Goal: Task Accomplishment & Management: Manage account settings

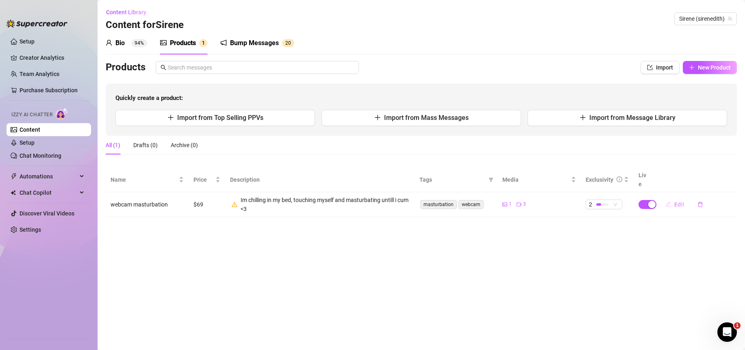
click at [682, 201] on span "Edit" at bounding box center [680, 204] width 10 height 7
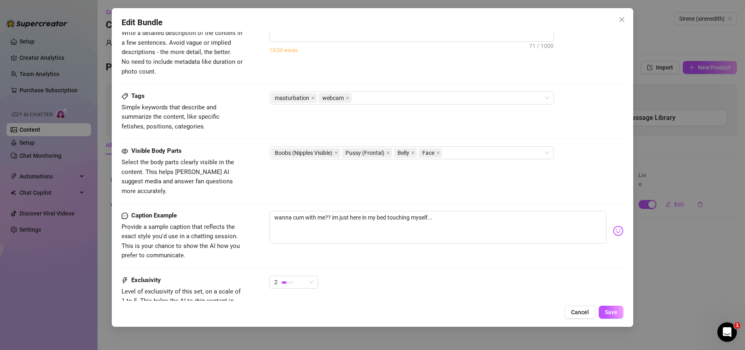
scroll to position [418, 0]
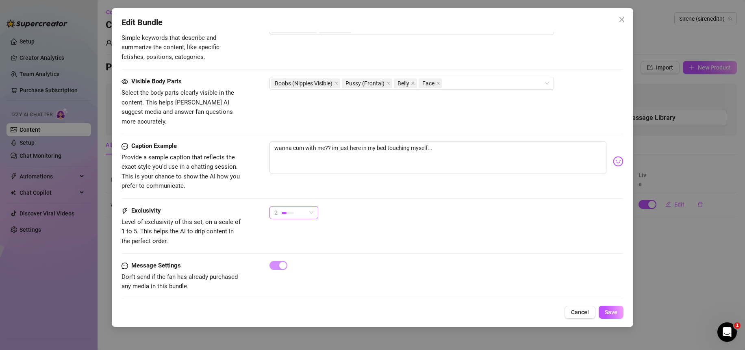
click at [313, 206] on div "2" at bounding box center [294, 212] width 49 height 13
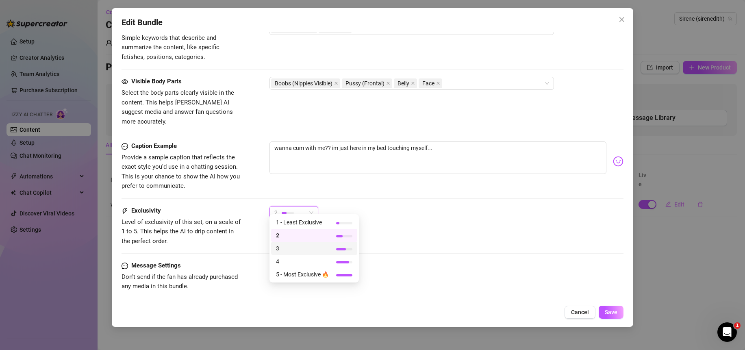
click at [302, 245] on span "3" at bounding box center [302, 248] width 53 height 9
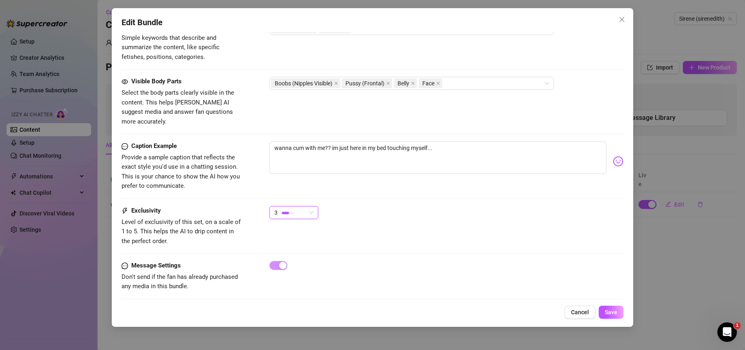
click at [412, 234] on div "Exclusivity Level of exclusivity of this set, on a scale of 1 to 5. This helps …" at bounding box center [373, 226] width 502 height 40
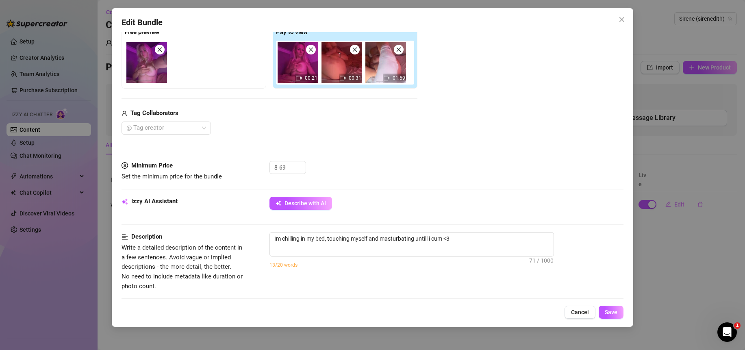
scroll to position [172, 0]
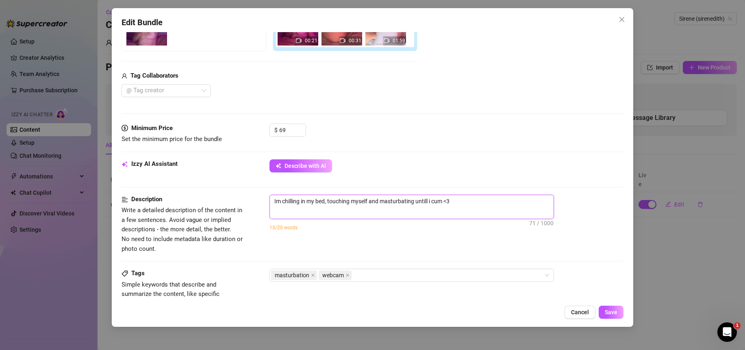
click at [477, 206] on textarea "Im chilling in my bed, touching myself and masturbating untill i cum <3" at bounding box center [412, 201] width 284 height 12
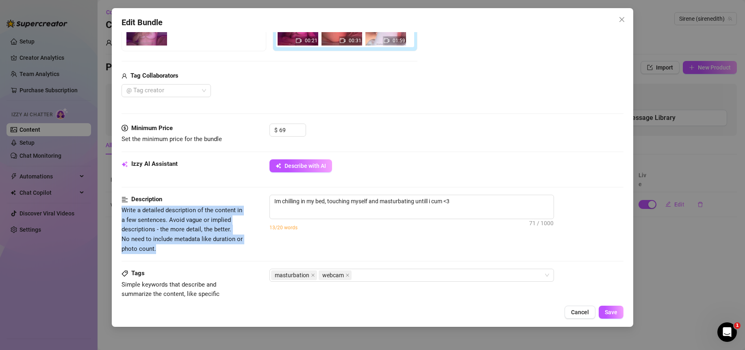
drag, startPoint x: 155, startPoint y: 249, endPoint x: 121, endPoint y: 212, distance: 50.1
click at [122, 212] on span "Write a detailed description of the content in a few sentences. Avoid vague or …" at bounding box center [183, 230] width 122 height 48
copy span "Write a detailed description of the content in a few sentences. Avoid vague or …"
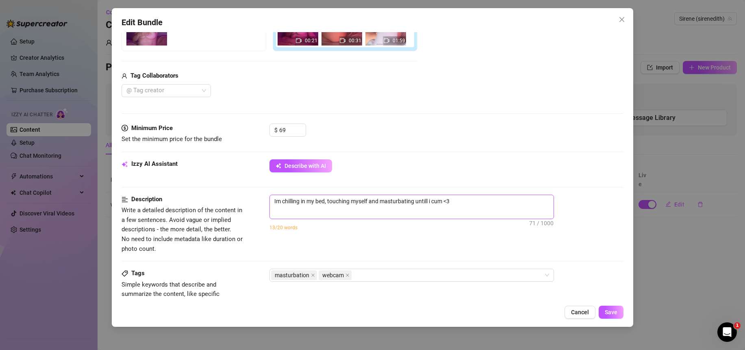
click at [355, 216] on span "Im chilling in my bed, touching myself and masturbating untill i cum <3 71 / 10…" at bounding box center [412, 207] width 285 height 24
click at [484, 213] on span "Im chilling in my bed, touching myself and masturbating untill i cum <3 71 / 10…" at bounding box center [412, 207] width 285 height 24
drag, startPoint x: 484, startPoint y: 207, endPoint x: 206, endPoint y: 182, distance: 279.7
click at [206, 182] on form "Account Sirene (@sirenedith) Name Name is for your internal organization only. …" at bounding box center [373, 211] width 502 height 683
paste textarea "You are lying on your bed, filming yourself directly through a webcam. The came…"
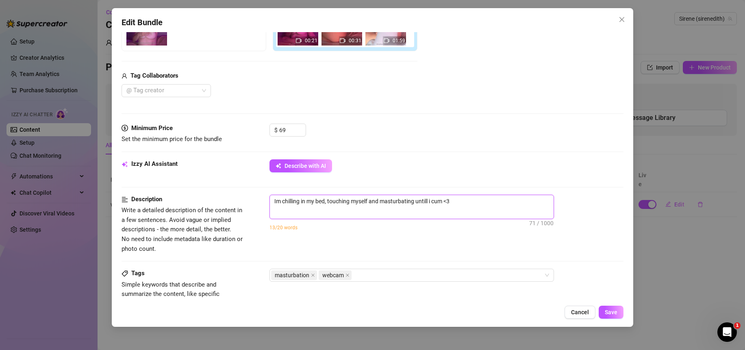
type textarea "You are lying on your bed, filming yourself directly through a webcam. The came…"
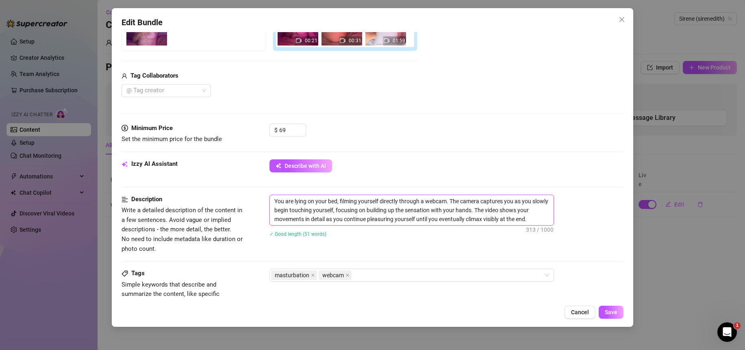
scroll to position [0, 0]
click at [283, 200] on textarea "You are lying on your bed, filming yourself directly through a webcam. The came…" at bounding box center [412, 210] width 284 height 30
type textarea "Youare lying on your bed, filming yourself directly through a webcam. The camer…"
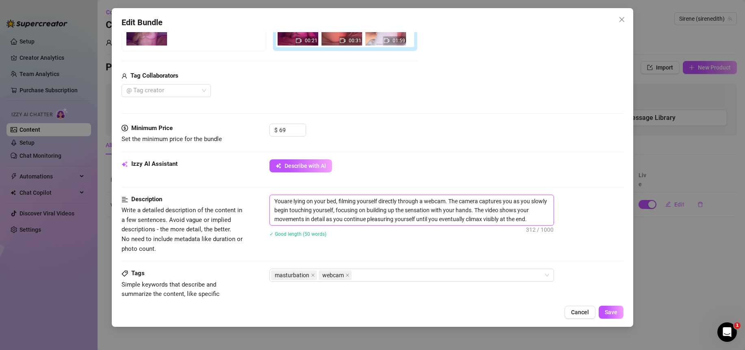
type textarea "Yoare lying on your bed, filming yourself directly through a webcam. The camera…"
type textarea "Yare lying on your bed, filming yourself directly through a webcam. The camera …"
type textarea "are lying on your bed, filming yourself directly through a webcam. The camera c…"
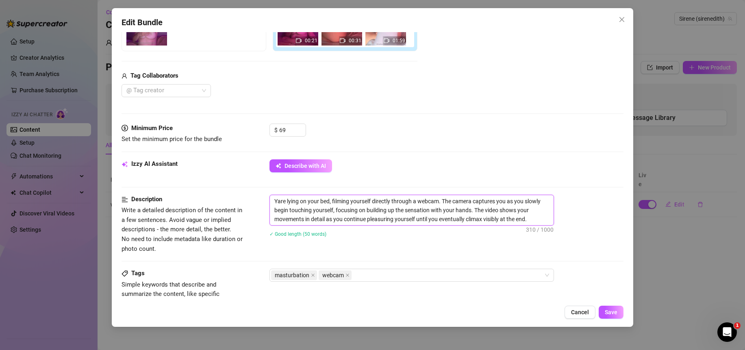
type textarea "are lying on your bed, filming yourself directly through a webcam. The camera c…"
type textarea "Iare lying on your bed, filming yourself directly through a webcam. The camera …"
type textarea "I'are lying on your bed, filming yourself directly through a webcam. The camera…"
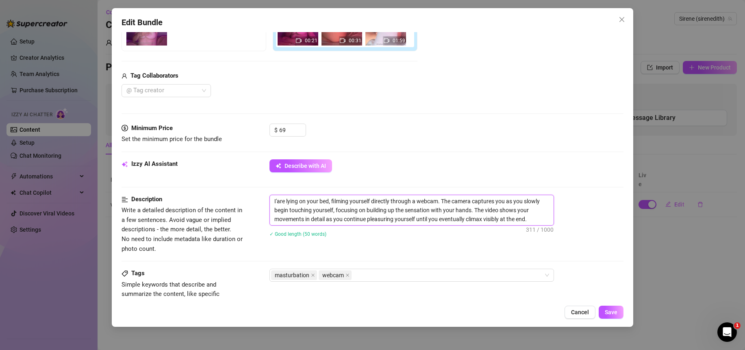
type textarea "I'mare lying on your bed, filming yourself directly through a webcam. The camer…"
type textarea "I'm are lying on your bed, filming yourself directly through a webcam. The came…"
click at [318, 201] on textarea "I'm are lying on your bed, filming yourself directly through a webcam. The came…" at bounding box center [412, 210] width 284 height 30
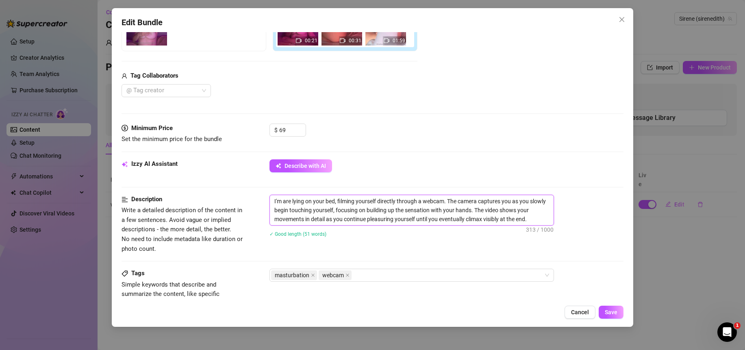
click at [318, 201] on textarea "I'm are lying on your bed, filming yourself directly through a webcam. The came…" at bounding box center [412, 210] width 284 height 30
type textarea "I'm are lying on m bed, filming yourself directly through a webcam. The camera …"
type textarea "I'm are lying on my bed, filming yourself directly through a webcam. The camera…"
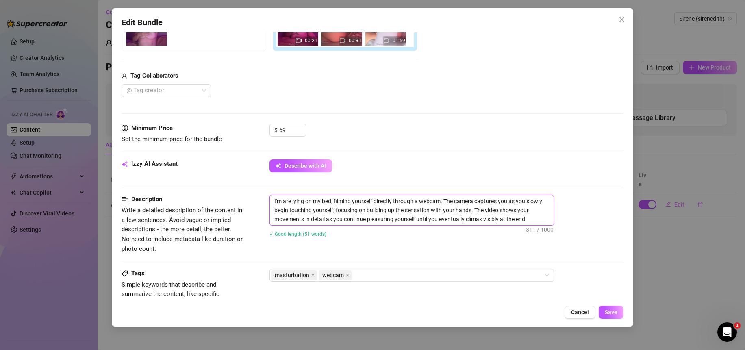
click at [368, 203] on textarea "I'm are lying on my bed, filming yourself directly through a webcam. The camera…" at bounding box center [412, 210] width 284 height 30
type textarea "I'm are lying on my bed, filming m directly through a webcam. The camera captur…"
type textarea "I'm are lying on my bed, filming my directly through a webcam. The camera captu…"
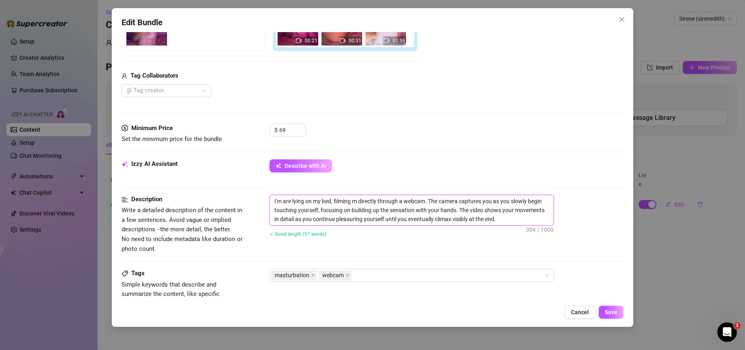
type textarea "I'm are lying on my bed, filming my directly through a webcam. The camera captu…"
type textarea "I'm are lying on my bed, filming mys directly through a webcam. The camera capt…"
type textarea "I'm are lying on my bed, filming myse directly through a webcam. The camera cap…"
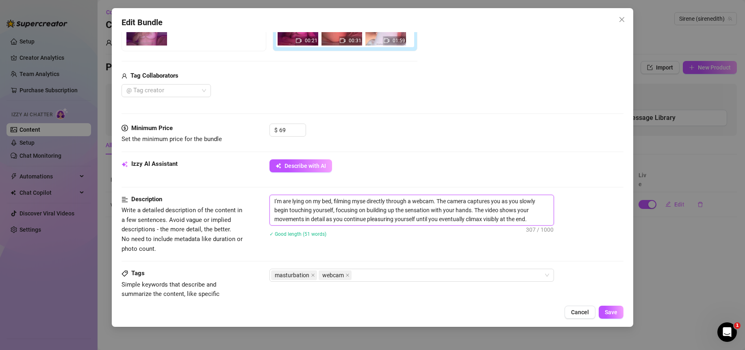
type textarea "I'm are lying on my bed, filming mysel directly through a webcam. The camera ca…"
type textarea "I'm are lying on my bed, filming myself directly through a webcam. The camera c…"
click at [499, 205] on textarea "I'm are lying on my bed, filming myself directly through a webcam. The camera c…" at bounding box center [412, 210] width 284 height 30
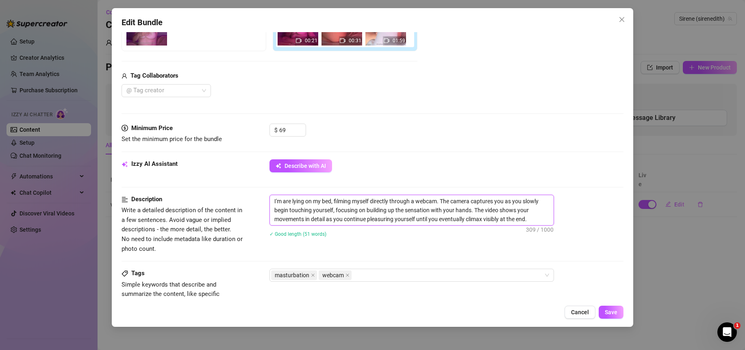
type textarea "I'm are lying on my bed, filming myself directly through a webcam. The camera c…"
click at [512, 202] on textarea "I'm are lying on my bed, filming myself directly through a webcam. The camera c…" at bounding box center [412, 210] width 284 height 30
click at [516, 202] on textarea "I'm are lying on my bed, filming myself directly through a webcam. The camera c…" at bounding box center [412, 210] width 284 height 30
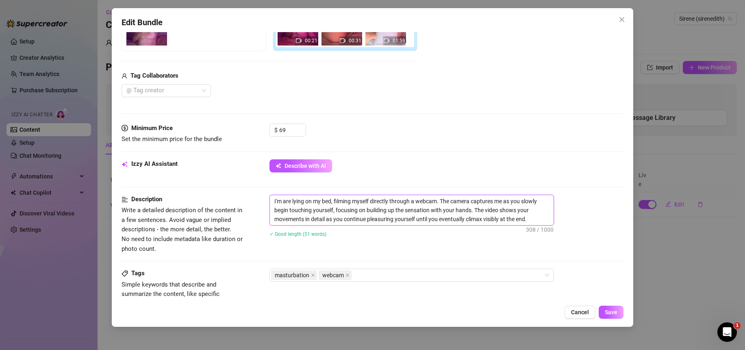
click at [516, 202] on textarea "I'm are lying on my bed, filming myself directly through a webcam. The camera c…" at bounding box center [412, 210] width 284 height 30
type textarea "I'm are lying on my bed, filming myself directly through a webcam. The camera c…"
click at [311, 212] on textarea "I'm are lying on my bed, filming myself directly through a webcam. The camera c…" at bounding box center [412, 210] width 284 height 30
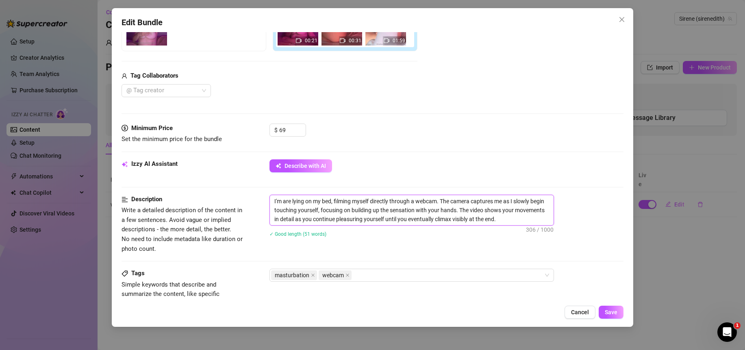
type textarea "I'm are lying on my bed, filming myself directly through a webcam. The camera c…"
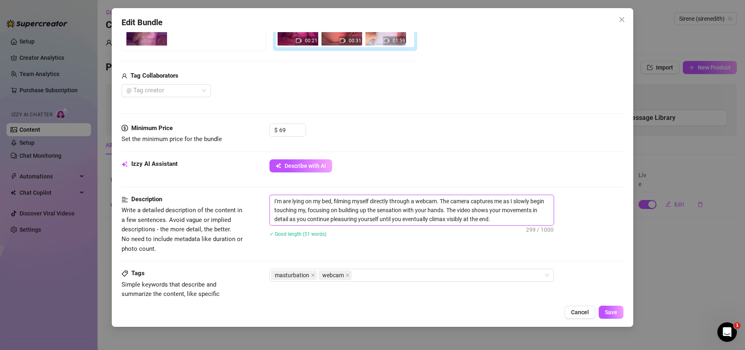
type textarea "I'm are lying on my bed, filming myself directly through a webcam. The camera c…"
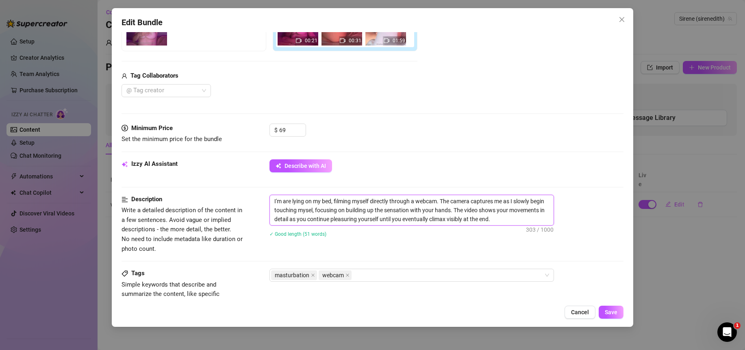
type textarea "I'm are lying on my bed, filming myself directly through a webcam. The camera c…"
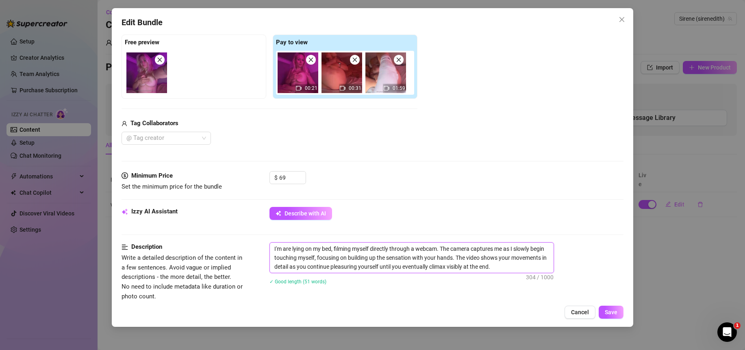
scroll to position [120, 0]
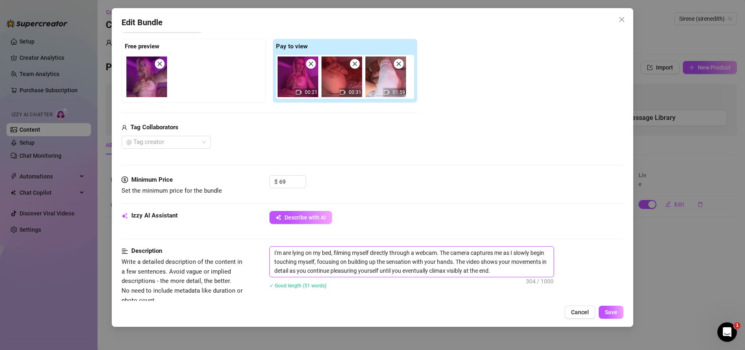
click at [457, 272] on textarea "I'm are lying on my bed, filming myself directly through a webcam. The camera c…" at bounding box center [412, 262] width 284 height 30
type textarea "I'm are lying on my bed, filming myself directly through a webcam. The camera c…"
drag, startPoint x: 490, startPoint y: 274, endPoint x: 404, endPoint y: 276, distance: 86.2
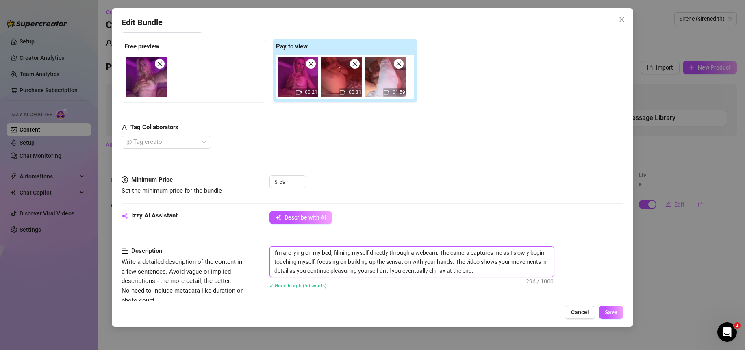
click at [404, 276] on textarea "I'm are lying on my bed, filming myself directly through a webcam. The camera c…" at bounding box center [412, 262] width 284 height 30
type textarea "I'm are lying on my bed, filming myself directly through a webcam. The camera c…"
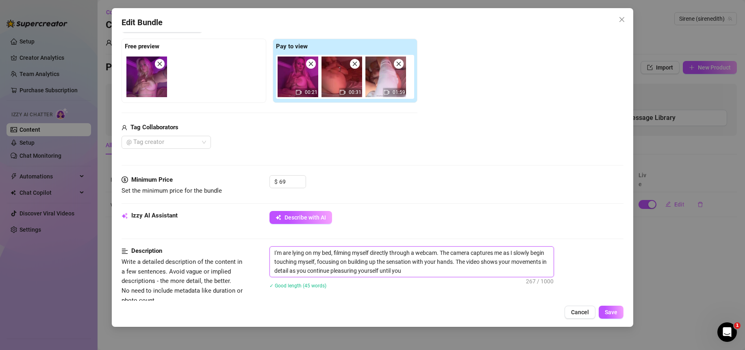
type textarea "I'm are lying on my bed, filming myself directly through a webcam. The camera c…"
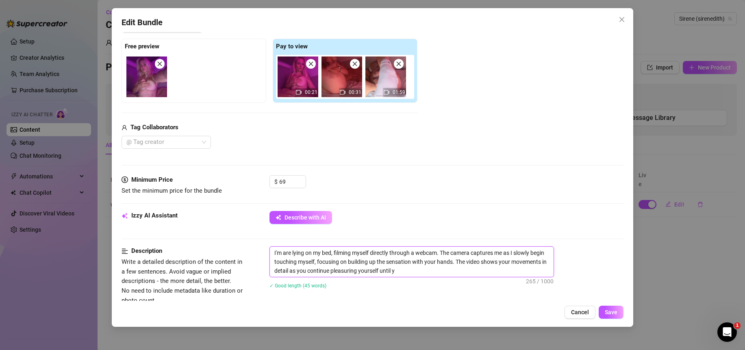
type textarea "I'm are lying on my bed, filming myself directly through a webcam. The camera c…"
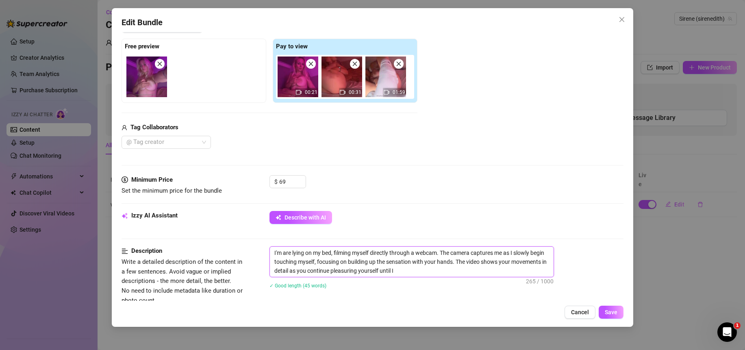
type textarea "I'm are lying on my bed, filming myself directly through a webcam. The camera c…"
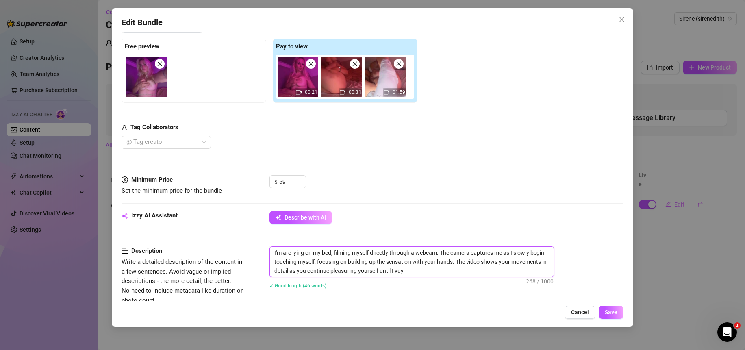
type textarea "I'm are lying on my bed, filming myself directly through a webcam. The camera c…"
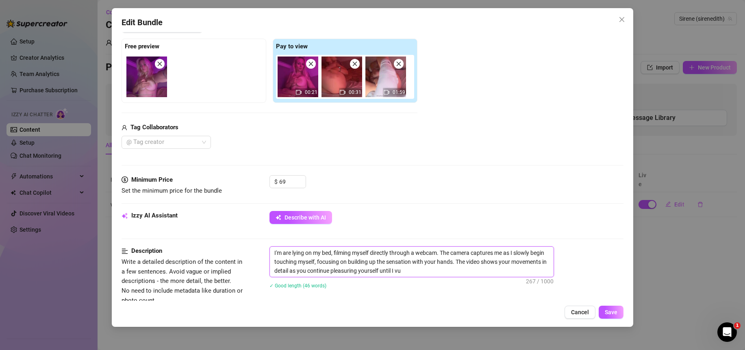
type textarea "I'm are lying on my bed, filming myself directly through a webcam. The camera c…"
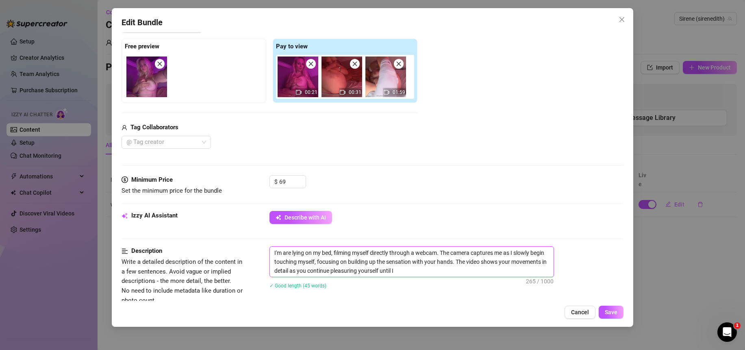
type textarea "I'm are lying on my bed, filming myself directly through a webcam. The camera c…"
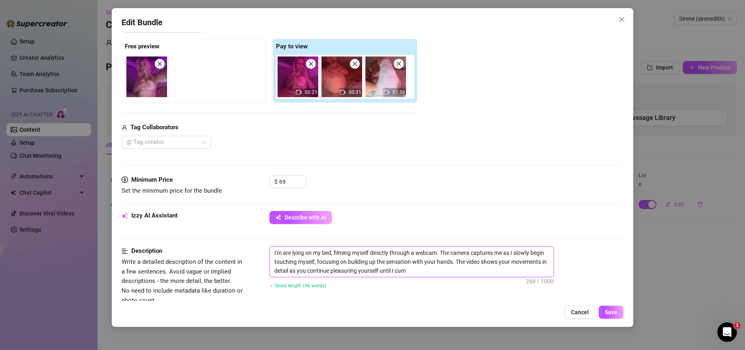
type textarea "I'm are lying on my bed, filming myself directly through a webcam. The camera c…"
click at [368, 267] on textarea "I'm are lying on my bed, filming myself directly through a webcam. The camera c…" at bounding box center [412, 262] width 284 height 30
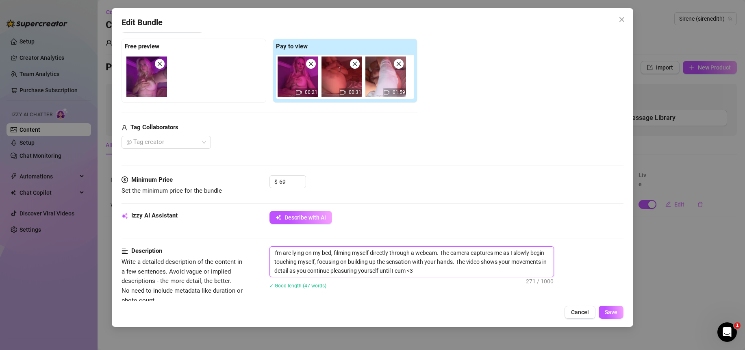
click at [368, 267] on textarea "I'm are lying on my bed, filming myself directly through a webcam. The camera c…" at bounding box center [412, 262] width 284 height 30
click at [367, 273] on textarea "I'm are lying on my bed, filming myself directly through a webcam. The camera c…" at bounding box center [412, 262] width 284 height 30
type textarea "I'm are lying on my bed, filming myself directly through a webcam. The camera c…"
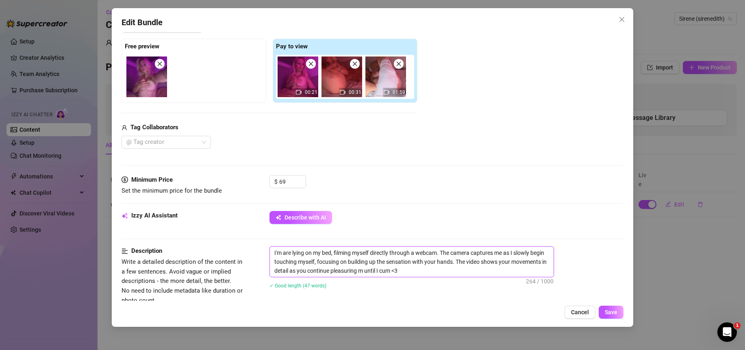
type textarea "I'm are lying on my bed, filming myself directly through a webcam. The camera c…"
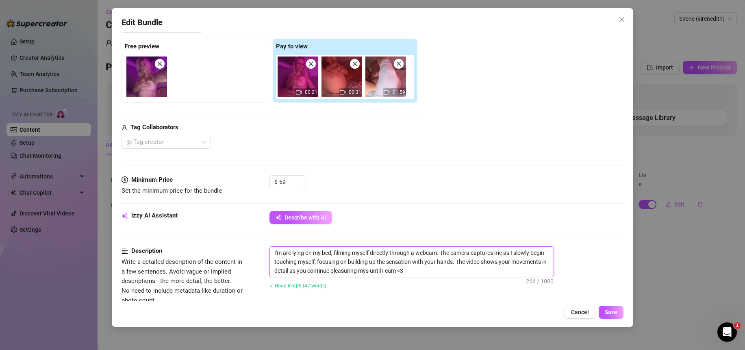
type textarea "I'm are lying on my bed, filming myself directly through a webcam. The camera c…"
click at [301, 272] on textarea "I'm are lying on my bed, filming myself directly through a webcam. The camera c…" at bounding box center [412, 262] width 284 height 30
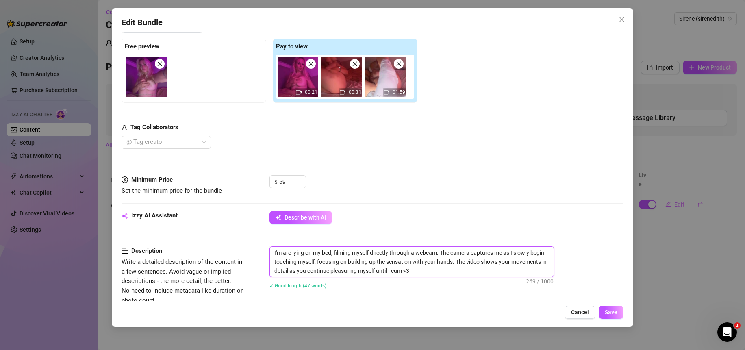
click at [301, 272] on textarea "I'm are lying on my bed, filming myself directly through a webcam. The camera c…" at bounding box center [412, 262] width 284 height 30
type textarea "I'm are lying on my bed, filming myself directly through a webcam. The camera c…"
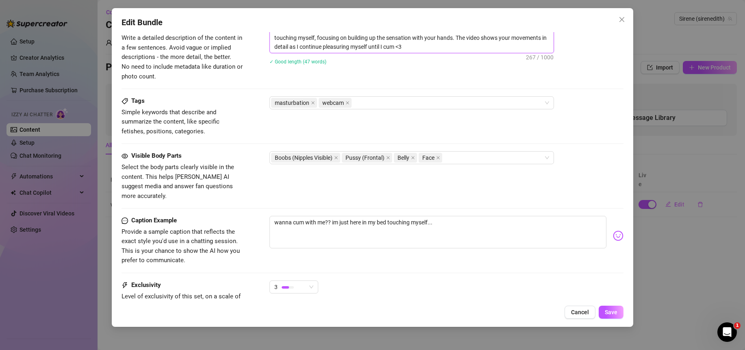
scroll to position [418, 0]
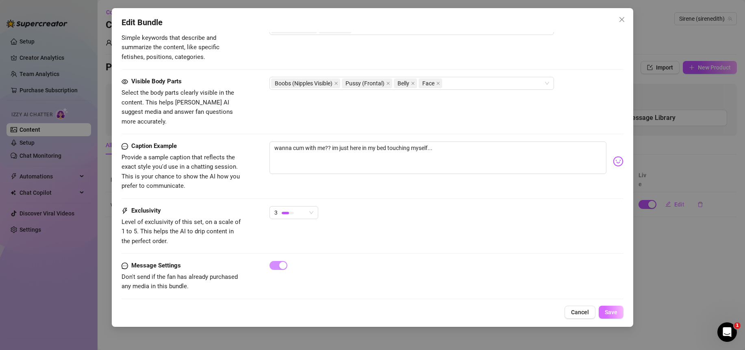
type textarea "I'm are lying on my bed, filming myself directly through a webcam. The camera c…"
click at [609, 315] on span "Save" at bounding box center [611, 312] width 13 height 7
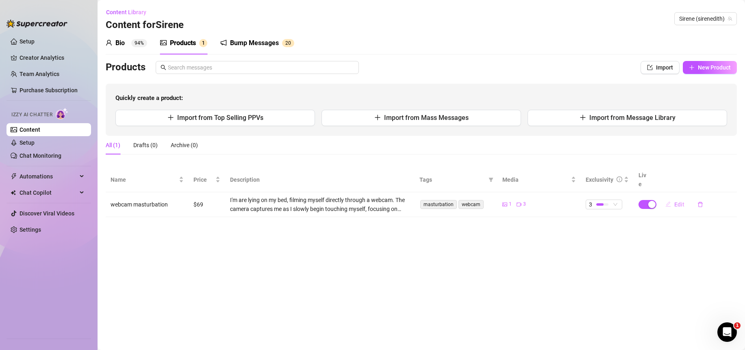
click at [680, 201] on span "Edit" at bounding box center [680, 204] width 10 height 7
type textarea "wanna cum with me?? im just here in my bed touching myself..."
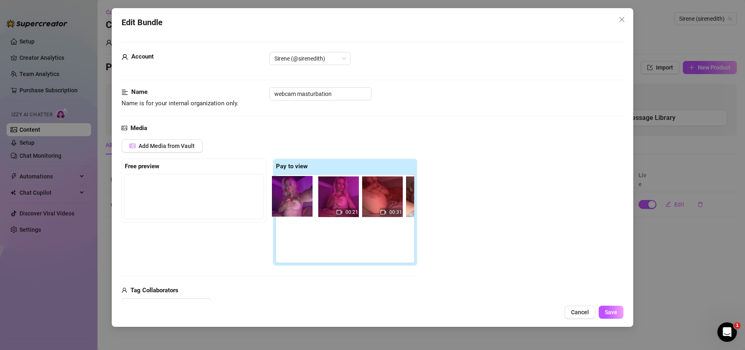
drag, startPoint x: 151, startPoint y: 204, endPoint x: 300, endPoint y: 203, distance: 148.8
click at [300, 203] on div "Free preview Pay to view 00:21 00:31 01:59" at bounding box center [270, 212] width 296 height 107
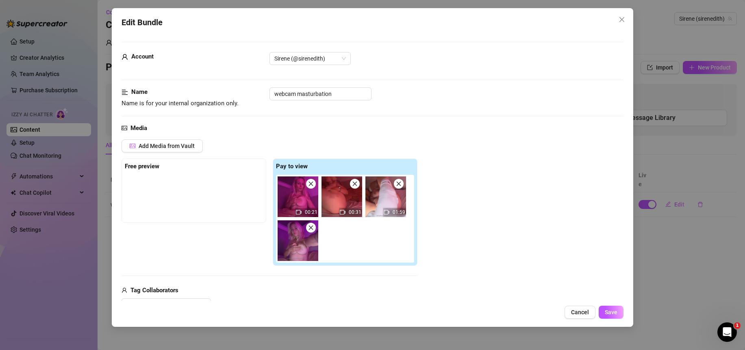
click at [197, 197] on div at bounding box center [194, 195] width 138 height 41
click at [180, 149] on span "Add Media from Vault" at bounding box center [167, 146] width 56 height 7
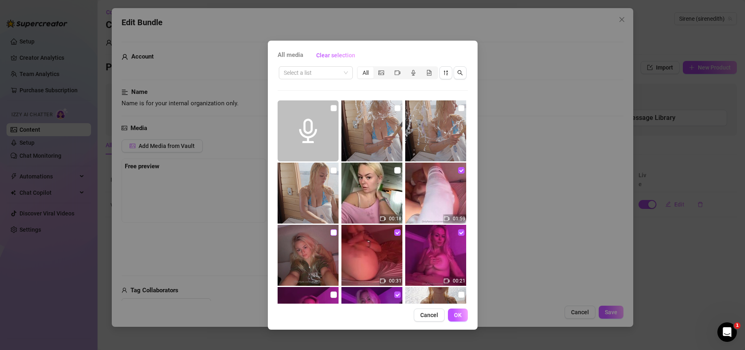
click at [331, 233] on input "checkbox" at bounding box center [334, 232] width 7 height 7
checkbox input "true"
click at [457, 316] on span "OK" at bounding box center [458, 315] width 8 height 7
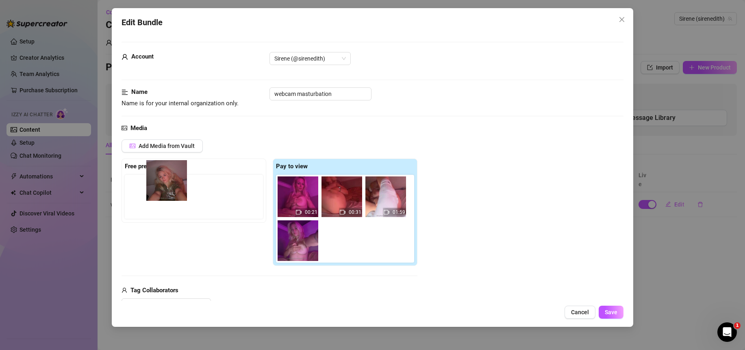
drag, startPoint x: 335, startPoint y: 246, endPoint x: 158, endPoint y: 183, distance: 187.9
click at [158, 183] on div "Free preview Pay to view 00:21 00:31 01:59" at bounding box center [270, 212] width 296 height 107
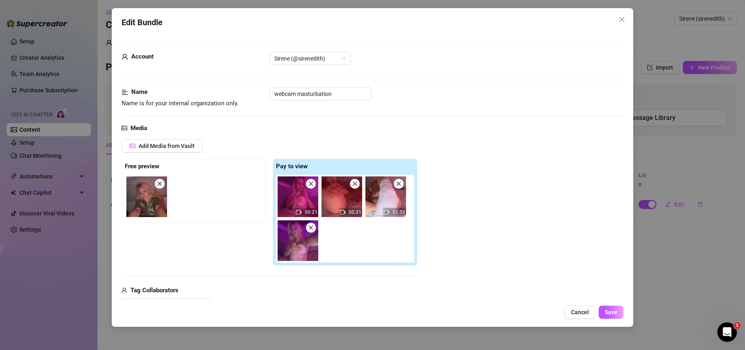
click at [300, 129] on div "Media" at bounding box center [373, 129] width 502 height 10
click at [619, 316] on button "Save" at bounding box center [611, 312] width 25 height 13
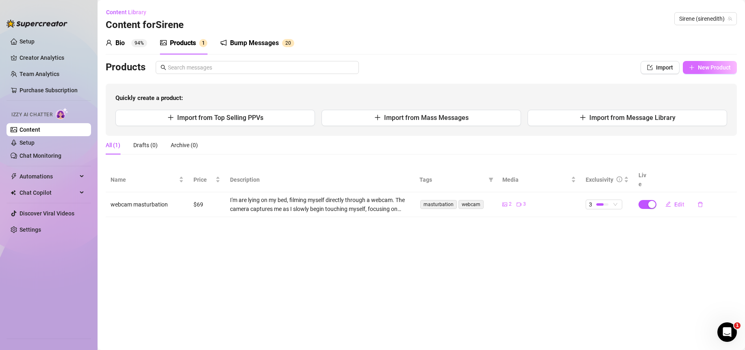
click at [723, 65] on span "New Product" at bounding box center [714, 67] width 33 height 7
type textarea "Type your message here..."
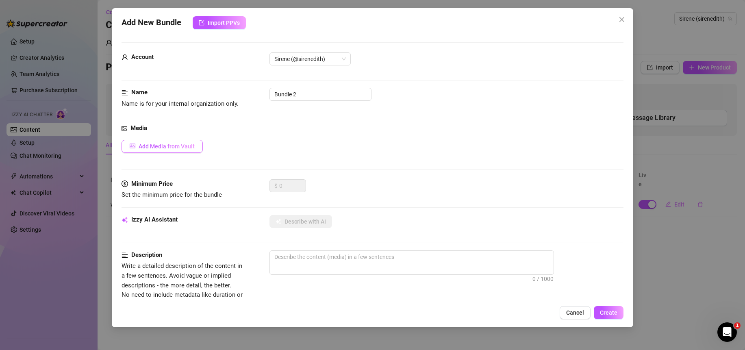
click at [176, 144] on span "Add Media from Vault" at bounding box center [167, 146] width 56 height 7
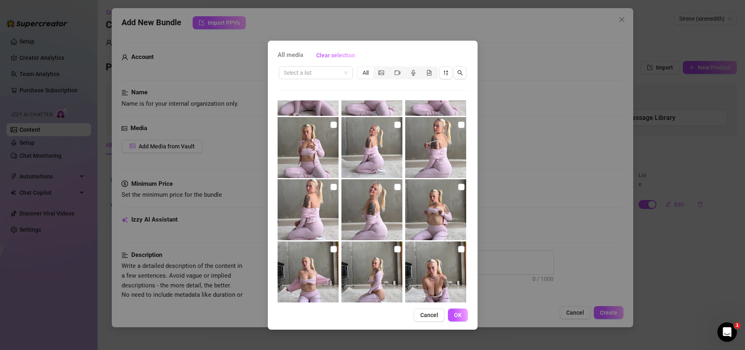
scroll to position [721, 0]
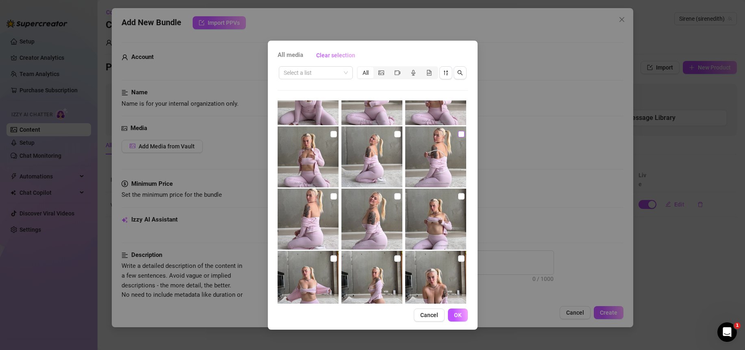
click at [458, 133] on input "checkbox" at bounding box center [461, 134] width 7 height 7
checkbox input "true"
click at [394, 199] on input "checkbox" at bounding box center [397, 196] width 7 height 7
checkbox input "true"
click at [459, 198] on input "checkbox" at bounding box center [461, 196] width 7 height 7
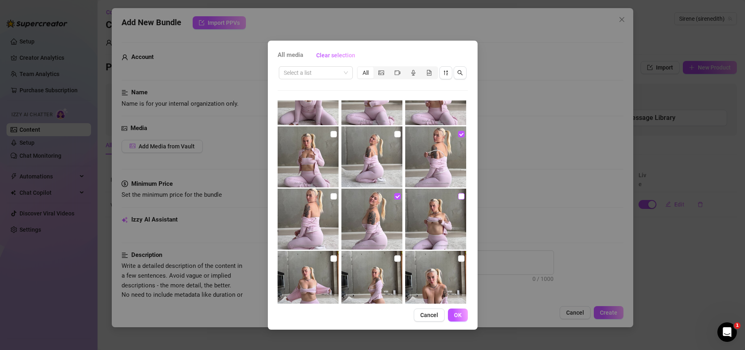
checkbox input "true"
click at [331, 261] on input "checkbox" at bounding box center [334, 258] width 7 height 7
checkbox input "true"
click at [394, 262] on label at bounding box center [397, 258] width 7 height 9
click at [394, 262] on input "checkbox" at bounding box center [397, 258] width 7 height 7
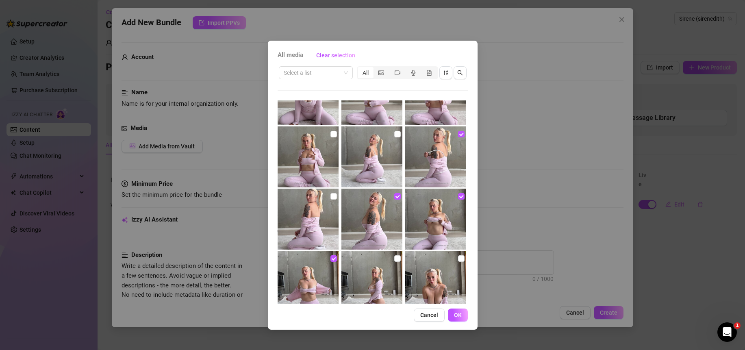
checkbox input "true"
click at [458, 260] on input "checkbox" at bounding box center [461, 258] width 7 height 7
checkbox input "true"
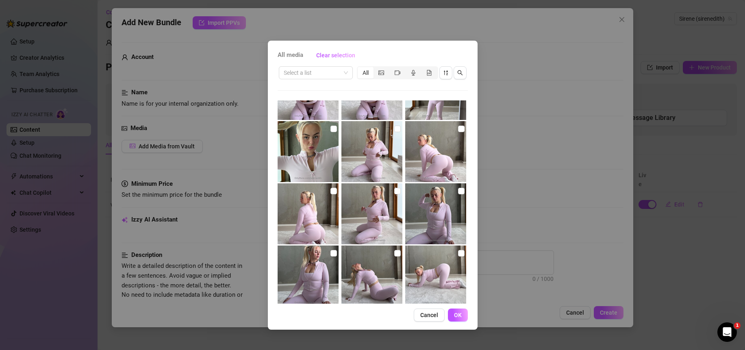
scroll to position [473, 0]
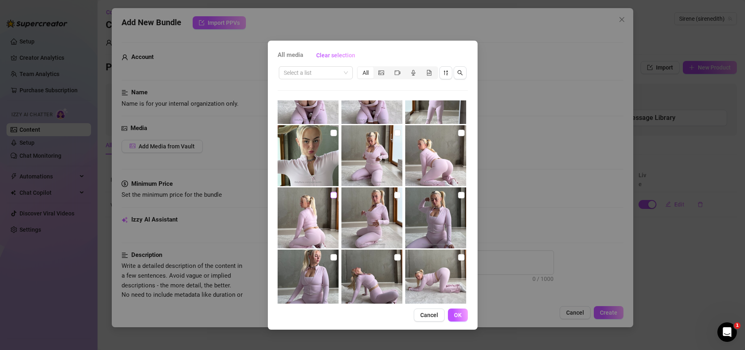
click at [333, 197] on input "checkbox" at bounding box center [334, 195] width 7 height 7
checkbox input "true"
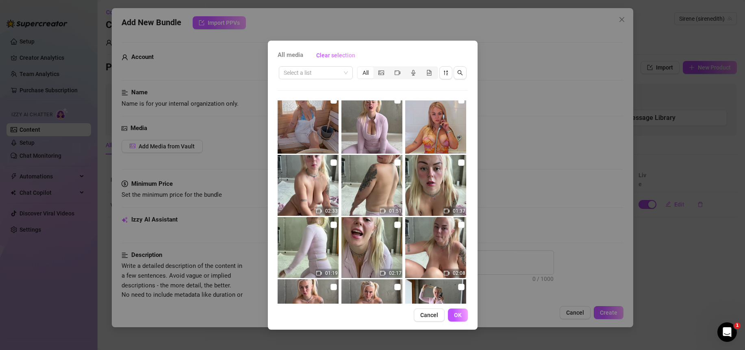
scroll to position [304, 0]
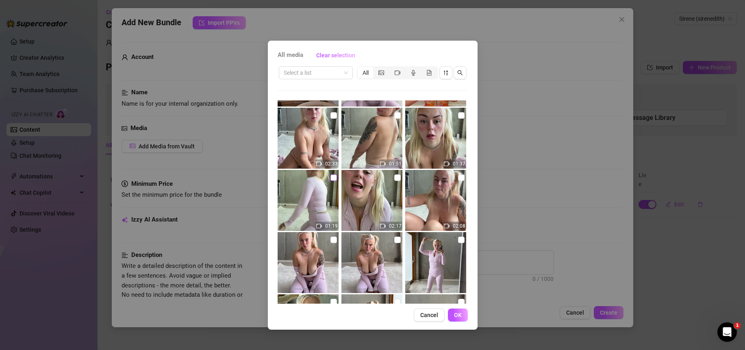
click at [331, 178] on input "checkbox" at bounding box center [334, 177] width 7 height 7
click at [333, 179] on input "checkbox" at bounding box center [334, 177] width 7 height 7
checkbox input "false"
click at [394, 115] on input "checkbox" at bounding box center [397, 115] width 7 height 7
checkbox input "true"
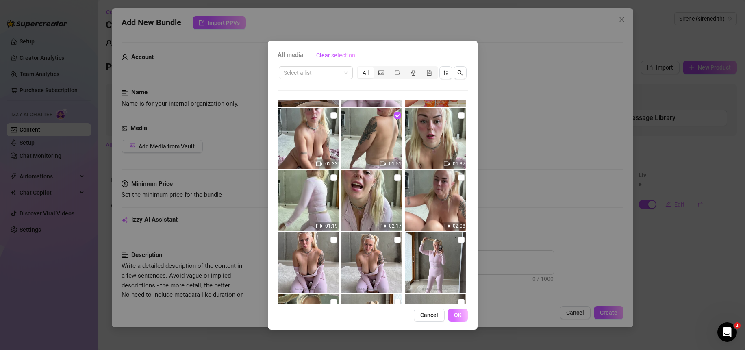
click at [455, 315] on span "OK" at bounding box center [458, 315] width 8 height 7
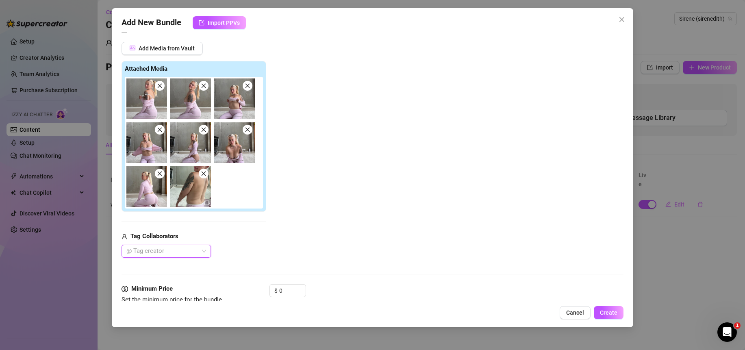
scroll to position [0, 0]
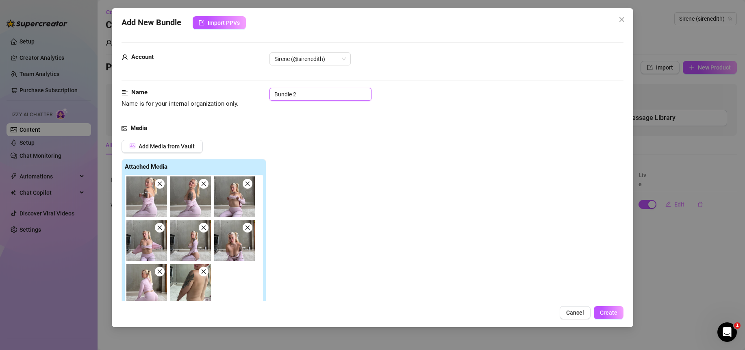
click at [308, 93] on input "Bundle 2" at bounding box center [321, 94] width 102 height 13
drag, startPoint x: 338, startPoint y: 91, endPoint x: 253, endPoint y: 93, distance: 85.4
click at [253, 93] on div "Name Name is for your internal organization only. Bundle 2" at bounding box center [373, 98] width 502 height 21
type input "P"
type input "l"
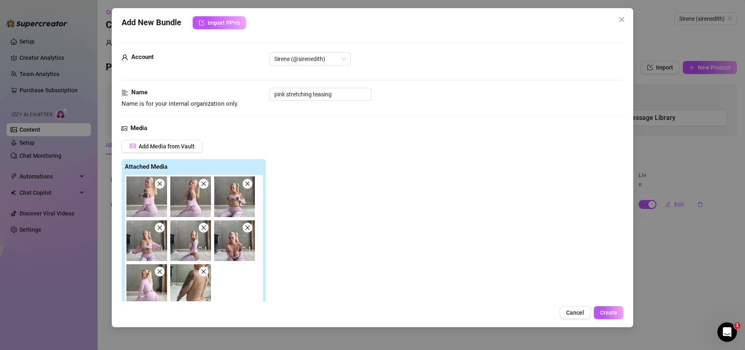
click at [415, 93] on div "pink stretching teasing" at bounding box center [447, 94] width 354 height 13
click at [275, 94] on input "pink stretching teasing" at bounding box center [321, 94] width 102 height 13
type input "🩷pink stretching teasing"
click at [358, 123] on div "Name Name is for your internal organization only. 🩷pink stretching teasing" at bounding box center [373, 106] width 502 height 36
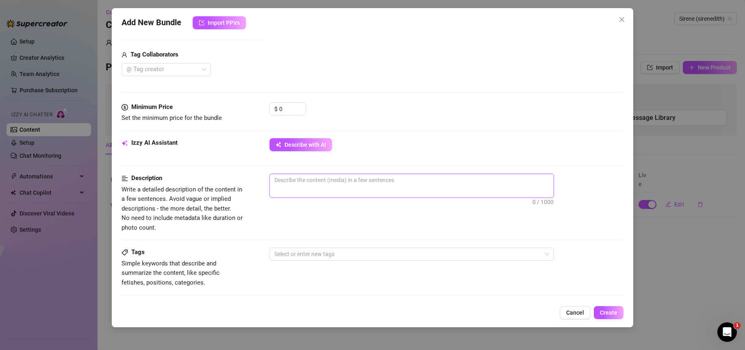
scroll to position [336, 0]
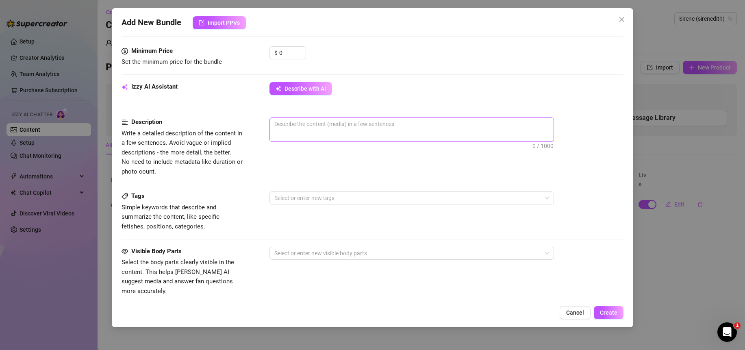
click at [313, 132] on span "0 / 1000" at bounding box center [412, 130] width 285 height 24
click at [307, 130] on textarea at bounding box center [412, 124] width 284 height 12
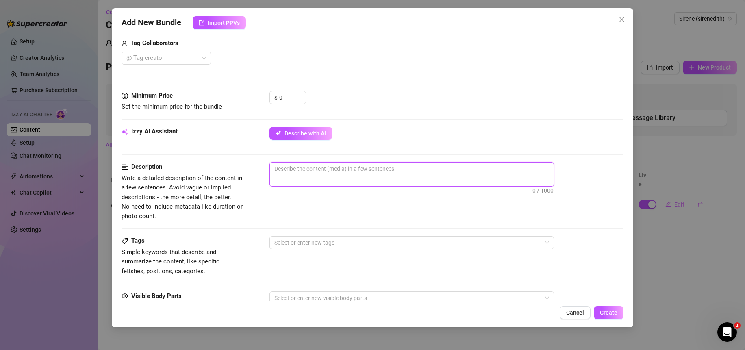
scroll to position [301, 0]
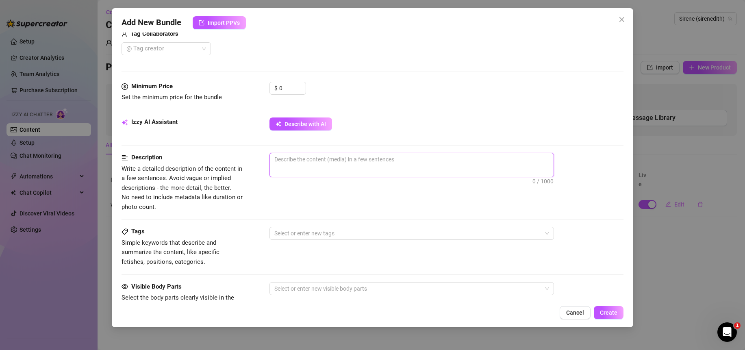
click at [293, 166] on textarea at bounding box center [412, 159] width 284 height 12
click at [302, 239] on div at bounding box center [407, 233] width 273 height 11
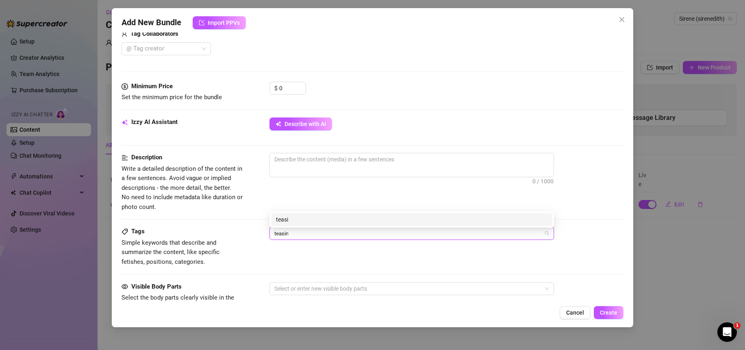
type input "teasing"
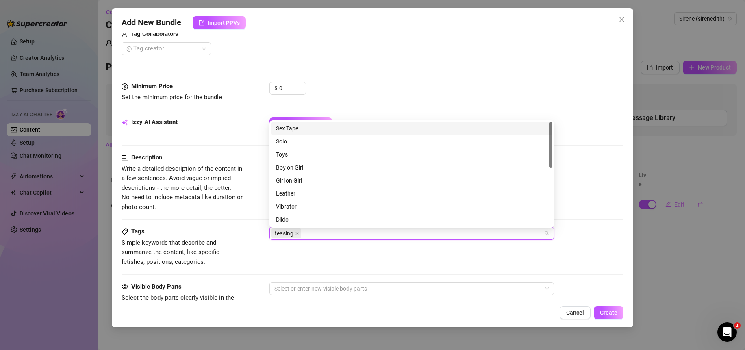
click at [311, 250] on div "Tags Simple keywords that describe and summarize the content, like specific fet…" at bounding box center [373, 247] width 502 height 40
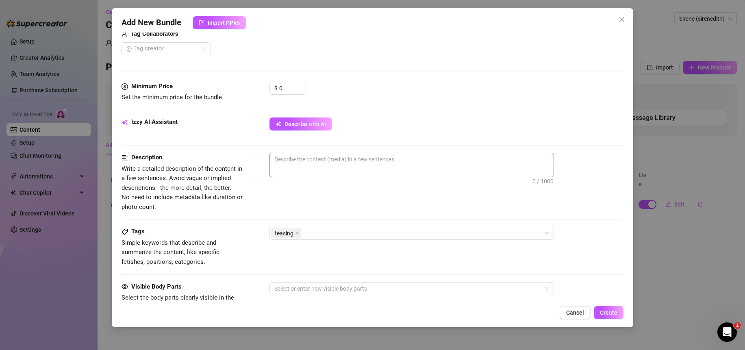
click at [293, 170] on span "0 / 1000" at bounding box center [412, 165] width 285 height 24
click at [292, 168] on span "0 / 1000" at bounding box center [412, 165] width 285 height 24
click at [291, 165] on textarea at bounding box center [412, 159] width 284 height 12
type textarea "M"
type textarea "Me"
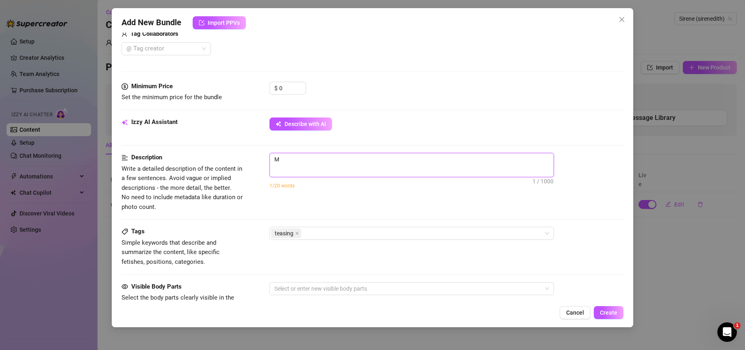
type textarea "Me"
type textarea "Me i"
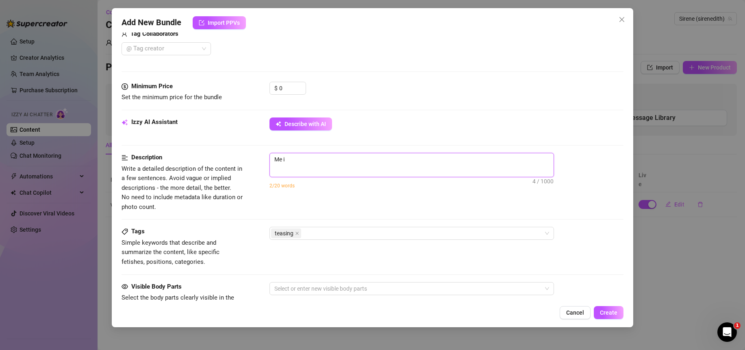
type textarea "Me in"
type textarea "Me in p"
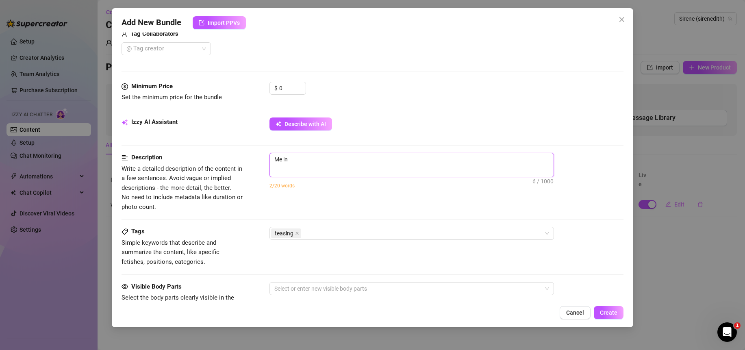
type textarea "Me in p"
type textarea "Me in pi"
type textarea "Me in pin"
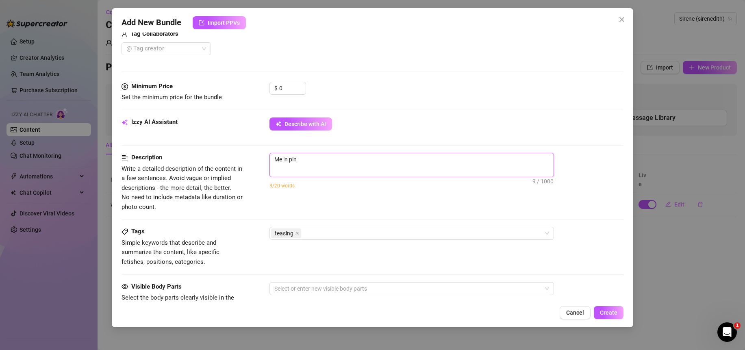
type textarea "Me in pink"
type textarea "Me in pink g"
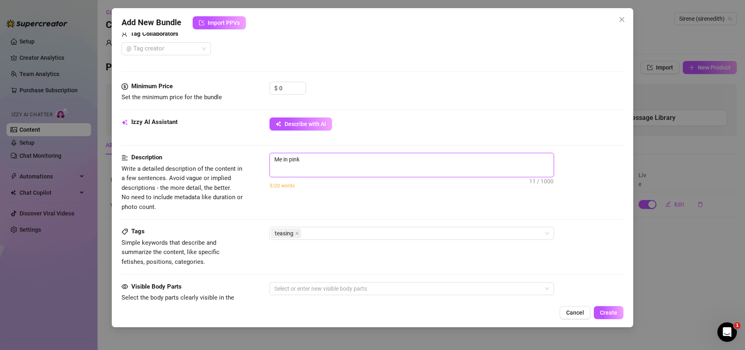
type textarea "Me in pink g"
type textarea "Me in pink gy"
type textarea "Me in pink gym"
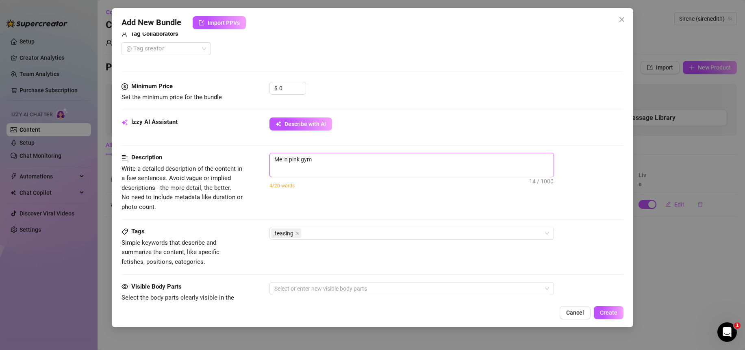
type textarea "Me in pink gym"
type textarea "Me in pink gym v"
type textarea "Me in pink gym vl"
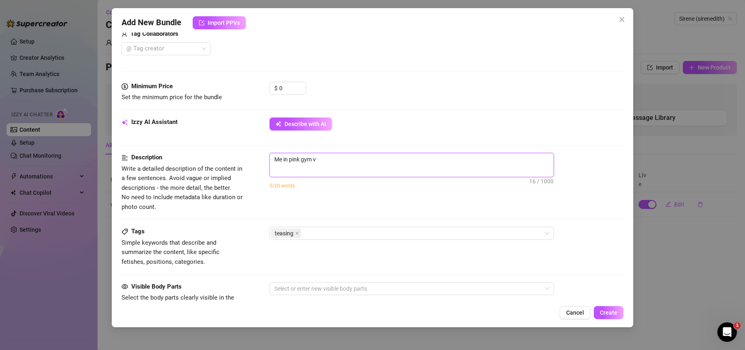
type textarea "Me in pink gym vl"
type textarea "Me in pink gym v"
type textarea "Me in pink gym"
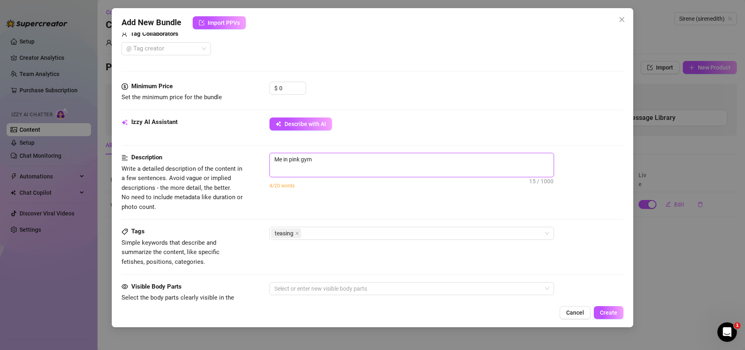
type textarea "Me in pink gym c"
type textarea "Me in pink gym cl"
type textarea "Me in pink gym clo"
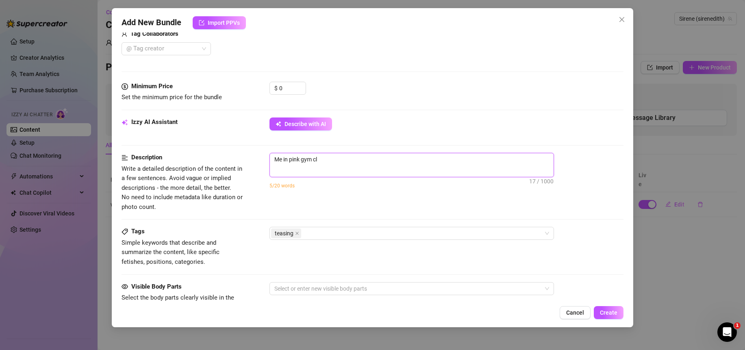
type textarea "Me in pink gym clo"
type textarea "Me in pink gym clot"
type textarea "Me in pink gym cloth"
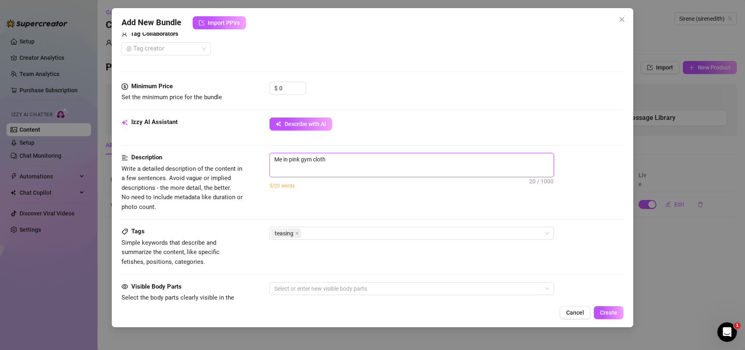
type textarea "Me in pink gym clothe"
type textarea "Me in pink gym clothes"
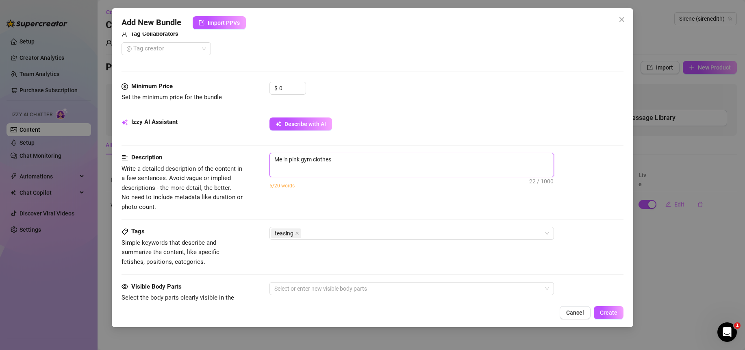
type textarea "Me in pink gym clothes"
type textarea "Me in pink gym clothes t"
type textarea "Me in pink gym clothes th"
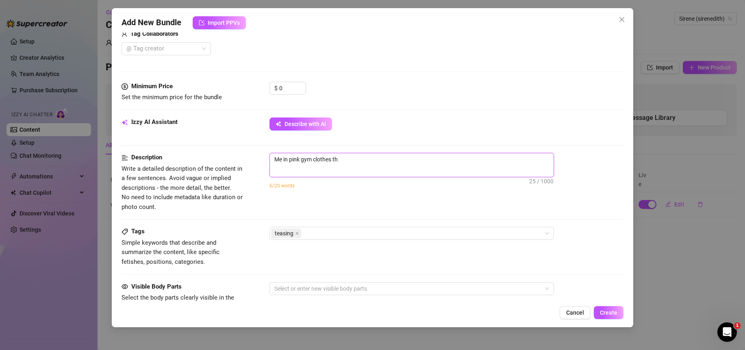
type textarea "Me in pink gym clothes t"
type textarea "Me in pink gym clothes ta"
type textarea "Me in pink gym clothes tak"
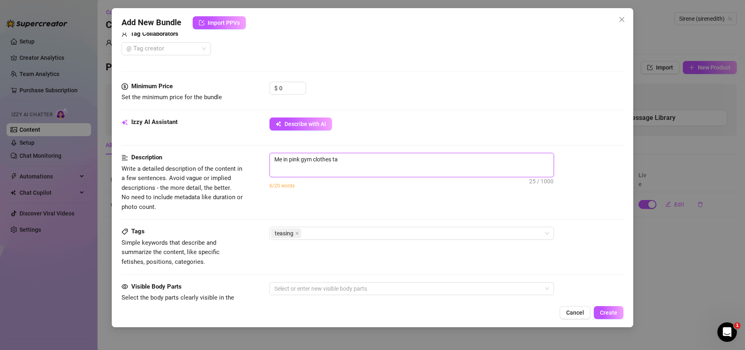
type textarea "Me in pink gym clothes tak"
type textarea "Me in pink gym clothes ta"
type textarea "Me in pink gym clothes t"
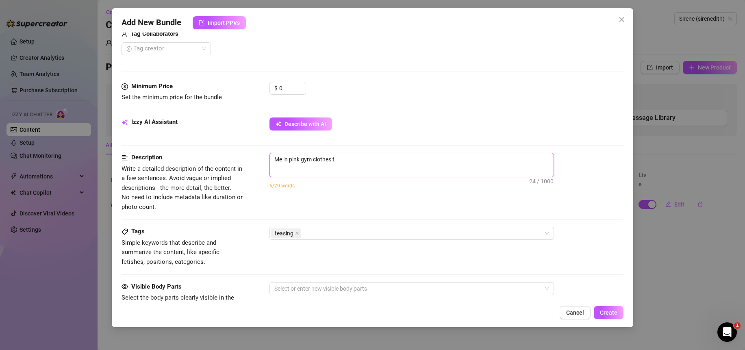
type textarea "Me in pink gym clothes"
type textarea "Me in pink gym clothes t"
type textarea "Me in pink gym clothes ta"
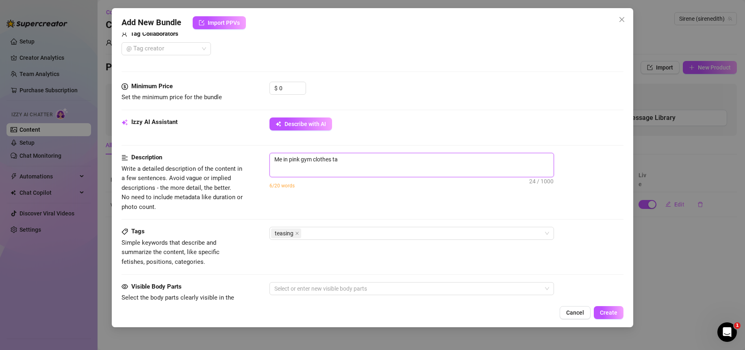
type textarea "Me in pink gym clothes tak"
type textarea "Me in pink gym clothes taki"
type textarea "Me in pink gym clothes takin"
type textarea "Me in pink gym clothes taking"
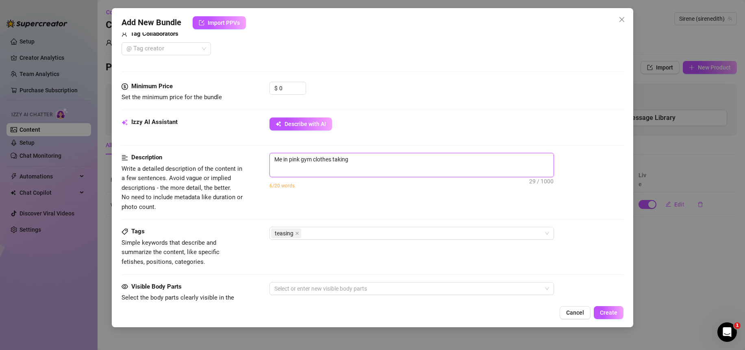
type textarea "Me in pink gym clothes taking"
click at [348, 137] on div "Izzy AI Assistant Describe with AI" at bounding box center [373, 128] width 502 height 20
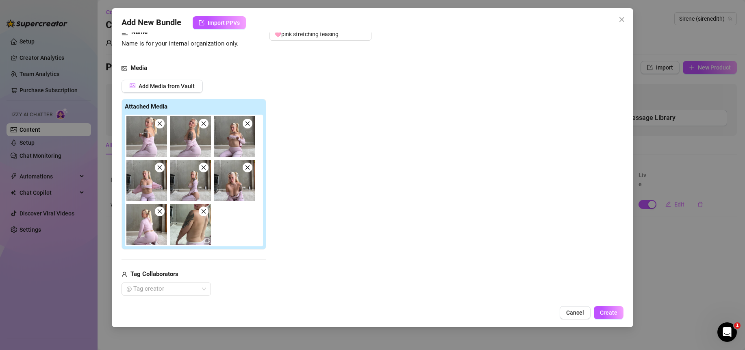
scroll to position [172, 0]
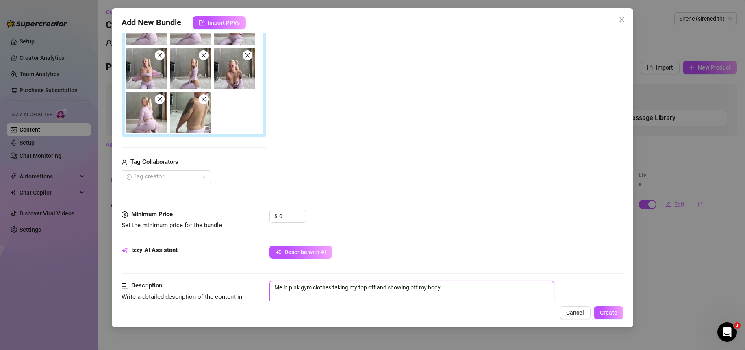
click at [290, 290] on textarea "Me in pink gym clothes taking my top off and showing off my body" at bounding box center [412, 287] width 284 height 12
click at [299, 292] on textarea "Me in pink gym clothes taking my top off and showing off my body" at bounding box center [412, 287] width 284 height 12
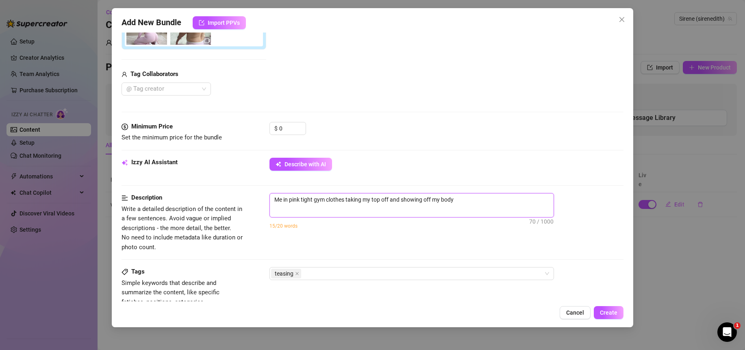
click at [475, 204] on textarea "Me in pink tight gym clothes taking my top off and showing off my body" at bounding box center [412, 200] width 284 height 12
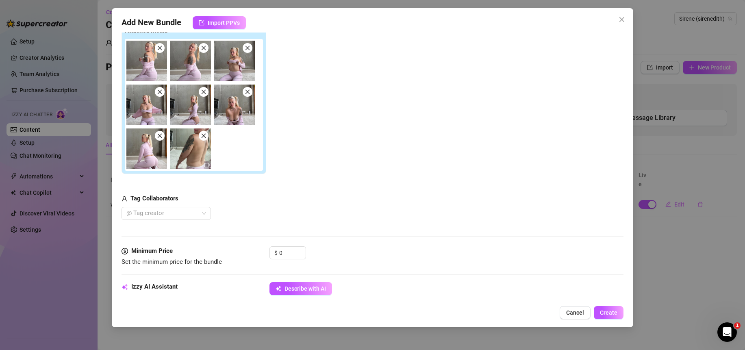
scroll to position [192, 0]
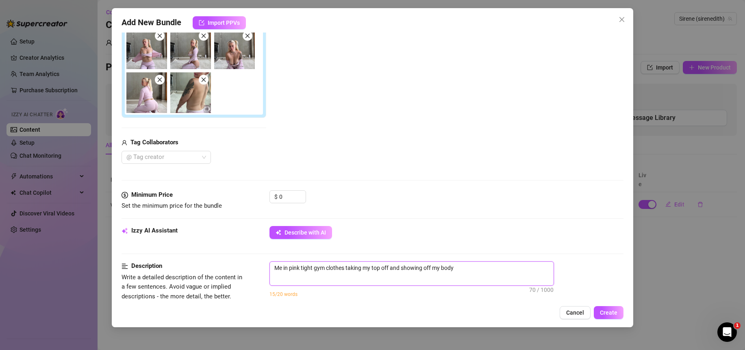
click at [303, 274] on textarea "Me in pink tight gym clothes taking my top off and showing off my body" at bounding box center [412, 268] width 284 height 12
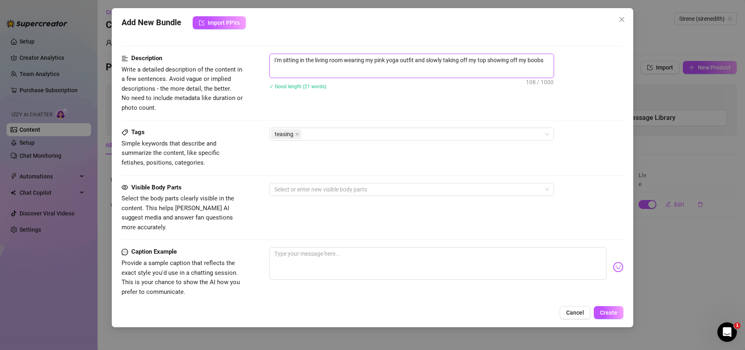
scroll to position [399, 0]
click at [356, 191] on div at bounding box center [407, 189] width 273 height 11
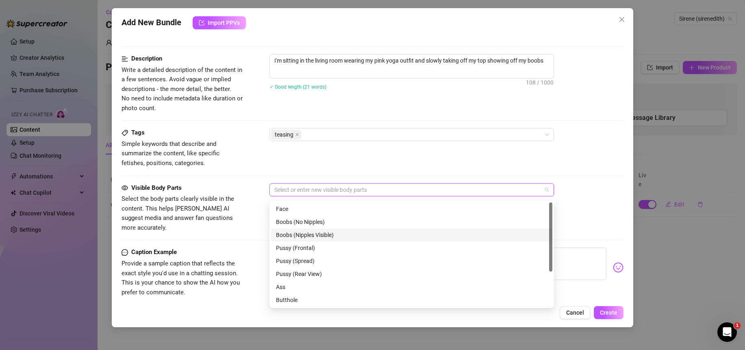
click at [332, 232] on div "Boobs (Nipples Visible)" at bounding box center [412, 235] width 272 height 9
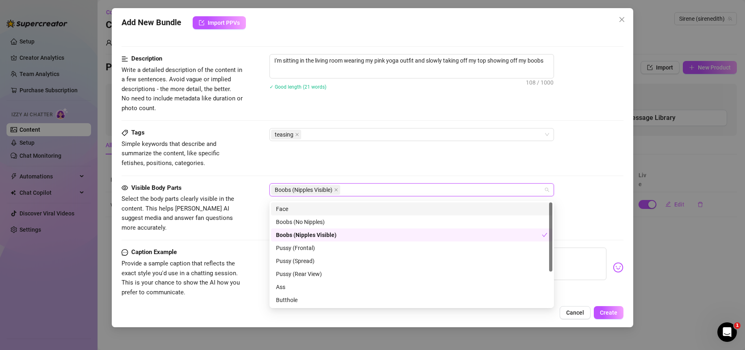
click at [317, 157] on div "Tags Simple keywords that describe and summarize the content, like specific fet…" at bounding box center [373, 148] width 502 height 40
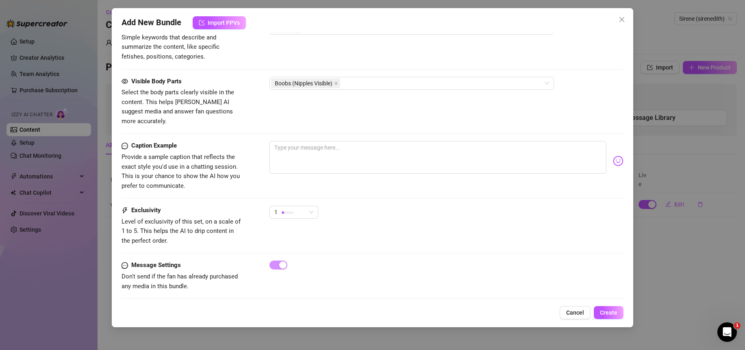
scroll to position [459, 0]
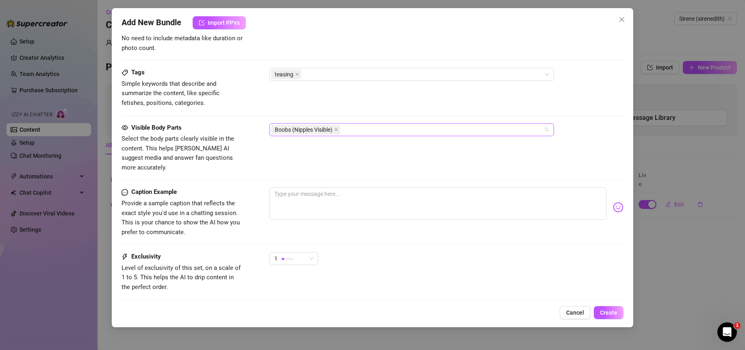
click at [385, 131] on div "Boobs (Nipples Visible)" at bounding box center [407, 129] width 273 height 11
click at [339, 149] on div "ass" at bounding box center [412, 148] width 272 height 9
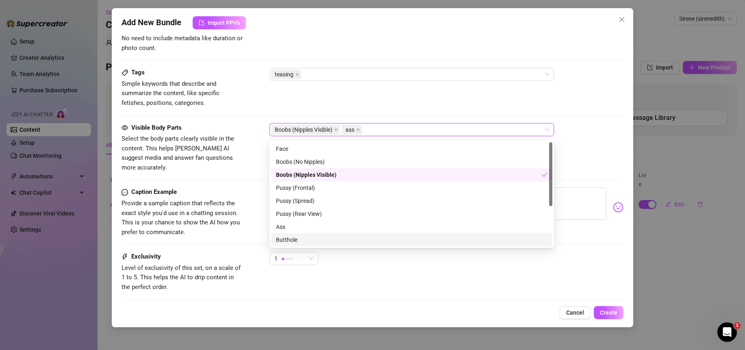
click at [438, 287] on div "Exclusivity Level of exclusivity of this set, on a scale of 1 to 5. This helps …" at bounding box center [373, 279] width 502 height 55
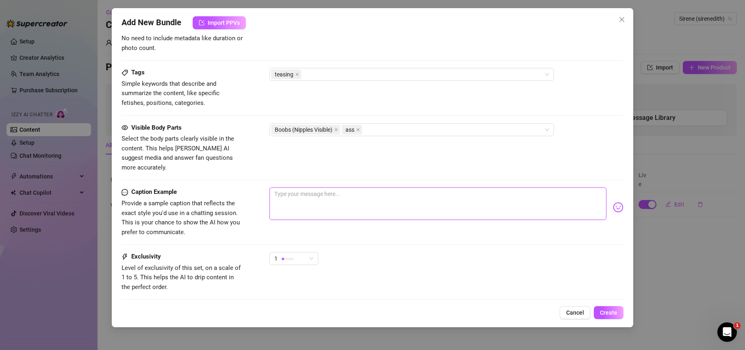
click at [293, 193] on textarea at bounding box center [438, 203] width 337 height 33
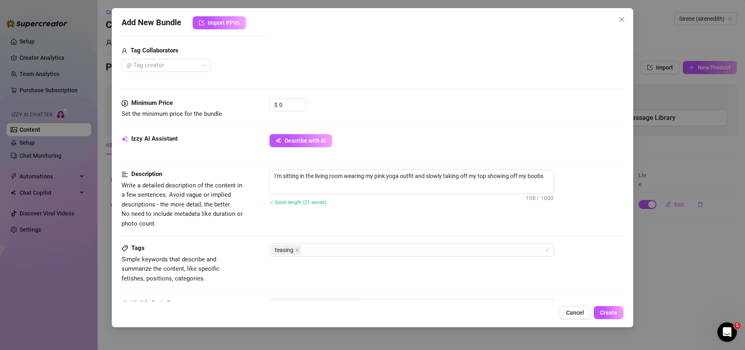
scroll to position [246, 0]
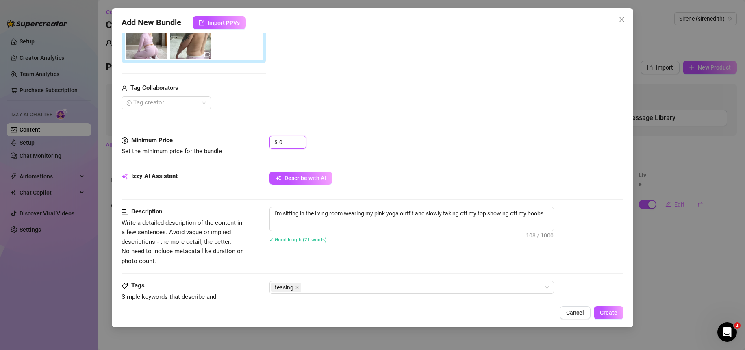
drag, startPoint x: 285, startPoint y: 146, endPoint x: 243, endPoint y: 144, distance: 42.3
click at [243, 144] on div "Minimum Price Set the minimum price for the bundle $ 0" at bounding box center [373, 146] width 502 height 21
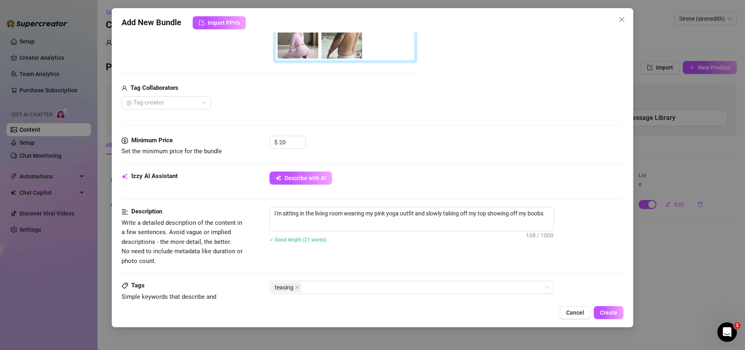
click at [372, 155] on div "$ 20" at bounding box center [447, 146] width 354 height 20
click at [609, 314] on span "Create" at bounding box center [608, 312] width 17 height 7
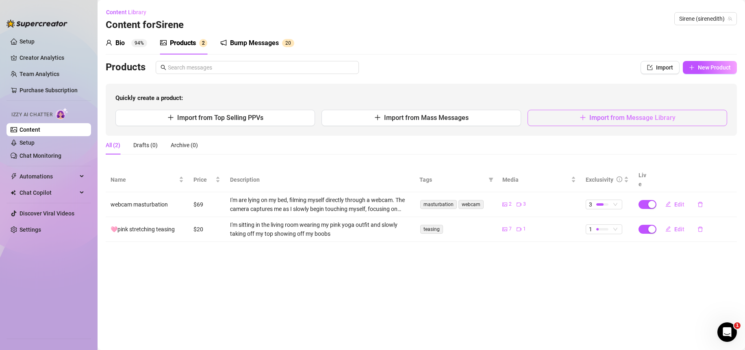
click at [594, 120] on span "Import from Message Library" at bounding box center [633, 118] width 86 height 8
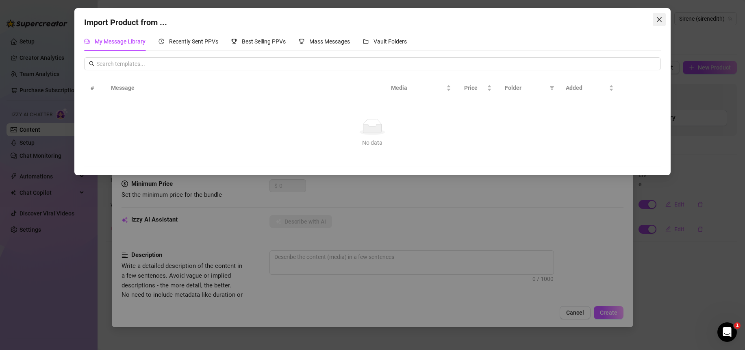
click at [660, 17] on icon "close" at bounding box center [659, 19] width 7 height 7
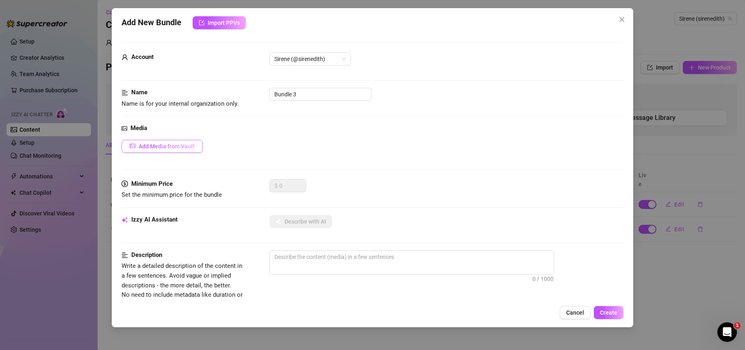
click at [159, 148] on span "Add Media from Vault" at bounding box center [167, 146] width 56 height 7
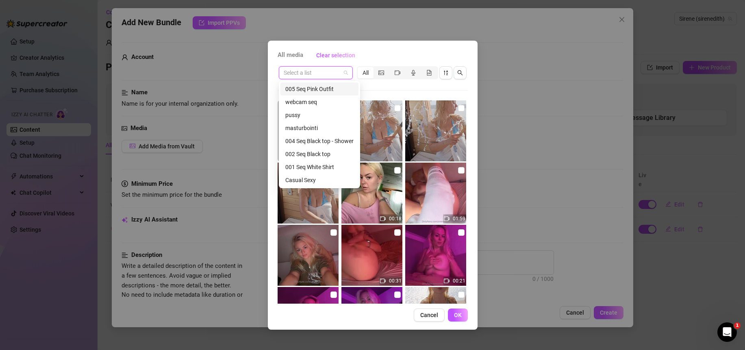
click at [332, 73] on input "search" at bounding box center [312, 73] width 57 height 12
click at [312, 128] on div "masturbointi" at bounding box center [319, 128] width 68 height 9
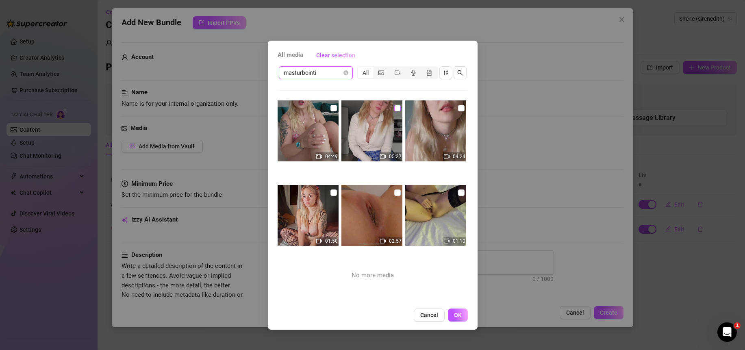
click at [394, 107] on input "checkbox" at bounding box center [397, 108] width 7 height 7
click at [462, 318] on button "OK" at bounding box center [458, 315] width 20 height 13
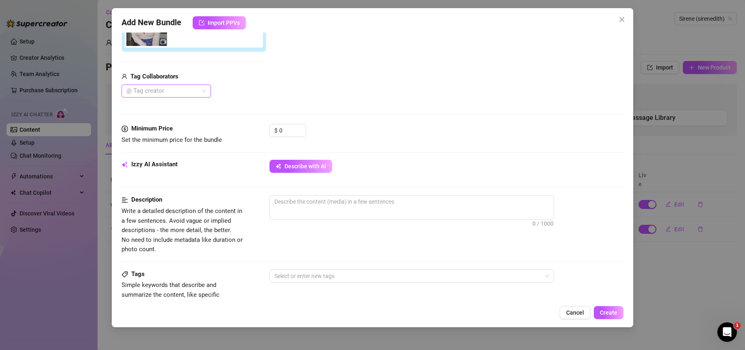
scroll to position [0, 0]
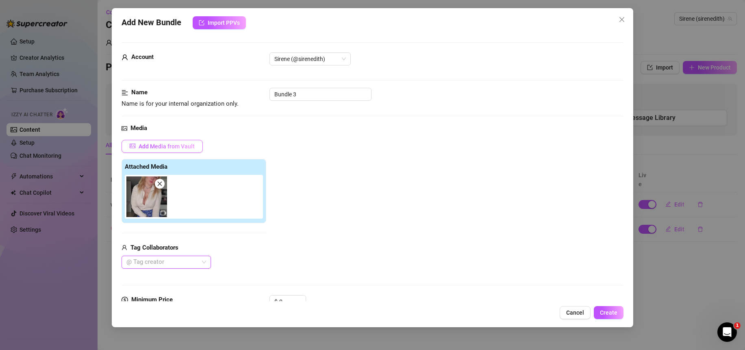
click at [186, 145] on span "Add Media from Vault" at bounding box center [167, 146] width 56 height 7
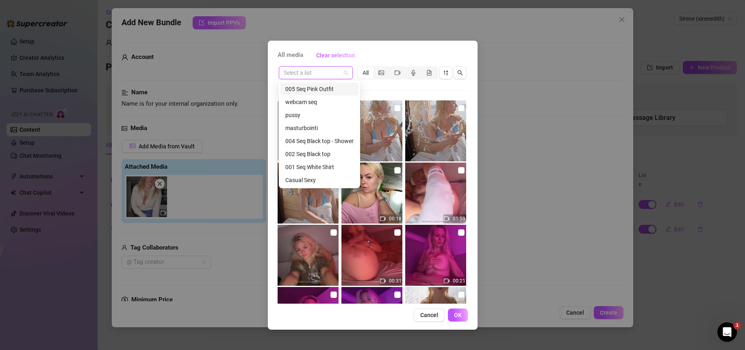
click at [318, 68] on input "search" at bounding box center [312, 73] width 57 height 12
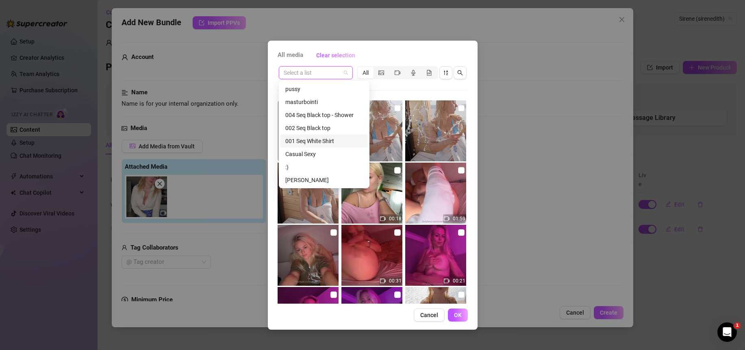
click at [322, 135] on div "001 Seq White Shirt" at bounding box center [324, 141] width 87 height 13
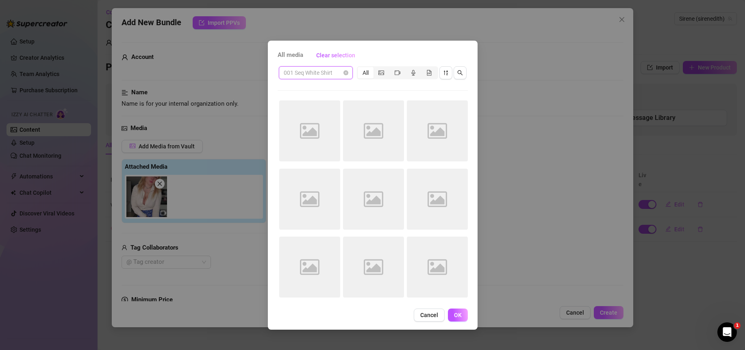
click at [334, 72] on span "001 Seq White Shirt" at bounding box center [316, 73] width 64 height 12
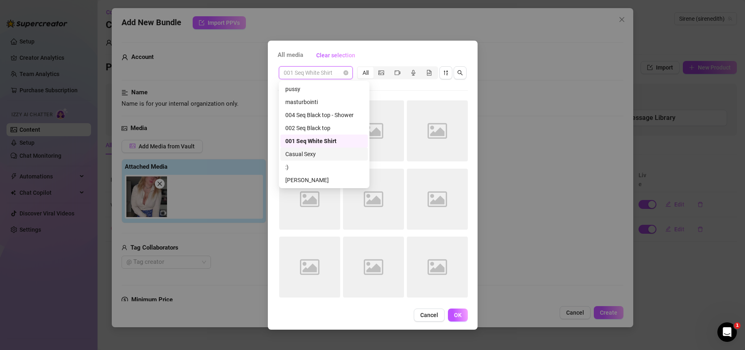
click at [434, 316] on span "Cancel" at bounding box center [429, 315] width 18 height 7
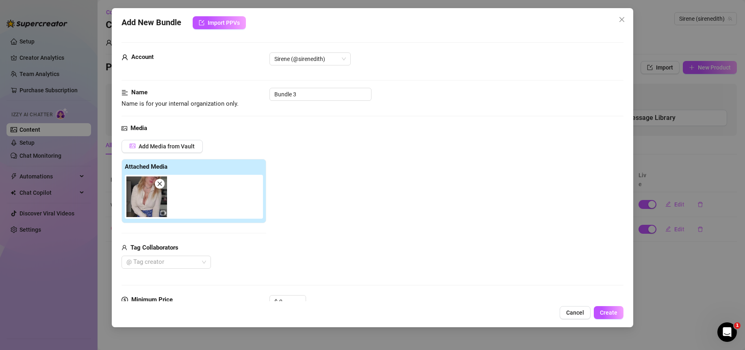
click at [569, 315] on span "Cancel" at bounding box center [575, 312] width 18 height 7
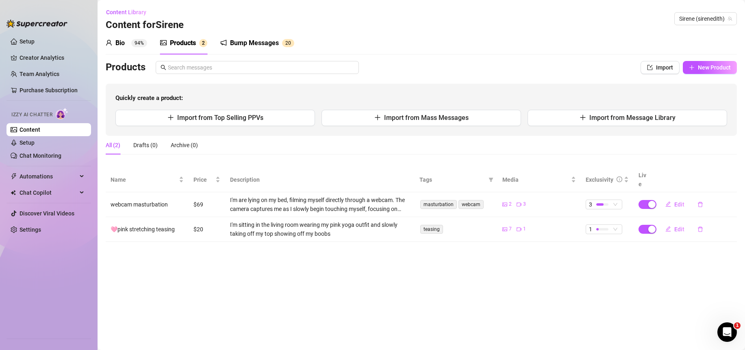
click at [445, 285] on main "Content Library Content for Sirene Sirene (sirenedith) Bio 94% Products 2 Bump …" at bounding box center [422, 175] width 648 height 350
click at [425, 117] on span "Import from Mass Messages" at bounding box center [426, 118] width 85 height 8
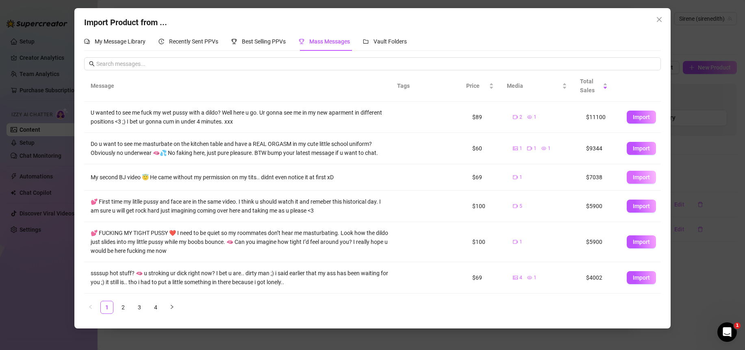
click at [636, 175] on span "Import" at bounding box center [641, 177] width 17 height 7
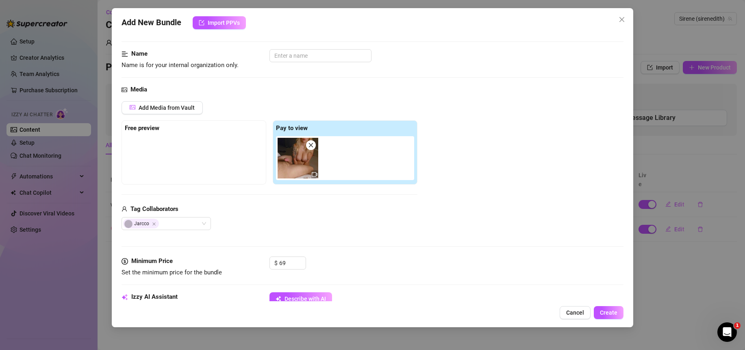
scroll to position [0, 0]
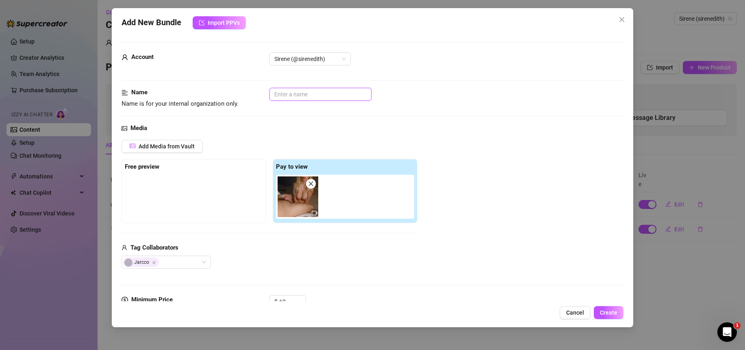
click at [311, 93] on input "text" at bounding box center [321, 94] width 102 height 13
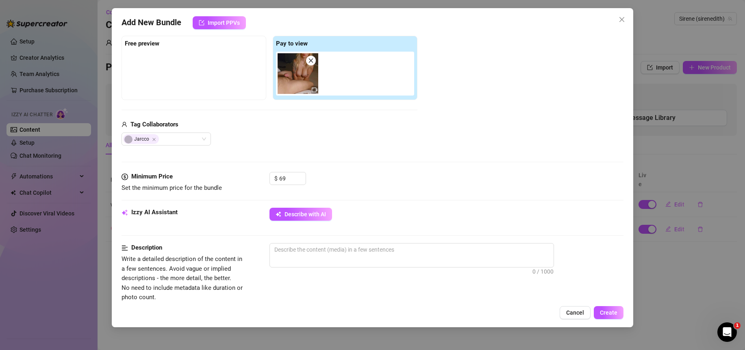
scroll to position [161, 0]
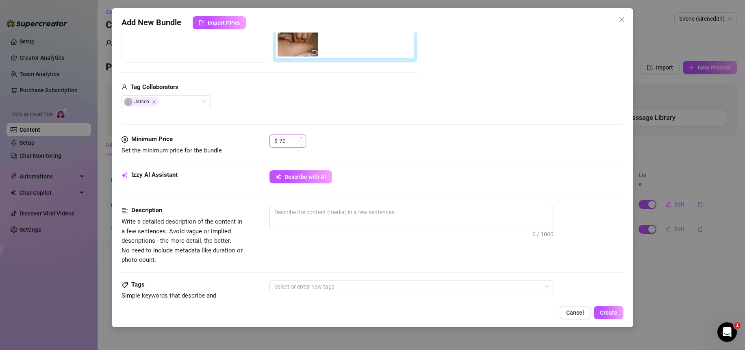
drag, startPoint x: 297, startPoint y: 139, endPoint x: 280, endPoint y: 139, distance: 17.5
click at [280, 139] on div "70" at bounding box center [292, 141] width 26 height 12
drag, startPoint x: 287, startPoint y: 141, endPoint x: 270, endPoint y: 142, distance: 17.1
click at [270, 142] on div "$ 70" at bounding box center [288, 141] width 37 height 13
click at [394, 163] on div at bounding box center [373, 163] width 502 height 0
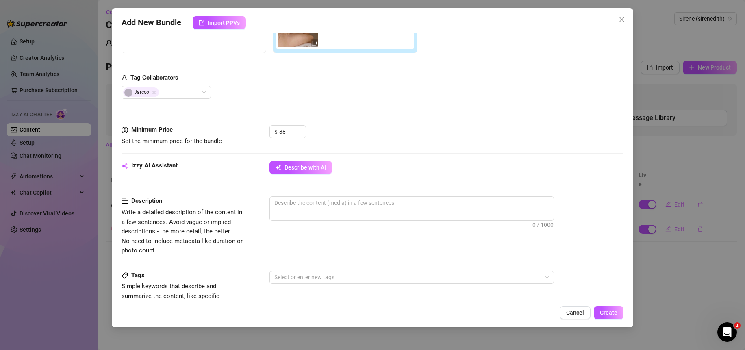
scroll to position [196, 0]
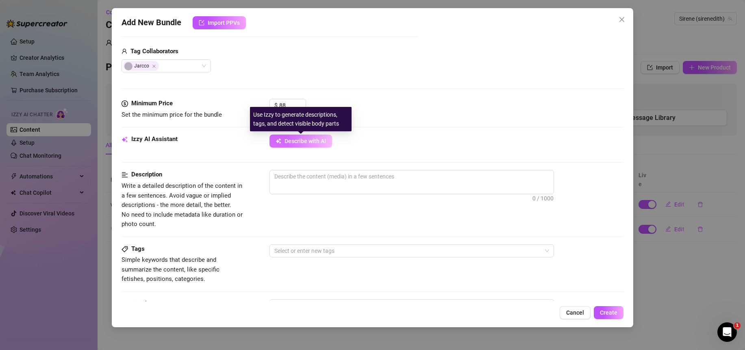
click at [288, 144] on span "Describe with AI" at bounding box center [305, 141] width 41 height 7
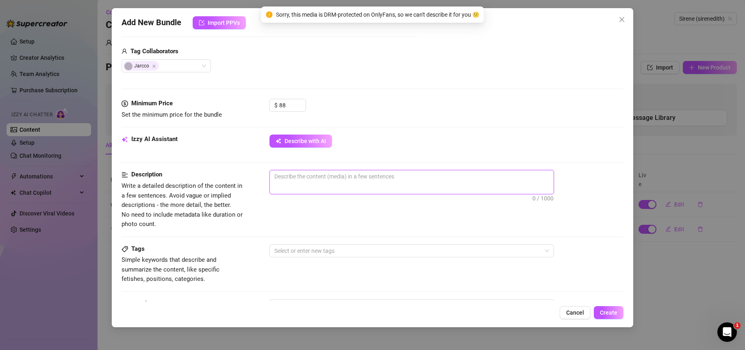
click at [314, 182] on textarea at bounding box center [412, 176] width 284 height 12
click at [309, 180] on textarea at bounding box center [412, 176] width 284 height 12
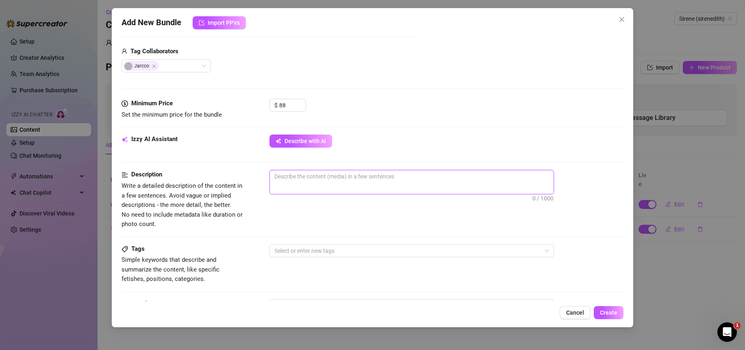
scroll to position [0, 0]
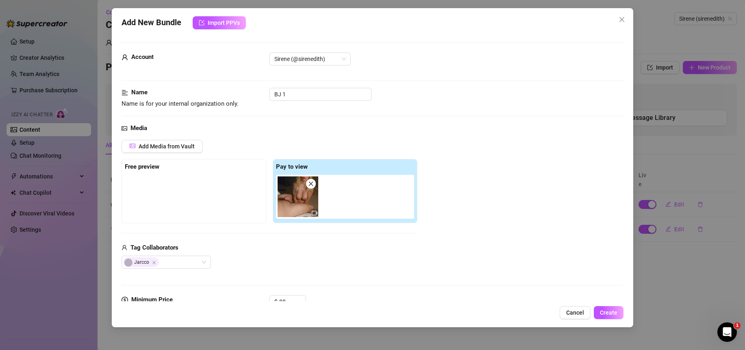
click at [303, 196] on img at bounding box center [298, 196] width 41 height 41
click at [297, 203] on img at bounding box center [298, 196] width 41 height 41
click at [311, 185] on icon "close" at bounding box center [311, 184] width 6 height 6
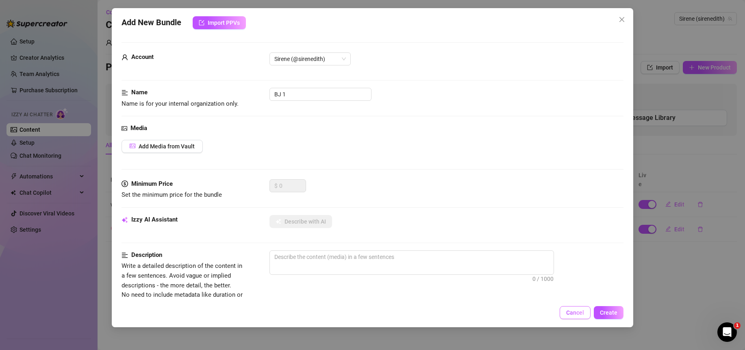
click at [583, 315] on span "Cancel" at bounding box center [575, 312] width 18 height 7
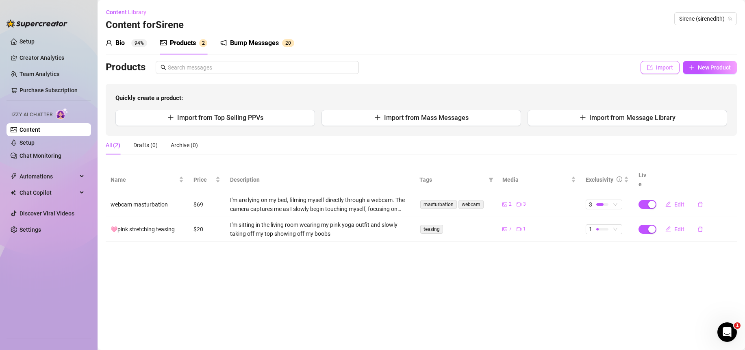
click at [668, 68] on span "Import" at bounding box center [664, 67] width 17 height 7
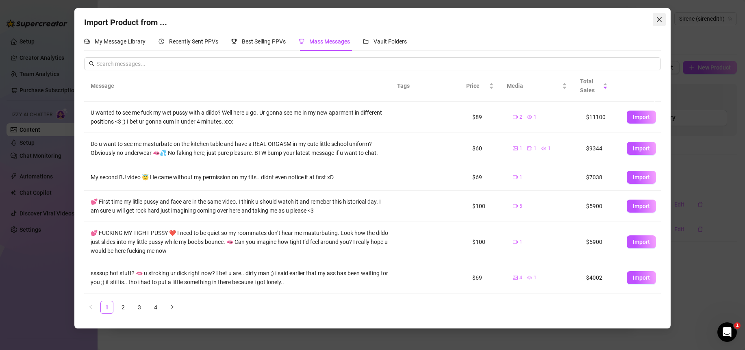
click at [659, 17] on icon "close" at bounding box center [659, 19] width 7 height 7
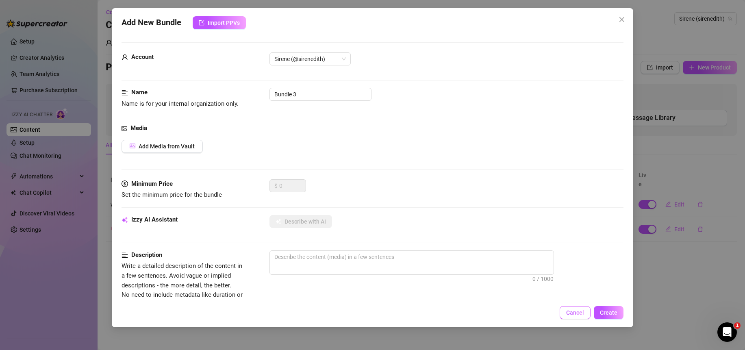
click at [581, 315] on span "Cancel" at bounding box center [575, 312] width 18 height 7
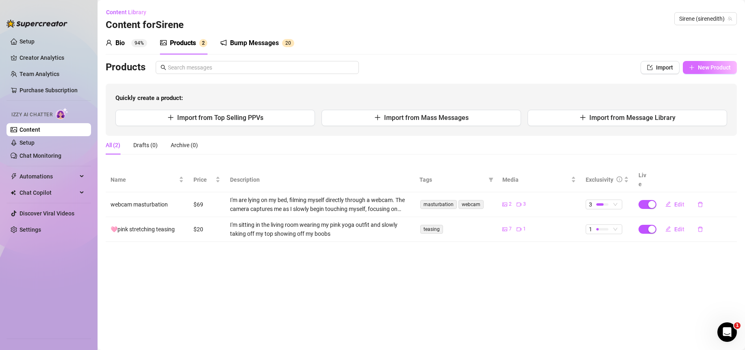
click at [707, 67] on span "New Product" at bounding box center [714, 67] width 33 height 7
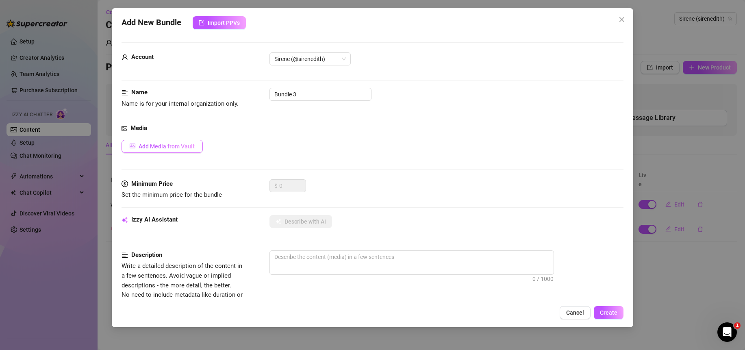
click at [179, 152] on button "Add Media from Vault" at bounding box center [162, 146] width 81 height 13
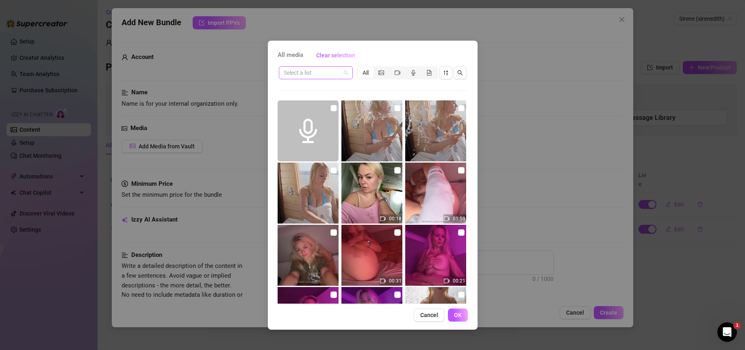
click at [345, 74] on span at bounding box center [316, 73] width 64 height 12
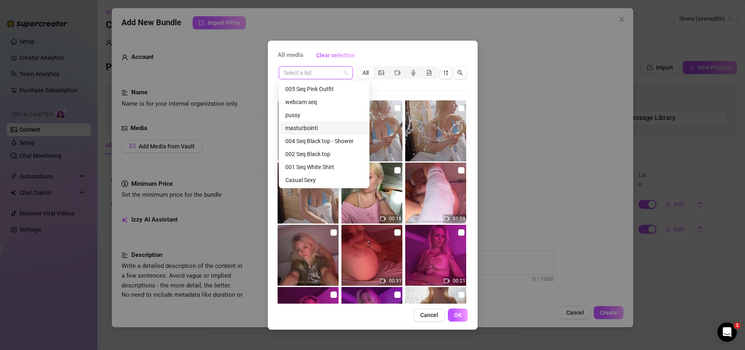
scroll to position [156, 0]
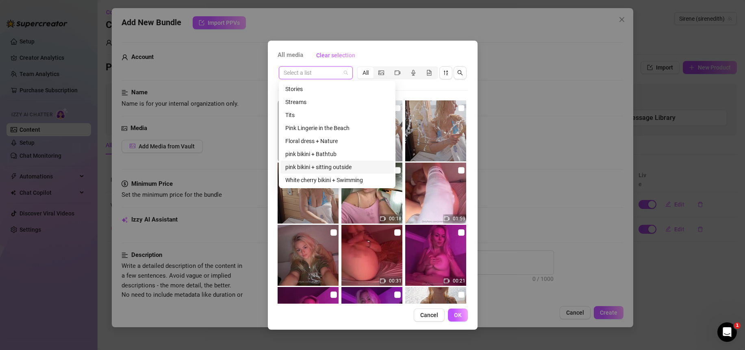
click at [331, 164] on div "pink bikini + sitting outside" at bounding box center [337, 167] width 104 height 9
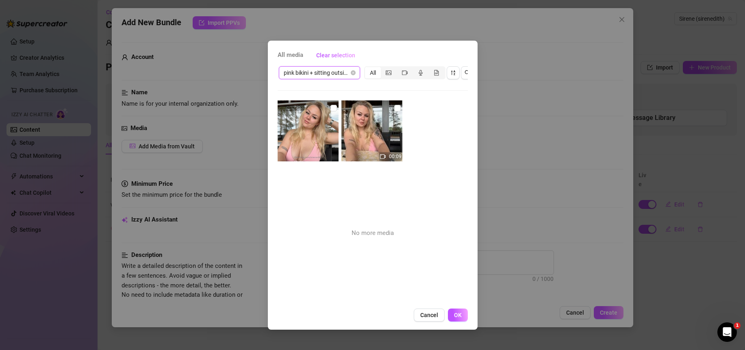
click at [338, 72] on span "pink bikini + sitting outside" at bounding box center [320, 73] width 72 height 12
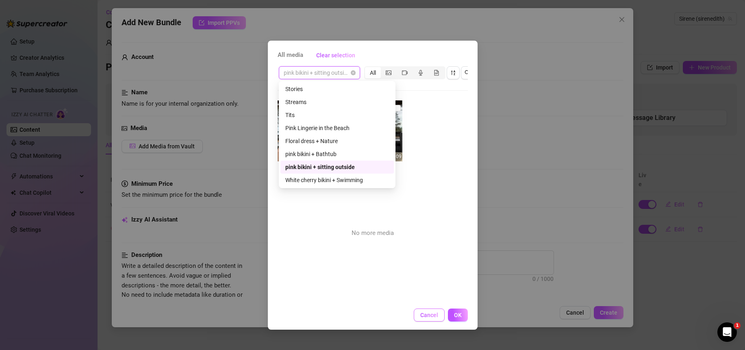
click at [429, 318] on span "Cancel" at bounding box center [429, 315] width 18 height 7
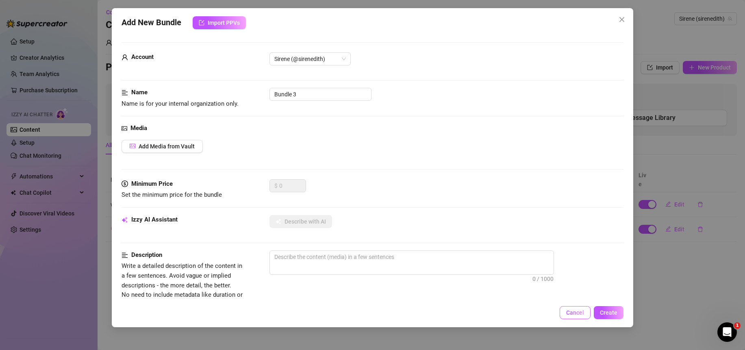
click at [582, 313] on span "Cancel" at bounding box center [575, 312] width 18 height 7
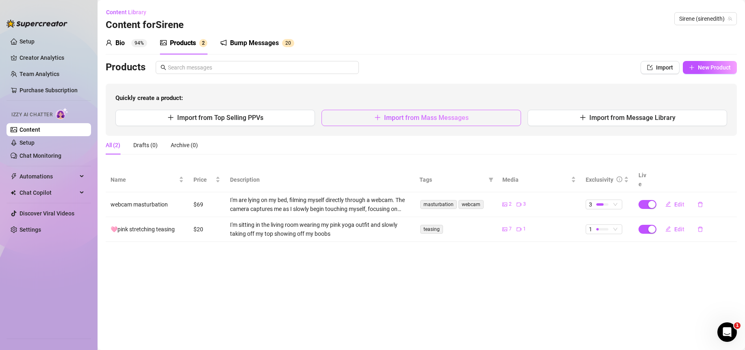
click at [460, 122] on span "Import from Mass Messages" at bounding box center [426, 118] width 85 height 8
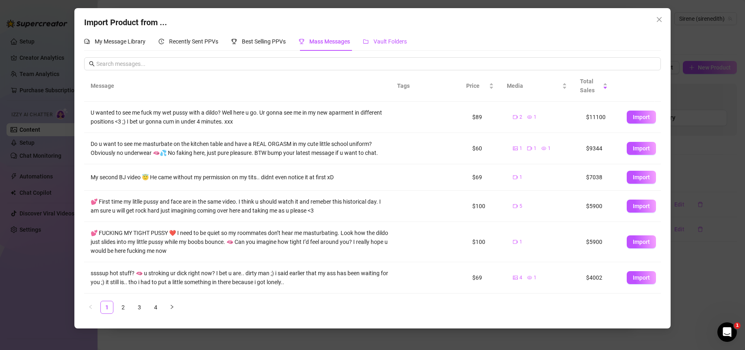
click at [381, 44] on span "Vault Folders" at bounding box center [390, 41] width 33 height 7
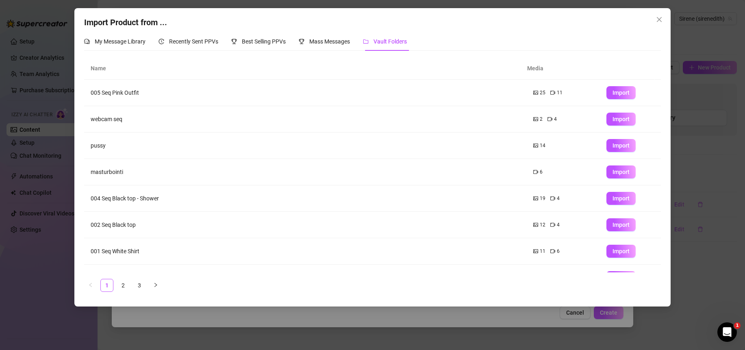
scroll to position [72, 0]
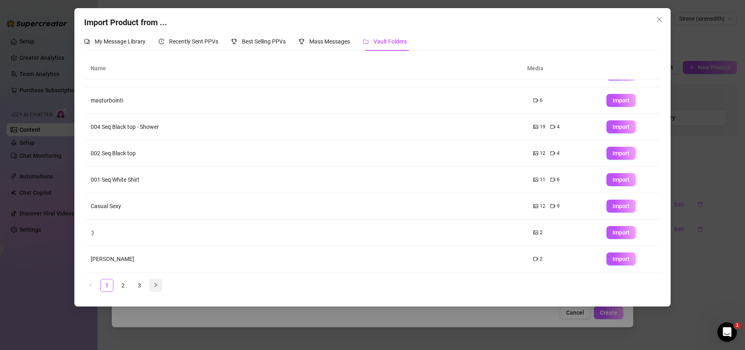
click at [159, 284] on button "button" at bounding box center [155, 285] width 13 height 13
click at [615, 233] on span "Import" at bounding box center [621, 232] width 17 height 7
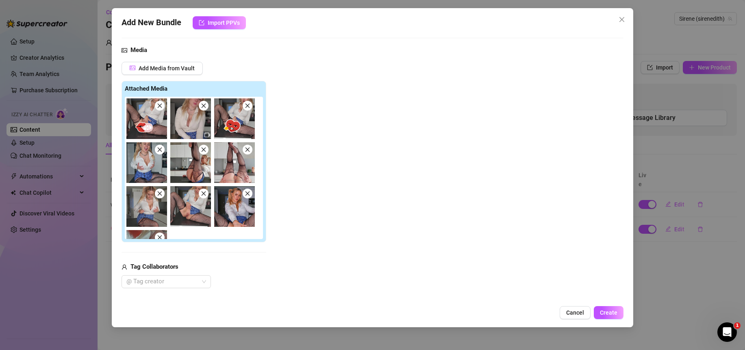
scroll to position [97, 0]
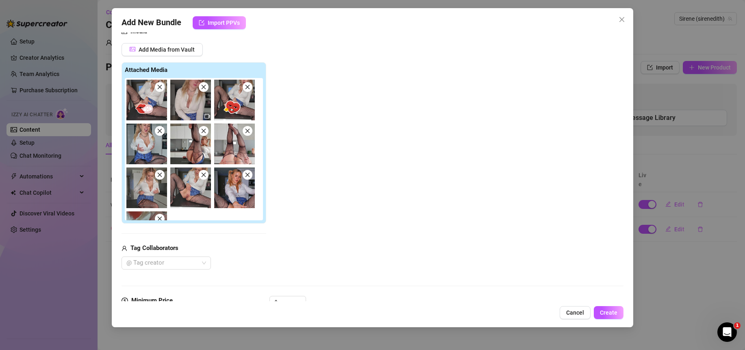
click at [250, 87] on icon "close" at bounding box center [248, 87] width 6 height 6
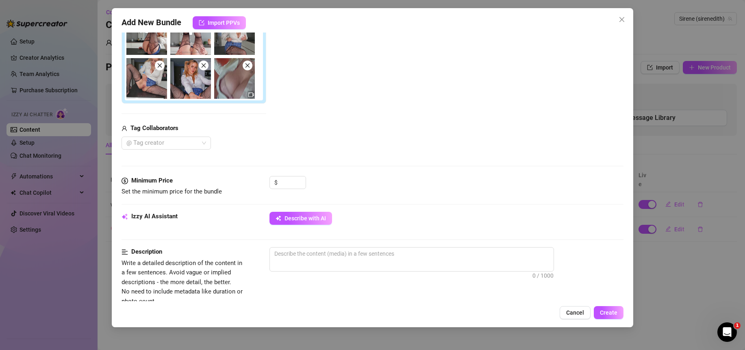
scroll to position [253, 0]
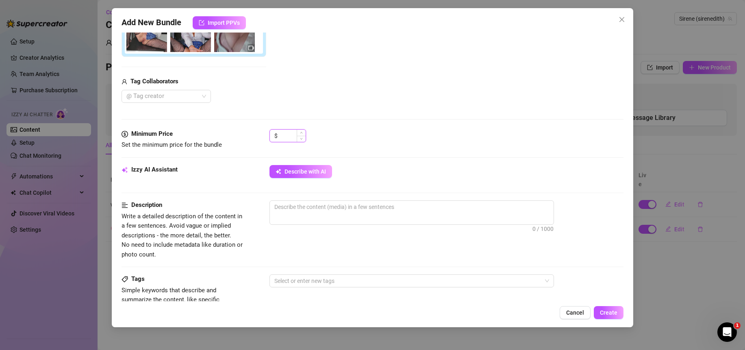
click at [287, 136] on input at bounding box center [292, 136] width 26 height 12
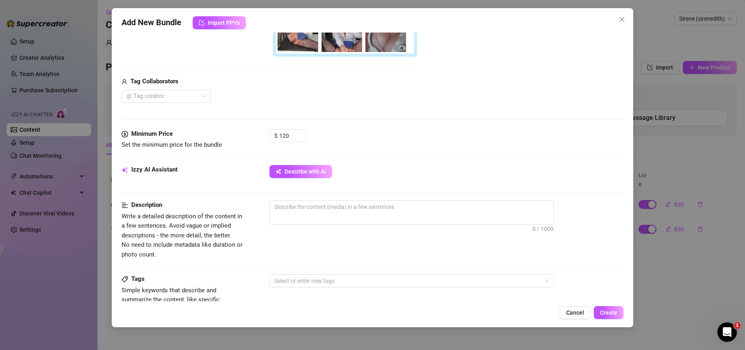
click at [398, 137] on div "$ 120" at bounding box center [447, 139] width 354 height 20
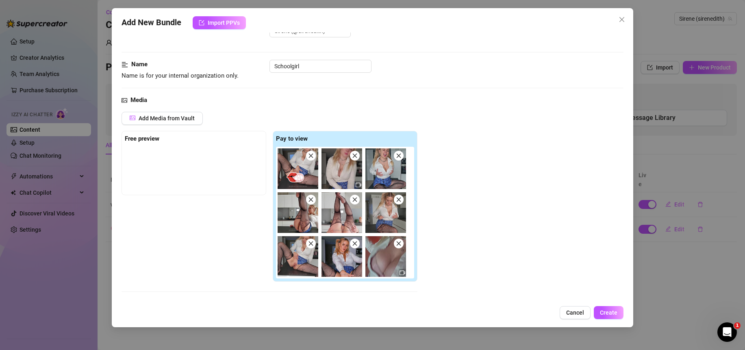
scroll to position [0, 0]
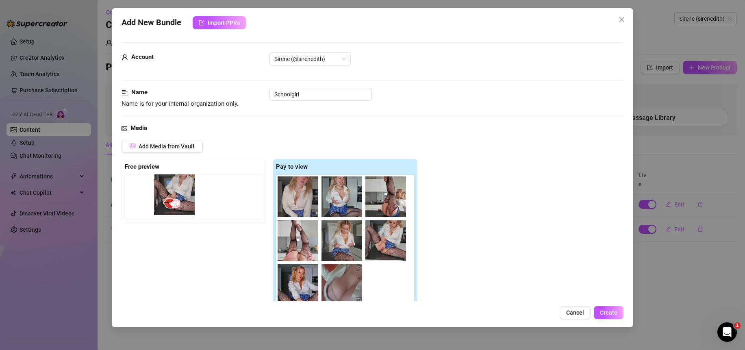
drag, startPoint x: 296, startPoint y: 202, endPoint x: 170, endPoint y: 197, distance: 126.1
click at [170, 197] on div "Free preview Pay to view" at bounding box center [270, 234] width 296 height 151
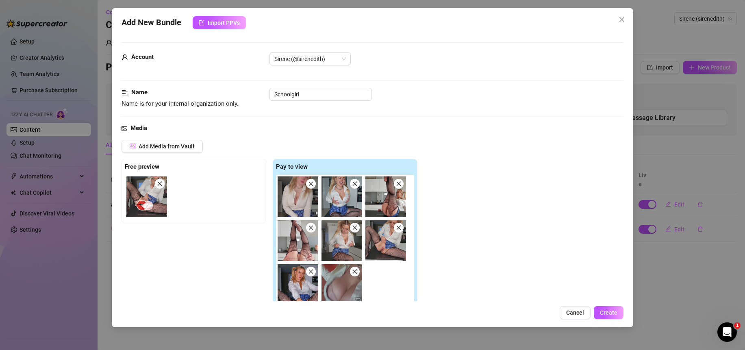
click at [442, 199] on div "Add Media from Vault Free preview Pay to view Tag Collaborators @ Tag creator" at bounding box center [373, 248] width 502 height 216
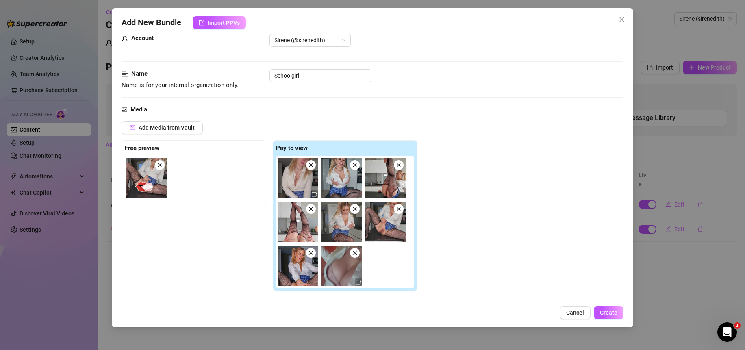
click at [161, 165] on icon "close" at bounding box center [160, 165] width 4 height 4
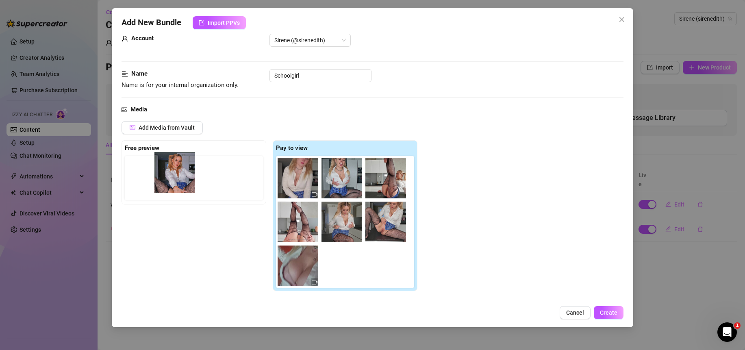
drag, startPoint x: 308, startPoint y: 266, endPoint x: 183, endPoint y: 168, distance: 158.9
click at [183, 168] on div "Free preview Pay to view" at bounding box center [270, 215] width 296 height 151
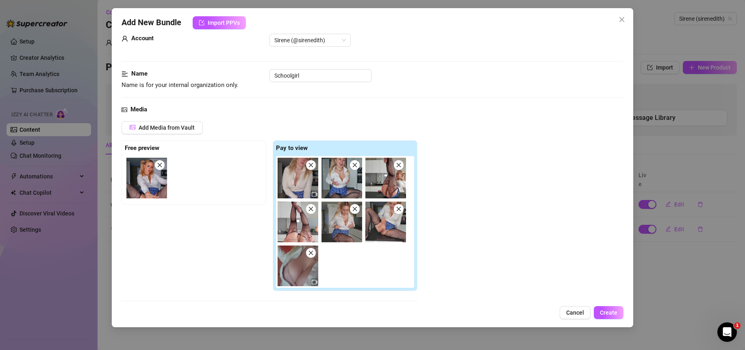
click at [355, 166] on icon "close" at bounding box center [355, 165] width 4 height 4
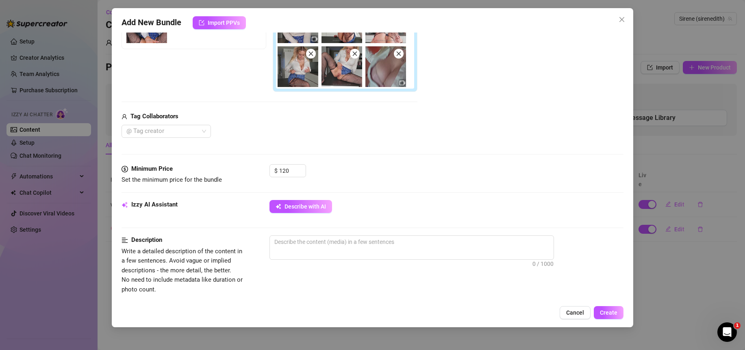
scroll to position [221, 0]
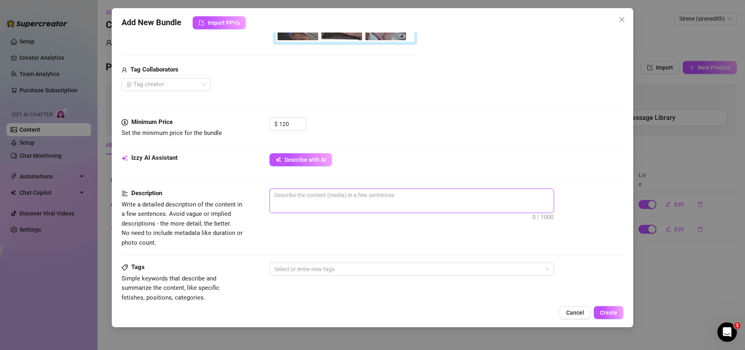
click at [414, 198] on textarea at bounding box center [412, 195] width 284 height 12
click at [467, 198] on textarea "Me sitting in a school girl outfit on the kitchen table and fingering myself un…" at bounding box center [412, 195] width 284 height 12
click at [438, 136] on div "$ 120" at bounding box center [447, 128] width 354 height 20
click at [523, 197] on textarea "Me sitting in a school girl outfit on the kitchen table and fingering myself un…" at bounding box center [412, 195] width 284 height 12
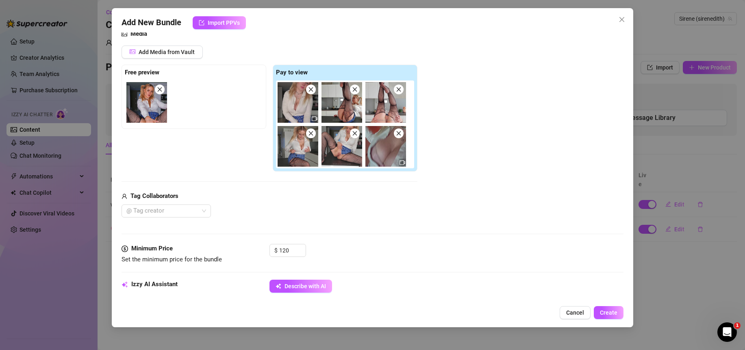
scroll to position [244, 0]
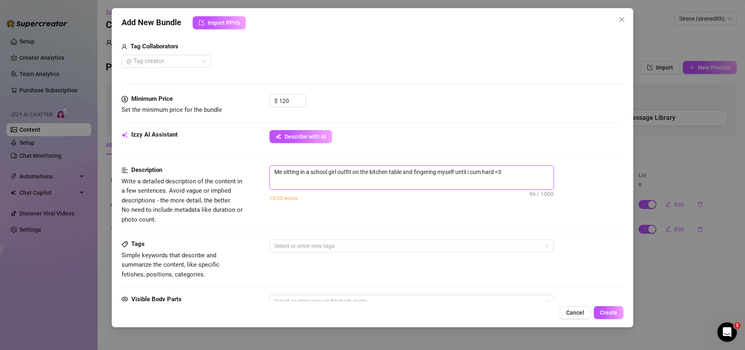
click at [429, 172] on textarea "Me sitting in a school girl outfit on the kitchen table and fingering myself un…" at bounding box center [412, 172] width 284 height 12
click at [467, 221] on div "Description Write a detailed description of the content in a few sentences. Avo…" at bounding box center [373, 195] width 502 height 59
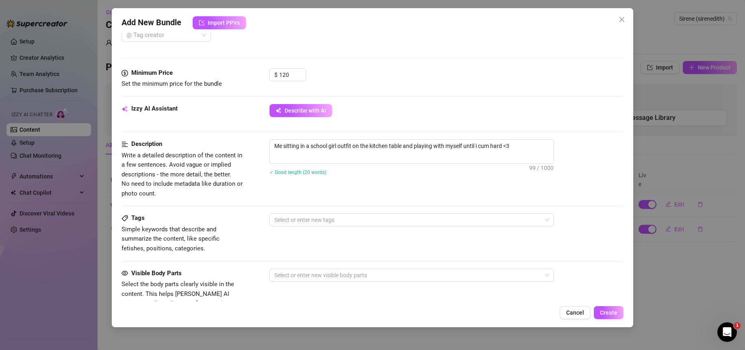
scroll to position [324, 0]
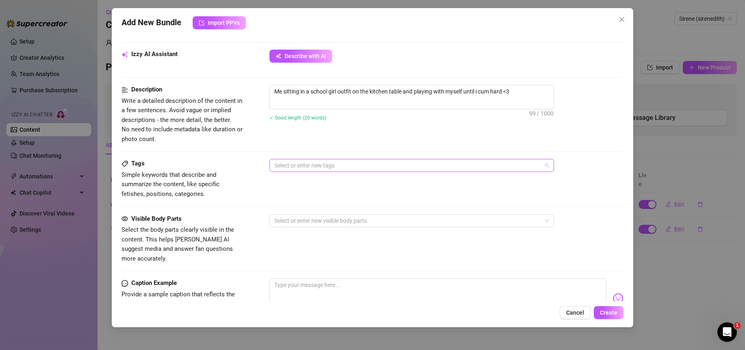
click at [385, 166] on div at bounding box center [407, 165] width 273 height 11
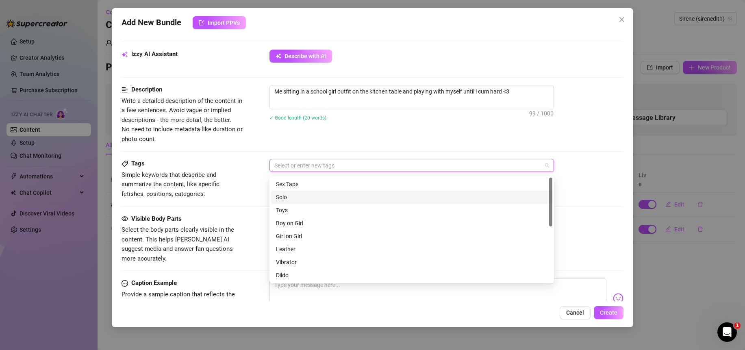
click at [297, 198] on div "Solo" at bounding box center [412, 197] width 272 height 9
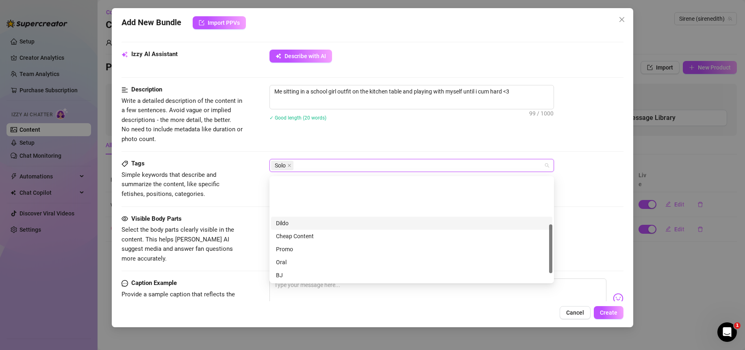
scroll to position [99, 0]
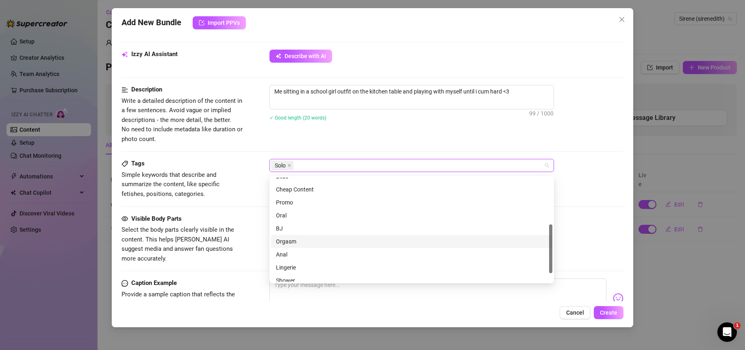
click at [324, 243] on div "Orgasm" at bounding box center [412, 241] width 272 height 9
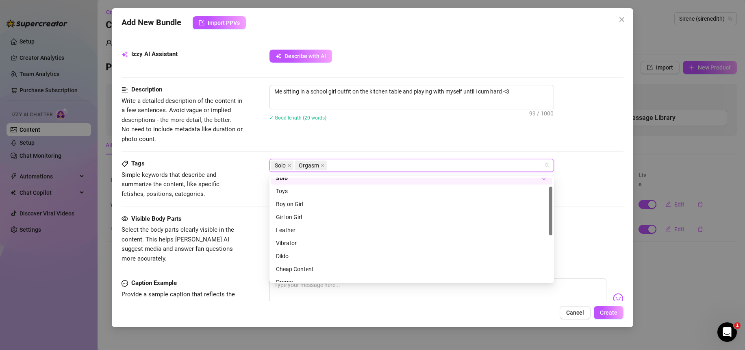
scroll to position [0, 0]
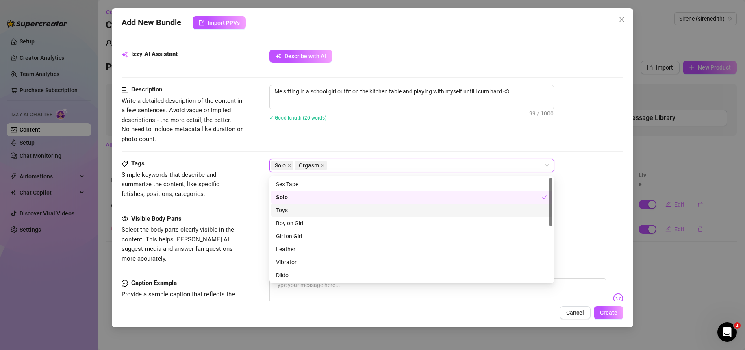
click at [240, 159] on div "Description Write a detailed description of the content in a few sentences. Avo…" at bounding box center [373, 122] width 502 height 74
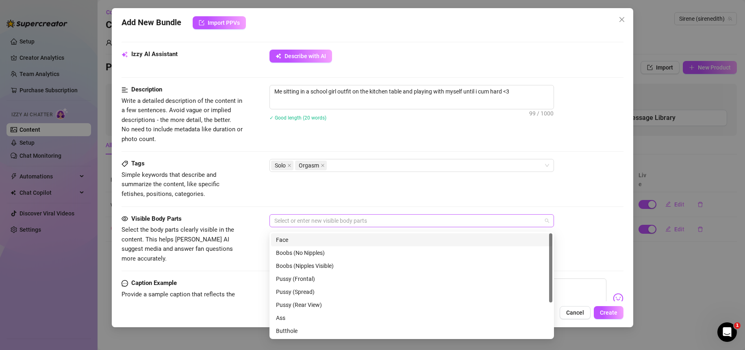
click at [336, 226] on div at bounding box center [407, 220] width 273 height 11
click at [328, 266] on div "Boobs (Nipples Visible)" at bounding box center [412, 265] width 272 height 9
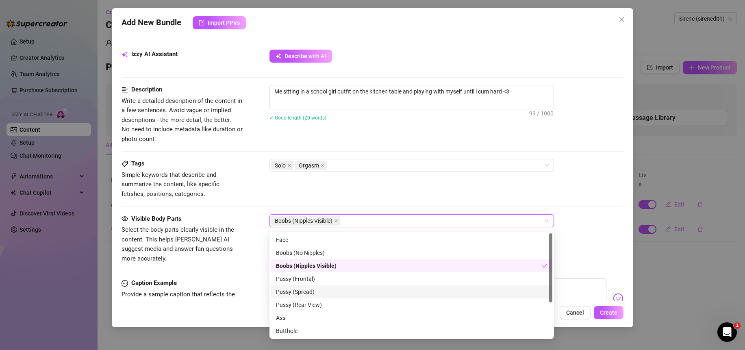
click at [317, 293] on div "Pussy (Spread)" at bounding box center [412, 291] width 272 height 9
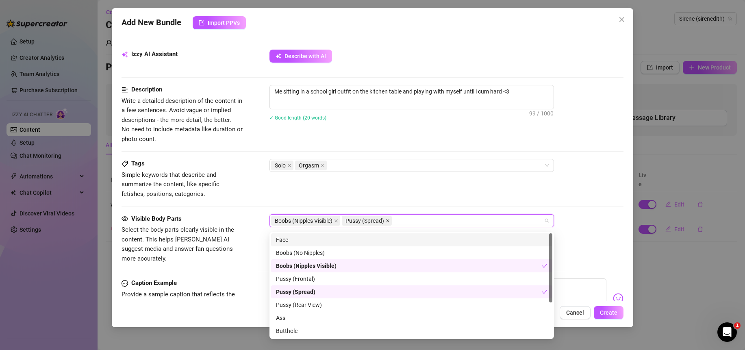
click at [388, 223] on icon "close" at bounding box center [388, 221] width 4 height 4
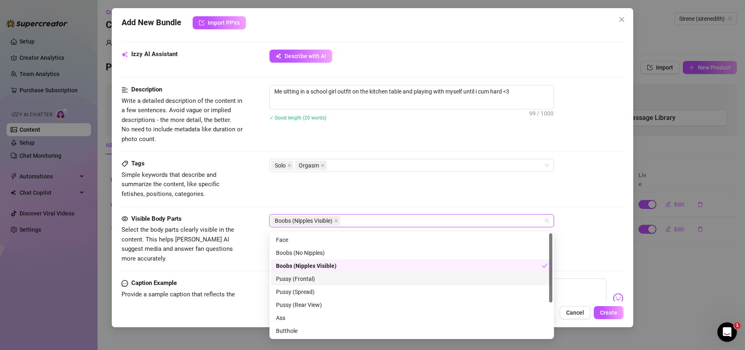
click at [320, 281] on div "Pussy (Frontal)" at bounding box center [412, 278] width 272 height 9
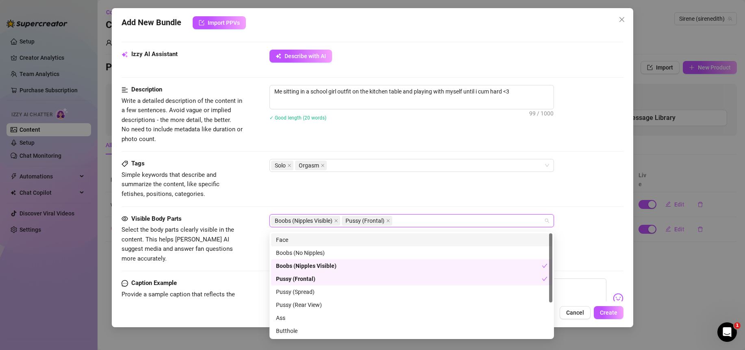
click at [272, 187] on div "Tags Simple keywords that describe and summarize the content, like specific fet…" at bounding box center [373, 179] width 502 height 40
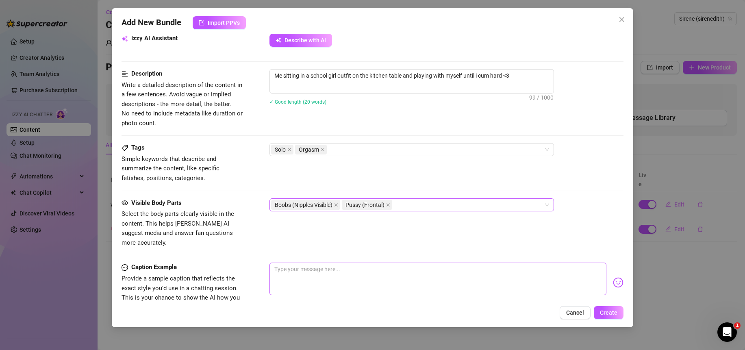
scroll to position [350, 0]
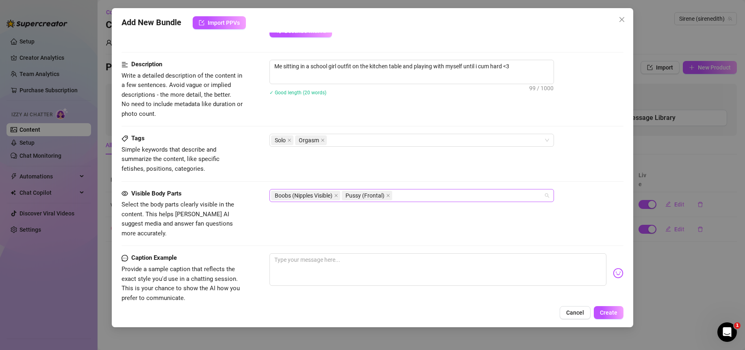
click at [429, 193] on div "Boobs (Nipples Visible) Pussy (Frontal)" at bounding box center [407, 195] width 273 height 11
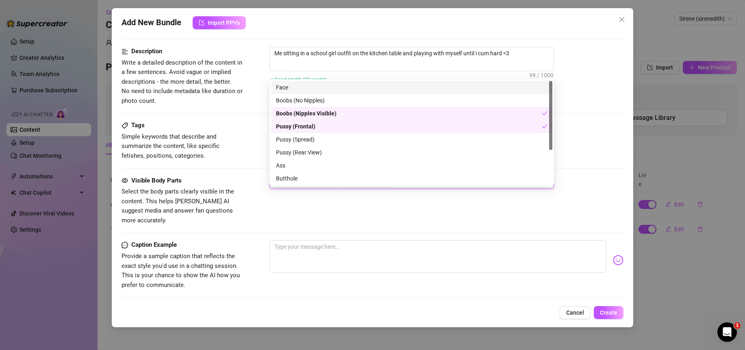
scroll to position [400, 0]
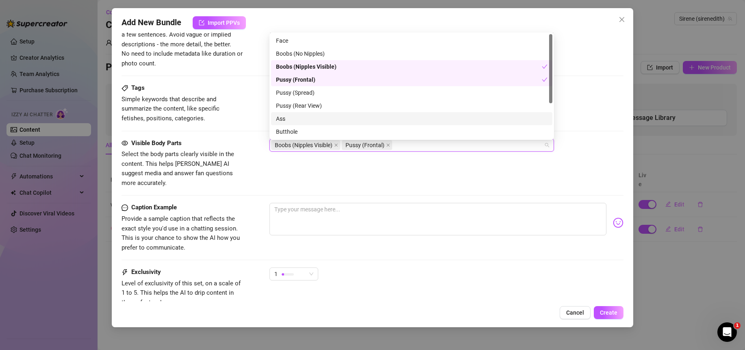
click at [316, 120] on div "Ass" at bounding box center [412, 118] width 272 height 9
click at [332, 176] on div "Visible Body Parts Select the body parts clearly visible in the content. This h…" at bounding box center [373, 164] width 502 height 50
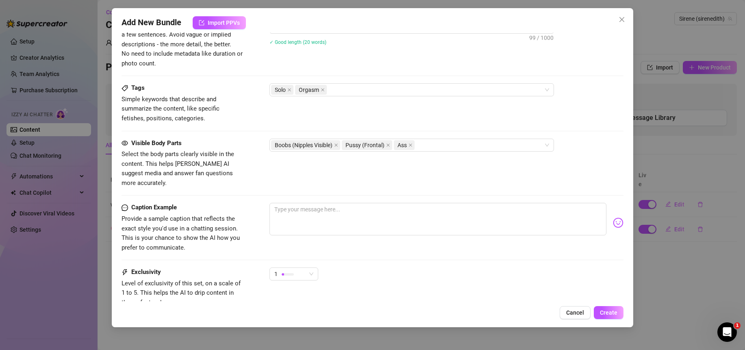
scroll to position [462, 0]
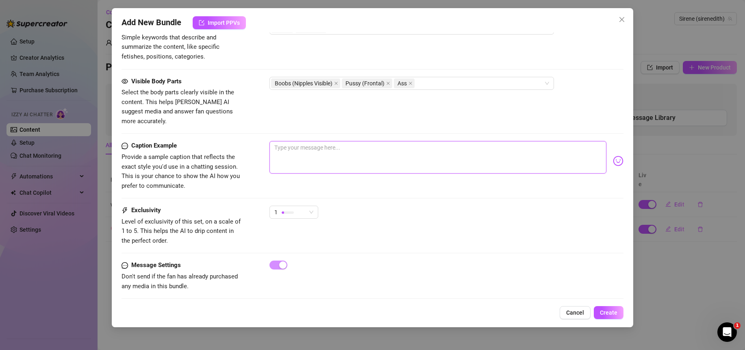
click at [334, 150] on textarea at bounding box center [438, 157] width 337 height 33
click at [315, 145] on textarea "fuuckk" at bounding box center [438, 157] width 337 height 33
click at [477, 141] on textarea "sometimes you just need to masturbate on the kitchen table, am i right?" at bounding box center [438, 157] width 337 height 33
drag, startPoint x: 477, startPoint y: 142, endPoint x: 381, endPoint y: 140, distance: 95.2
click at [379, 143] on textarea "sometimes you just need to masturbate on the kitchen table, am i right?" at bounding box center [438, 157] width 337 height 33
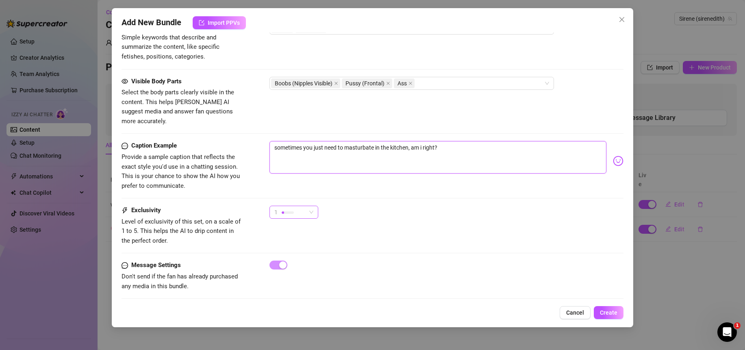
click at [309, 206] on span "1" at bounding box center [293, 212] width 39 height 12
click at [308, 274] on span "5 - Most Exclusive 🔥" at bounding box center [302, 274] width 53 height 9
click at [354, 239] on div "Exclusivity Level of exclusivity of this set, on a scale of 1 to 5. This helps …" at bounding box center [373, 226] width 502 height 40
click at [468, 151] on textarea "sometimes you just need to masturbate in the kitchen, am i right?" at bounding box center [438, 157] width 337 height 33
click at [612, 313] on span "Create" at bounding box center [608, 312] width 17 height 7
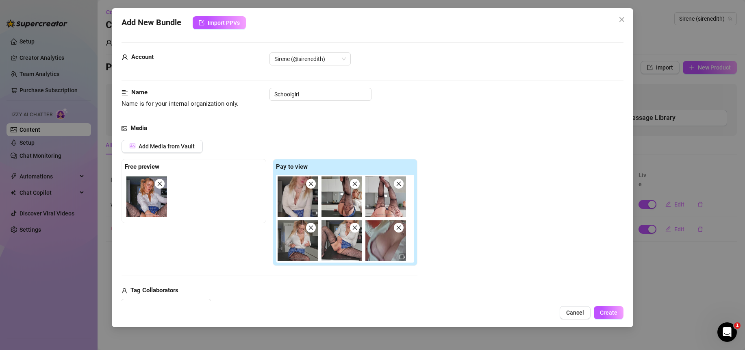
scroll to position [1, 0]
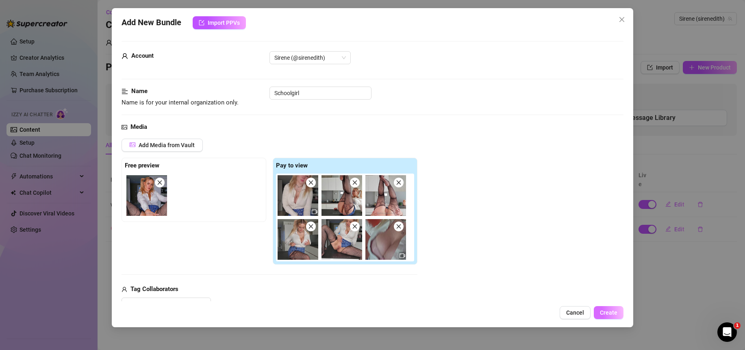
click at [607, 311] on span "Create" at bounding box center [608, 312] width 17 height 7
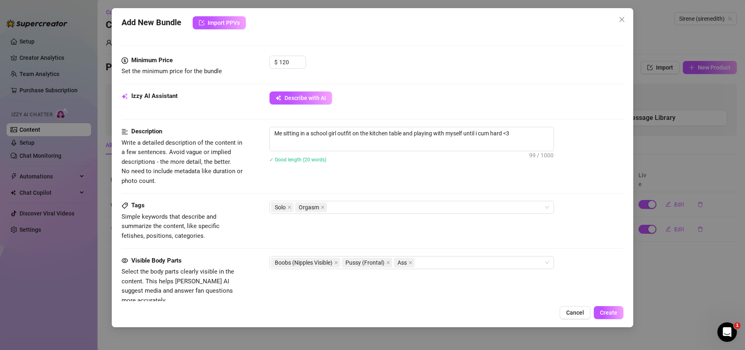
scroll to position [462, 0]
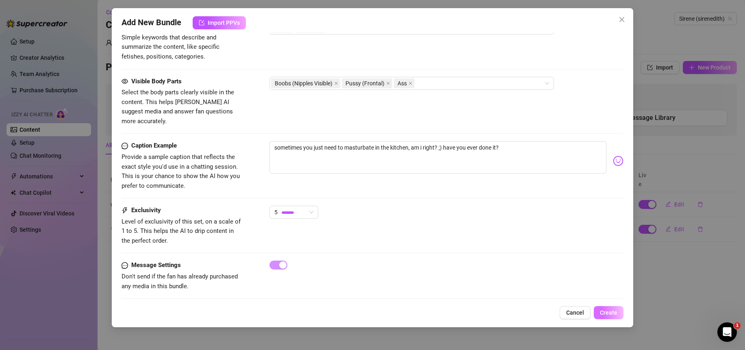
click at [609, 314] on span "Create" at bounding box center [608, 312] width 17 height 7
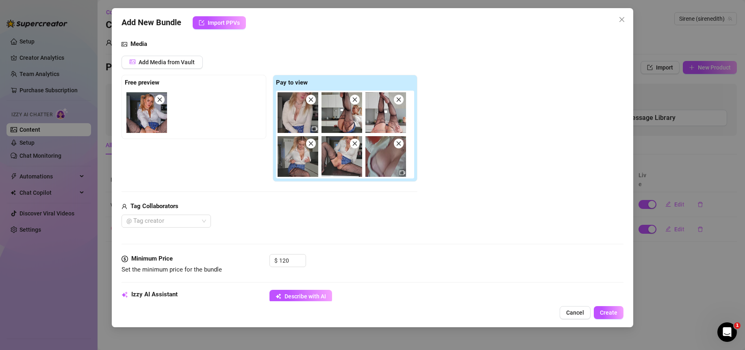
scroll to position [0, 0]
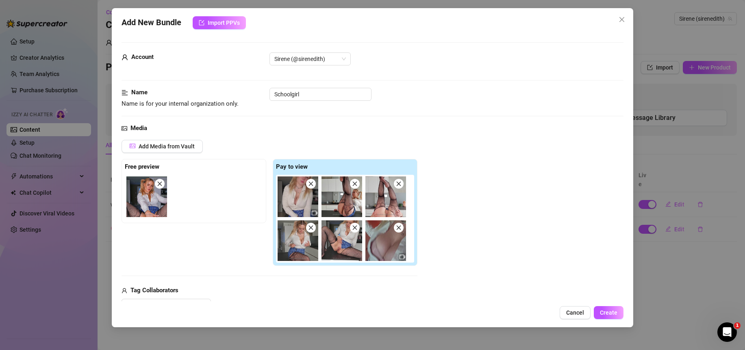
click at [146, 212] on img at bounding box center [146, 196] width 41 height 41
click at [529, 257] on div "Add Media from Vault Free preview Pay to view Tag Collaborators @ Tag creator" at bounding box center [373, 226] width 502 height 172
click at [616, 314] on span "Create" at bounding box center [608, 312] width 17 height 7
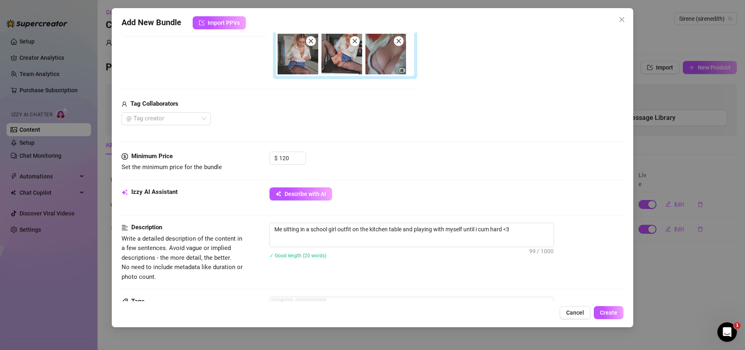
scroll to position [223, 0]
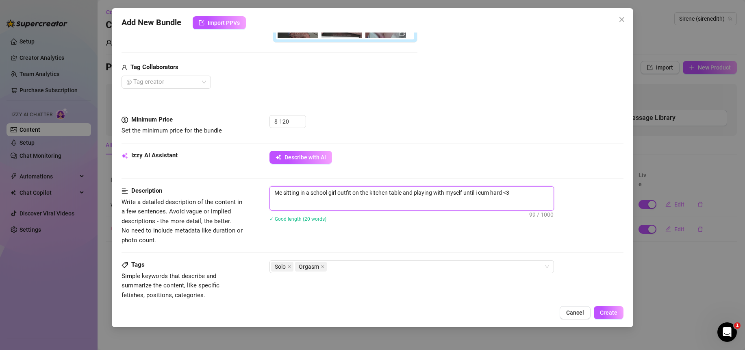
click at [380, 199] on textarea "Me sitting in a school girl outfit on the kitchen table and playing with myself…" at bounding box center [412, 193] width 284 height 12
click at [318, 151] on div "Minimum Price Set the minimum price for the bundle $ 120" at bounding box center [373, 133] width 502 height 36
click at [319, 161] on span "Describe with AI" at bounding box center [305, 157] width 41 height 7
click at [576, 312] on span "Cancel" at bounding box center [575, 312] width 18 height 7
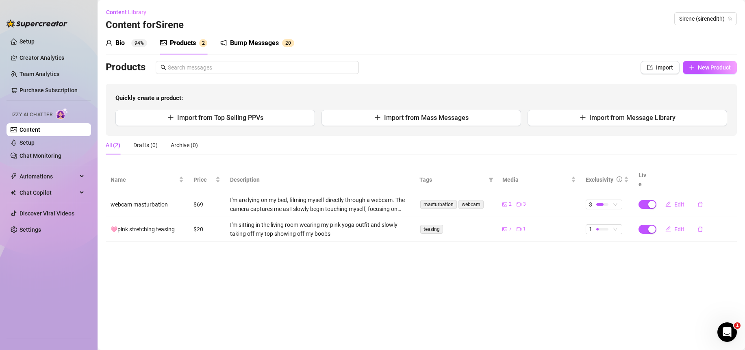
click at [414, 253] on main "Content Library Content for Sirene Sirene (sirenedith) Bio 94% Products 2 Bump …" at bounding box center [422, 175] width 648 height 350
click at [664, 128] on div "Quickly create a product: Import from Top Selling PPVs Import from Mass Message…" at bounding box center [422, 110] width 632 height 52
click at [663, 121] on span "Import from Message Library" at bounding box center [633, 118] width 86 height 8
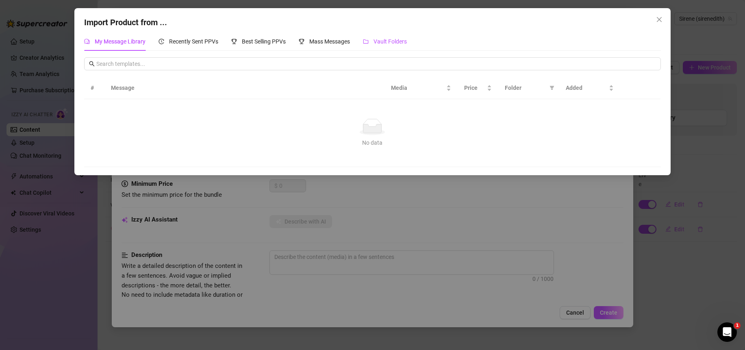
click at [406, 41] on span "Vault Folders" at bounding box center [390, 41] width 33 height 7
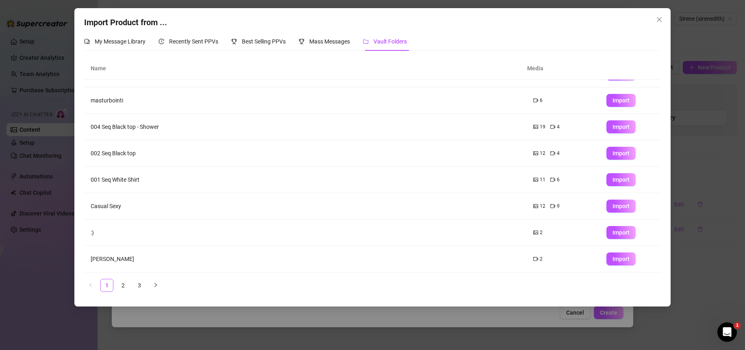
scroll to position [0, 0]
drag, startPoint x: 124, startPoint y: 287, endPoint x: 134, endPoint y: 276, distance: 15.0
click at [124, 287] on link "2" at bounding box center [123, 285] width 12 height 12
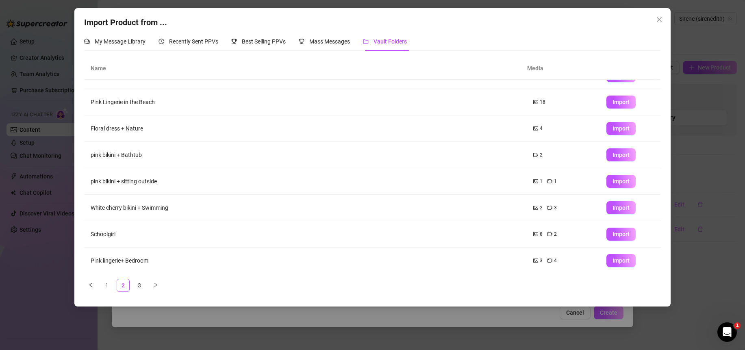
scroll to position [72, 0]
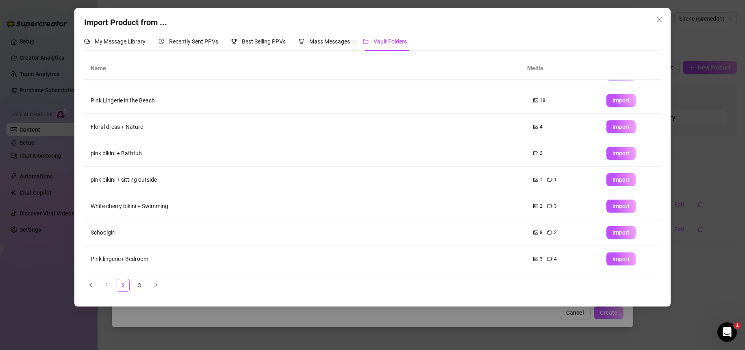
click at [623, 229] on button "Import" at bounding box center [621, 232] width 29 height 13
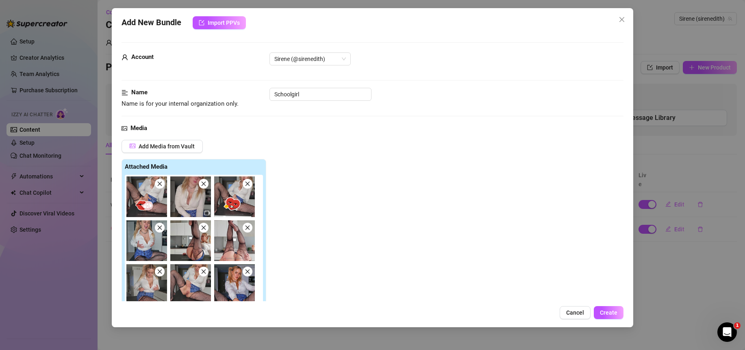
click at [161, 185] on icon "close" at bounding box center [160, 184] width 6 height 6
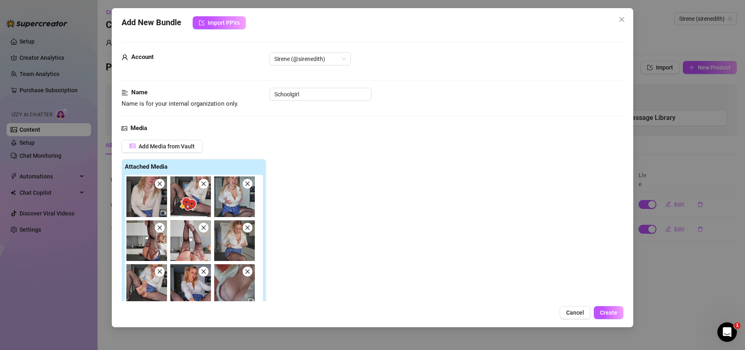
click at [203, 186] on icon "close" at bounding box center [204, 184] width 6 height 6
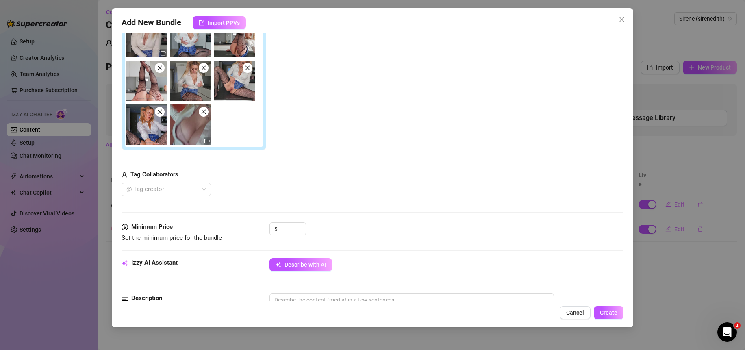
scroll to position [169, 0]
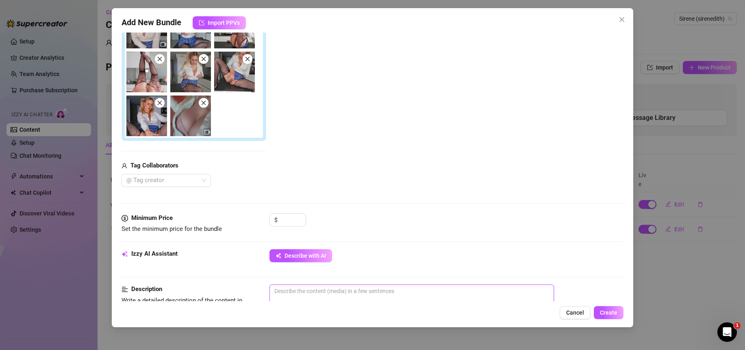
click at [310, 297] on textarea at bounding box center [412, 291] width 284 height 12
paste textarea "Me sitting in a school girl outfit on the kitchen table and playing with myself…"
click at [289, 222] on input at bounding box center [292, 220] width 26 height 12
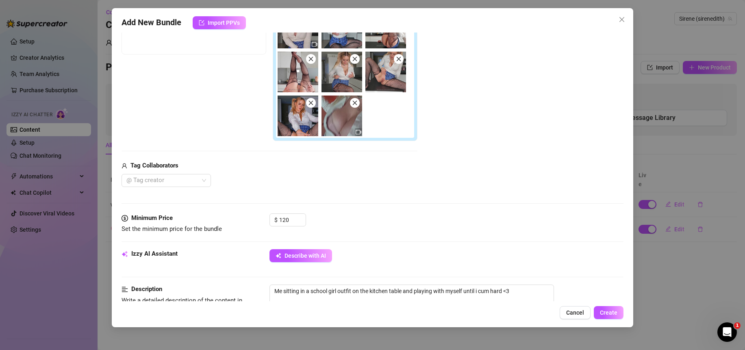
click at [431, 203] on div "Media Add Media from Vault Free preview Pay to view Tag Collaborators @ Tag cre…" at bounding box center [373, 84] width 502 height 259
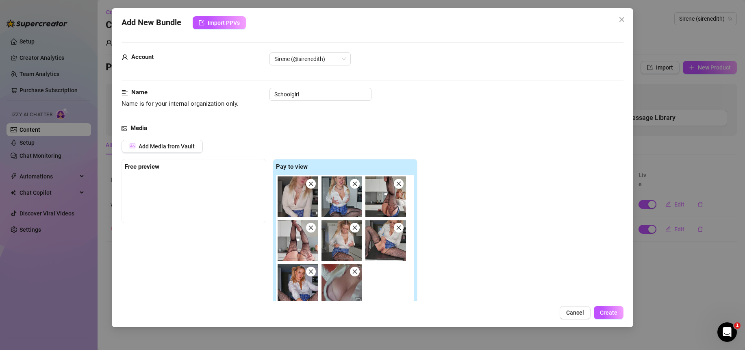
scroll to position [59, 0]
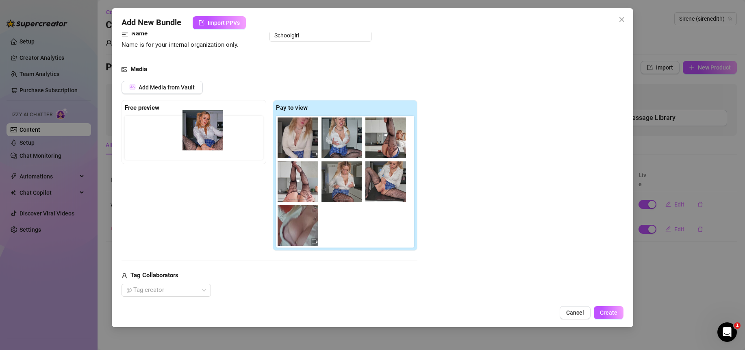
drag, startPoint x: 298, startPoint y: 228, endPoint x: 201, endPoint y: 128, distance: 138.6
click at [201, 128] on div "Free preview Pay to view" at bounding box center [270, 175] width 296 height 151
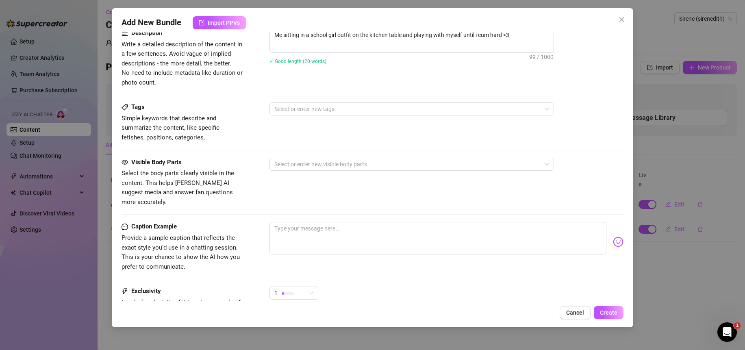
scroll to position [506, 0]
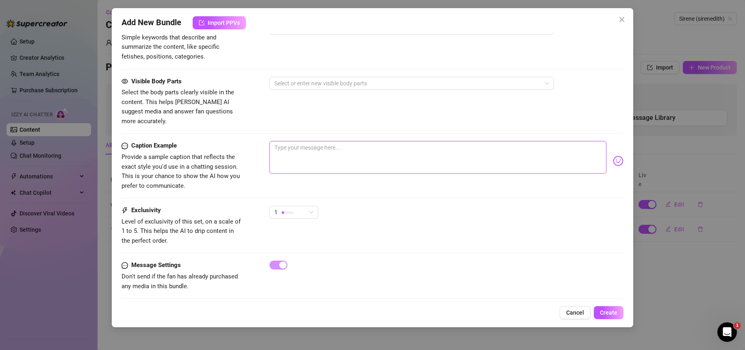
click at [335, 152] on textarea at bounding box center [438, 157] width 337 height 33
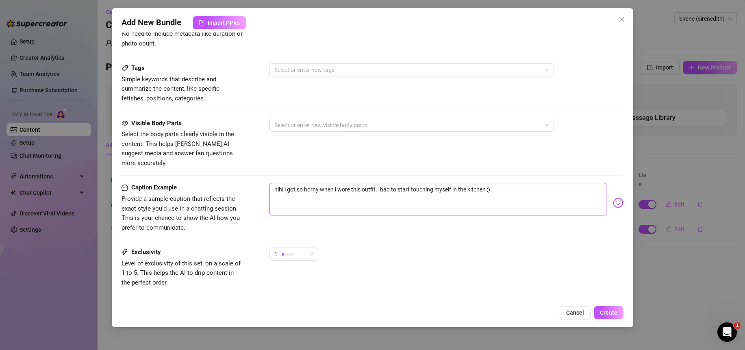
scroll to position [455, 0]
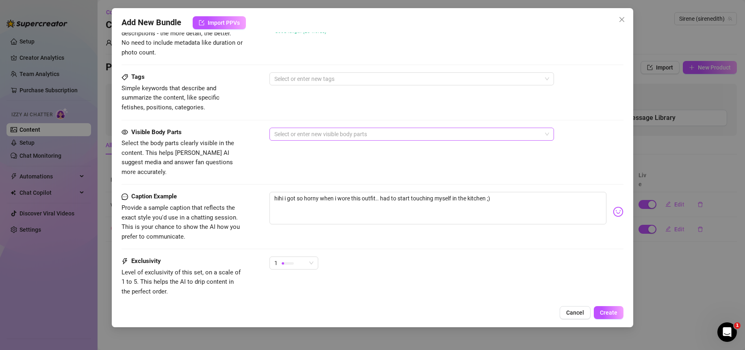
click at [366, 137] on div at bounding box center [407, 133] width 273 height 11
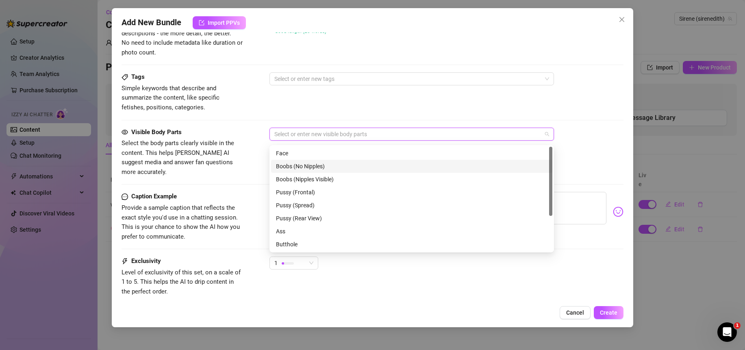
click at [319, 162] on div "Boobs (No Nipples)" at bounding box center [412, 166] width 272 height 9
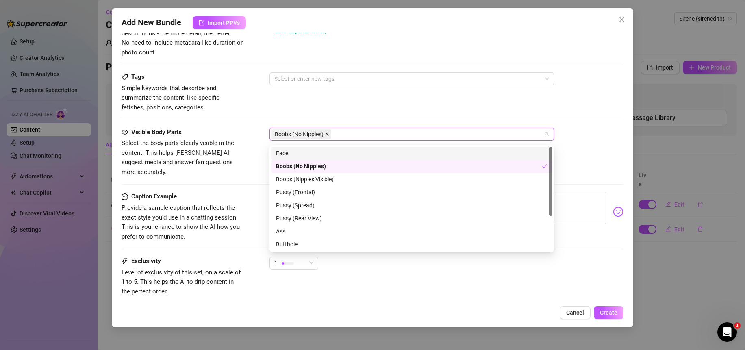
click at [326, 136] on icon "close" at bounding box center [327, 134] width 4 height 4
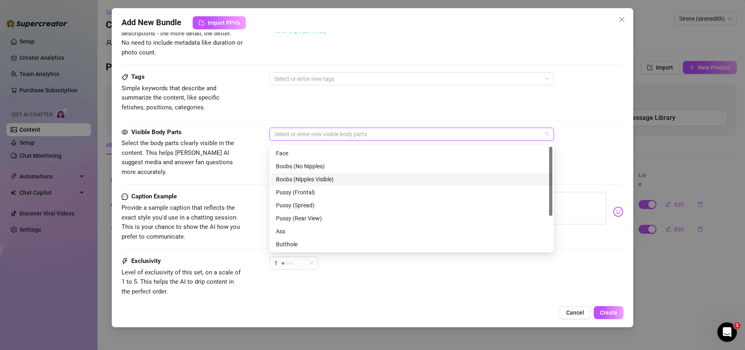
click at [317, 180] on div "Boobs (Nipples Visible)" at bounding box center [412, 179] width 272 height 9
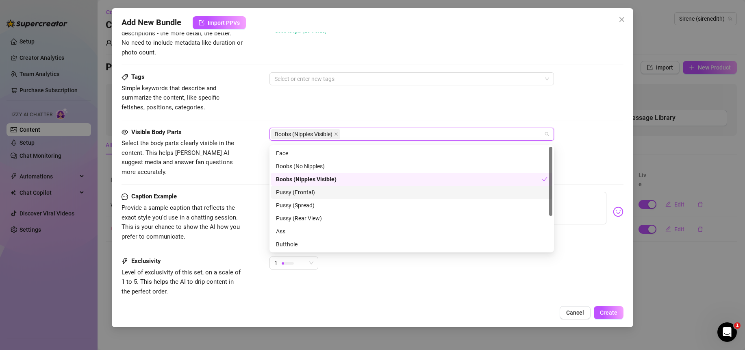
click at [310, 193] on div "Pussy (Frontal)" at bounding box center [412, 192] width 272 height 9
click at [306, 217] on div "Pussy (Rear View)" at bounding box center [412, 218] width 272 height 9
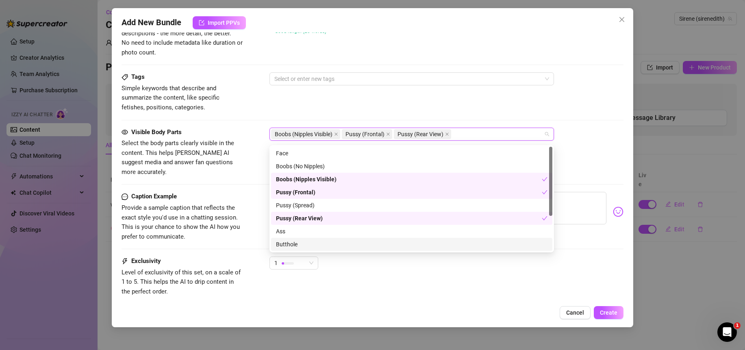
click at [316, 242] on div "Butthole" at bounding box center [412, 244] width 272 height 9
click at [430, 308] on div "Cancel Create" at bounding box center [373, 312] width 502 height 13
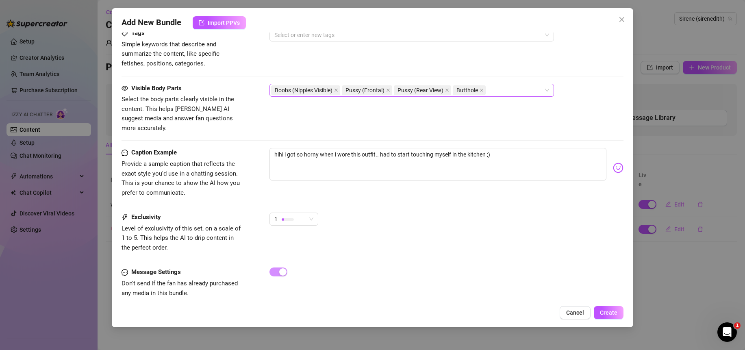
scroll to position [506, 0]
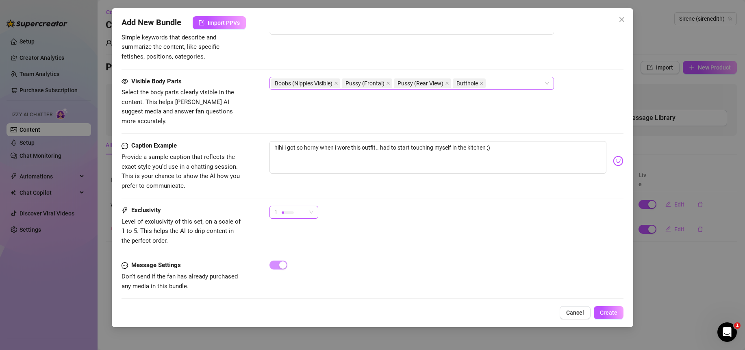
click at [303, 206] on div "1" at bounding box center [290, 212] width 32 height 12
click at [303, 272] on span "5 - Most Exclusive 🔥" at bounding box center [302, 274] width 53 height 9
click at [466, 261] on div at bounding box center [447, 265] width 354 height 9
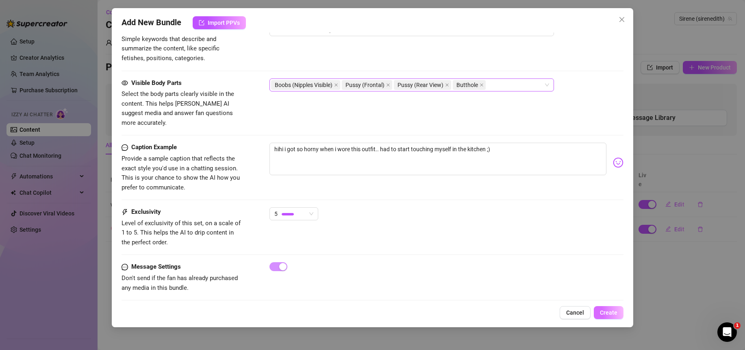
click at [621, 311] on button "Create" at bounding box center [609, 312] width 30 height 13
click at [617, 312] on button "Create" at bounding box center [609, 312] width 30 height 13
click at [616, 312] on span "Create" at bounding box center [608, 312] width 17 height 7
click at [616, 314] on span "Create" at bounding box center [608, 312] width 17 height 7
click at [615, 315] on span "Create" at bounding box center [608, 312] width 17 height 7
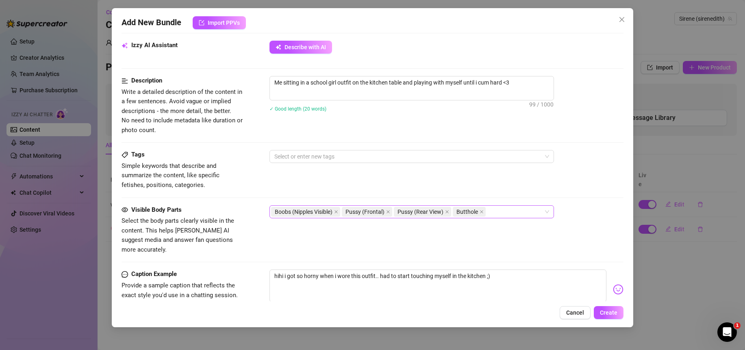
scroll to position [443, 0]
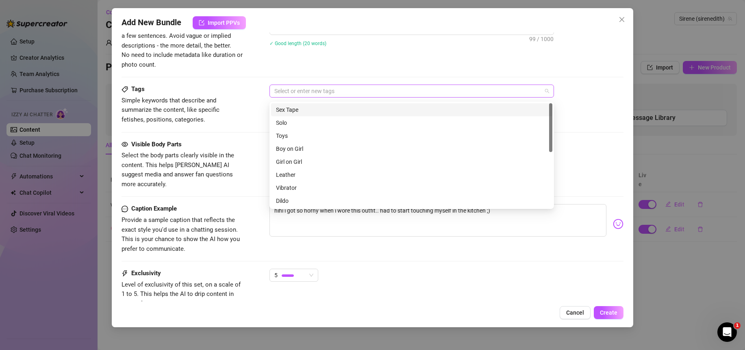
click at [307, 95] on div at bounding box center [407, 90] width 273 height 11
click at [287, 125] on div "Solo" at bounding box center [412, 122] width 272 height 9
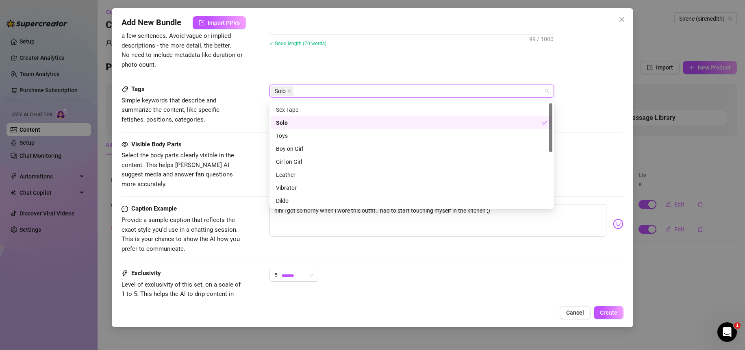
click at [611, 119] on div "Tags Simple keywords that describe and summarize the content, like specific fet…" at bounding box center [373, 105] width 502 height 40
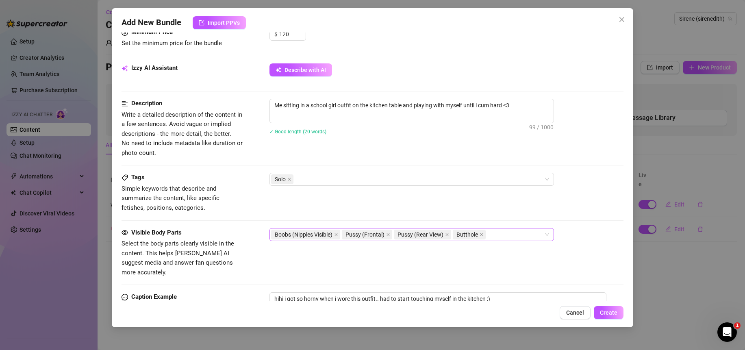
scroll to position [420, 0]
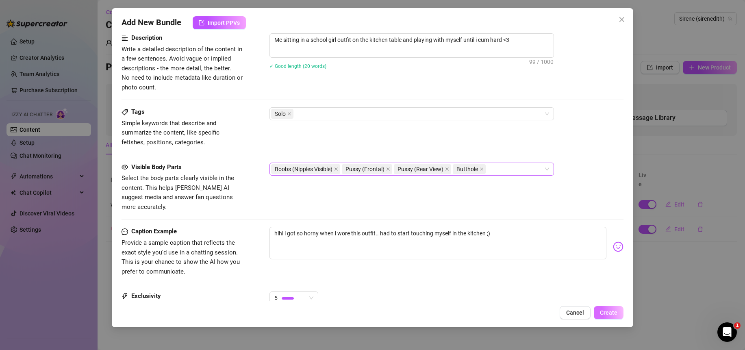
click at [617, 308] on button "Create" at bounding box center [609, 312] width 30 height 13
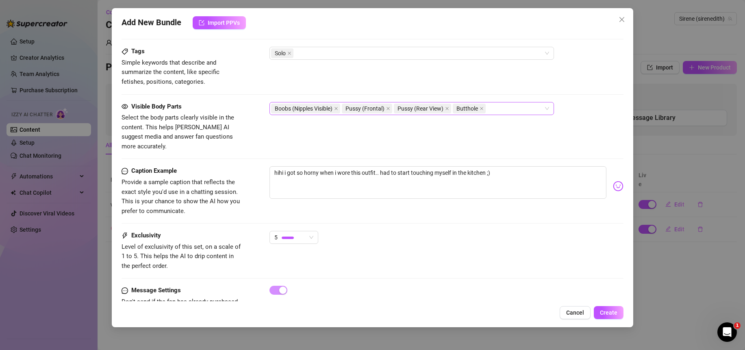
scroll to position [453, 0]
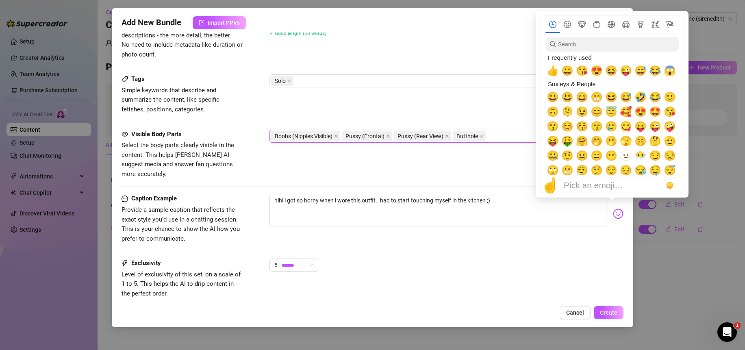
click at [614, 209] on img at bounding box center [618, 214] width 11 height 11
click at [667, 114] on span "😘" at bounding box center [670, 111] width 12 height 11
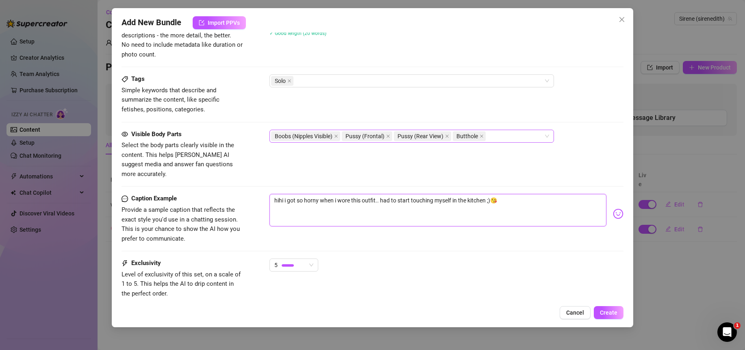
click at [526, 202] on textarea "hihi i got so horny when i wore this outfit.. had to start touching myself in t…" at bounding box center [438, 210] width 337 height 33
click at [492, 196] on textarea "hihi i got so horny when i wore this outfit.. had to start touching myself in t…" at bounding box center [438, 210] width 337 height 33
drag, startPoint x: 486, startPoint y: 194, endPoint x: 381, endPoint y: 194, distance: 105.3
click at [381, 194] on textarea "hihi i got so horny when i wore this outfit.. had to start touching myself in t…" at bounding box center [438, 210] width 337 height 33
click at [386, 207] on textarea "hihi i got so horny when i wore this outfit.. had to start touching myself in t…" at bounding box center [438, 210] width 337 height 33
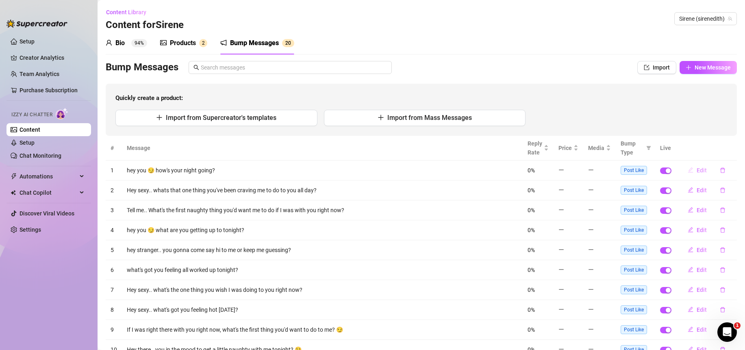
click at [697, 172] on span "Edit" at bounding box center [702, 170] width 10 height 7
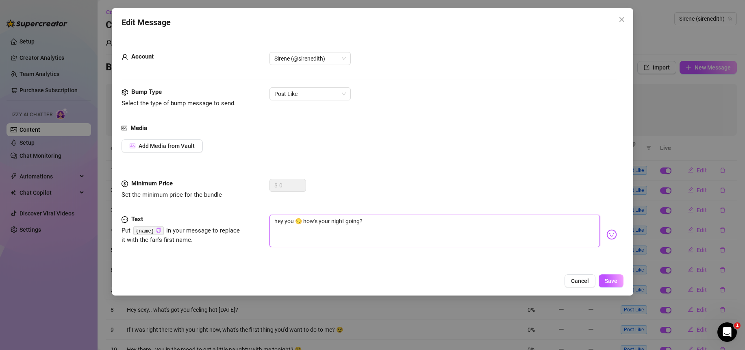
drag, startPoint x: 311, startPoint y: 236, endPoint x: 305, endPoint y: 231, distance: 7.2
click at [311, 236] on textarea "hey you 😏 how's your night going?" at bounding box center [435, 231] width 331 height 33
click at [390, 226] on textarea "hey you 😏 how's your night going?" at bounding box center [435, 231] width 331 height 33
type textarea "hey you 😏 how's your night going?"
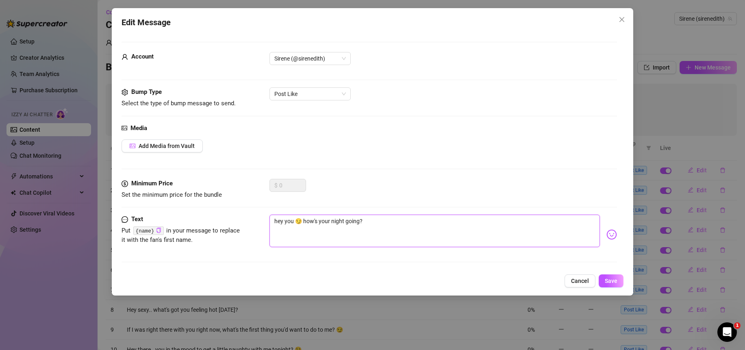
click at [309, 240] on textarea "hey you 😏 how's your night going?" at bounding box center [435, 231] width 331 height 33
click at [290, 222] on textarea "hey you 😏 how's your night going?" at bounding box center [435, 231] width 331 height 33
click at [160, 231] on icon "copy" at bounding box center [159, 230] width 4 height 5
click at [289, 223] on textarea "hey you 😏 how's your night going?" at bounding box center [435, 231] width 331 height 33
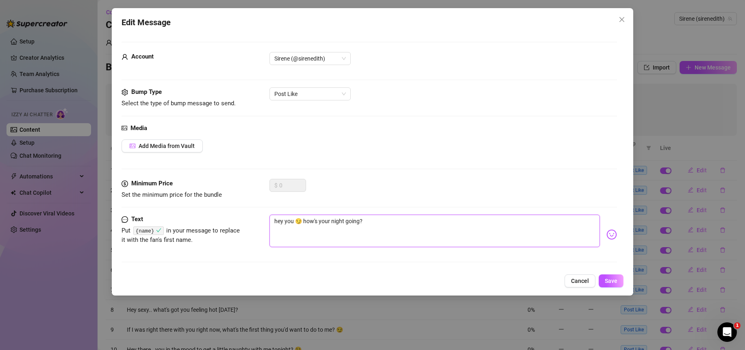
click at [289, 223] on textarea "hey you 😏 how's your night going?" at bounding box center [435, 231] width 331 height 33
type textarea "hey 😏 how's your night going?"
paste textarea "{name}"
type textarea "hey{name} 😏 how's your night going?"
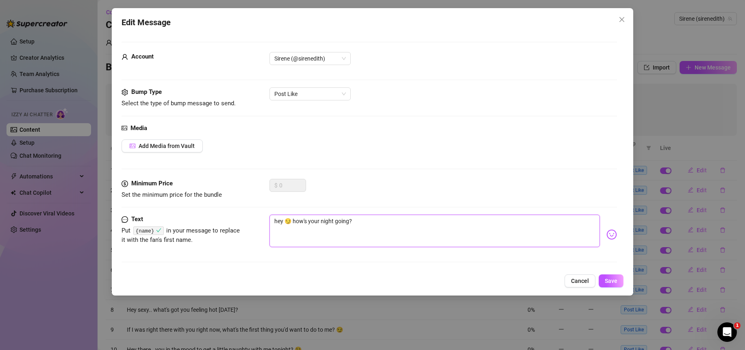
type textarea "hey{name} 😏 how's your night going?"
click at [281, 222] on textarea "hey{name} 😏 how's your night going?" at bounding box center [435, 231] width 331 height 33
click at [283, 221] on textarea "hey{name} 😏 how's your night going?" at bounding box center [435, 231] width 331 height 33
type textarea "hey {name} 😏 how's your night going?"
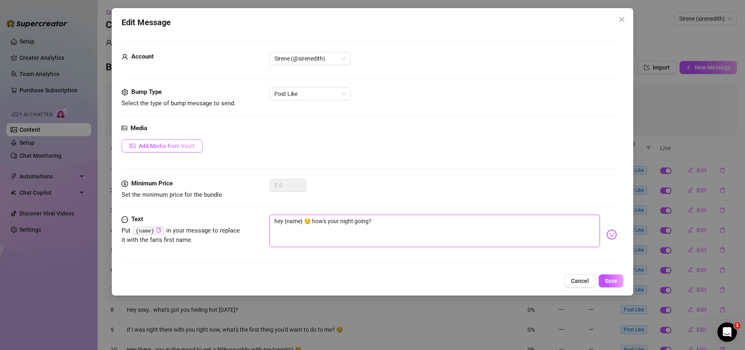
type textarea "hey {name} 😏 how's your night going?"
click at [178, 148] on span "Add Media from Vault" at bounding box center [167, 146] width 56 height 7
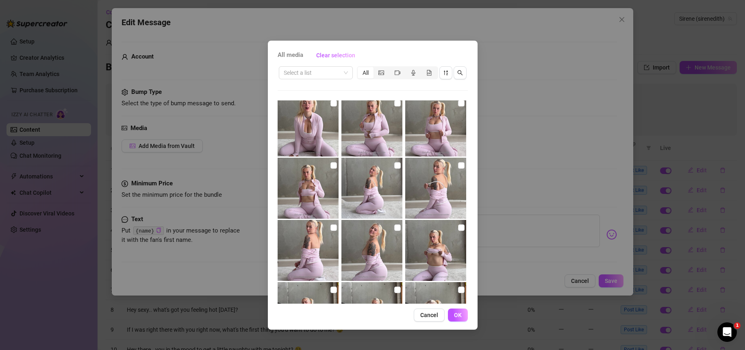
scroll to position [586, 0]
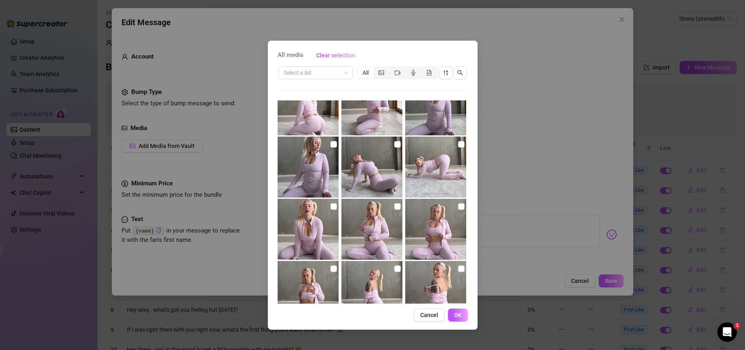
click at [418, 172] on img at bounding box center [435, 167] width 61 height 61
checkbox input "true"
click at [459, 314] on span "OK" at bounding box center [458, 315] width 8 height 7
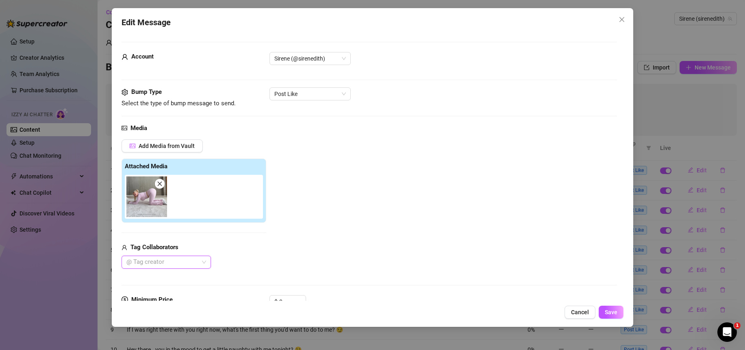
click at [161, 183] on icon "close" at bounding box center [160, 183] width 4 height 4
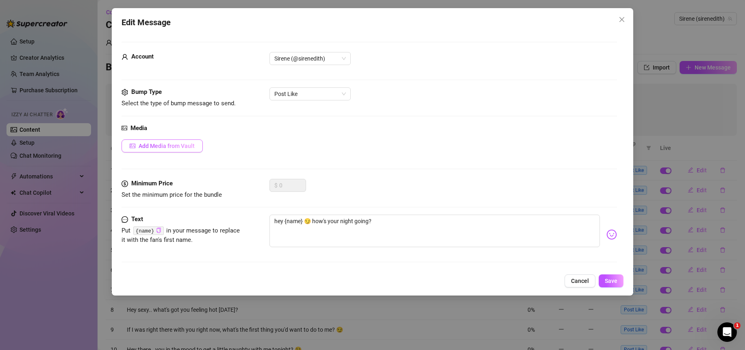
click at [171, 143] on span "Add Media from Vault" at bounding box center [167, 146] width 56 height 7
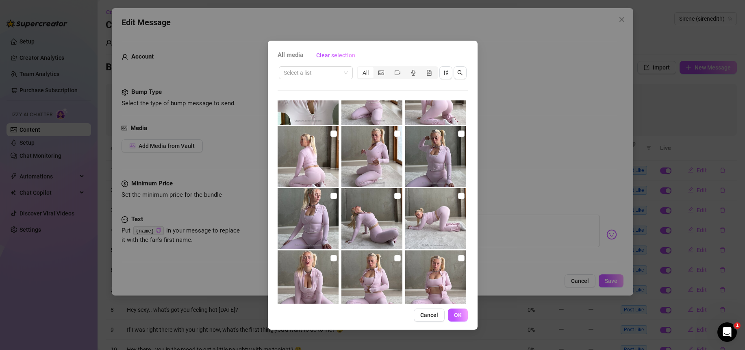
scroll to position [516, 0]
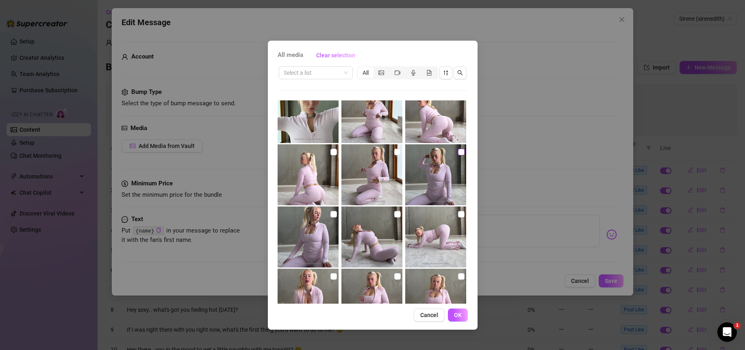
click at [459, 150] on input "checkbox" at bounding box center [461, 152] width 7 height 7
checkbox input "true"
click at [457, 316] on span "OK" at bounding box center [458, 315] width 8 height 7
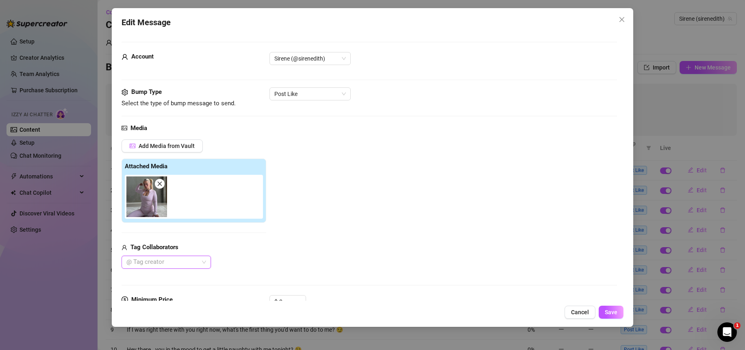
scroll to position [86, 0]
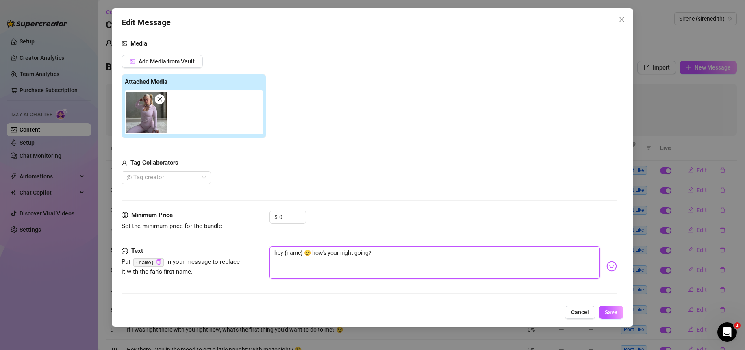
drag, startPoint x: 314, startPoint y: 252, endPoint x: 437, endPoint y: 242, distance: 122.9
click at [436, 256] on textarea "hey {name} 😏 how's your night going?" at bounding box center [435, 262] width 331 height 33
type textarea "hey {name} 😏"
type textarea "hey {name} 😏 w"
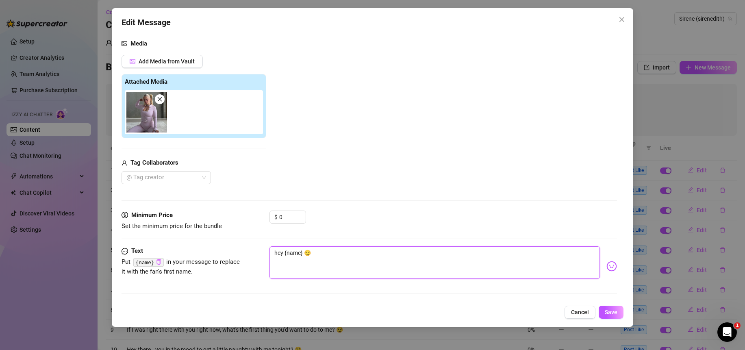
type textarea "hey {name} 😏 w"
type textarea "hey {name} 😏 wa"
type textarea "hey {name} 😏 wan"
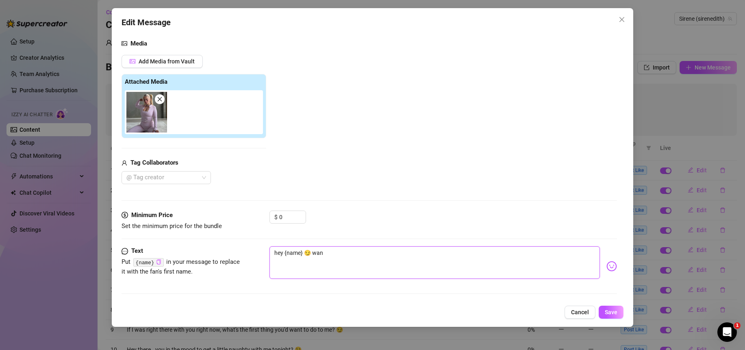
type textarea "hey {name} 😏 [PERSON_NAME]"
type textarea "hey {name} 😏 wanna"
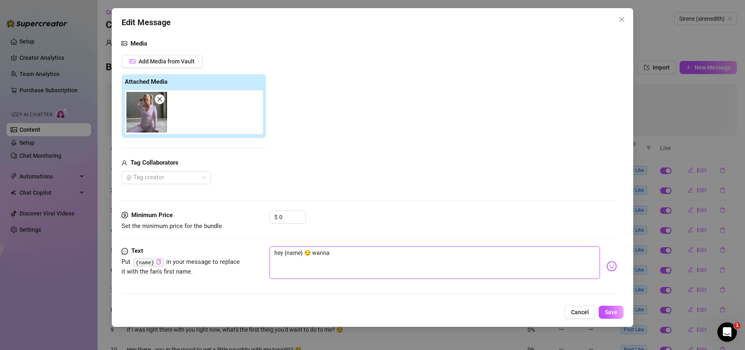
type textarea "hey {name} 😏 wanna"
type textarea "hey {name} 😏 wanna w"
type textarea "hey {name} 😏 wanna wr"
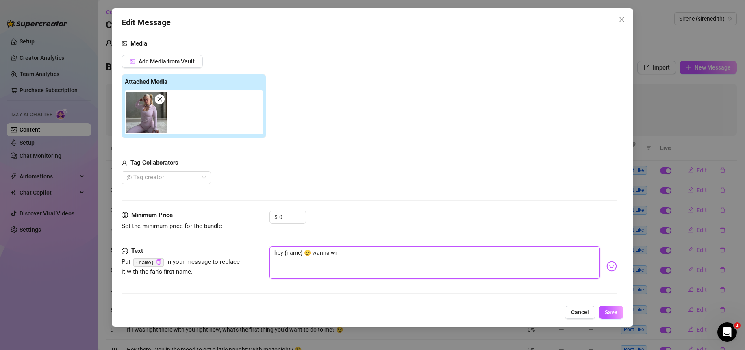
type textarea "hey {name} 😏 wanna wre"
type textarea "hey {name} 😏 wanna wres"
type textarea "hey {name} 😏 wanna wrest"
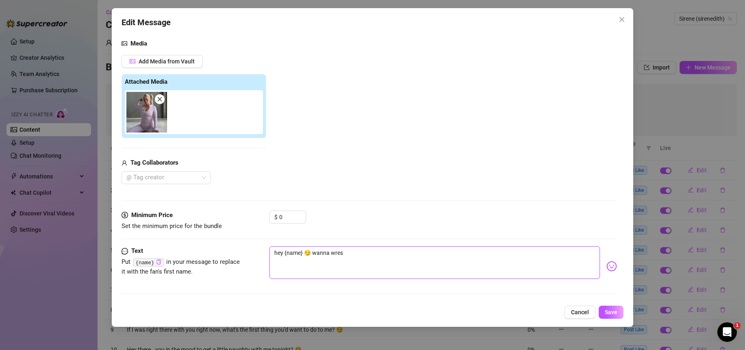
type textarea "hey {name} 😏 wanna wrest"
type textarea "hey {name} 😏 wanna wrestl"
type textarea "hey {name} 😏 wanna wrestle"
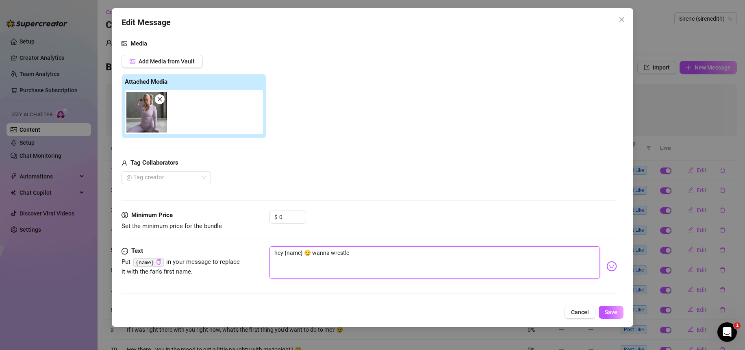
type textarea "hey {name} 😏 wanna wrestle?"
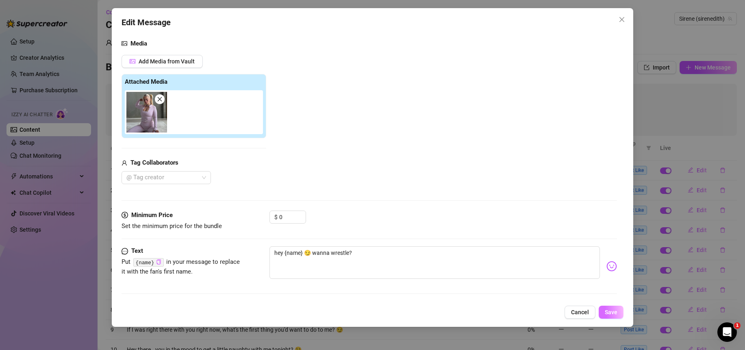
click at [614, 313] on span "Save" at bounding box center [611, 312] width 13 height 7
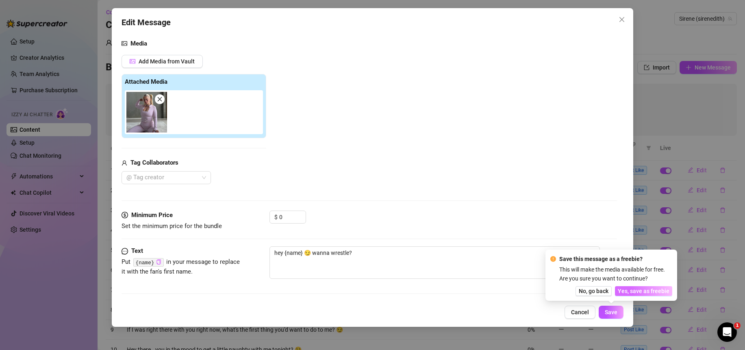
click at [652, 294] on span "Yes, save as freebie" at bounding box center [644, 291] width 52 height 7
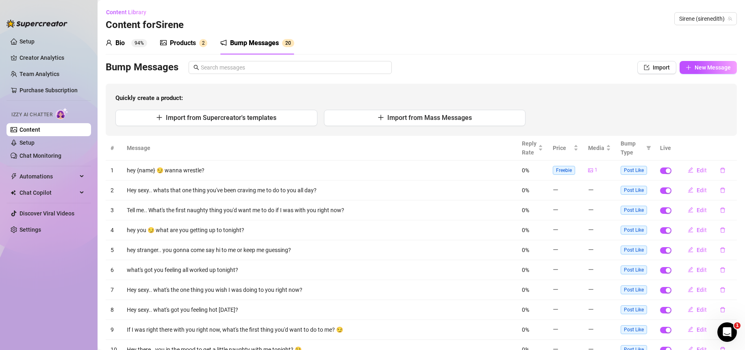
click at [181, 39] on div "Products" at bounding box center [183, 43] width 26 height 10
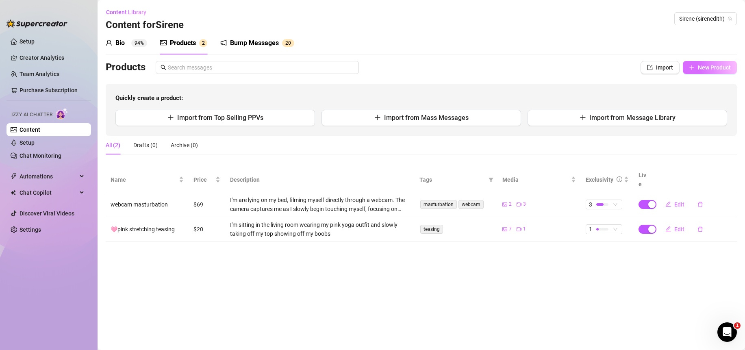
click at [710, 64] on span "New Product" at bounding box center [714, 67] width 33 height 7
type textarea "Type your message here..."
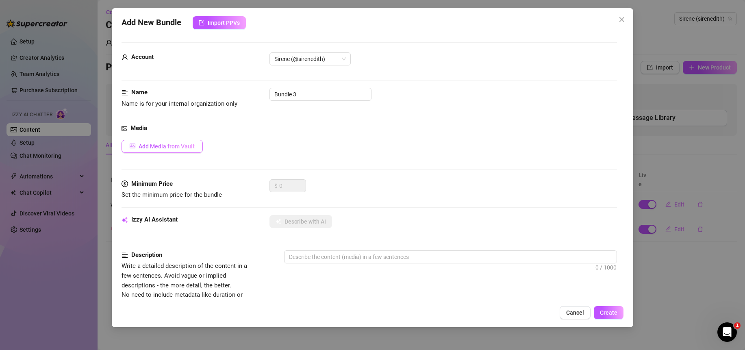
click at [145, 147] on span "Add Media from Vault" at bounding box center [167, 146] width 56 height 7
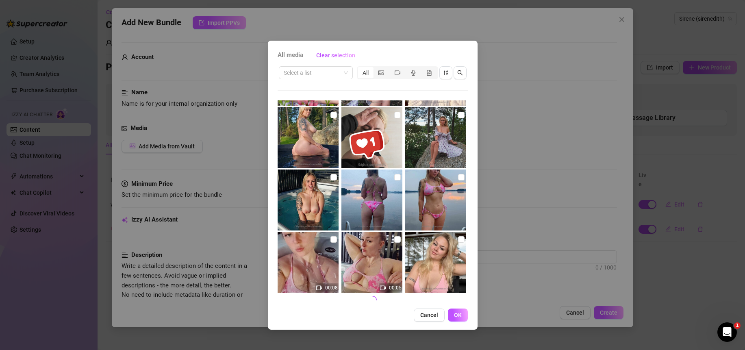
scroll to position [3293, 0]
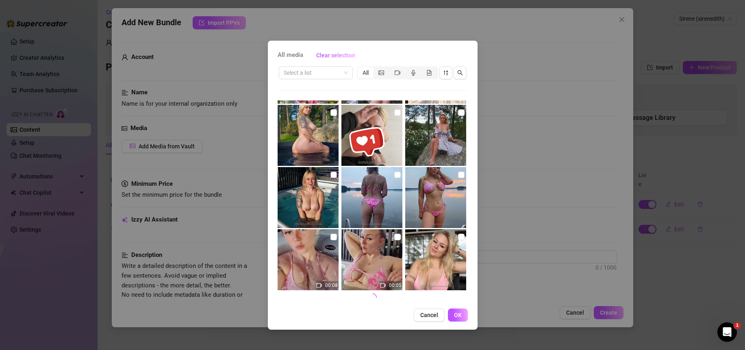
click at [331, 174] on input "checkbox" at bounding box center [334, 175] width 7 height 7
checkbox input "true"
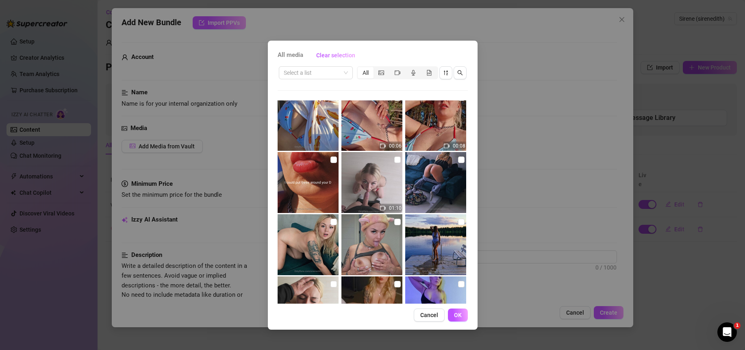
scroll to position [3641, 0]
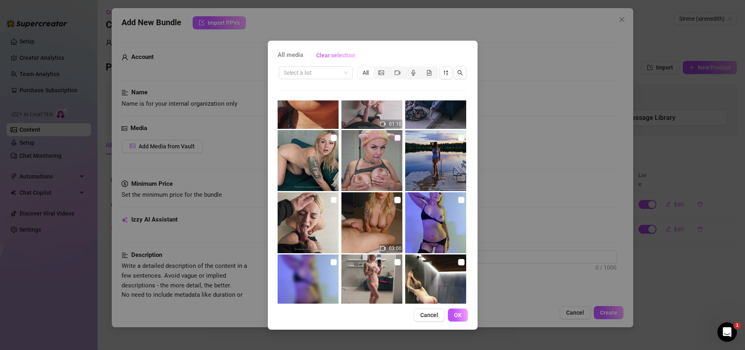
click at [394, 138] on input "checkbox" at bounding box center [397, 138] width 7 height 7
checkbox input "true"
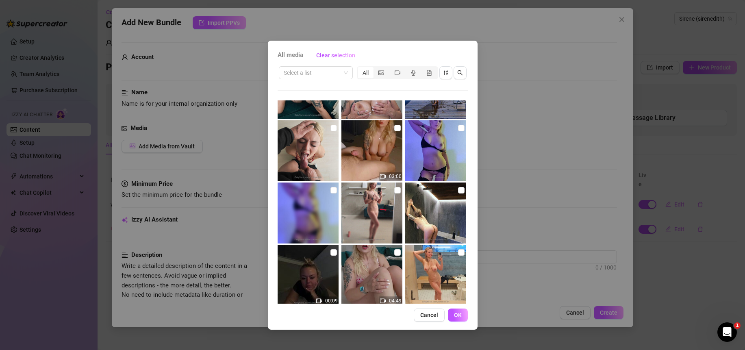
scroll to position [3741, 0]
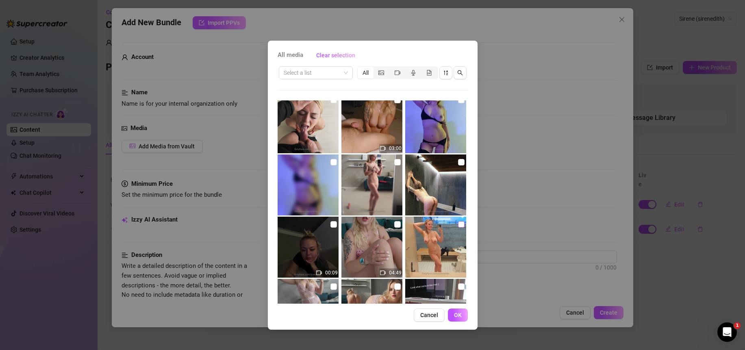
click at [458, 221] on input "checkbox" at bounding box center [461, 224] width 7 height 7
checkbox input "true"
click at [458, 159] on input "checkbox" at bounding box center [461, 162] width 7 height 7
checkbox input "true"
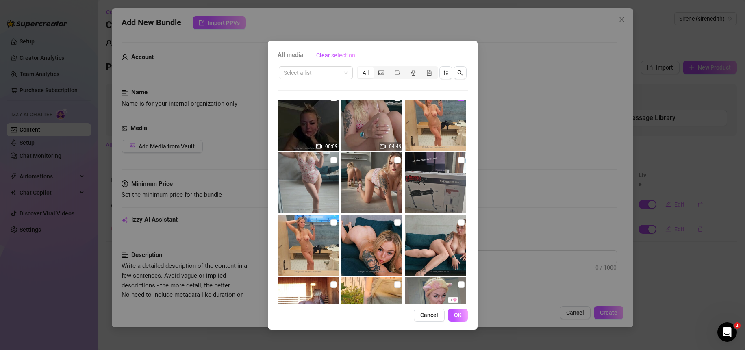
scroll to position [3924, 0]
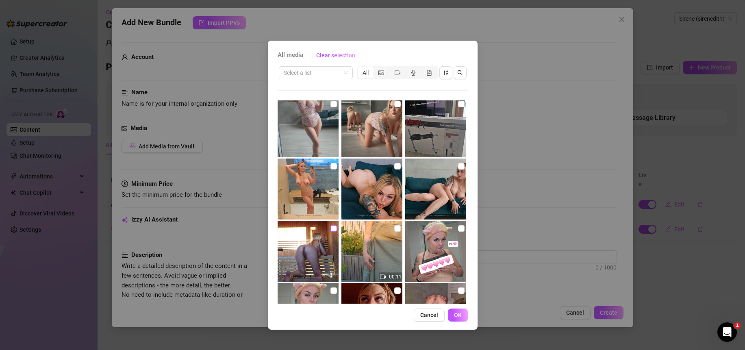
click at [331, 229] on input "checkbox" at bounding box center [334, 228] width 7 height 7
checkbox input "true"
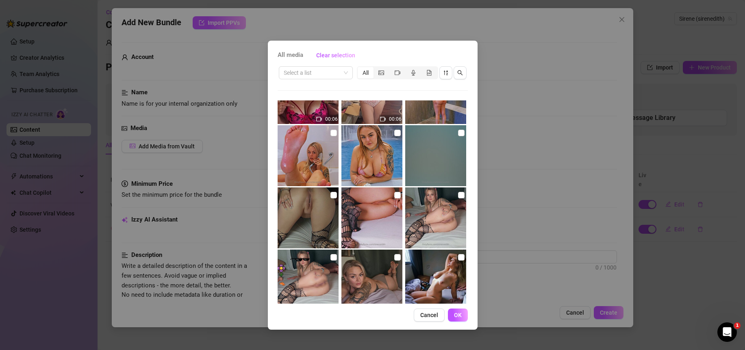
scroll to position [5335, 0]
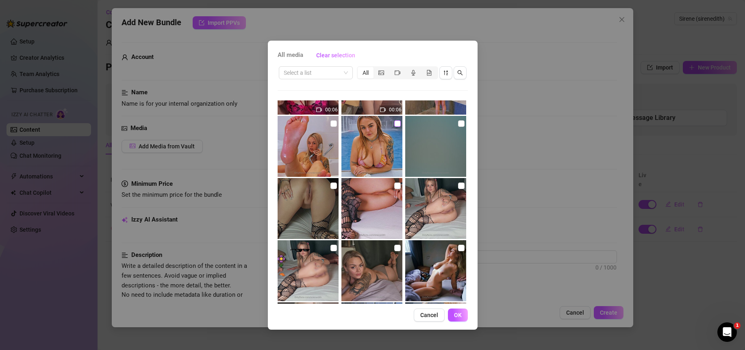
click at [396, 124] on input "checkbox" at bounding box center [397, 123] width 7 height 7
checkbox input "true"
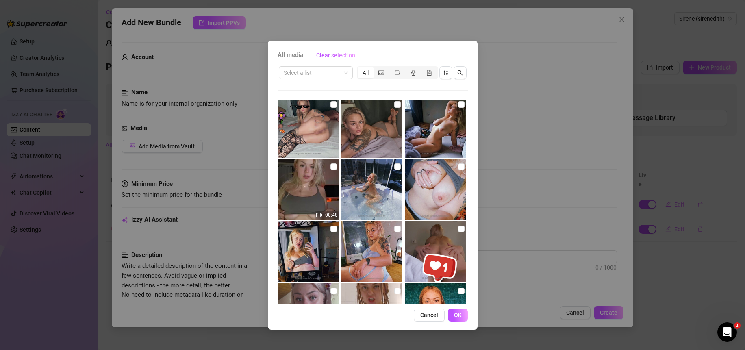
scroll to position [5488, 0]
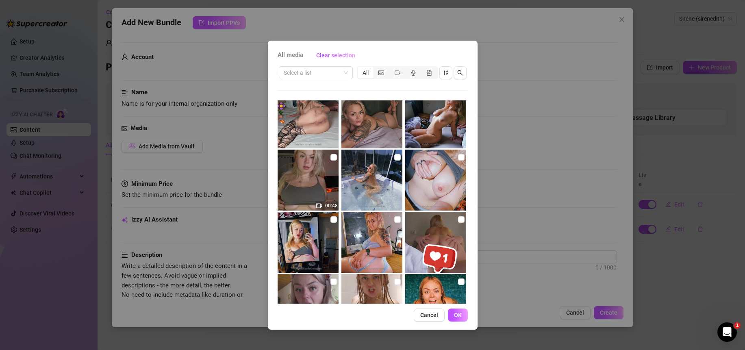
drag, startPoint x: 456, startPoint y: 318, endPoint x: 464, endPoint y: 295, distance: 23.9
click at [456, 317] on span "OK" at bounding box center [458, 315] width 8 height 7
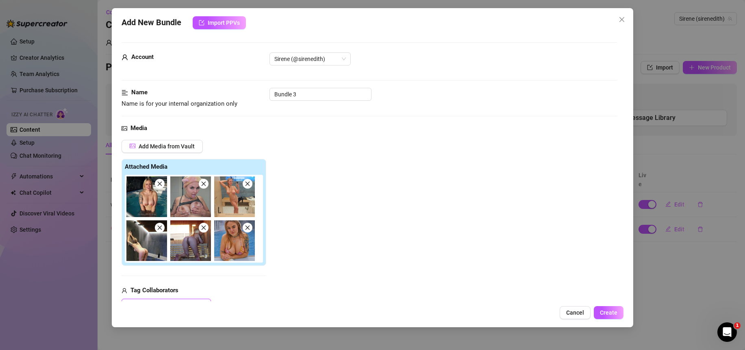
click at [156, 226] on span at bounding box center [160, 228] width 10 height 10
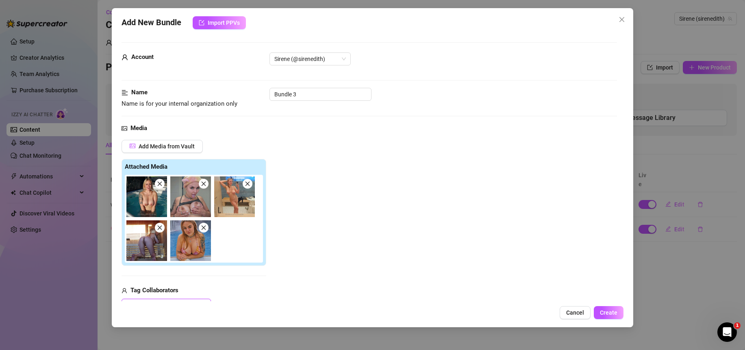
drag, startPoint x: 159, startPoint y: 229, endPoint x: 208, endPoint y: 229, distance: 48.8
click at [159, 229] on icon "close" at bounding box center [160, 228] width 4 height 4
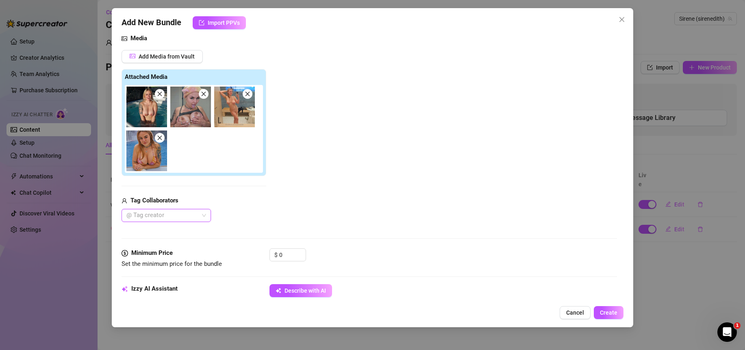
scroll to position [0, 0]
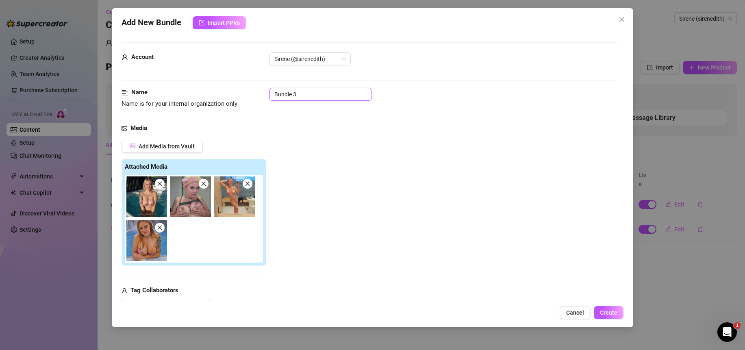
drag, startPoint x: 311, startPoint y: 96, endPoint x: 235, endPoint y: 95, distance: 76.9
click at [235, 95] on div "Name Name is for your internal organization only Bundle 3" at bounding box center [370, 98] width 496 height 21
type input "Boobs"
click at [387, 177] on div "Add Media from Vault Attached Media Tag Collaborators @ Tag creator" at bounding box center [370, 226] width 496 height 172
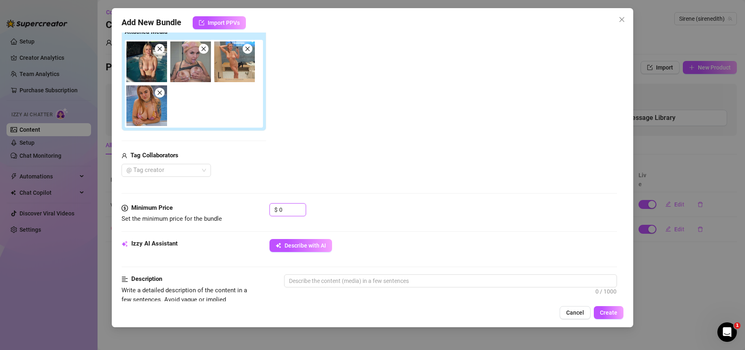
drag, startPoint x: 285, startPoint y: 211, endPoint x: 266, endPoint y: 211, distance: 18.7
click at [266, 211] on div "Minimum Price Set the minimum price for the bundle $ 0" at bounding box center [370, 213] width 496 height 21
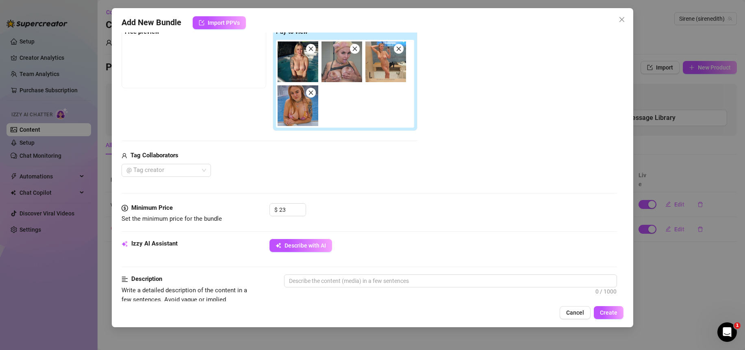
click at [378, 231] on div "Minimum Price Set the minimum price for the bundle $ 23" at bounding box center [370, 221] width 496 height 36
drag, startPoint x: 285, startPoint y: 210, endPoint x: 261, endPoint y: 209, distance: 24.8
click at [261, 209] on div "Minimum Price Set the minimum price for the bundle $ 23" at bounding box center [370, 213] width 496 height 21
type input "25"
click at [407, 229] on div "Minimum Price Set the minimum price for the bundle $ 25" at bounding box center [370, 221] width 496 height 36
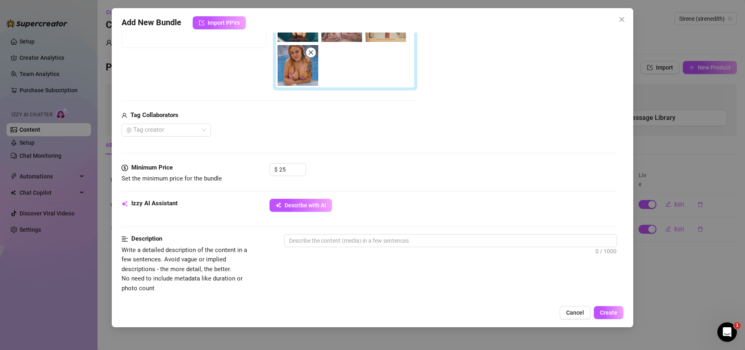
scroll to position [259, 0]
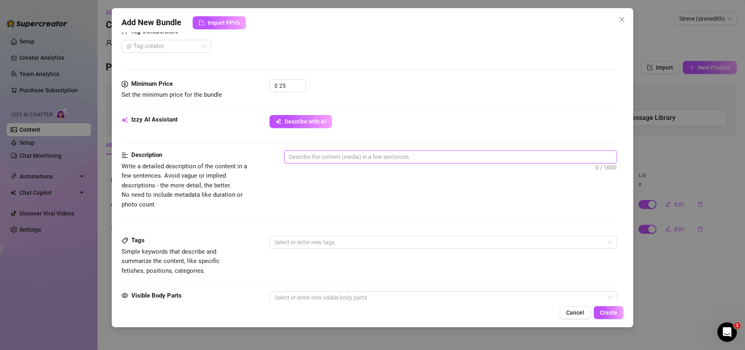
click at [320, 162] on textarea at bounding box center [451, 157] width 332 height 12
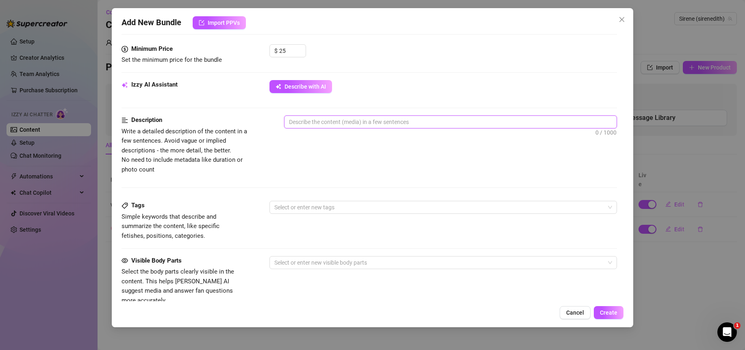
scroll to position [210, 0]
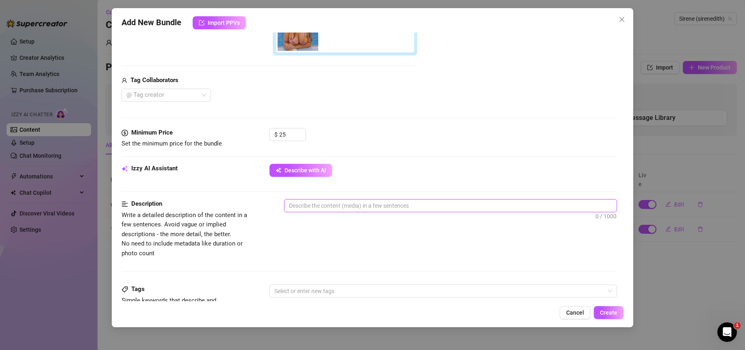
type textarea "F"
type textarea "Fo"
type textarea "Fou"
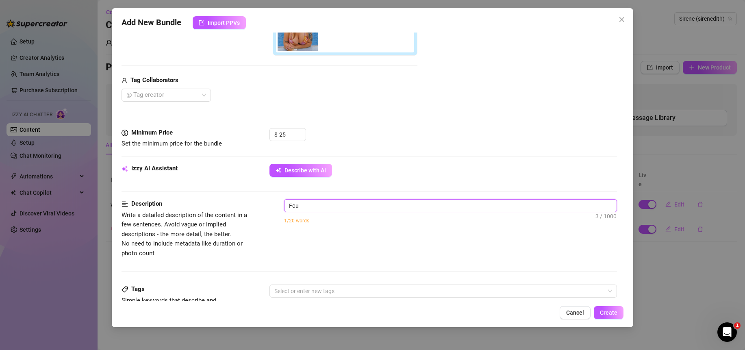
type textarea "Four"
type textarea "Four p"
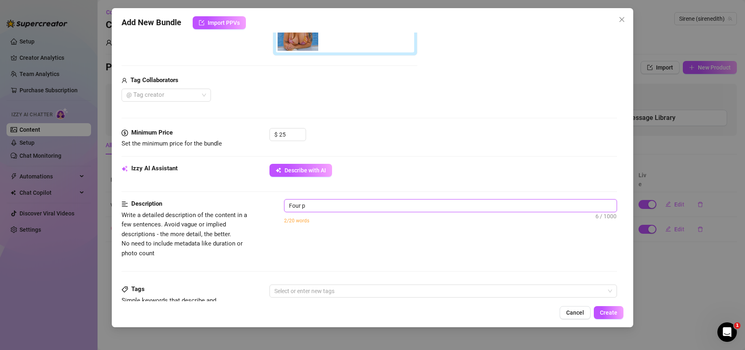
type textarea "Four ph"
type textarea "Four pho"
type textarea "Four phoi"
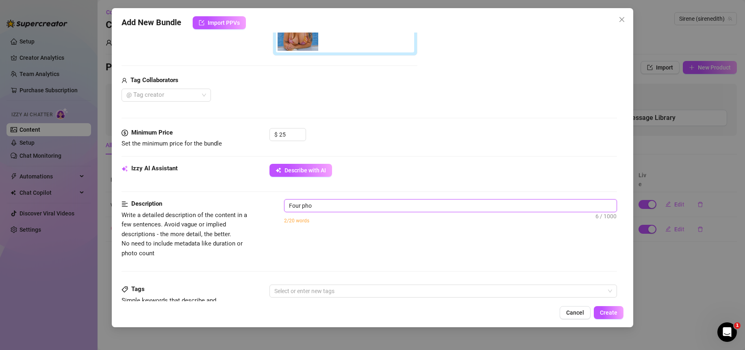
type textarea "Four phoi"
type textarea "Four phoit"
type textarea "Four phoito"
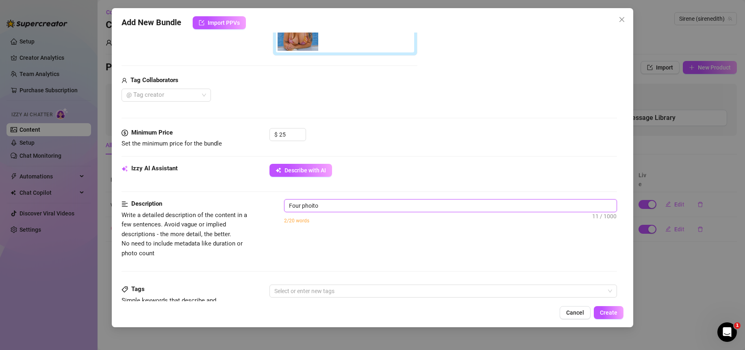
type textarea "Four phoit"
type textarea "Four phoi"
type textarea "Four pho"
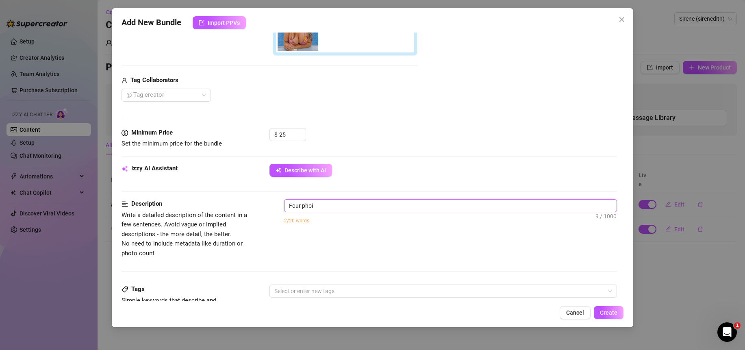
type textarea "Four pho"
type textarea "Four phot"
type textarea "Four photo"
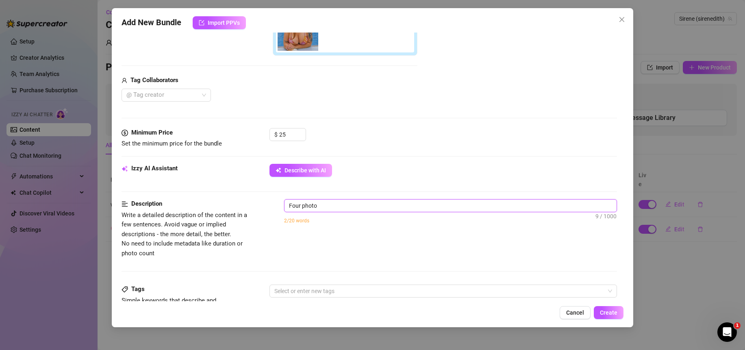
type textarea "Four photos"
type textarea "Four photos o"
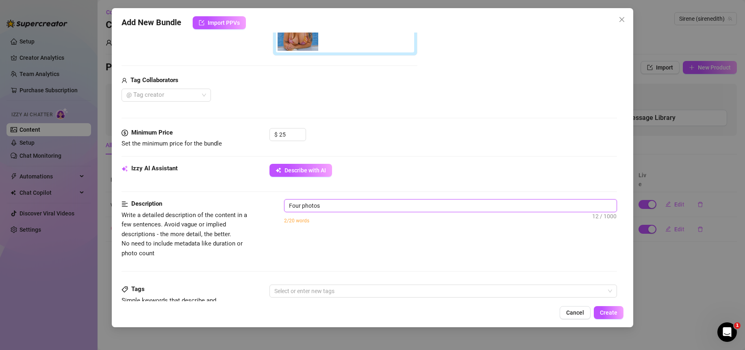
type textarea "Four photos o"
type textarea "Four photos of"
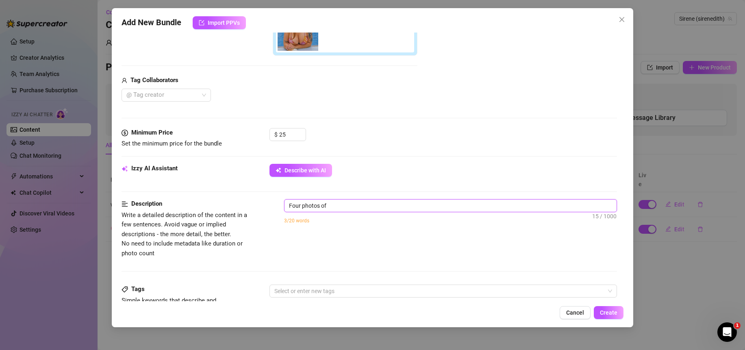
type textarea "Four photos of m"
type textarea "Four photos of my"
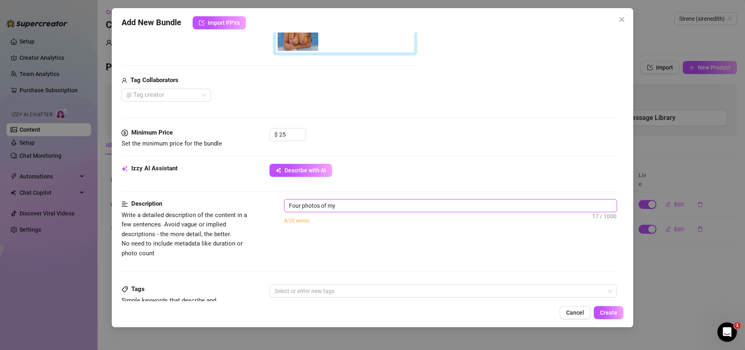
type textarea "Four photos of my"
type textarea "Four photos of my j"
type textarea "Four photos of my ju"
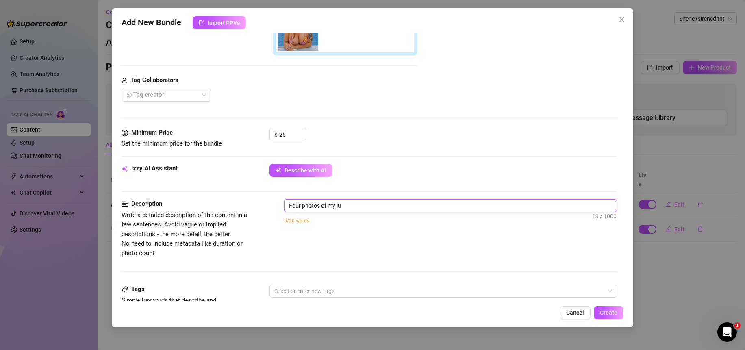
type textarea "Four photos of my jui"
type textarea "Four photos of my juic"
type textarea "Four photos of my juicy"
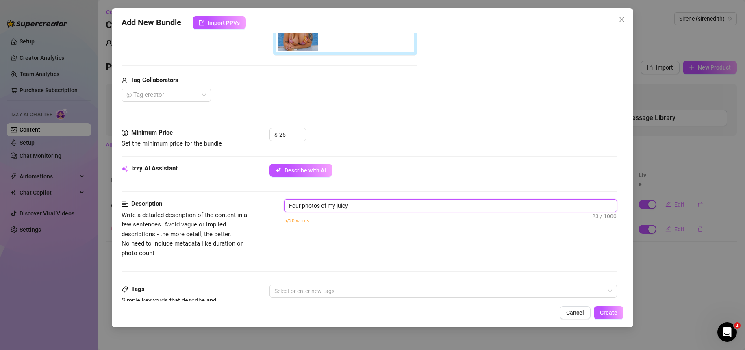
type textarea "Four photos of my juicy"
type textarea "Four photos of my juicy B"
type textarea "Four photos of my juicy BO"
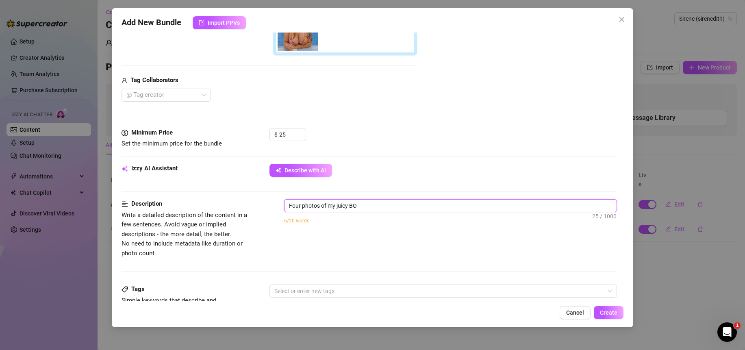
type textarea "Four photos of my juicy BOO"
type textarea "Four photos of my juicy BOOB"
type textarea "Four photos of my juicy BOOB!"
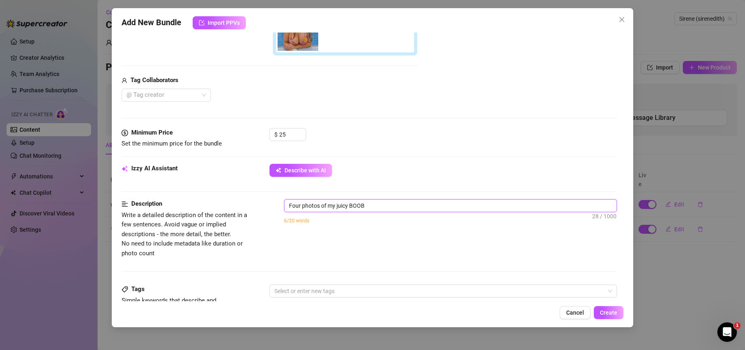
type textarea "Four photos of my juicy BOOB!"
type textarea "Four photos of my juicy BOOB"
type textarea "Four photos of my juicy BOOBS"
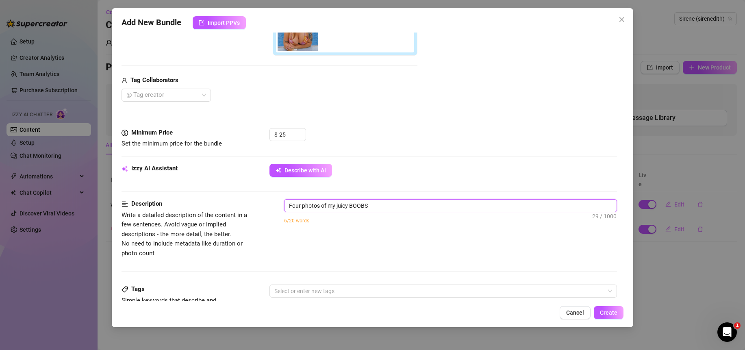
type textarea "Four photos of my juicy BOOBS!"
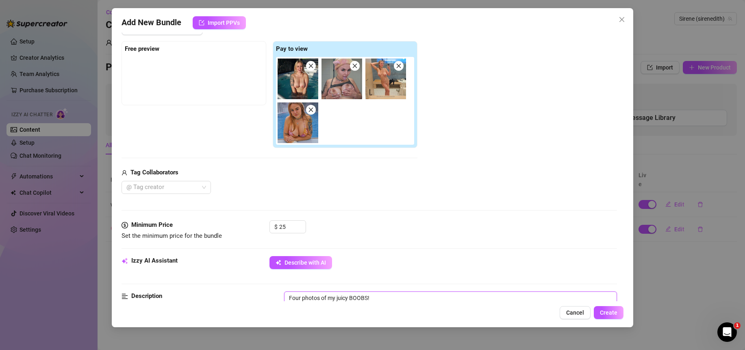
scroll to position [24, 0]
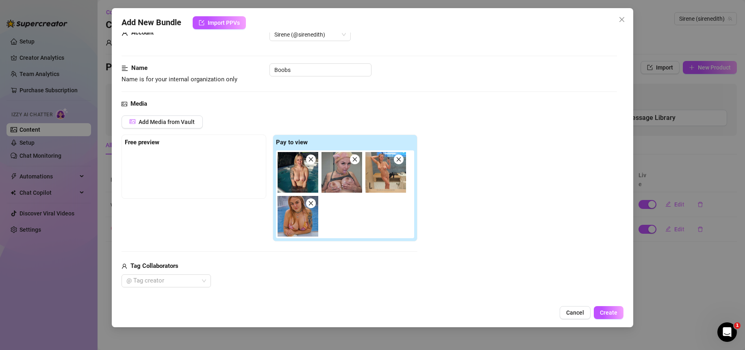
click at [311, 204] on icon "close" at bounding box center [311, 203] width 6 height 6
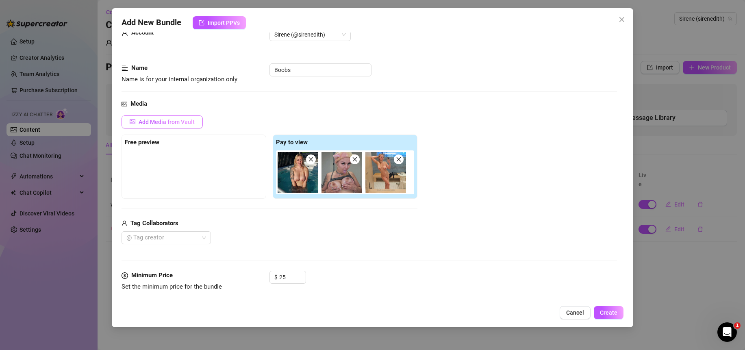
type textarea "Four photos of my juicy BOOBS!"
click at [166, 125] on span "Add Media from Vault" at bounding box center [167, 122] width 56 height 7
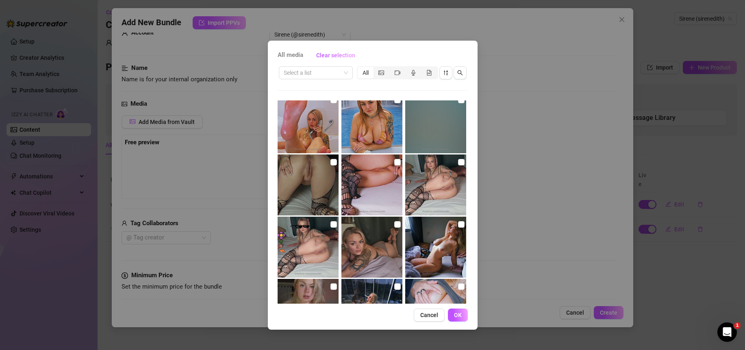
scroll to position [5534, 0]
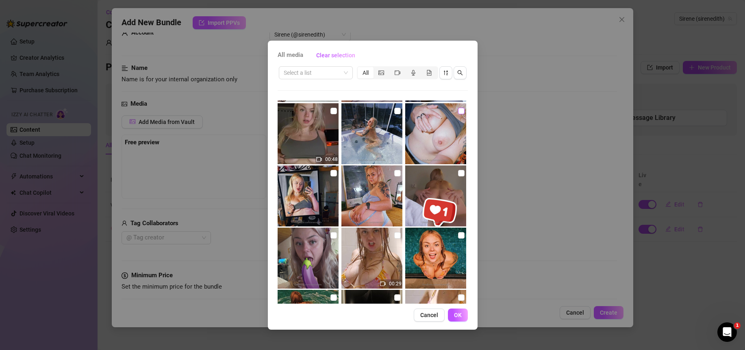
click at [458, 109] on input "checkbox" at bounding box center [461, 111] width 7 height 7
checkbox input "true"
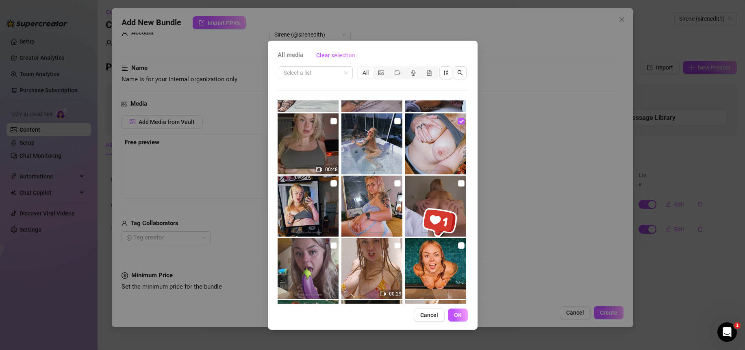
scroll to position [5496, 0]
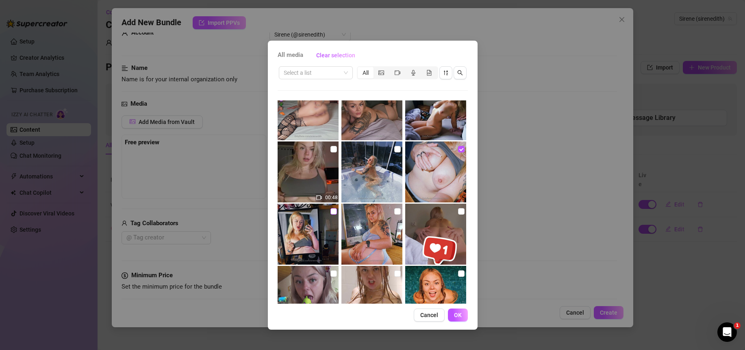
click at [333, 214] on input "checkbox" at bounding box center [334, 211] width 7 height 7
checkbox input "true"
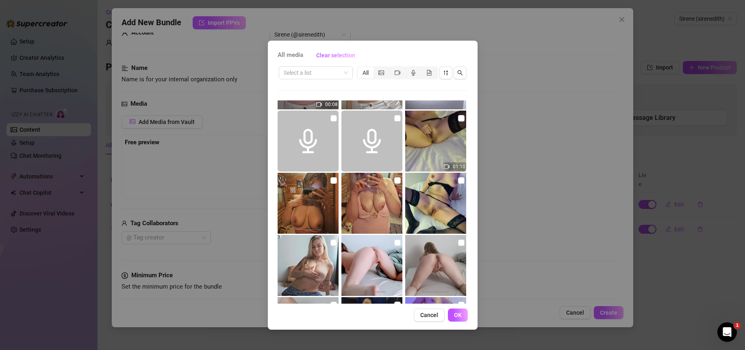
scroll to position [7270, 0]
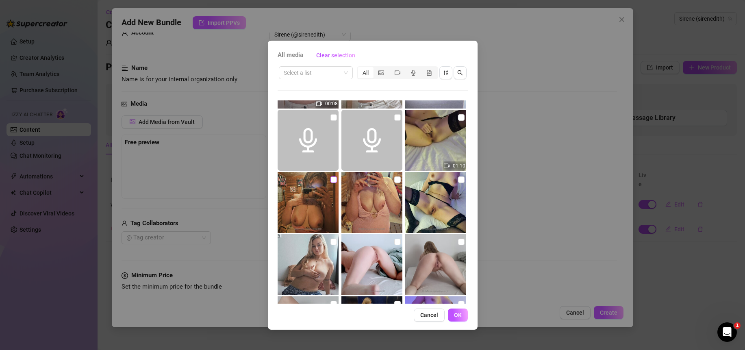
click at [331, 179] on input "checkbox" at bounding box center [334, 179] width 7 height 7
checkbox input "true"
click at [394, 179] on input "checkbox" at bounding box center [397, 179] width 7 height 7
checkbox input "true"
click at [453, 316] on button "OK" at bounding box center [458, 315] width 20 height 13
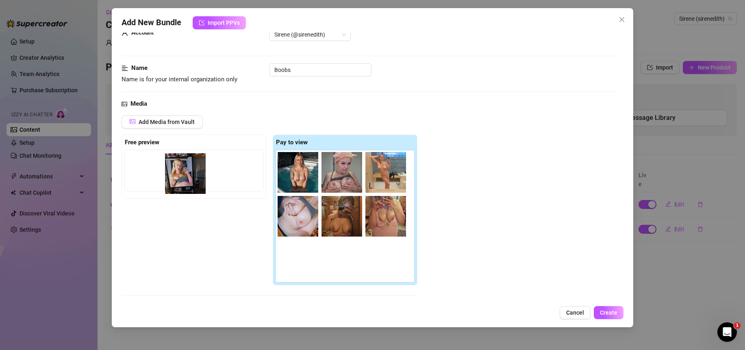
drag, startPoint x: 301, startPoint y: 209, endPoint x: 181, endPoint y: 180, distance: 122.9
click at [181, 181] on div "Free preview Pay to view" at bounding box center [270, 210] width 296 height 151
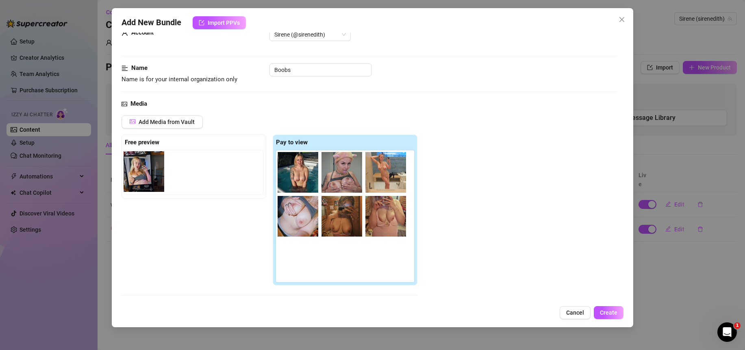
drag, startPoint x: 343, startPoint y: 218, endPoint x: 142, endPoint y: 172, distance: 206.2
click at [142, 172] on div "Free preview Pay to view" at bounding box center [270, 210] width 296 height 151
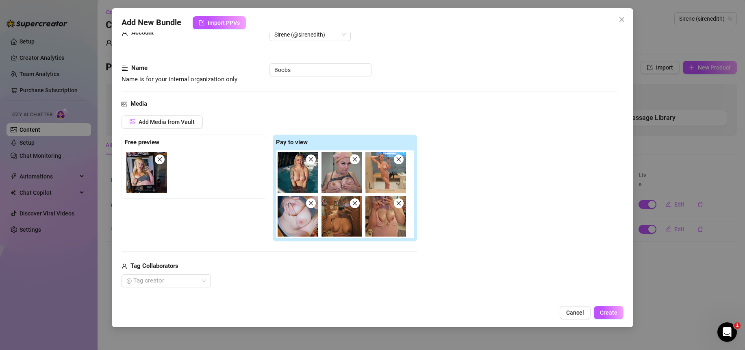
drag, startPoint x: 399, startPoint y: 204, endPoint x: 416, endPoint y: 207, distance: 18.3
click at [399, 204] on icon "close" at bounding box center [399, 203] width 6 height 6
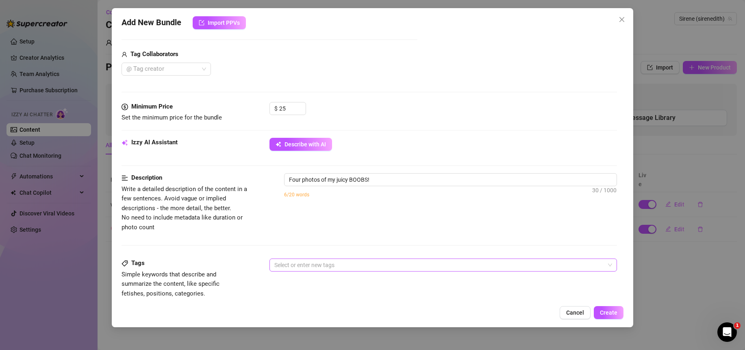
scroll to position [274, 0]
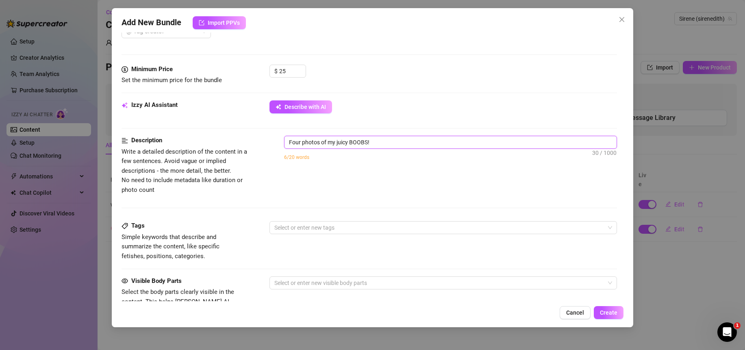
click at [295, 144] on textarea "Four photos of my juicy BOOBS!" at bounding box center [451, 142] width 332 height 12
type textarea "F photos of my juicy BOOBS!"
type textarea "Fi photos of my juicy BOOBS!"
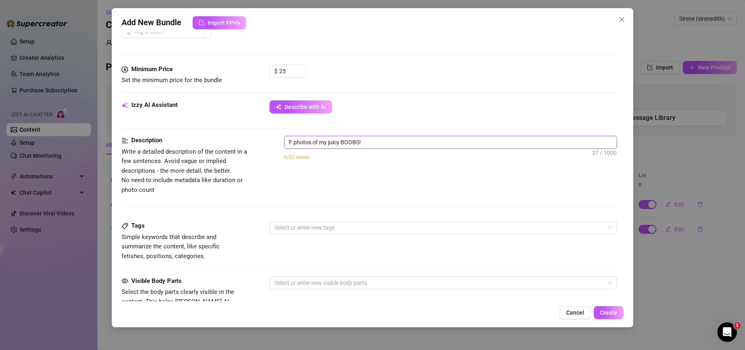
type textarea "Fi photos of my juicy BOOBS!"
type textarea "Fiv photos of my juicy BOOBS!"
type textarea "Five photos of my juicy BOOBS!"
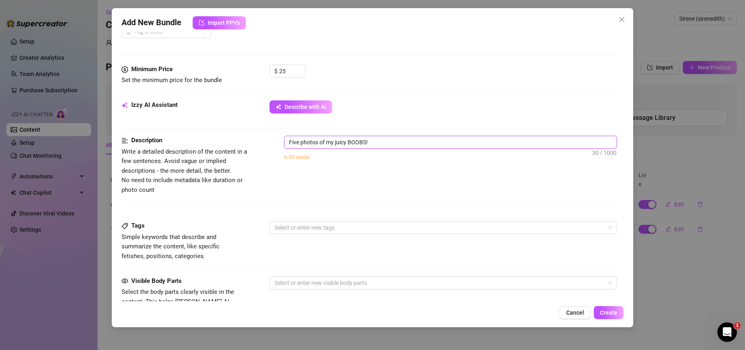
click at [386, 143] on textarea "Five photos of my juicy BOOBS!" at bounding box center [451, 142] width 332 height 12
type textarea "Five photos of my juicy BOOBS!"
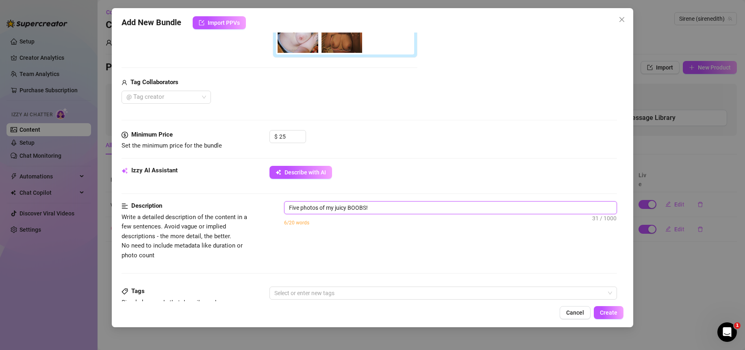
scroll to position [246, 0]
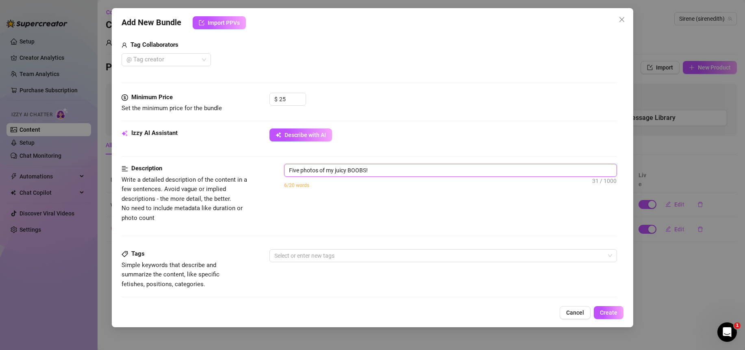
type textarea "Five photos of my juicy BOOBS! J"
type textarea "Five photos of my juicy BOOBS! Ju"
type textarea "Five photos of my juicy BOOBS! Jus"
type textarea "Five photos of my juicy BOOBS! Just"
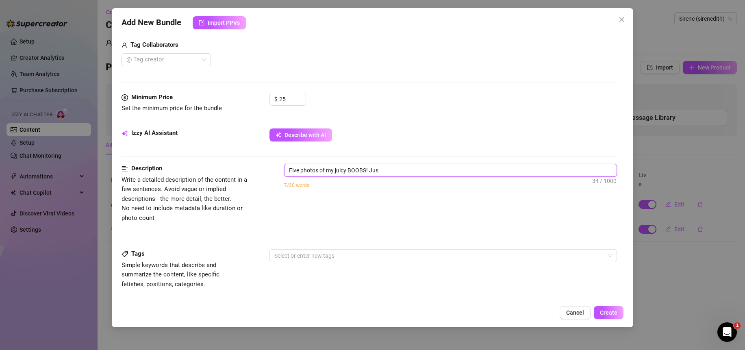
type textarea "Five photos of my juicy BOOBS! Just"
type textarea "Five photos of my juicy BOOBS! Just i"
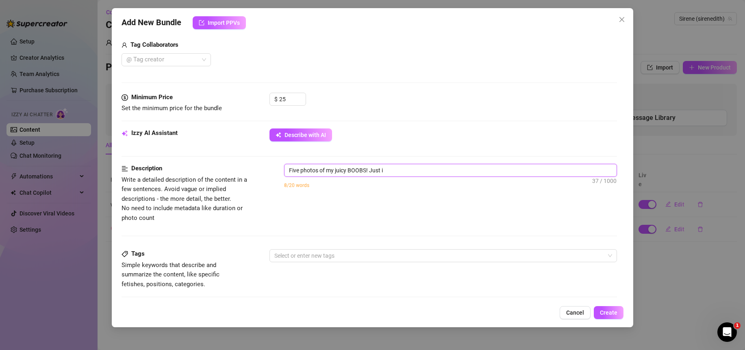
type textarea "Five photos of my juicy BOOBS! Just im"
type textarea "Five photos of my juicy BOOBS! Just ima"
type textarea "Five photos of my juicy BOOBS! Just imag"
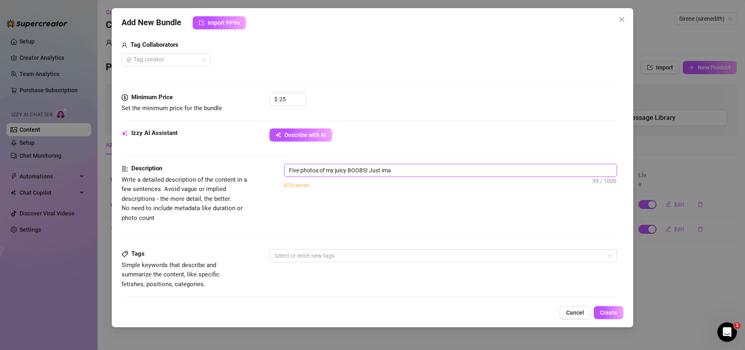
type textarea "Five photos of my juicy BOOBS! Just imag"
type textarea "Five photos of my juicy BOOBS! Just imagi"
type textarea "Five photos of my juicy BOOBS! Just imagin"
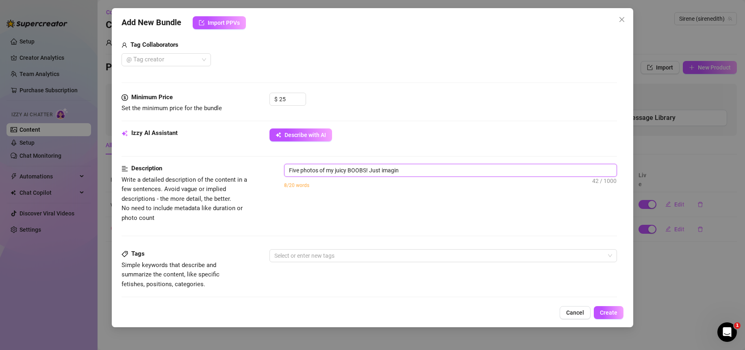
type textarea "Five photos of my juicy BOOBS! Just imagine"
type textarea "Five photos of my juicy BOOBS! Just imagine p"
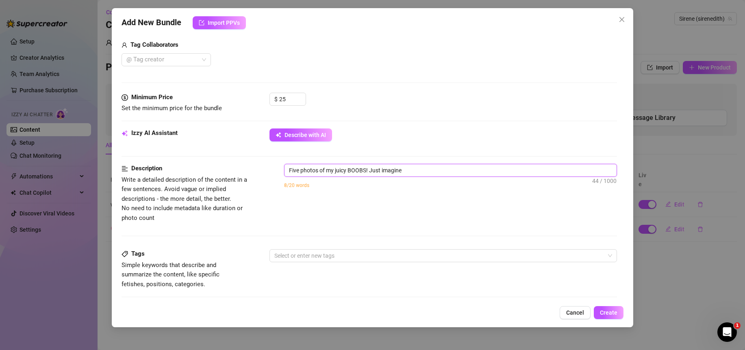
type textarea "Five photos of my juicy BOOBS! Just imagine p"
type textarea "Five photos of my juicy BOOBS! Just imagine pu"
type textarea "Five photos of my juicy BOOBS! Just imagine p"
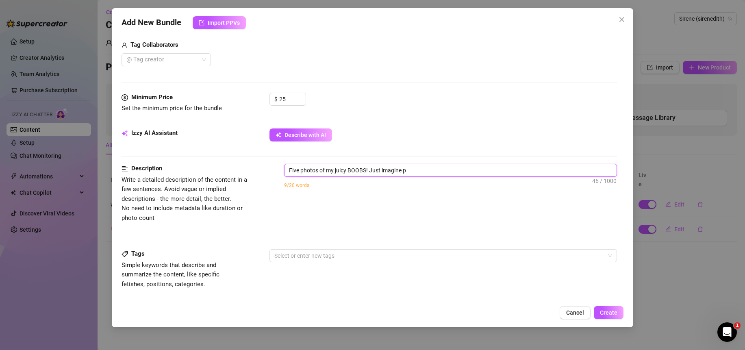
type textarea "Five photos of my juicy BOOBS! Just imagine"
type textarea "Five photos of my juicy BOOBS! Just imagine f"
type textarea "Five photos of my juicy BOOBS! Just imagine fu"
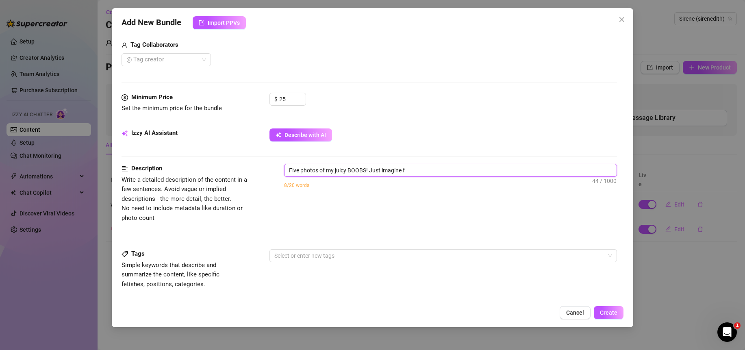
type textarea "Five photos of my juicy BOOBS! Just imagine fu"
type textarea "Five photos of my juicy BOOBS! Just imagine fuc"
type textarea "Five photos of my juicy BOOBS! Just imagine fuck"
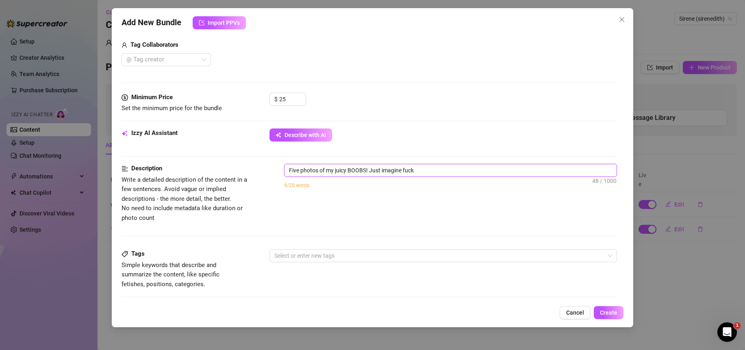
type textarea "Five photos of my juicy BOOBS! Just imagine fucki"
type textarea "Five photos of my juicy BOOBS! Just imagine fuckin"
type textarea "Five photos of my juicy BOOBS! Just imagine fucking"
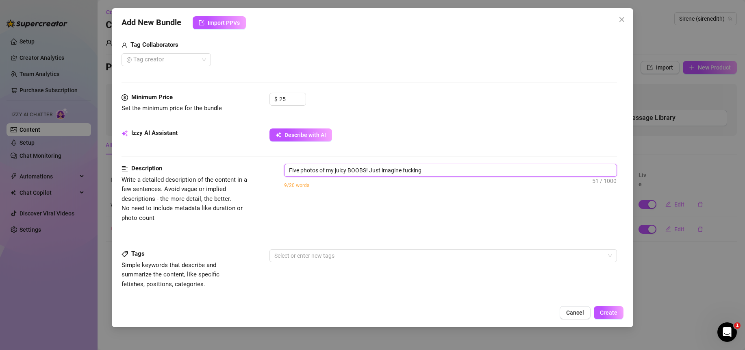
type textarea "Five photos of my juicy BOOBS! Just imagine fucking"
type textarea "Five photos of my juicy BOOBS! Just imagine fucking m"
type textarea "Five photos of my juicy BOOBS! Just imagine fucking my"
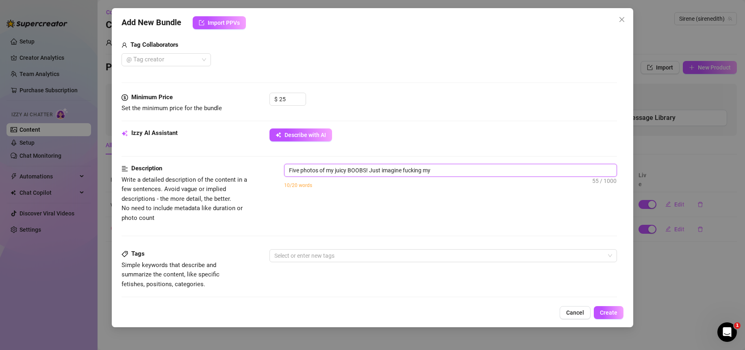
type textarea "Five photos of my juicy BOOBS! Just imagine fucking my t"
type textarea "Five photos of my juicy BOOBS! Just imagine fucking my ti"
type textarea "Five photos of my juicy BOOBS! Just imagine fucking my tit"
type textarea "Five photos of my juicy BOOBS! Just imagine fucking my tits"
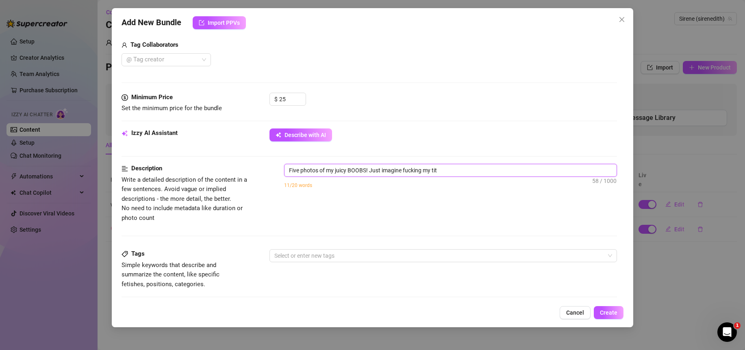
type textarea "Five photos of my juicy BOOBS! Just imagine fucking my tits"
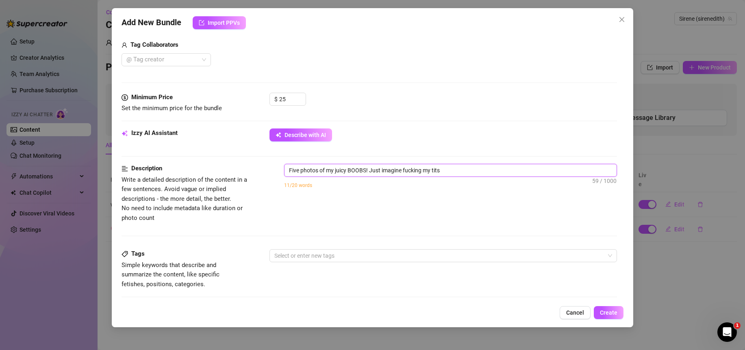
type textarea "Five photos of my juicy BOOBS! Just imagine fucking my tit"
click at [530, 173] on textarea "Five photos of my juicy BOOBS! Just imagine putting your dick between these mom…" at bounding box center [451, 170] width 332 height 12
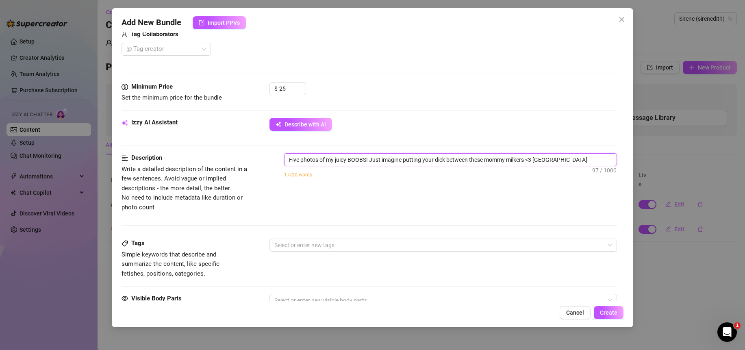
scroll to position [322, 0]
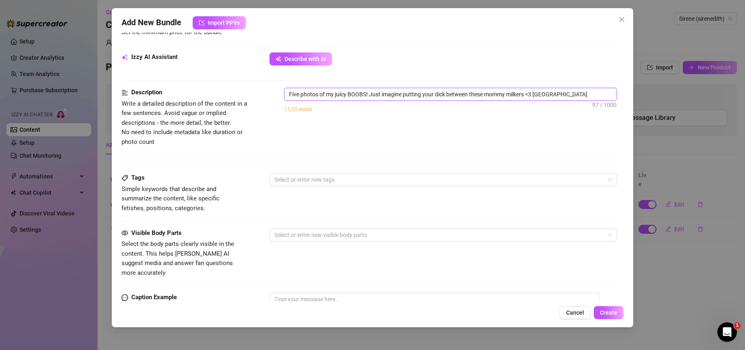
click at [489, 94] on textarea "Five photos of my juicy BOOBS! Just imagine putting your dick between these mom…" at bounding box center [451, 94] width 332 height 12
click at [529, 98] on textarea "Five photos of my juicy BOOBS! Just imagine putting your dick between these mom…" at bounding box center [451, 94] width 332 height 12
drag, startPoint x: 534, startPoint y: 96, endPoint x: 529, endPoint y: 96, distance: 4.9
click at [529, 96] on textarea "Five photos of my juicy BOOBS! Just imagine putting your dick between these mom…" at bounding box center [451, 94] width 332 height 12
click at [327, 180] on div at bounding box center [439, 179] width 336 height 11
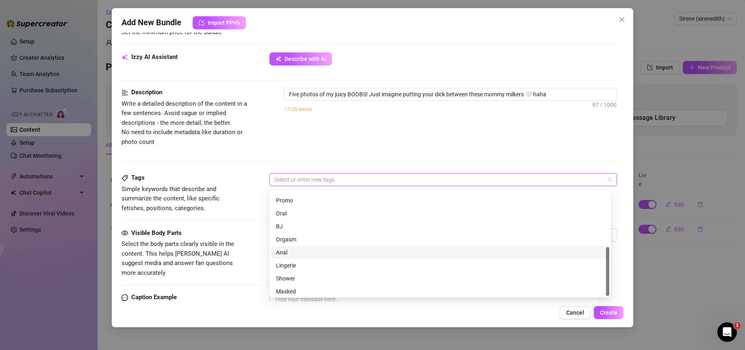
scroll to position [117, 0]
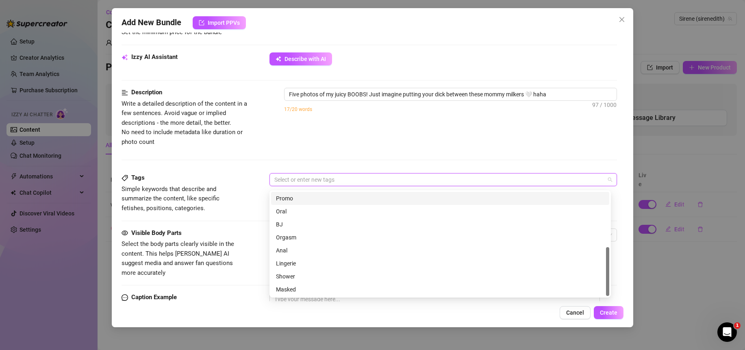
click at [297, 183] on div at bounding box center [439, 179] width 336 height 11
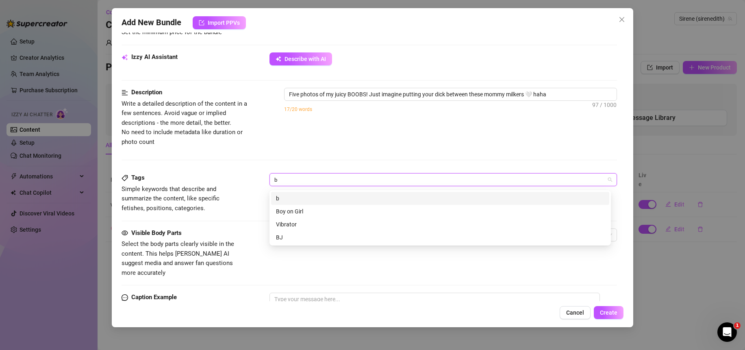
scroll to position [0, 0]
click at [293, 202] on div "boobs" at bounding box center [440, 198] width 329 height 9
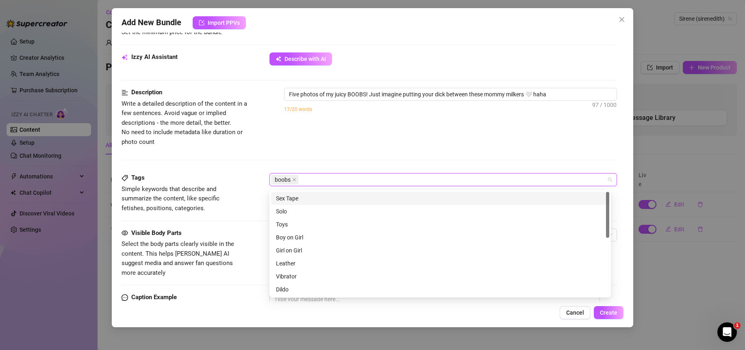
click at [338, 144] on div "Description Write a detailed description of the content in a few sentences. Avo…" at bounding box center [370, 117] width 496 height 59
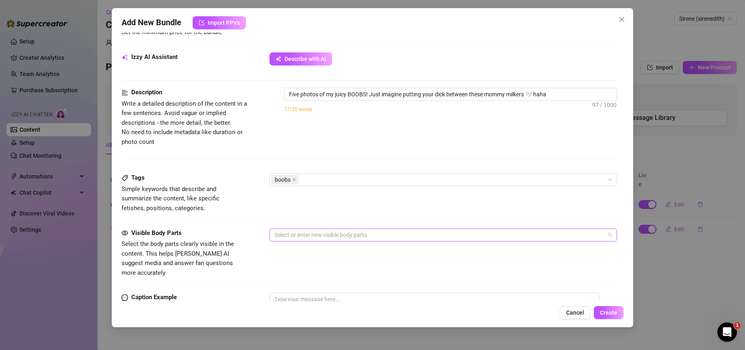
click at [315, 237] on div at bounding box center [439, 234] width 336 height 11
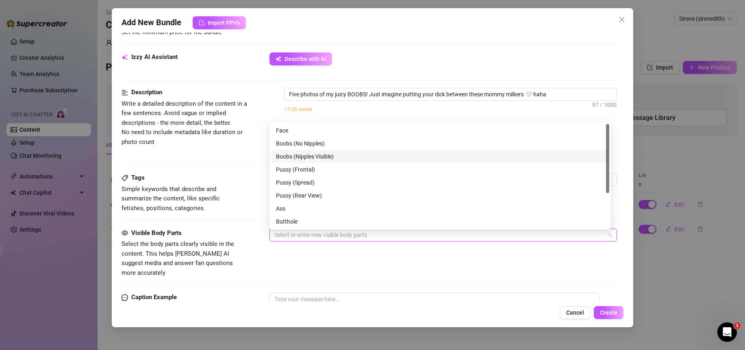
click at [342, 156] on div "Boobs (Nipples Visible)" at bounding box center [440, 156] width 329 height 9
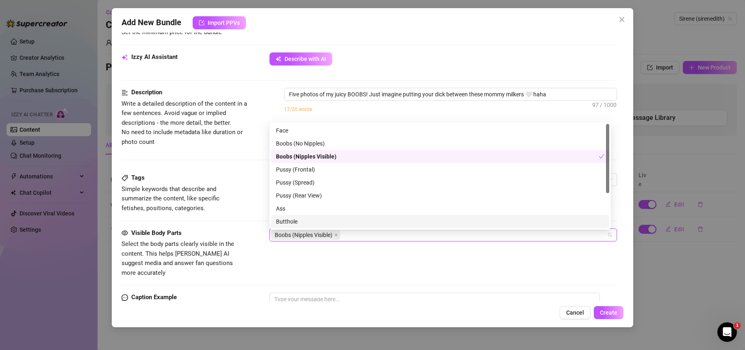
click at [346, 266] on div "Visible Body Parts Select the body parts clearly visible in the content. This h…" at bounding box center [370, 254] width 496 height 50
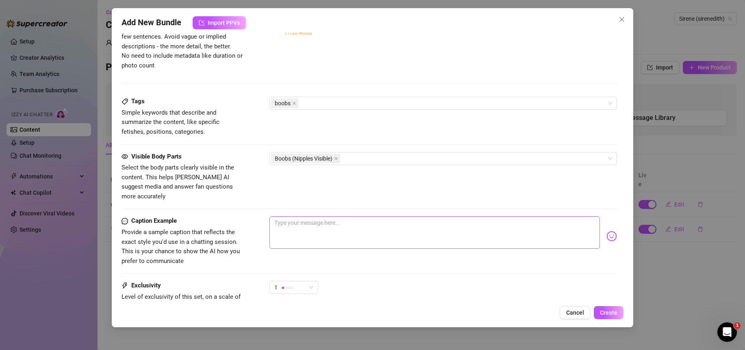
scroll to position [426, 0]
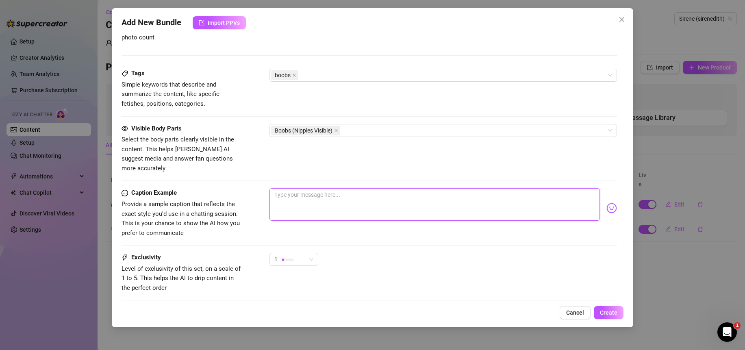
click at [314, 198] on textarea at bounding box center [435, 204] width 331 height 33
drag, startPoint x: 343, startPoint y: 189, endPoint x: 260, endPoint y: 187, distance: 83.4
click at [260, 188] on div "Caption Example Provide a sample caption that reflects the exact style you'd us…" at bounding box center [370, 213] width 496 height 50
click at [457, 192] on textarea "these natural juicy boobs needs your immediate attention!" at bounding box center [435, 204] width 331 height 33
click at [455, 193] on textarea "these natural juicy boobs needs your immediate attention!! 🆘" at bounding box center [435, 204] width 331 height 33
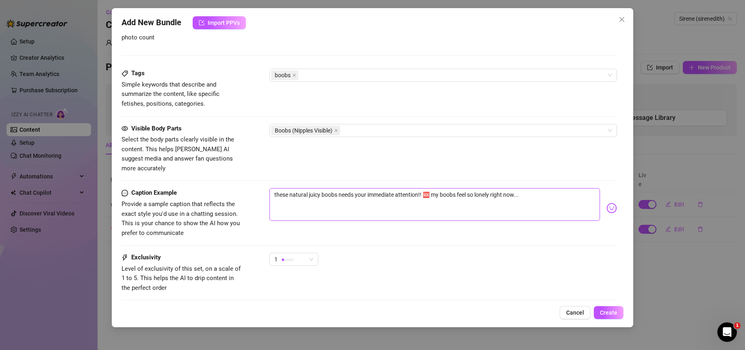
scroll to position [473, 0]
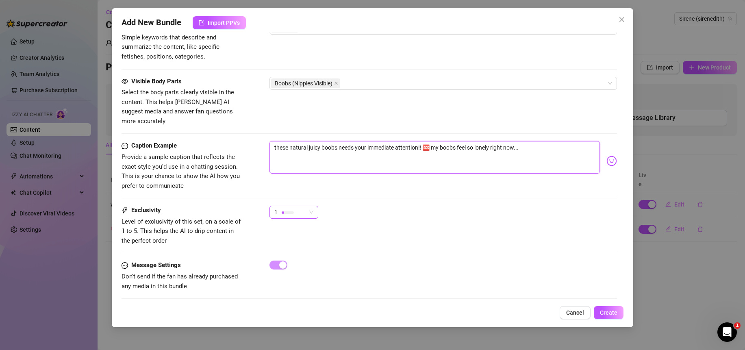
click at [317, 206] on div "1" at bounding box center [294, 212] width 49 height 13
click at [385, 187] on div "Caption Example Provide a sample caption that reflects the exact style you'd us…" at bounding box center [370, 173] width 496 height 65
click at [618, 315] on span "Create" at bounding box center [608, 312] width 17 height 7
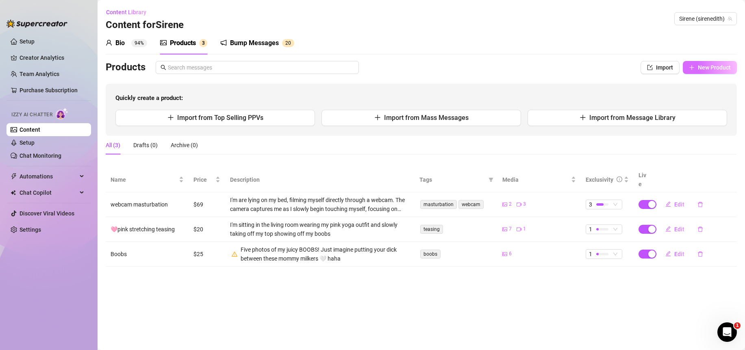
click at [717, 68] on span "New Product" at bounding box center [714, 67] width 33 height 7
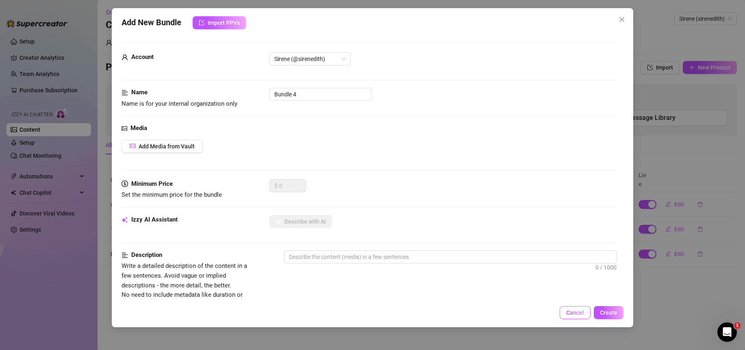
click at [569, 311] on span "Cancel" at bounding box center [575, 312] width 18 height 7
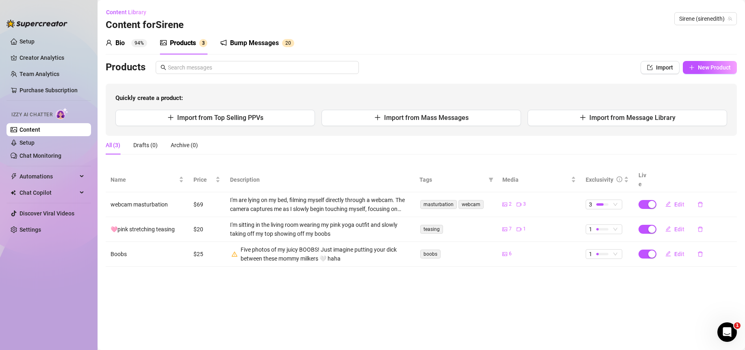
click at [648, 60] on div "Bio 94% Products 3 Bump Messages 2 0 Products Import New Product Quickly create…" at bounding box center [422, 149] width 632 height 235
click at [648, 64] on span "button" at bounding box center [650, 67] width 6 height 7
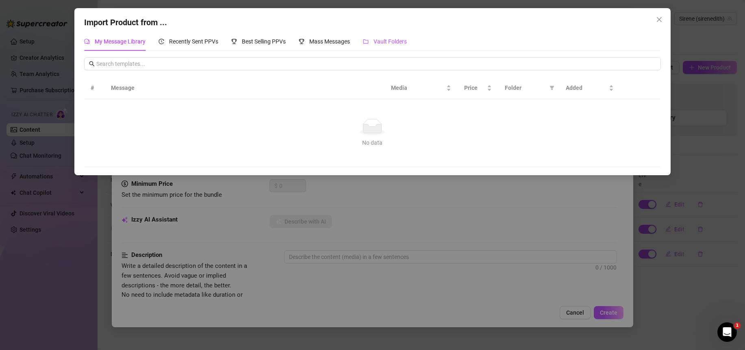
click at [387, 42] on span "Vault Folders" at bounding box center [390, 41] width 33 height 7
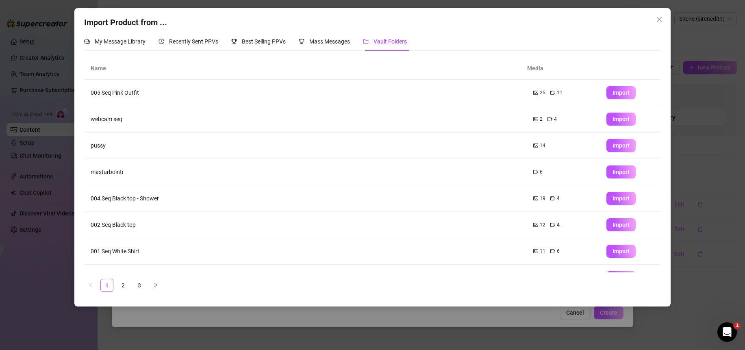
scroll to position [72, 0]
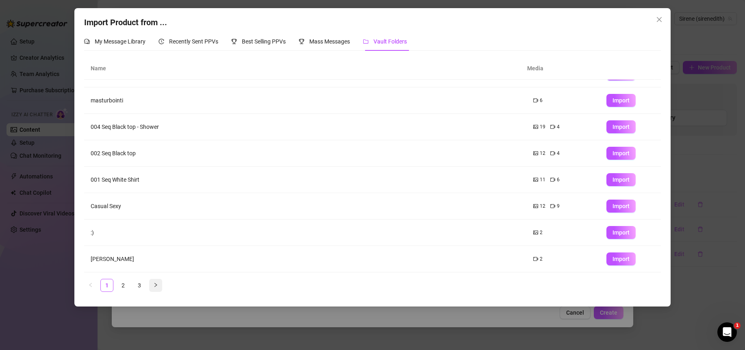
click at [157, 285] on icon "right" at bounding box center [156, 285] width 2 height 4
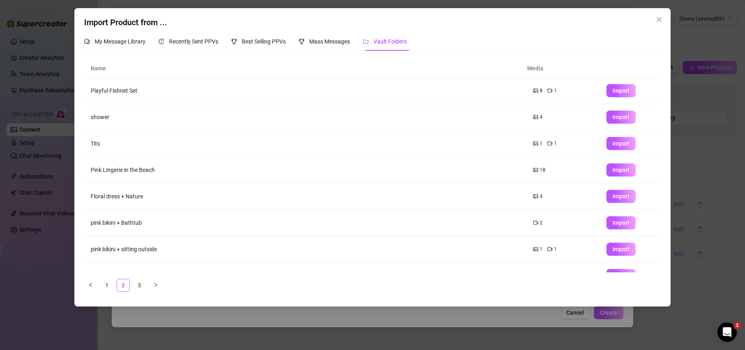
scroll to position [0, 0]
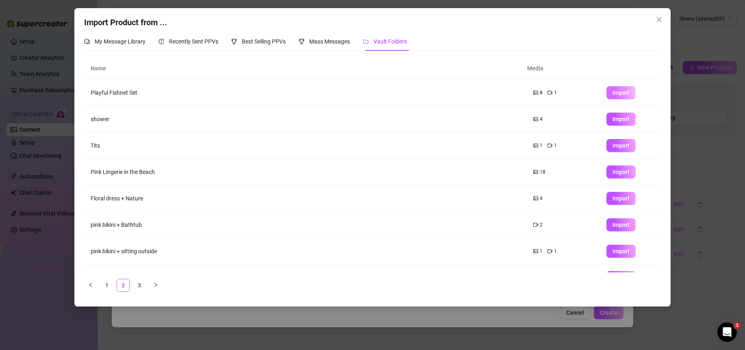
click at [619, 93] on span "Import" at bounding box center [621, 92] width 17 height 7
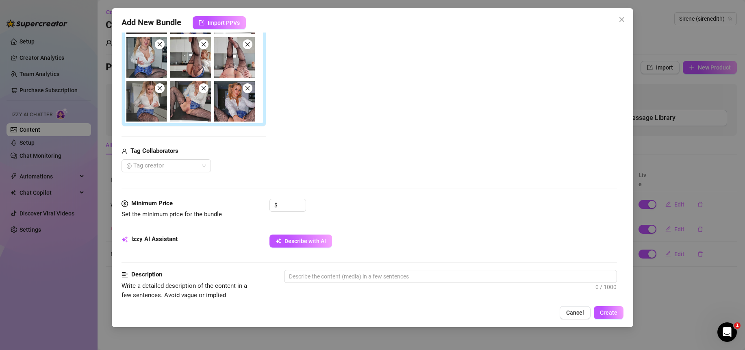
scroll to position [73, 0]
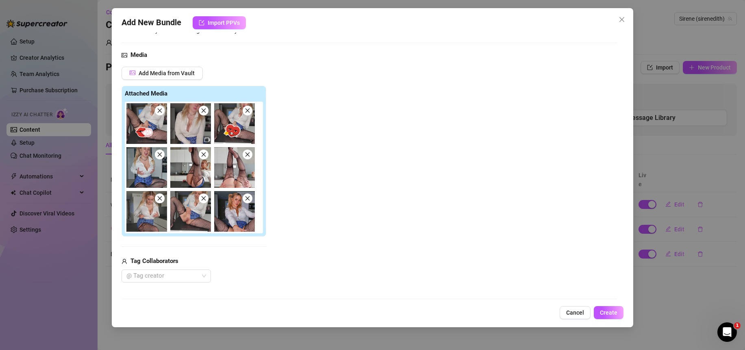
click at [163, 111] on span at bounding box center [160, 111] width 10 height 10
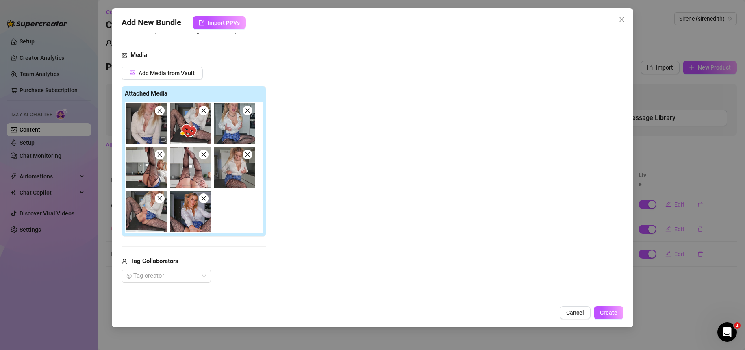
click at [163, 111] on span at bounding box center [160, 111] width 10 height 10
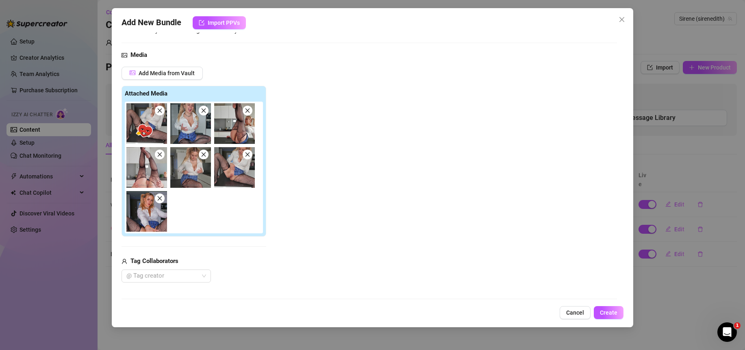
click at [163, 111] on span at bounding box center [160, 111] width 10 height 10
click at [199, 111] on span at bounding box center [204, 111] width 10 height 10
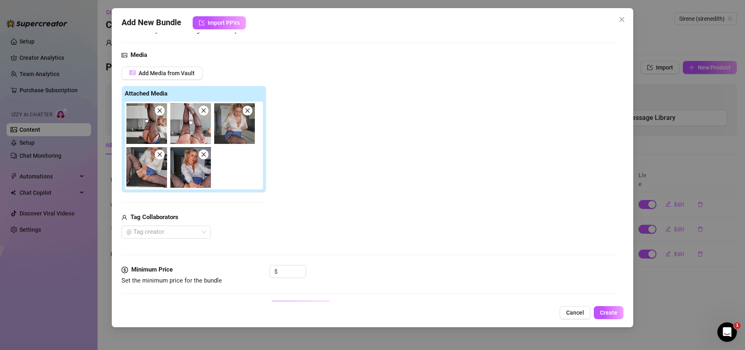
click at [163, 111] on span at bounding box center [160, 111] width 10 height 10
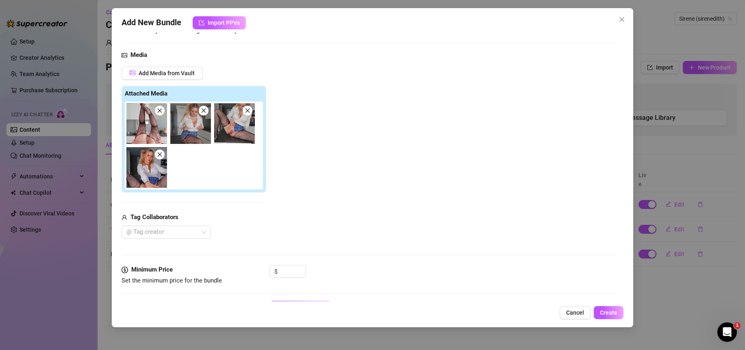
click at [163, 111] on span at bounding box center [160, 111] width 10 height 10
click at [199, 111] on span at bounding box center [204, 111] width 10 height 10
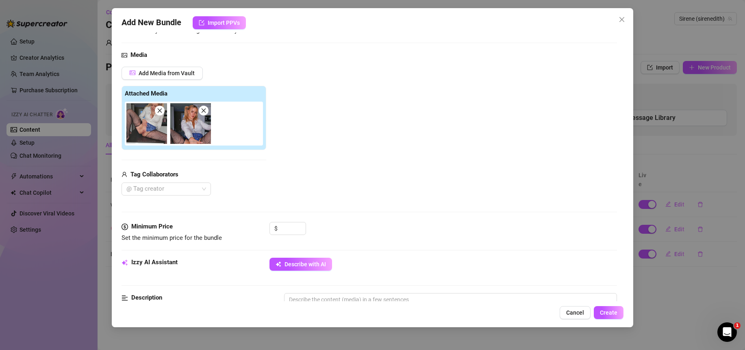
click at [163, 111] on span at bounding box center [160, 111] width 10 height 10
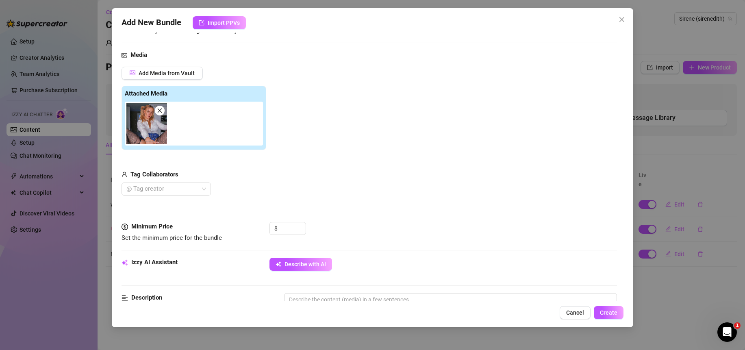
click at [163, 111] on span at bounding box center [160, 111] width 10 height 10
click at [163, 111] on form "Account Sirene (@sirenedith) Name Name is for your internal organization only P…" at bounding box center [370, 316] width 496 height 695
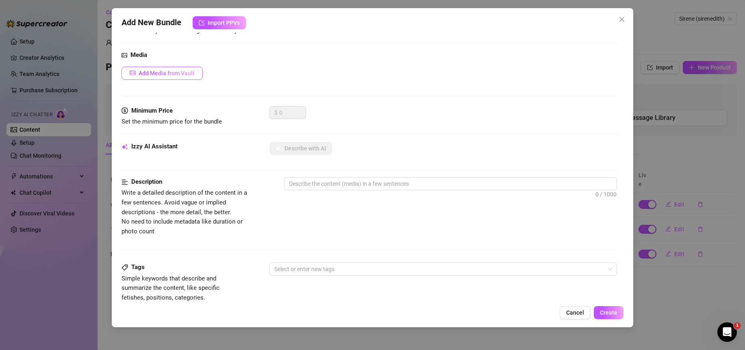
click at [158, 75] on span "Add Media from Vault" at bounding box center [167, 73] width 56 height 7
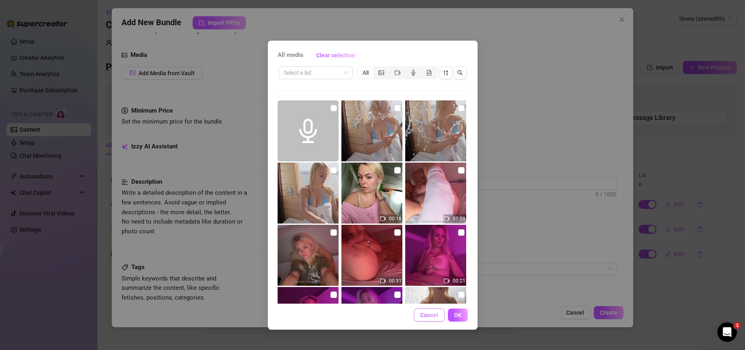
click at [429, 312] on span "Cancel" at bounding box center [429, 315] width 18 height 7
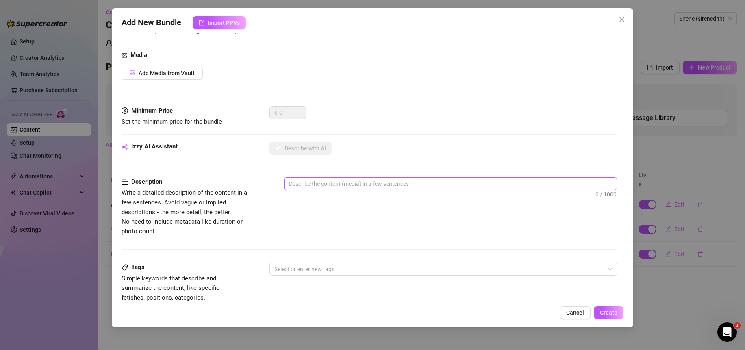
scroll to position [0, 0]
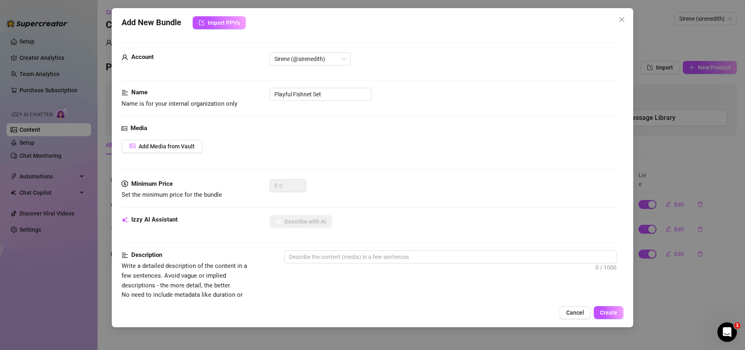
drag, startPoint x: 577, startPoint y: 315, endPoint x: 606, endPoint y: 266, distance: 57.0
click at [577, 315] on span "Cancel" at bounding box center [575, 312] width 18 height 7
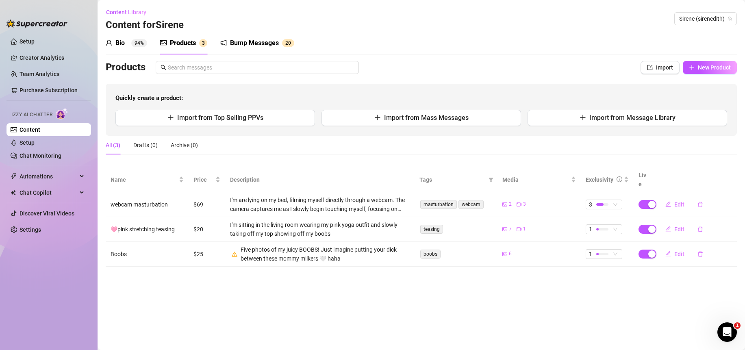
click at [658, 75] on div "Products Import New Product Quickly create a product: Import from Top Selling P…" at bounding box center [422, 98] width 632 height 75
click at [663, 71] on span "Import" at bounding box center [664, 67] width 17 height 7
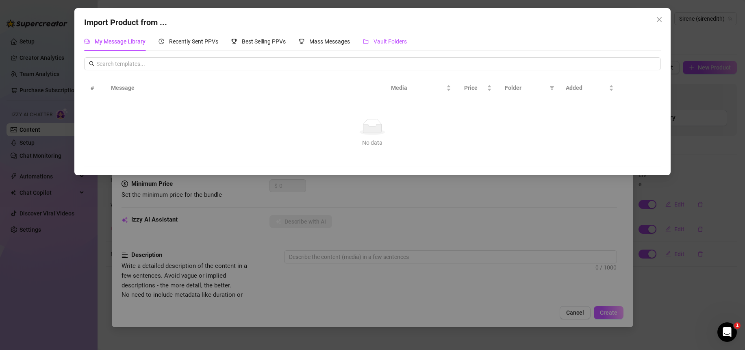
click at [390, 40] on span "Vault Folders" at bounding box center [390, 41] width 33 height 7
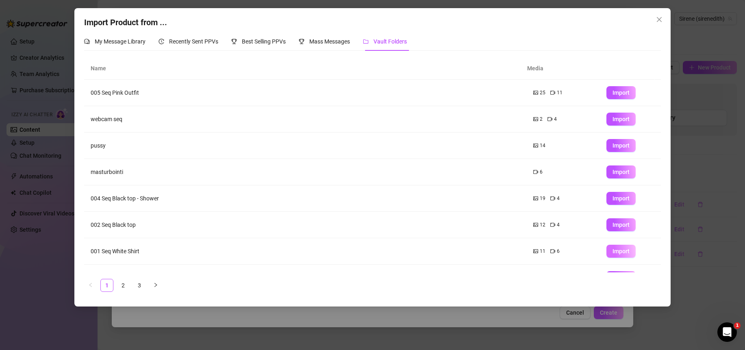
click at [622, 251] on span "Import" at bounding box center [621, 251] width 17 height 7
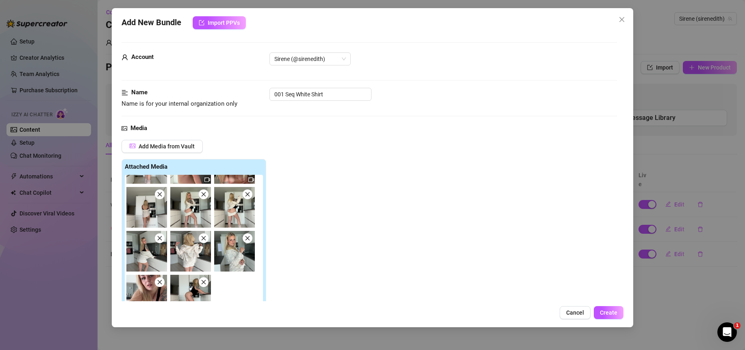
scroll to position [47, 0]
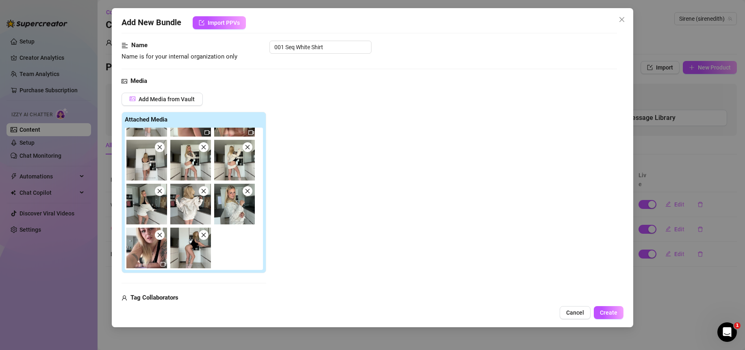
click at [208, 192] on span at bounding box center [204, 191] width 10 height 10
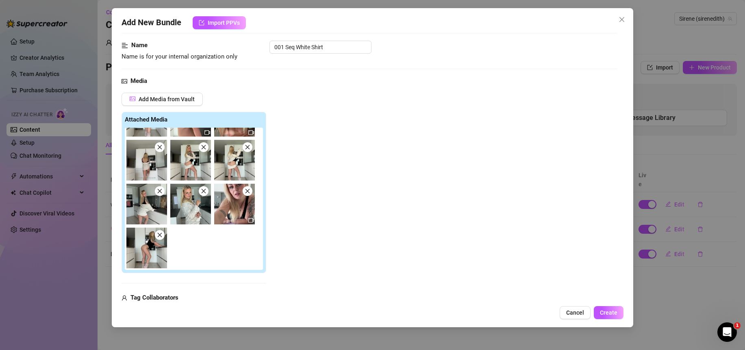
click at [159, 193] on icon "close" at bounding box center [160, 191] width 4 height 4
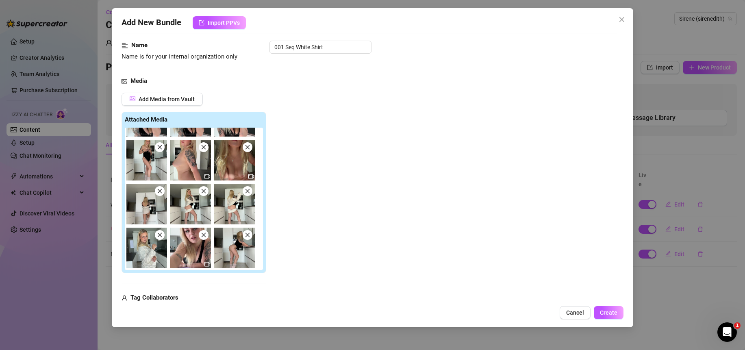
click at [158, 192] on icon "close" at bounding box center [160, 191] width 6 height 6
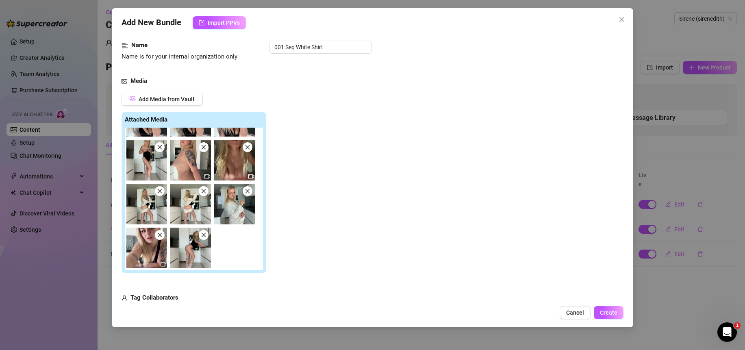
click at [205, 192] on icon "close" at bounding box center [204, 191] width 6 height 6
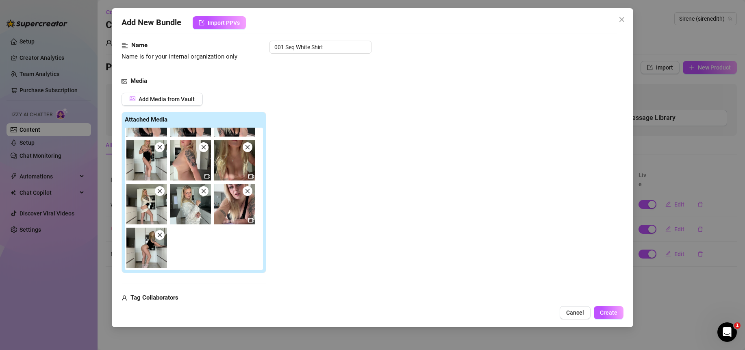
click at [159, 194] on icon "close" at bounding box center [160, 191] width 6 height 6
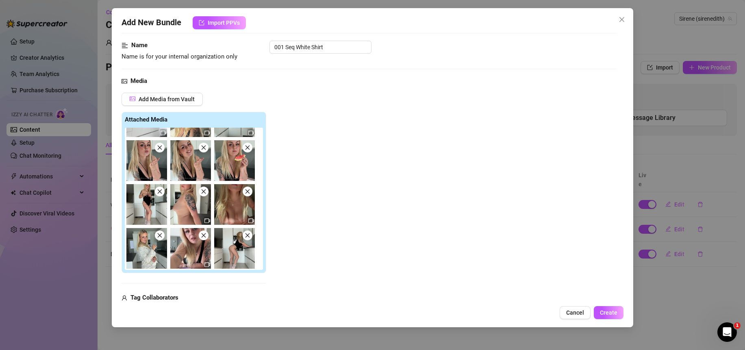
scroll to position [33, 0]
click at [159, 148] on icon "close" at bounding box center [160, 147] width 4 height 4
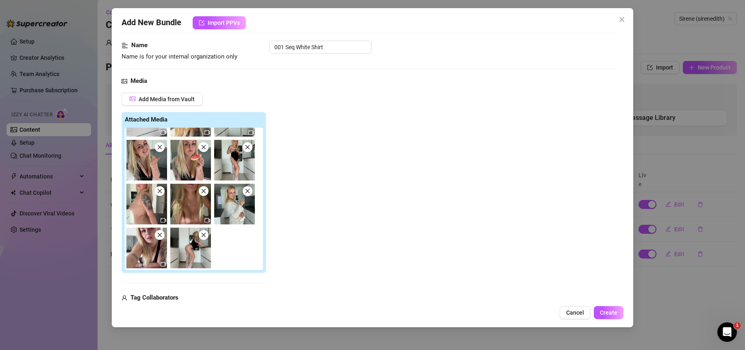
click at [159, 148] on icon "close" at bounding box center [160, 147] width 4 height 4
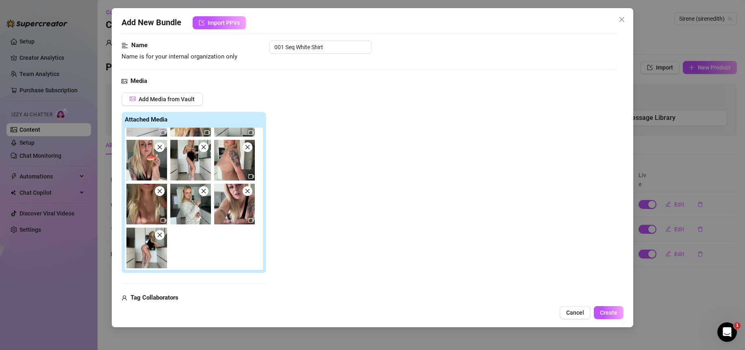
click at [159, 148] on icon "close" at bounding box center [160, 147] width 4 height 4
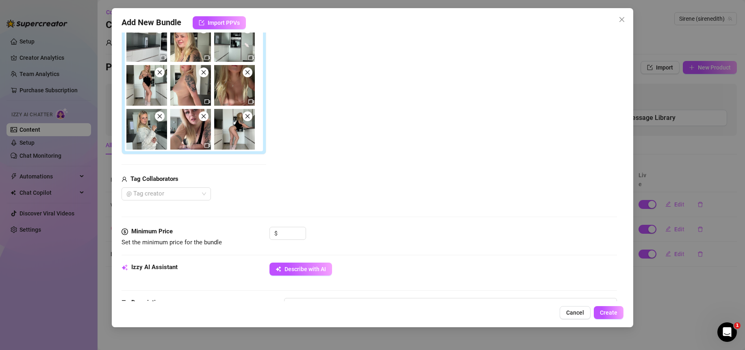
scroll to position [34, 0]
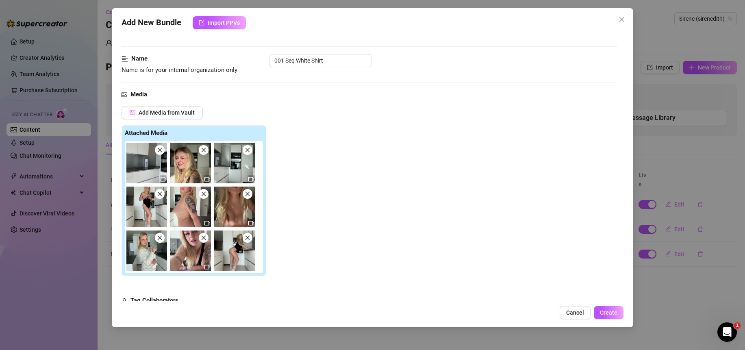
click at [140, 159] on img at bounding box center [146, 163] width 41 height 41
click at [569, 316] on span "Cancel" at bounding box center [575, 312] width 18 height 7
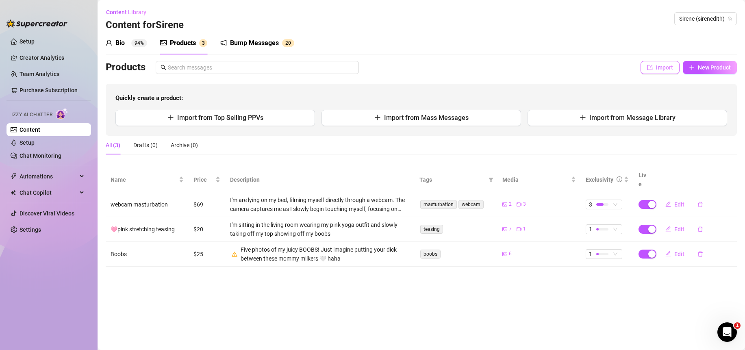
click at [656, 66] on button "Import" at bounding box center [660, 67] width 39 height 13
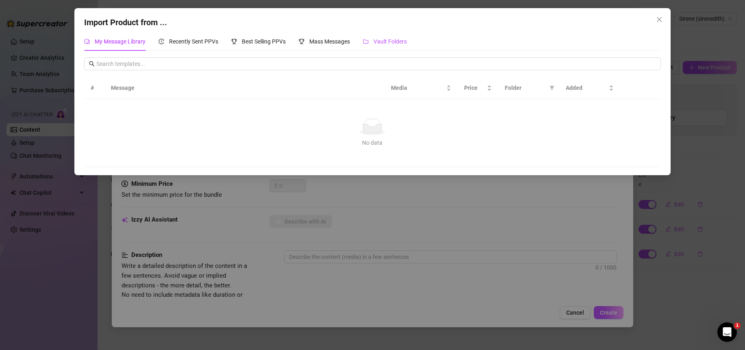
click at [394, 39] on span "Vault Folders" at bounding box center [390, 41] width 33 height 7
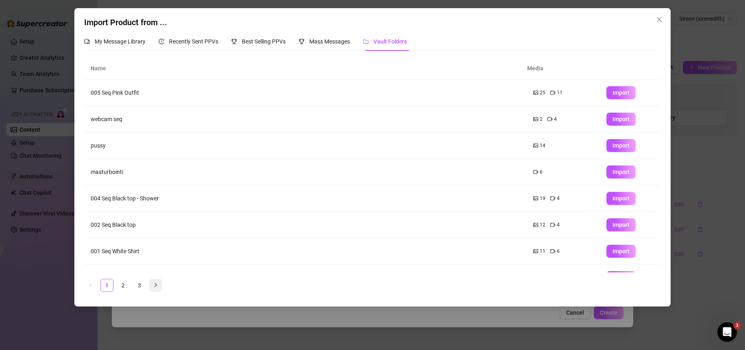
click at [154, 285] on icon "right" at bounding box center [155, 285] width 5 height 5
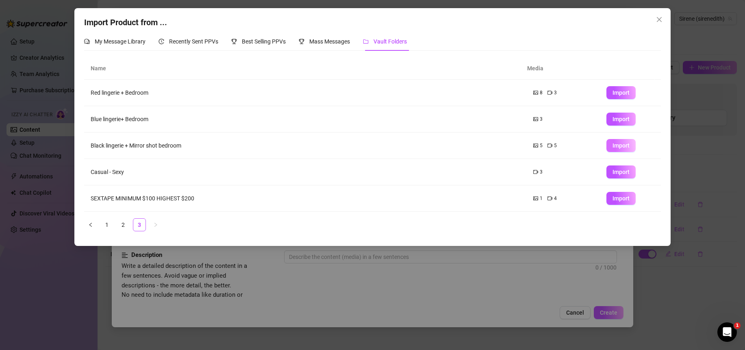
click at [614, 143] on span "Import" at bounding box center [621, 145] width 17 height 7
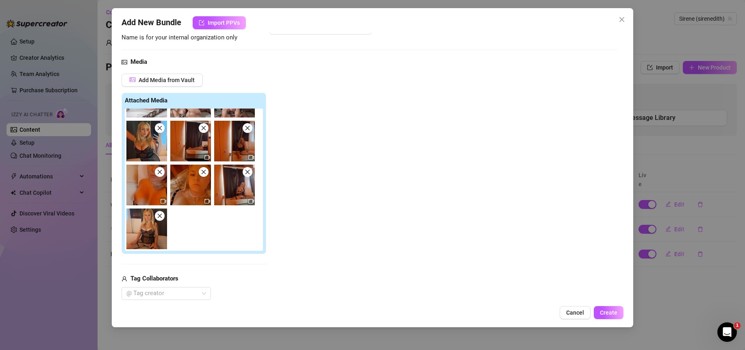
scroll to position [72, 0]
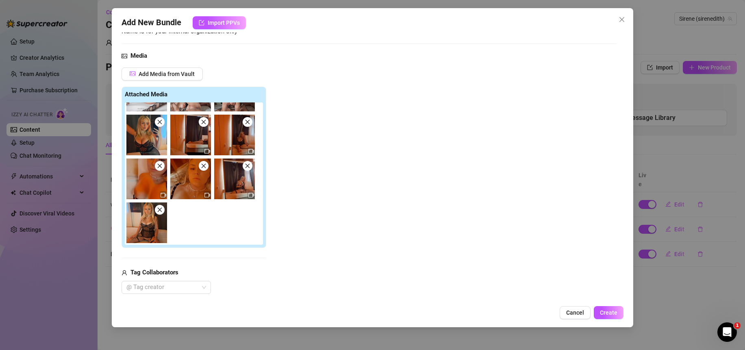
click at [159, 124] on icon "close" at bounding box center [160, 122] width 4 height 4
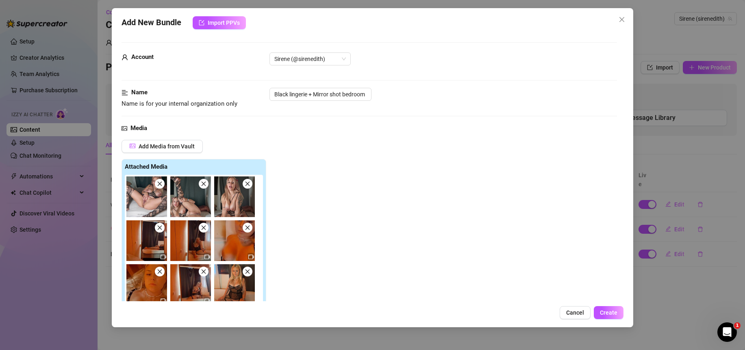
scroll to position [517, 0]
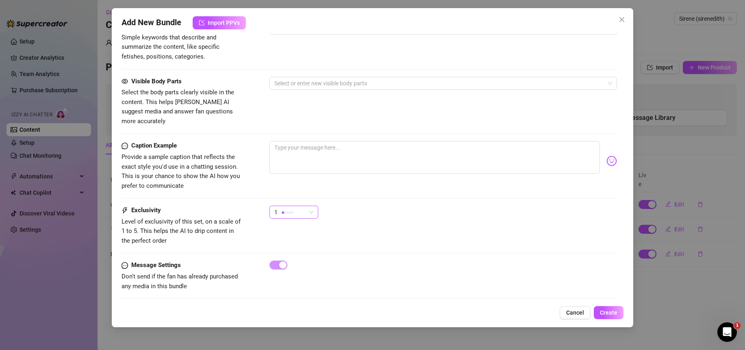
click at [315, 206] on div "1" at bounding box center [294, 212] width 49 height 13
click at [342, 274] on div at bounding box center [344, 275] width 16 height 2
click at [401, 241] on div "Exclusivity Level of exclusivity of this set, on a scale of 1 to 5. This helps …" at bounding box center [370, 233] width 496 height 55
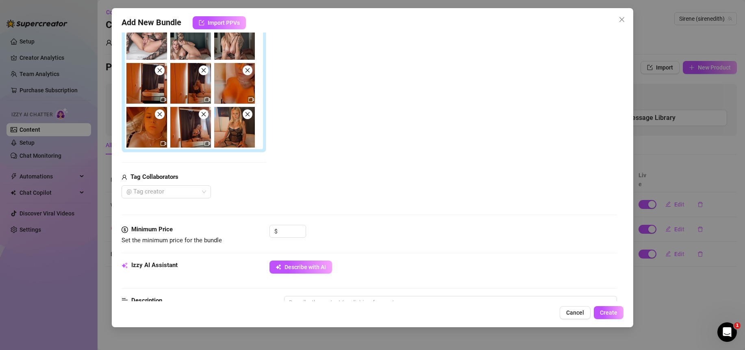
scroll to position [195, 0]
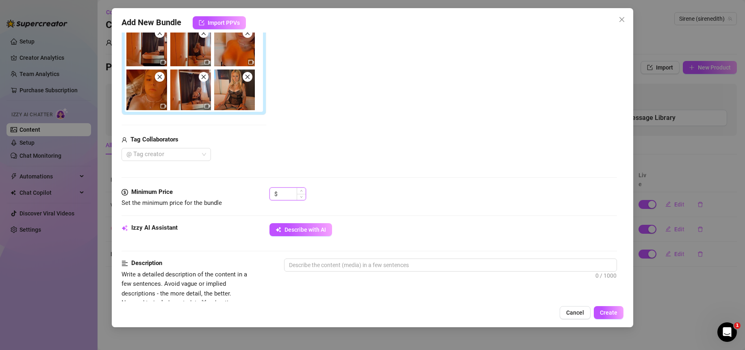
click at [289, 190] on input at bounding box center [292, 194] width 26 height 12
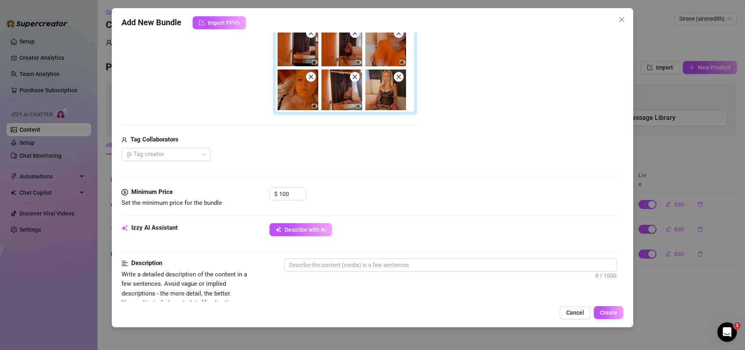
click at [354, 181] on div "Media Add Media from Vault Free preview Pay to view Tag Collaborators @ Tag cre…" at bounding box center [370, 58] width 496 height 259
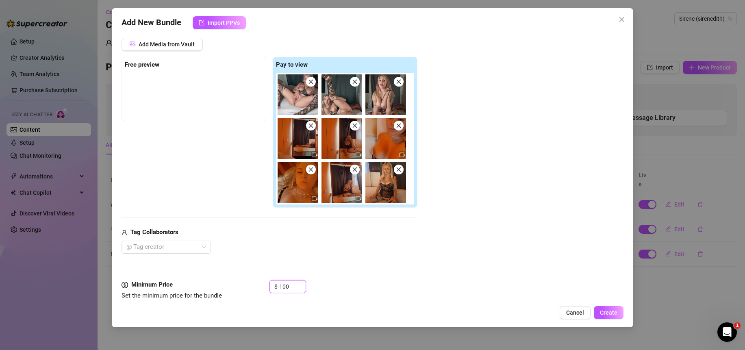
scroll to position [105, 0]
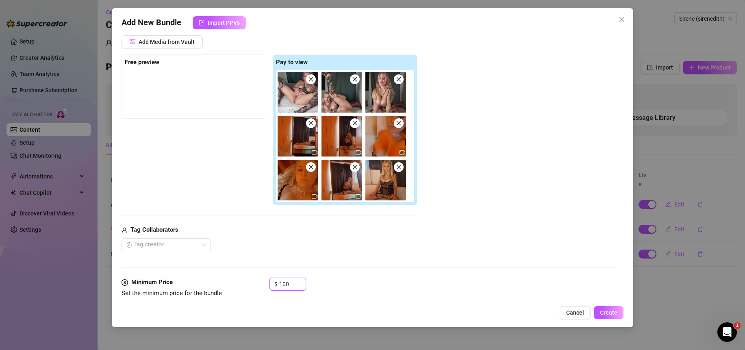
drag, startPoint x: 294, startPoint y: 295, endPoint x: 271, endPoint y: 293, distance: 23.3
click at [271, 293] on div "$ 100" at bounding box center [288, 288] width 37 height 20
click at [308, 264] on div "Media Add Media from Vault Free preview Pay to view Tag Collaborators @ Tag cre…" at bounding box center [370, 148] width 496 height 259
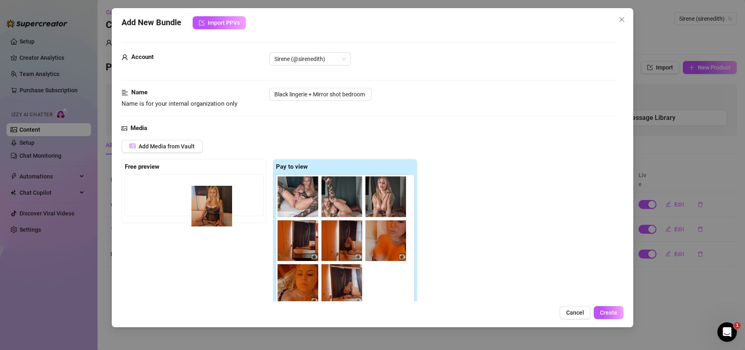
drag, startPoint x: 384, startPoint y: 288, endPoint x: 181, endPoint y: 200, distance: 221.5
click at [181, 201] on div "Free preview Pay to view" at bounding box center [270, 234] width 296 height 151
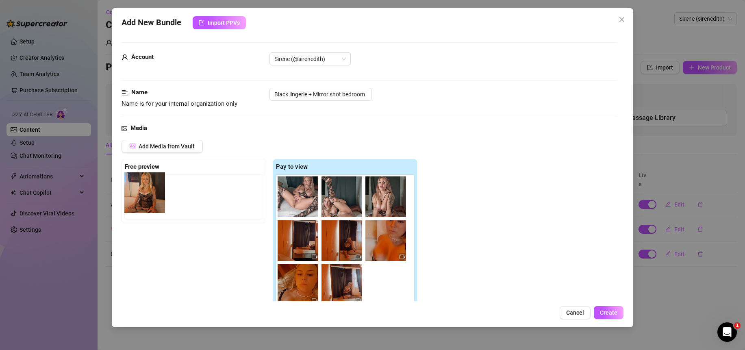
drag, startPoint x: 380, startPoint y: 285, endPoint x: 136, endPoint y: 186, distance: 262.7
click at [136, 186] on div "Free preview Pay to view" at bounding box center [270, 234] width 296 height 151
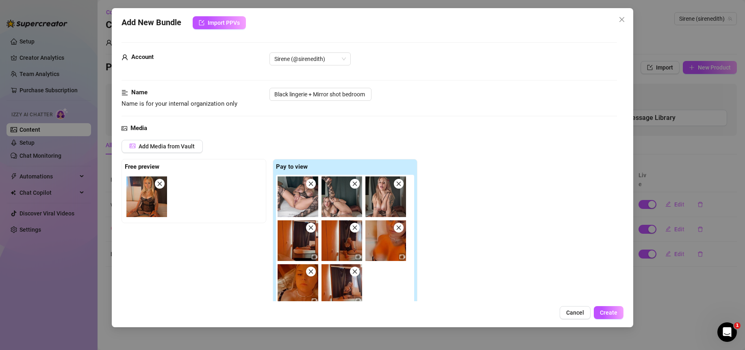
click at [144, 200] on img at bounding box center [146, 196] width 41 height 41
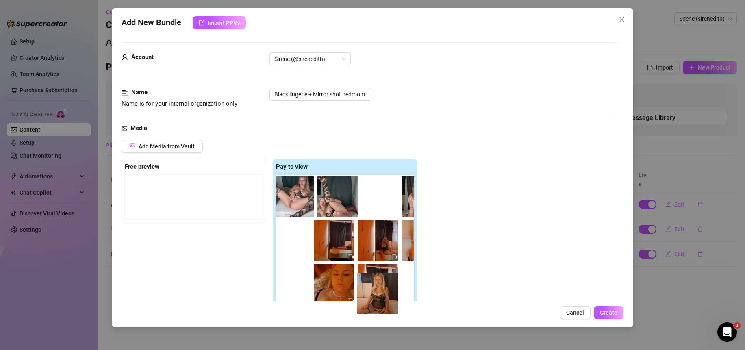
scroll to position [0, 7]
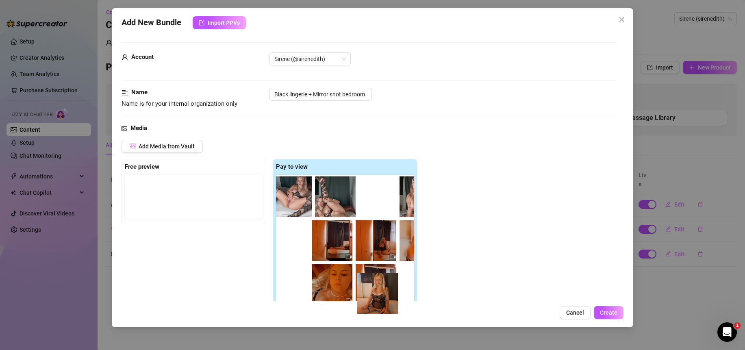
drag, startPoint x: 169, startPoint y: 197, endPoint x: 384, endPoint y: 292, distance: 235.2
click at [384, 292] on div "Free preview Pay to view" at bounding box center [270, 234] width 296 height 151
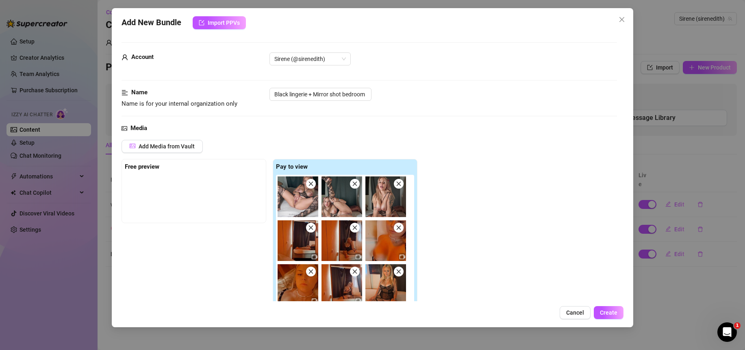
scroll to position [0, 0]
click at [183, 149] on span "Add Media from Vault" at bounding box center [167, 146] width 56 height 7
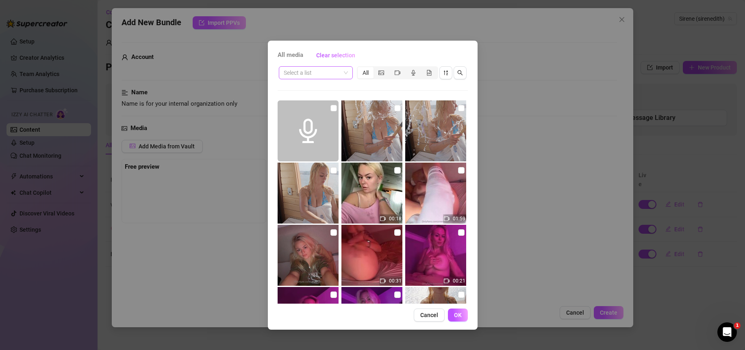
click at [332, 72] on input "search" at bounding box center [312, 73] width 57 height 12
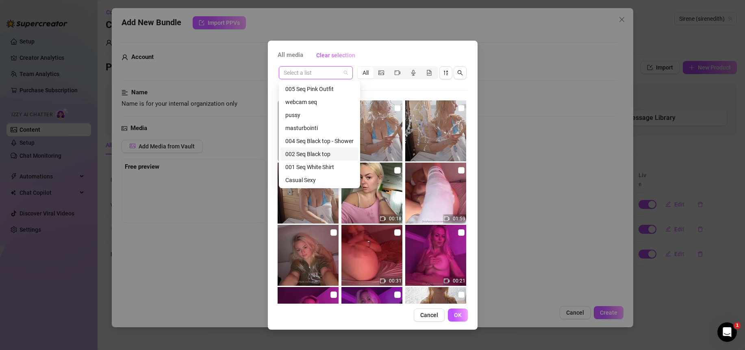
scroll to position [26, 0]
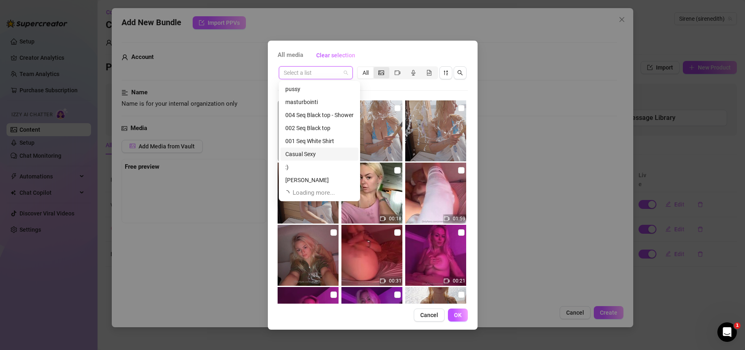
click at [376, 68] on div "segmented control" at bounding box center [382, 72] width 16 height 11
click at [376, 68] on input "segmented control" at bounding box center [376, 68] width 0 height 0
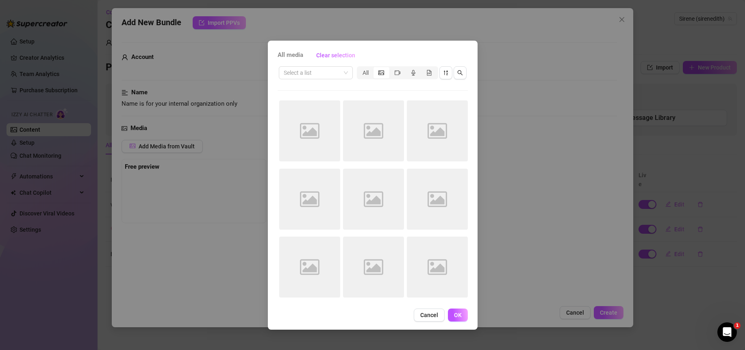
click at [379, 71] on icon "picture" at bounding box center [382, 72] width 6 height 4
click at [376, 68] on input "segmented control" at bounding box center [376, 68] width 0 height 0
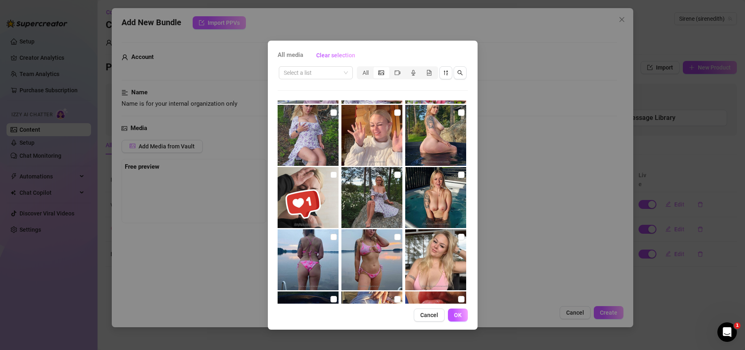
scroll to position [2795, 0]
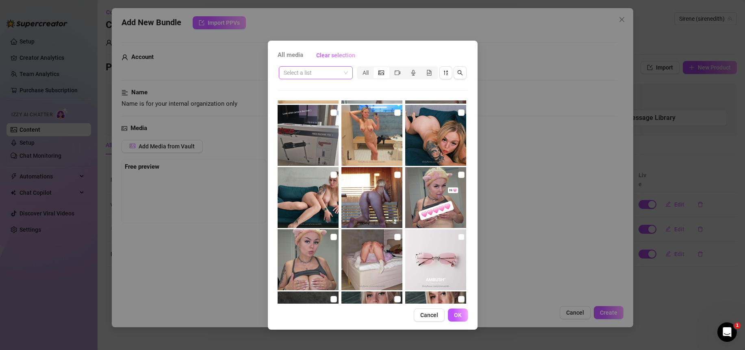
click at [344, 72] on span at bounding box center [316, 73] width 64 height 12
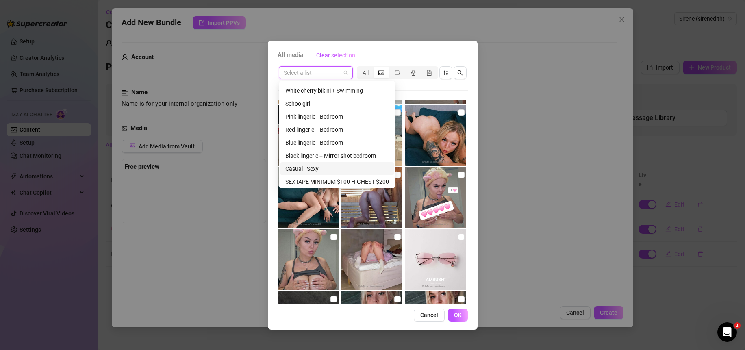
scroll to position [273, 0]
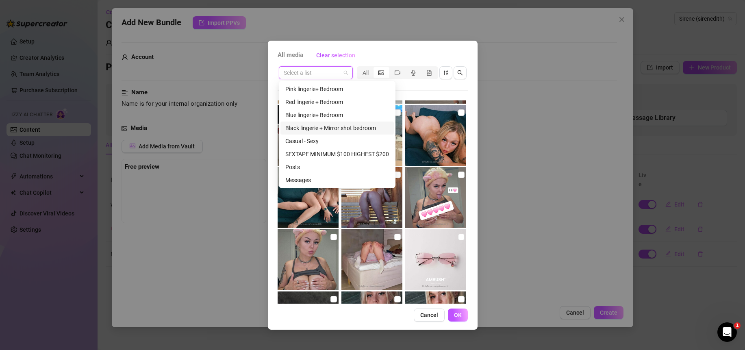
click at [348, 126] on div "Black lingerie + Mirror shot bedroom" at bounding box center [337, 128] width 104 height 9
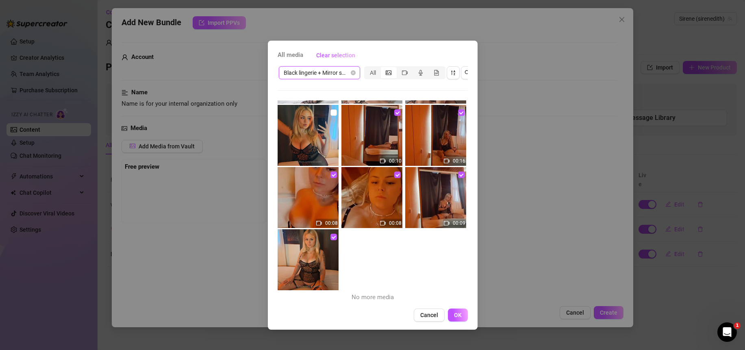
scroll to position [0, 0]
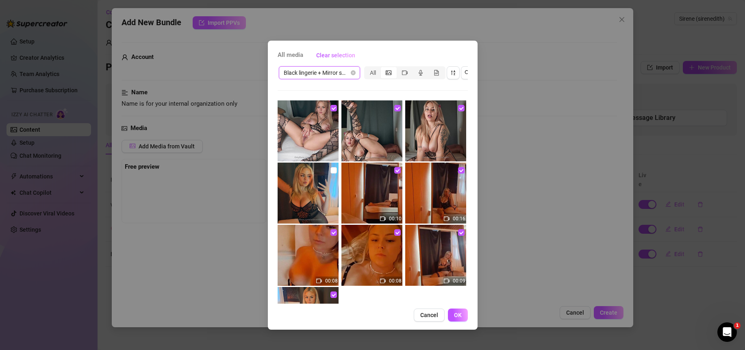
click at [357, 72] on div "Black lingerie + Mirror shot bedroom" at bounding box center [319, 72] width 81 height 13
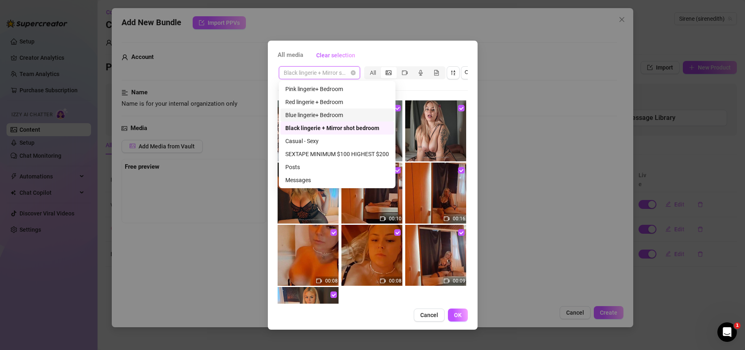
click at [319, 115] on div "Blue lingerie+ Bedroom" at bounding box center [337, 115] width 104 height 9
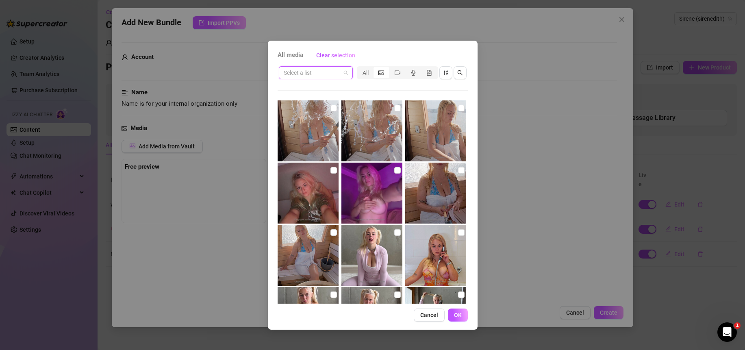
click at [348, 72] on span at bounding box center [316, 73] width 64 height 12
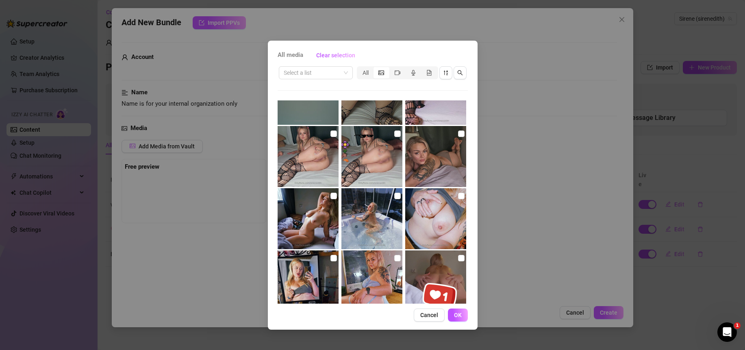
scroll to position [3791, 0]
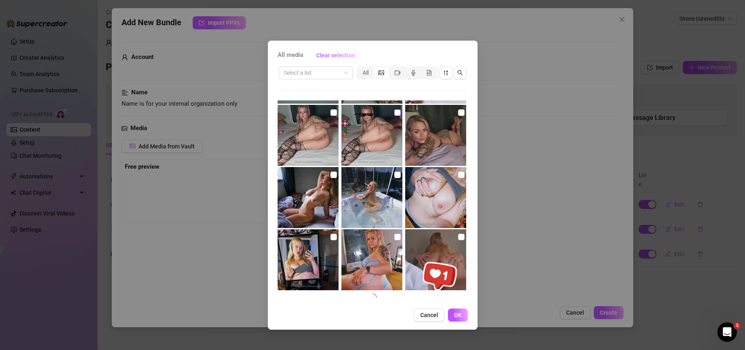
click at [394, 114] on input "checkbox" at bounding box center [397, 112] width 7 height 7
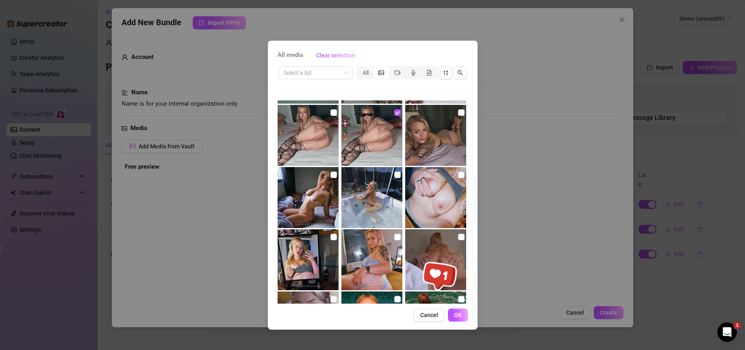
drag, startPoint x: 457, startPoint y: 314, endPoint x: 457, endPoint y: 308, distance: 6.1
click at [457, 314] on span "OK" at bounding box center [458, 315] width 8 height 7
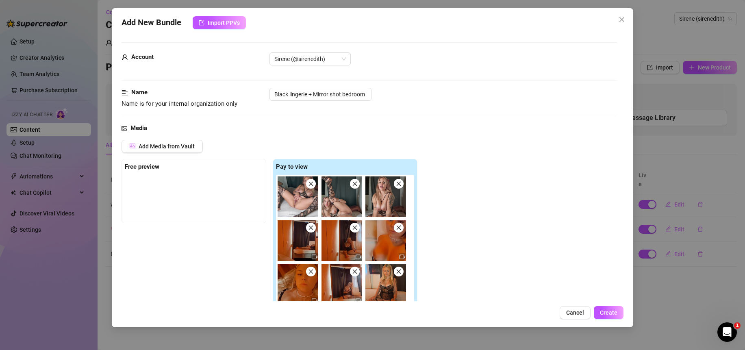
scroll to position [33, 0]
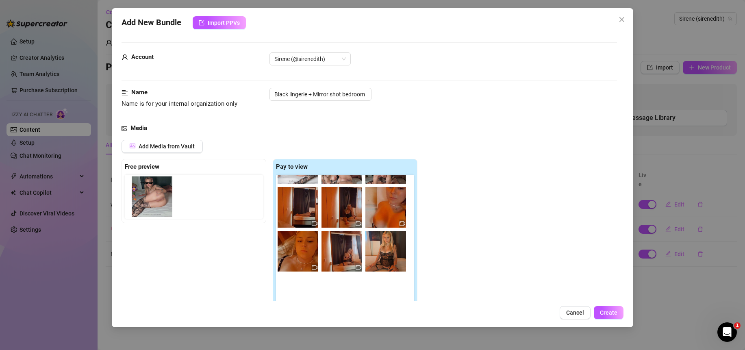
drag, startPoint x: 295, startPoint y: 293, endPoint x: 148, endPoint y: 190, distance: 178.7
click at [148, 190] on div "Free preview Pay to view" at bounding box center [270, 240] width 296 height 162
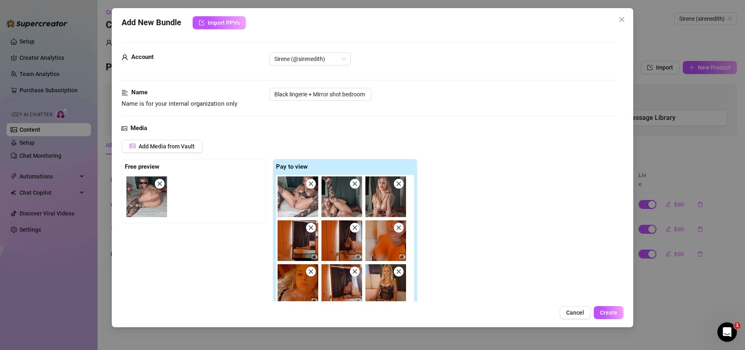
scroll to position [0, 0]
click at [455, 157] on div "Add Media from Vault Free preview Pay to view Tag Collaborators @ Tag creator" at bounding box center [370, 248] width 496 height 216
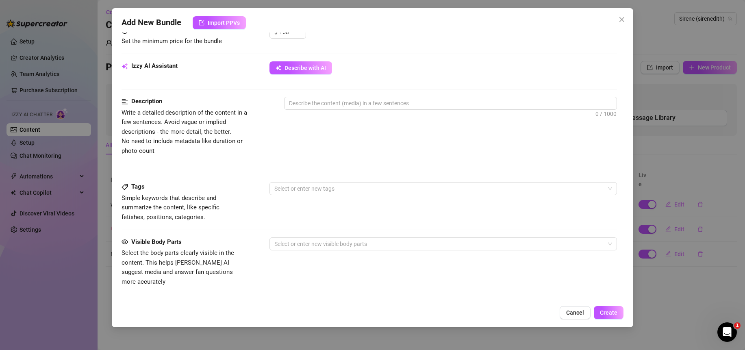
scroll to position [357, 0]
click at [302, 105] on textarea at bounding box center [451, 103] width 332 height 12
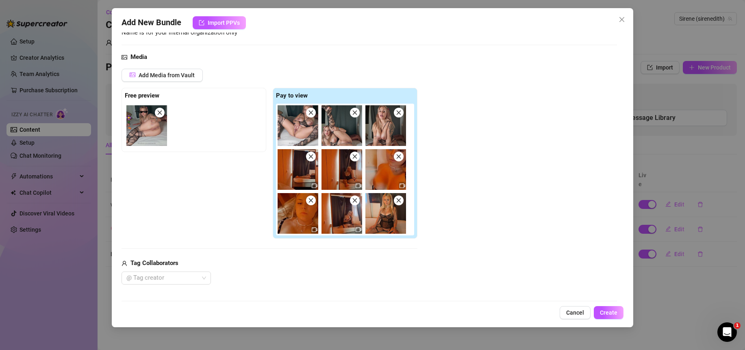
scroll to position [62, 0]
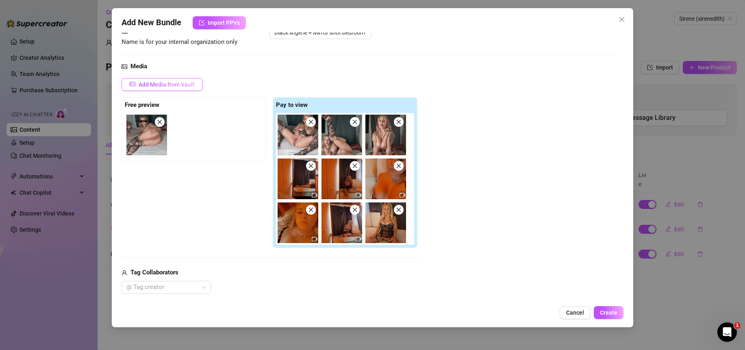
click at [158, 85] on span "Add Media from Vault" at bounding box center [167, 84] width 56 height 7
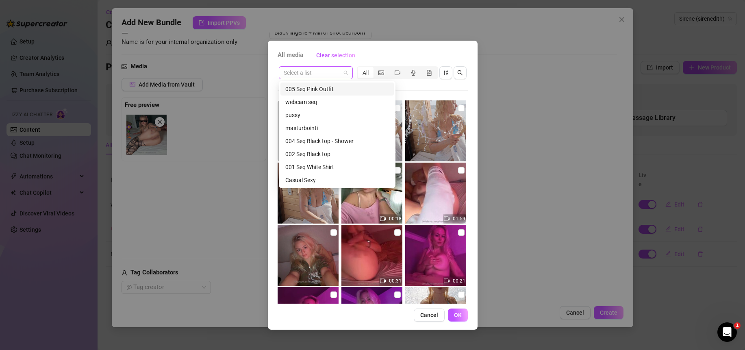
click at [348, 72] on div "Select a list" at bounding box center [316, 72] width 74 height 13
click at [312, 124] on div "masturbointi" at bounding box center [337, 128] width 104 height 9
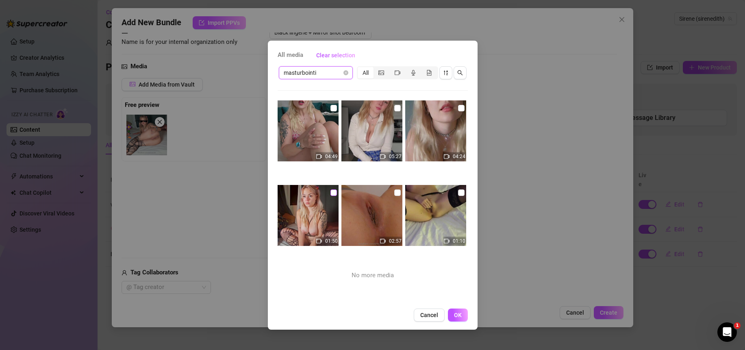
click at [333, 192] on input "checkbox" at bounding box center [334, 192] width 7 height 7
click at [457, 316] on span "OK" at bounding box center [458, 315] width 8 height 7
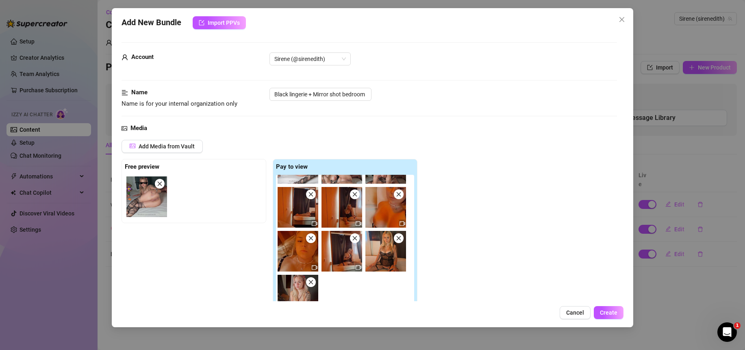
scroll to position [150, 0]
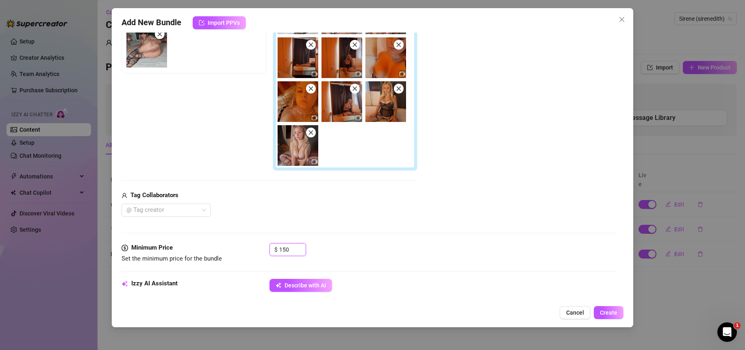
drag, startPoint x: 292, startPoint y: 250, endPoint x: 257, endPoint y: 249, distance: 34.6
click at [257, 249] on div "Minimum Price Set the minimum price for the bundle $ 150" at bounding box center [370, 253] width 496 height 21
click at [370, 250] on div "$ 200" at bounding box center [444, 253] width 348 height 20
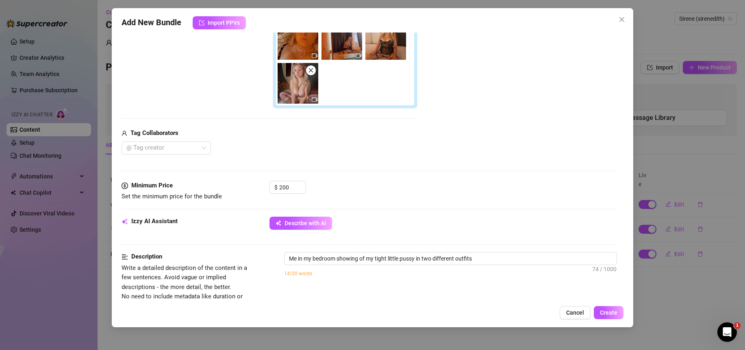
scroll to position [277, 0]
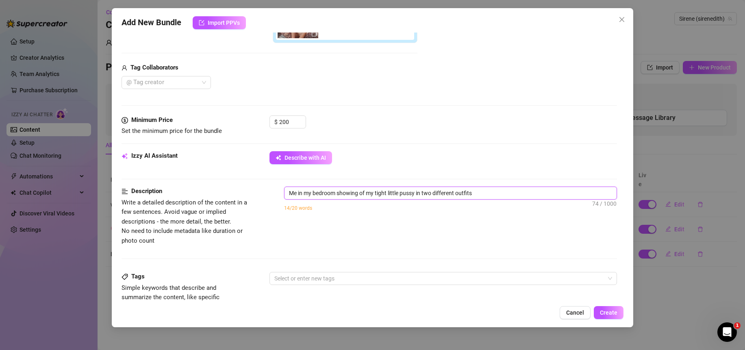
click at [496, 196] on textarea "Me in my bedroom showing of my tight little pussy in two different outfits" at bounding box center [451, 193] width 332 height 12
drag, startPoint x: 496, startPoint y: 196, endPoint x: 224, endPoint y: 194, distance: 271.6
click at [224, 194] on div "Description Write a detailed description of the content in a few sentences. Avo…" at bounding box center [370, 216] width 496 height 59
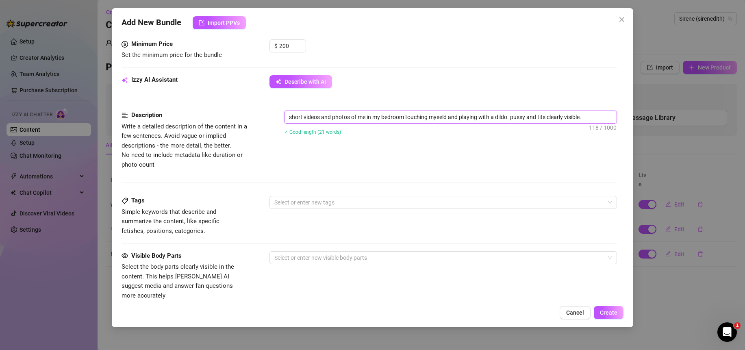
scroll to position [528, 0]
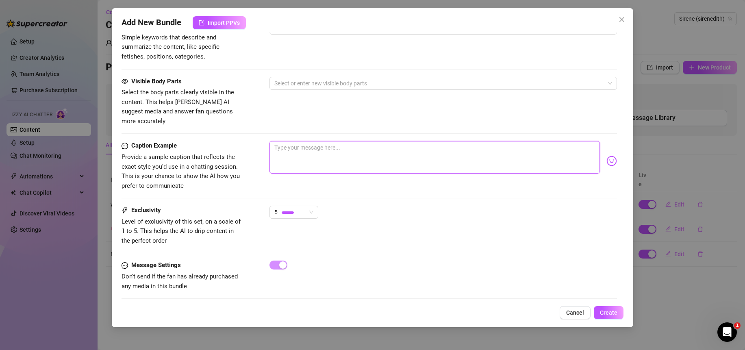
click at [318, 157] on textarea at bounding box center [435, 157] width 331 height 33
click at [297, 76] on div "Tags Simple keywords that describe and summarize the content, like specific fet…" at bounding box center [370, 49] width 496 height 55
click at [296, 89] on div at bounding box center [439, 83] width 336 height 11
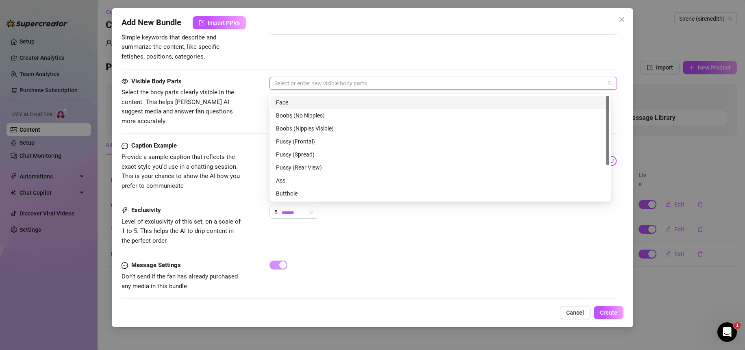
click at [292, 102] on div "Face" at bounding box center [440, 102] width 329 height 9
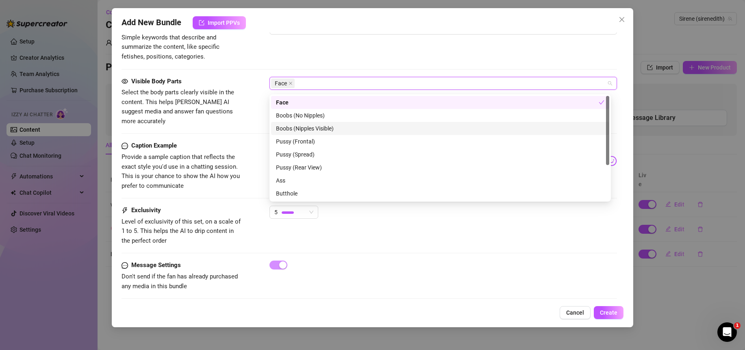
click at [290, 128] on div "Boobs (Nipples Visible)" at bounding box center [440, 128] width 329 height 9
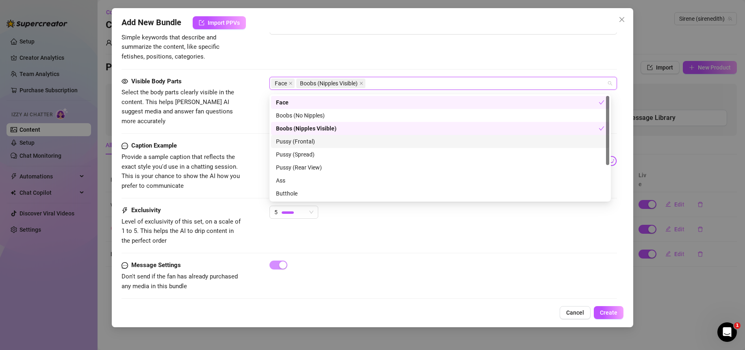
click at [292, 139] on div "Pussy (Frontal)" at bounding box center [440, 141] width 329 height 9
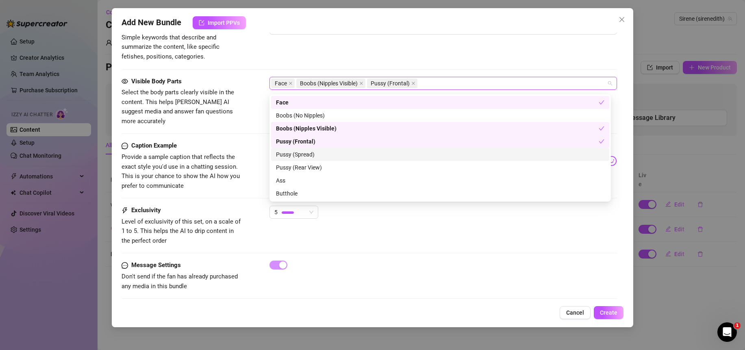
click at [289, 155] on div "Pussy (Spread)" at bounding box center [440, 154] width 329 height 9
click at [363, 222] on div "Exclusivity Level of exclusivity of this set, on a scale of 1 to 5. This helps …" at bounding box center [370, 226] width 496 height 40
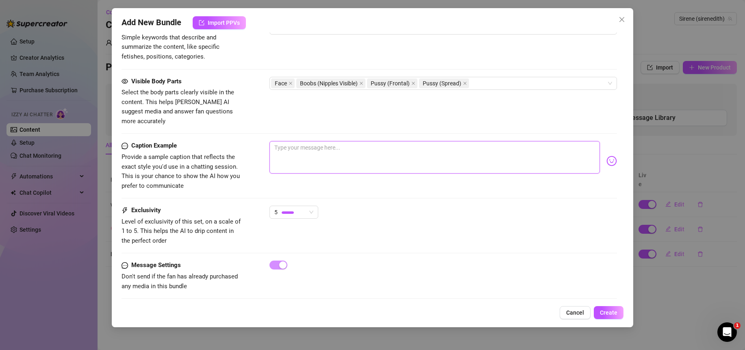
click at [324, 149] on textarea at bounding box center [435, 157] width 331 height 33
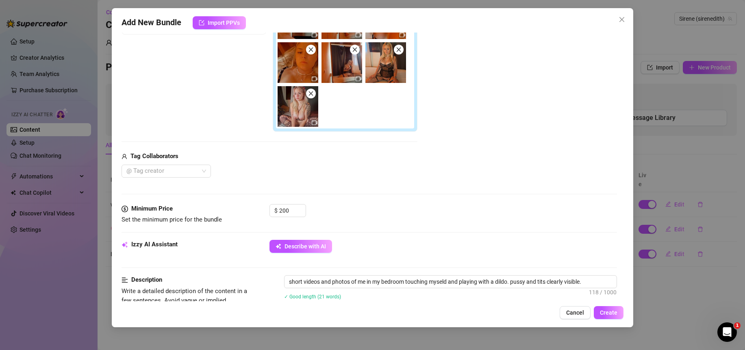
scroll to position [179, 0]
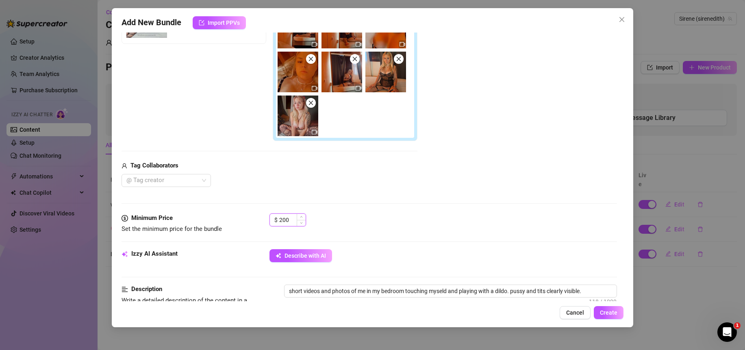
drag, startPoint x: 290, startPoint y: 222, endPoint x: 281, endPoint y: 221, distance: 8.5
click at [281, 221] on input "200" at bounding box center [292, 220] width 26 height 12
click at [381, 216] on div "$ 250" at bounding box center [444, 223] width 348 height 20
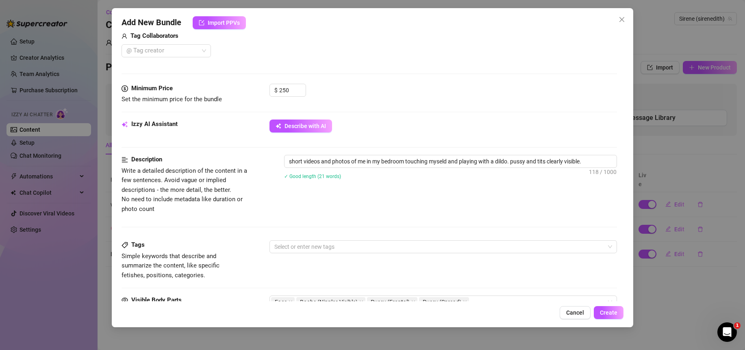
scroll to position [356, 0]
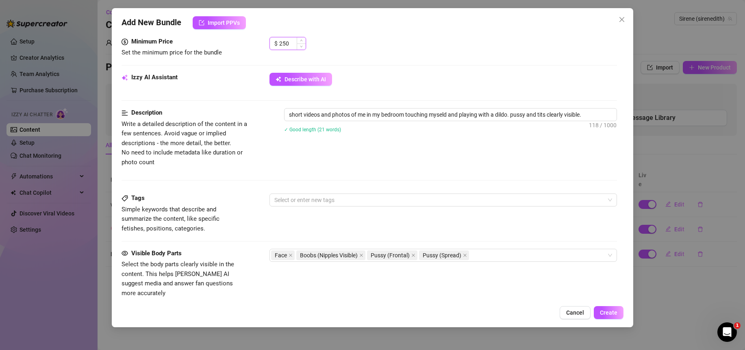
drag, startPoint x: 295, startPoint y: 46, endPoint x: 280, endPoint y: 45, distance: 15.1
click at [280, 45] on input "250" at bounding box center [292, 43] width 26 height 12
drag, startPoint x: 290, startPoint y: 46, endPoint x: 263, endPoint y: 46, distance: 27.7
click at [263, 46] on div "Minimum Price Set the minimum price for the bundle $ 00" at bounding box center [370, 47] width 496 height 21
click at [611, 314] on span "Create" at bounding box center [608, 312] width 17 height 7
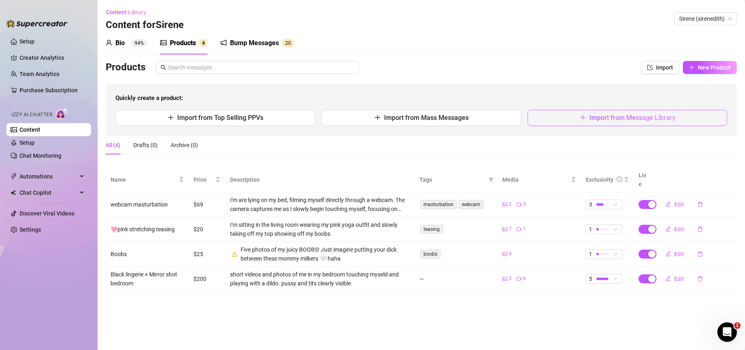
click at [613, 122] on span "Import from Message Library" at bounding box center [633, 118] width 86 height 8
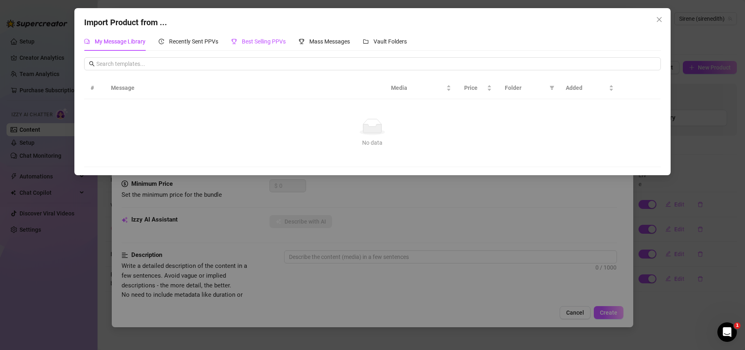
click at [268, 40] on span "Best Selling PPVs" at bounding box center [264, 41] width 44 height 7
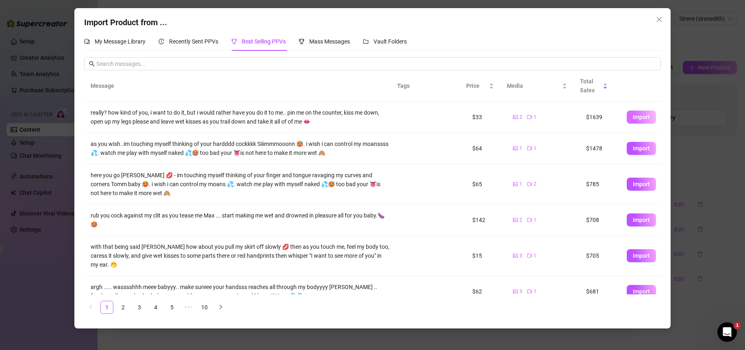
click at [633, 115] on span "Import" at bounding box center [641, 117] width 17 height 7
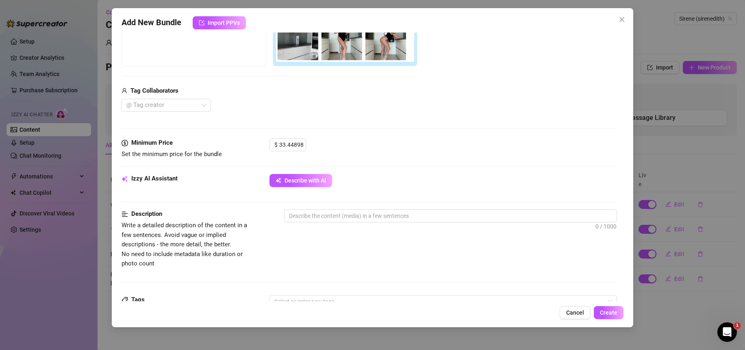
scroll to position [41, 0]
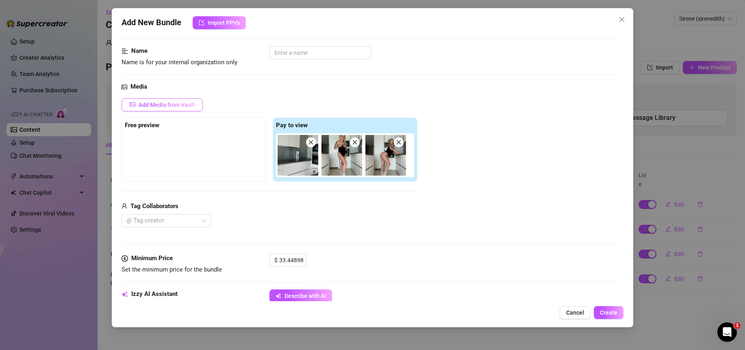
click at [159, 108] on span "Add Media from Vault" at bounding box center [167, 105] width 56 height 7
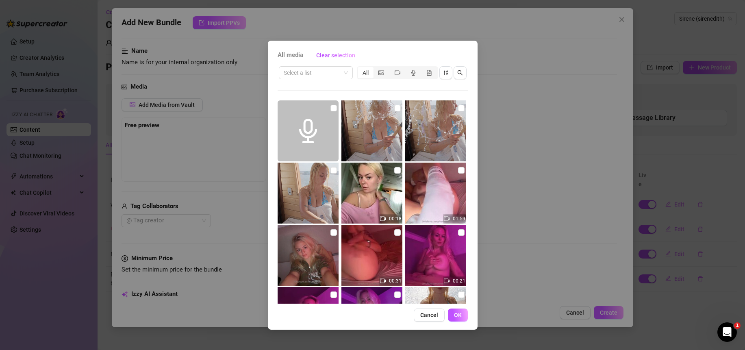
click at [540, 294] on div "All media Clear selection Select a list All 00:18 01:59 00:31 00:21 00:16 02:33…" at bounding box center [372, 175] width 745 height 350
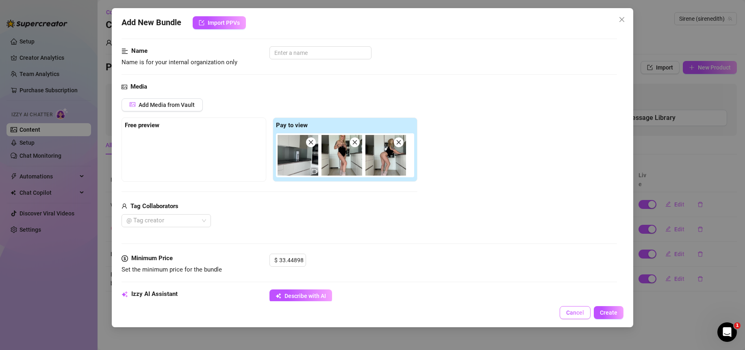
click at [570, 314] on span "Cancel" at bounding box center [575, 312] width 18 height 7
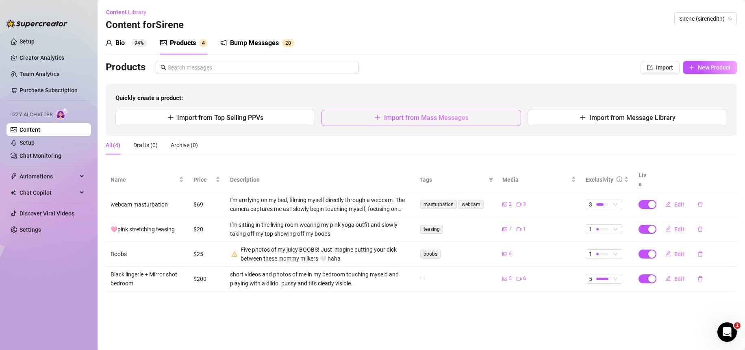
click at [449, 118] on span "Import from Mass Messages" at bounding box center [426, 118] width 85 height 8
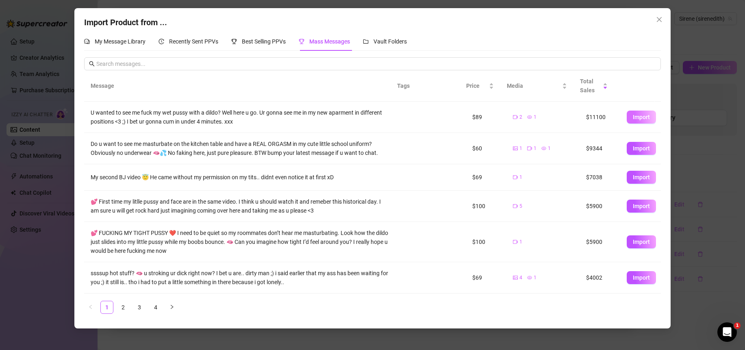
click at [645, 117] on button "Import" at bounding box center [641, 117] width 29 height 13
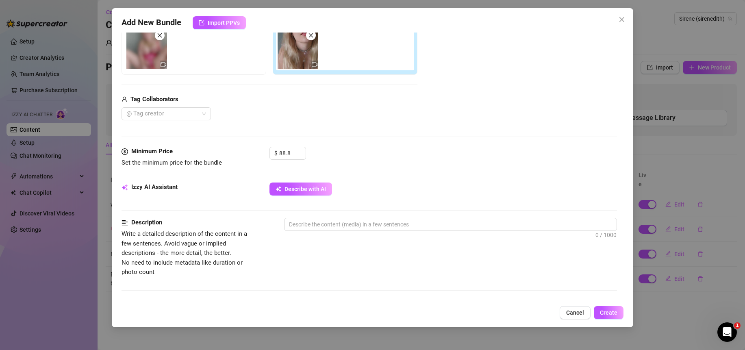
scroll to position [248, 0]
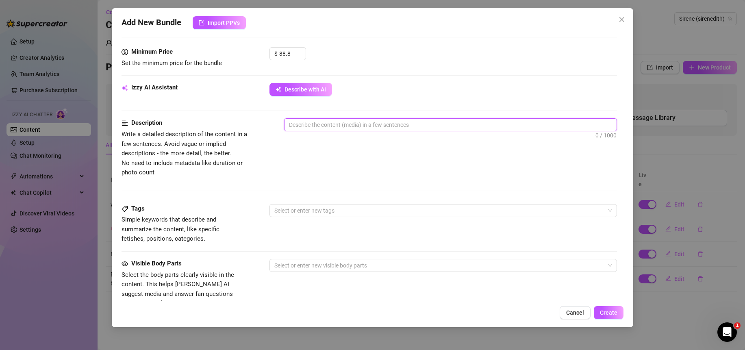
click at [331, 129] on textarea at bounding box center [451, 125] width 332 height 12
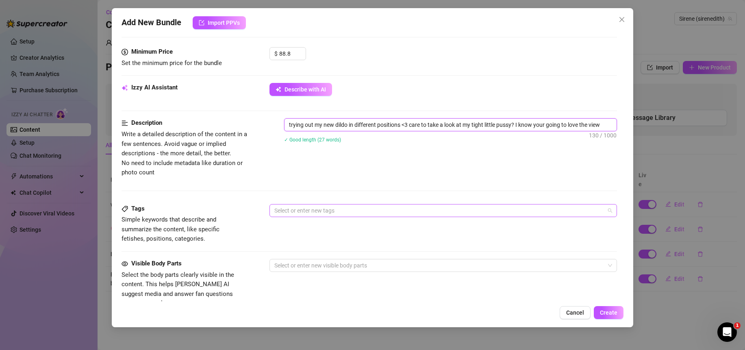
click at [338, 214] on div at bounding box center [439, 210] width 336 height 11
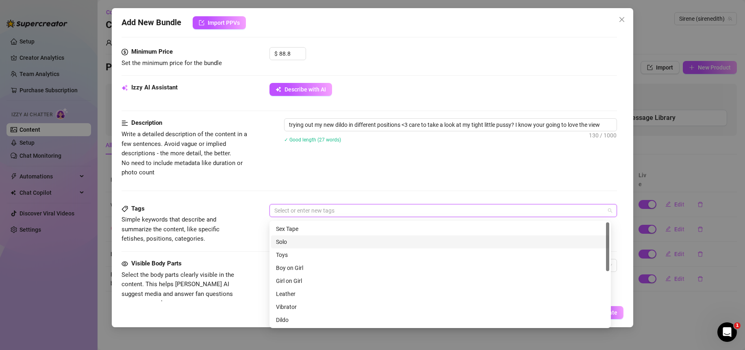
click at [290, 240] on div "Solo" at bounding box center [440, 241] width 329 height 9
click at [287, 320] on div "Dildo" at bounding box center [440, 320] width 329 height 9
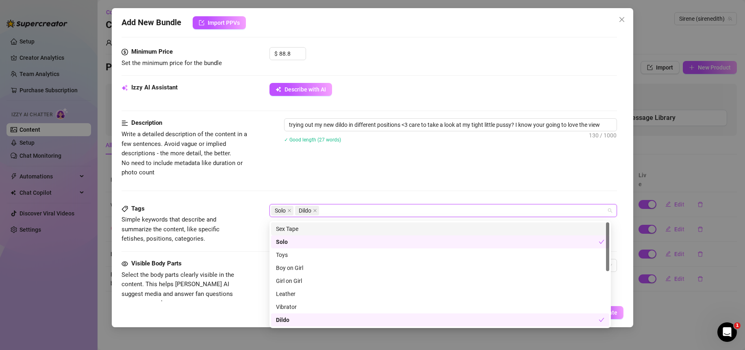
click at [286, 185] on div "Description Write a detailed description of the content in a few sentences. Avo…" at bounding box center [370, 160] width 496 height 85
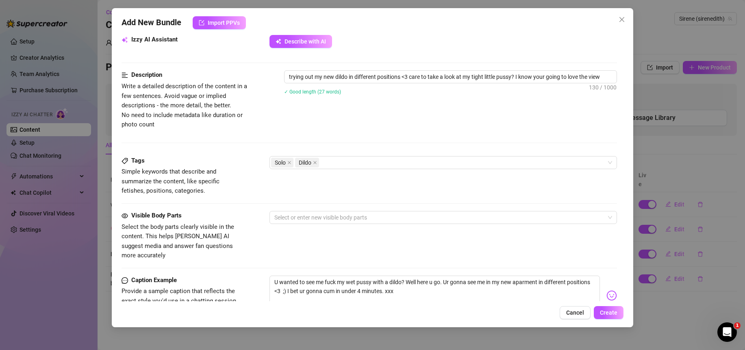
scroll to position [343, 0]
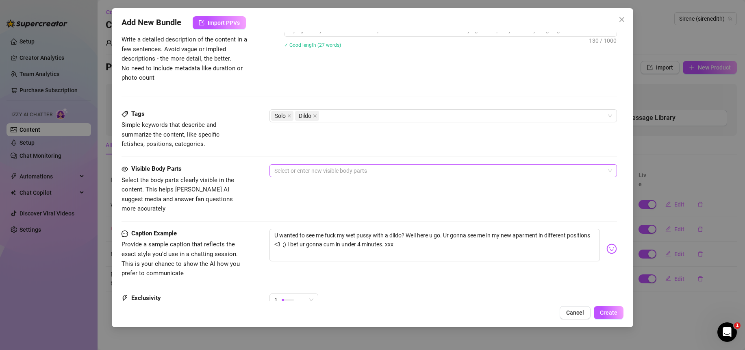
click at [302, 174] on div at bounding box center [439, 170] width 336 height 11
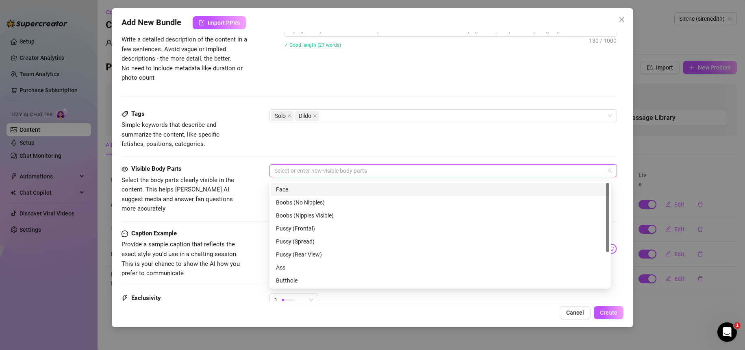
click at [296, 192] on div "Face" at bounding box center [440, 189] width 329 height 9
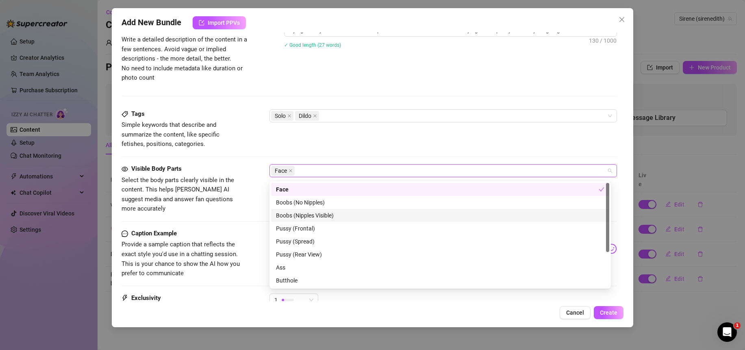
click at [320, 213] on div "Boobs (Nipples Visible)" at bounding box center [440, 215] width 329 height 9
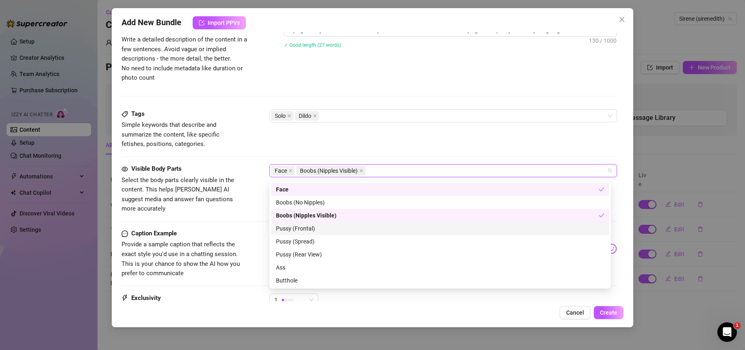
click at [333, 228] on div "Pussy (Frontal)" at bounding box center [440, 228] width 329 height 9
click at [302, 145] on div "Tags Simple keywords that describe and summarize the content, like specific fet…" at bounding box center [370, 129] width 496 height 40
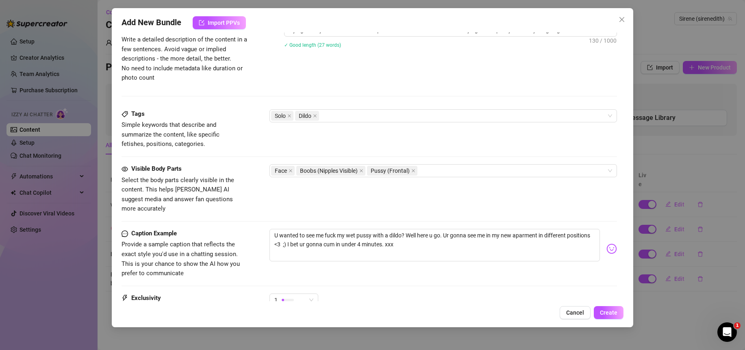
scroll to position [430, 0]
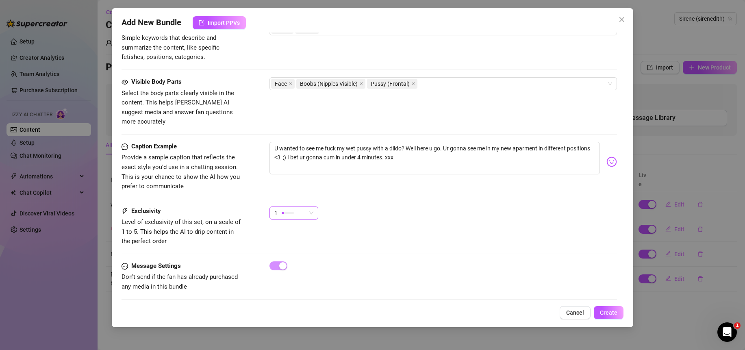
click at [310, 208] on span "1" at bounding box center [293, 213] width 39 height 12
click at [303, 272] on span "5 - Most Exclusive 🔥" at bounding box center [302, 274] width 53 height 9
click at [418, 238] on div "Exclusivity Level of exclusivity of this set, on a scale of 1 to 5. This helps …" at bounding box center [370, 227] width 496 height 40
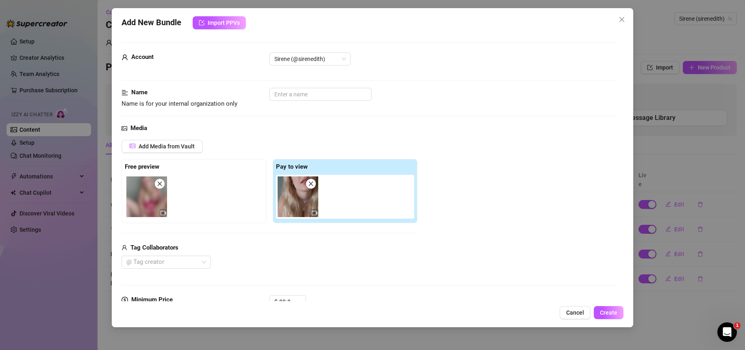
scroll to position [135, 0]
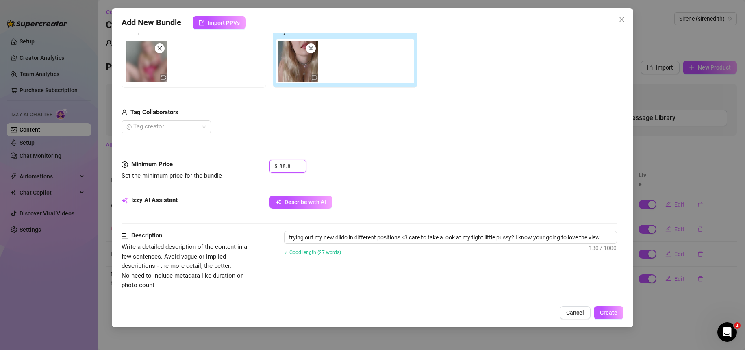
drag, startPoint x: 293, startPoint y: 166, endPoint x: 260, endPoint y: 165, distance: 32.6
click at [260, 165] on div "Minimum Price Set the minimum price for the bundle $ 88.8" at bounding box center [370, 170] width 496 height 21
click at [385, 158] on div "Media Add Media from Vault Free preview Pay to view Tag Collaborators @ Tag cre…" at bounding box center [370, 74] width 496 height 172
click at [612, 316] on span "Create" at bounding box center [608, 312] width 17 height 7
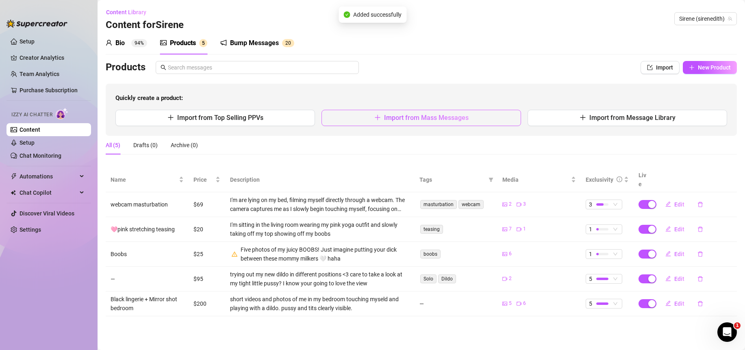
click at [492, 121] on button "Import from Mass Messages" at bounding box center [422, 118] width 200 height 16
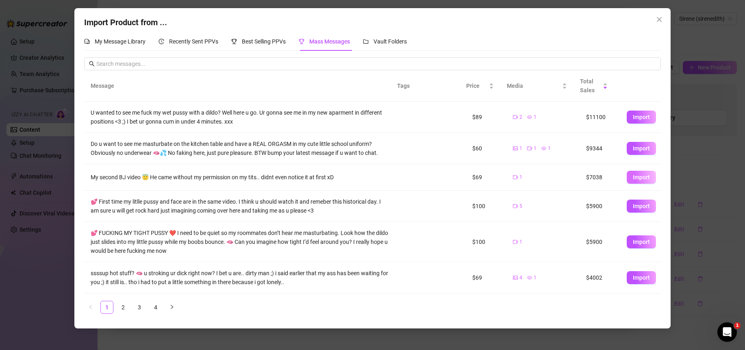
click at [634, 179] on span "Import" at bounding box center [641, 177] width 17 height 7
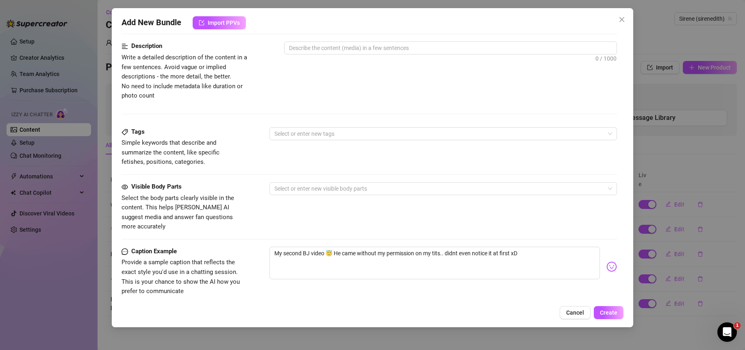
scroll to position [259, 0]
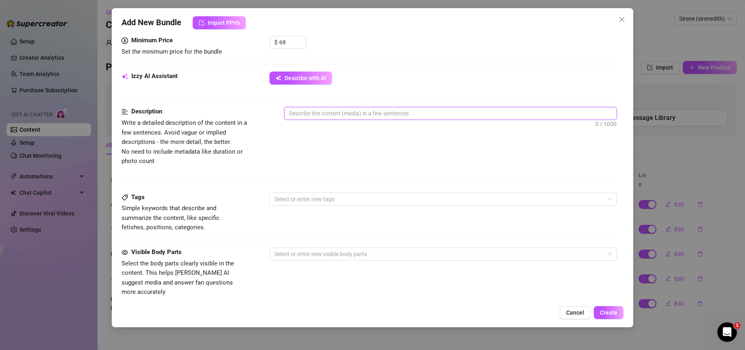
click at [321, 111] on textarea at bounding box center [451, 113] width 332 height 12
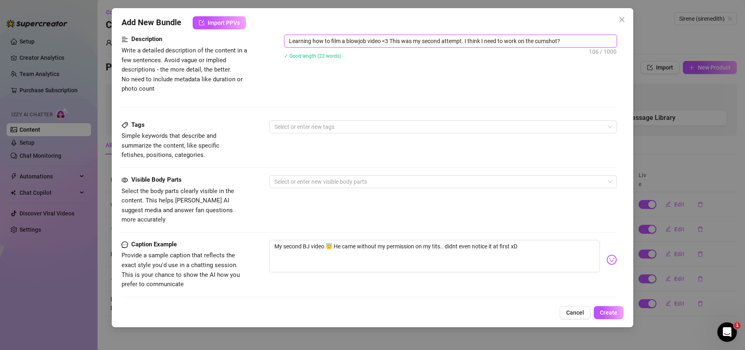
scroll to position [341, 0]
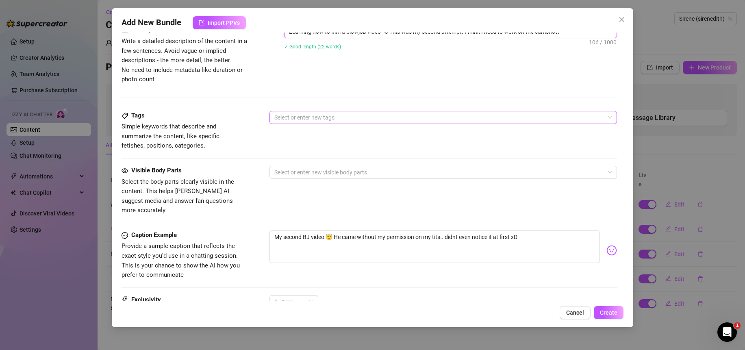
click at [334, 119] on div at bounding box center [439, 117] width 336 height 11
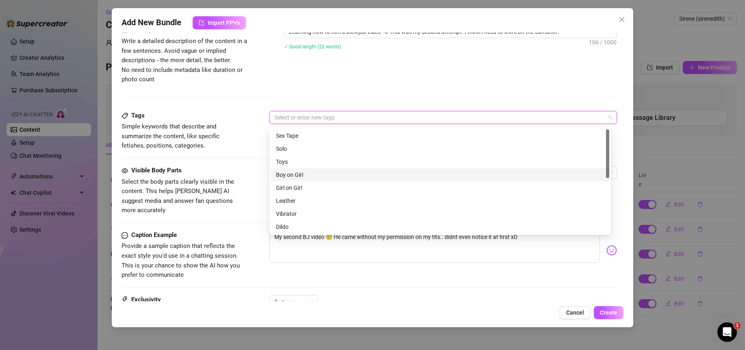
click at [305, 177] on div "Boy on Girl" at bounding box center [440, 174] width 329 height 9
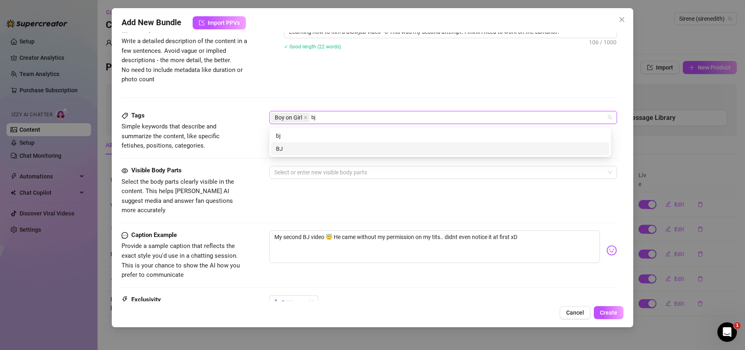
click at [305, 146] on div "BJ" at bounding box center [440, 148] width 329 height 9
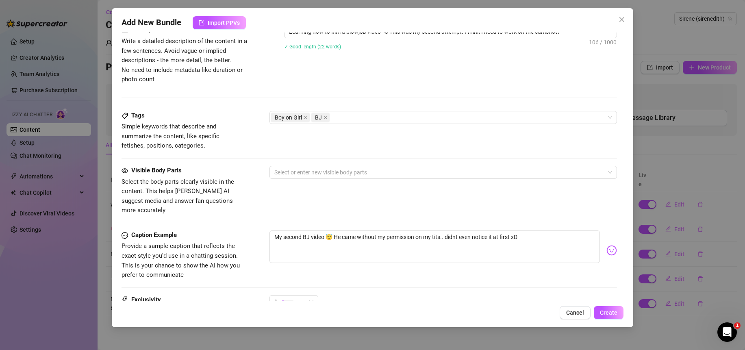
click at [236, 149] on span "Simple keywords that describe and summarize the content, like specific fetishes…" at bounding box center [183, 136] width 122 height 29
click at [278, 173] on div at bounding box center [439, 172] width 336 height 11
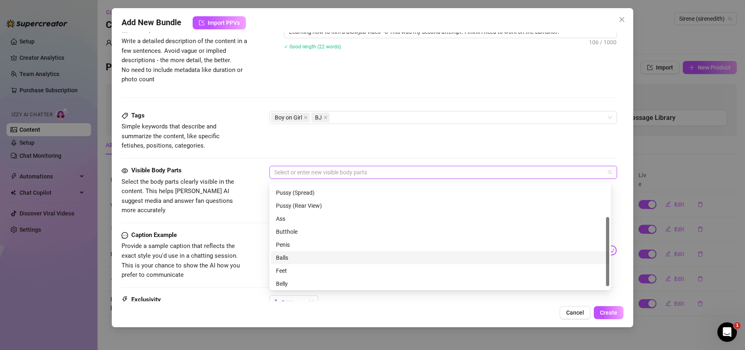
scroll to position [0, 0]
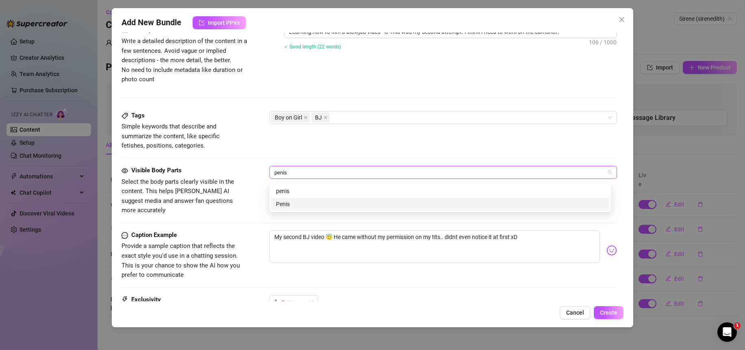
click at [286, 203] on div "Penis" at bounding box center [440, 204] width 329 height 9
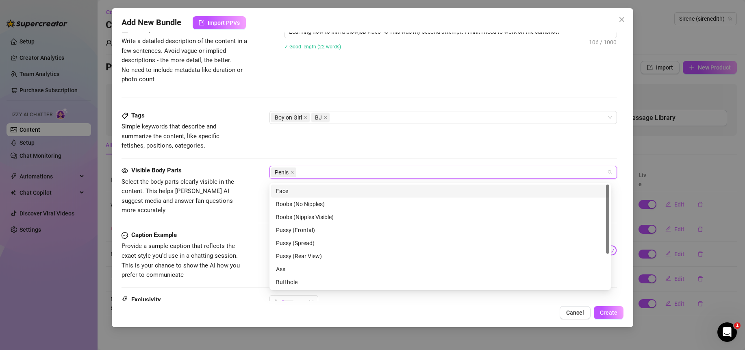
click at [316, 193] on div "Face" at bounding box center [440, 191] width 329 height 9
click at [312, 151] on div "Tags Simple keywords that describe and summarize the content, like specific fet…" at bounding box center [370, 131] width 496 height 40
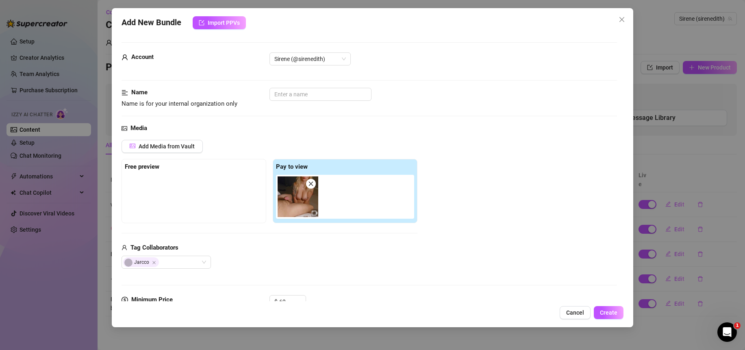
scroll to position [97, 0]
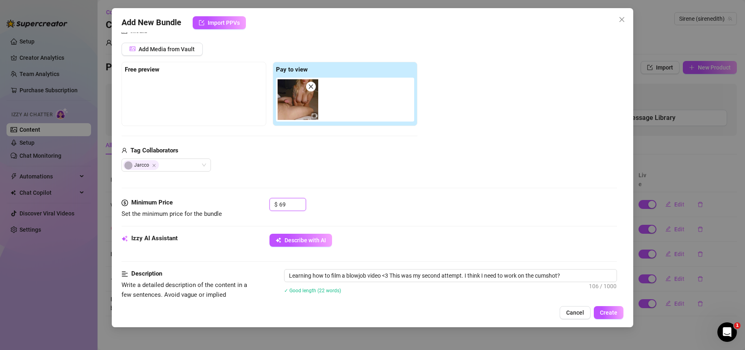
drag, startPoint x: 290, startPoint y: 205, endPoint x: 266, endPoint y: 204, distance: 24.8
click at [266, 204] on div "Minimum Price Set the minimum price for the bundle $ 69" at bounding box center [370, 208] width 496 height 21
click at [360, 210] on div "$ 100" at bounding box center [444, 208] width 348 height 20
click at [599, 314] on button "Create" at bounding box center [609, 312] width 30 height 13
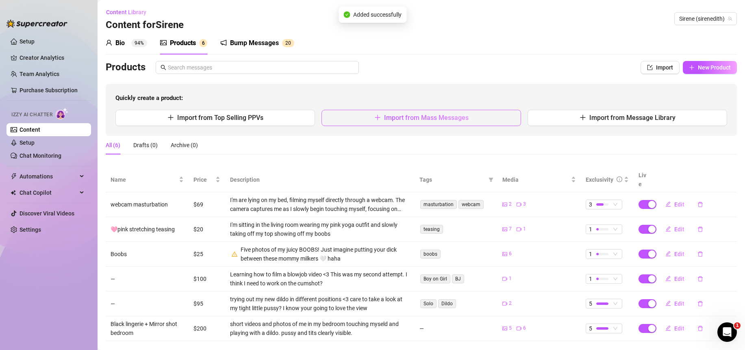
click at [421, 116] on span "Import from Mass Messages" at bounding box center [426, 118] width 85 height 8
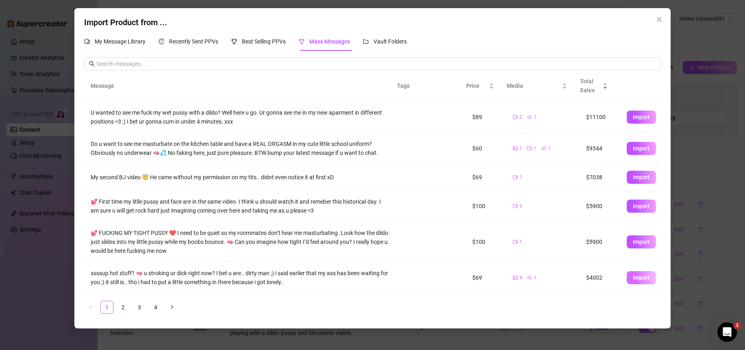
click at [635, 277] on span "Import" at bounding box center [641, 277] width 17 height 7
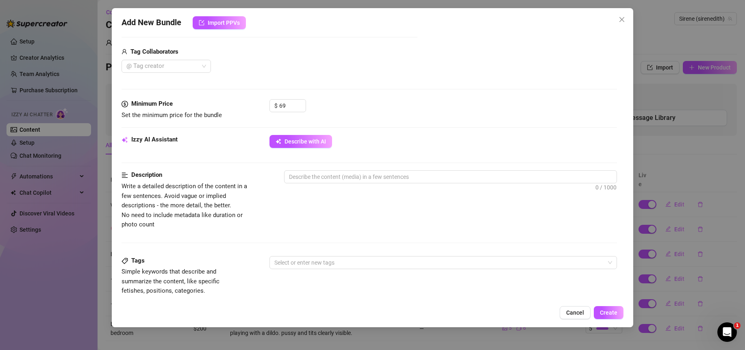
scroll to position [194, 0]
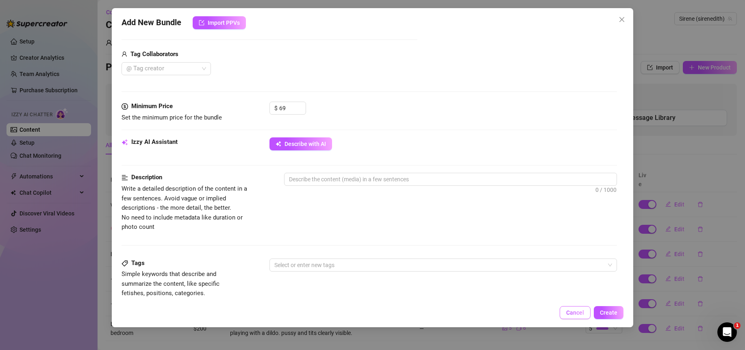
click at [573, 315] on span "Cancel" at bounding box center [575, 312] width 18 height 7
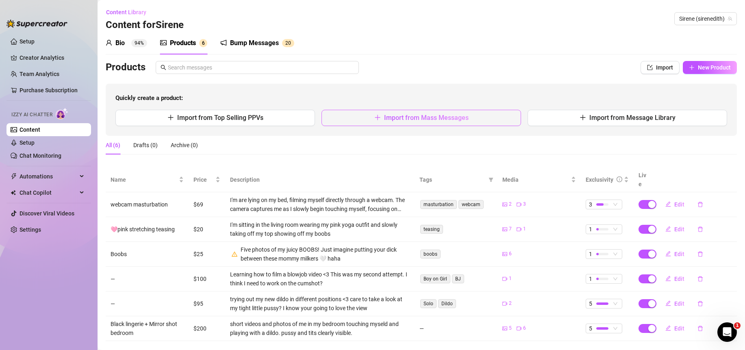
click at [401, 116] on span "Import from Mass Messages" at bounding box center [426, 118] width 85 height 8
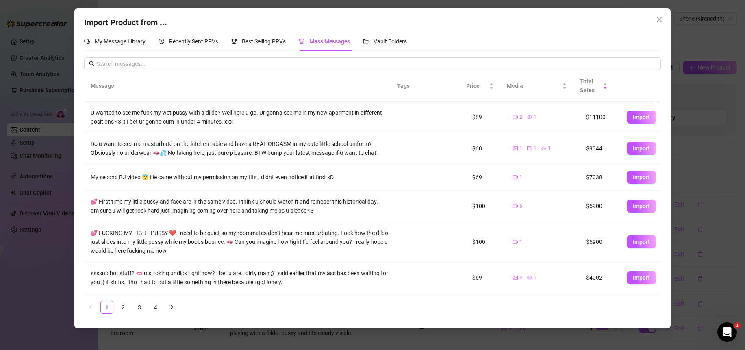
scroll to position [105, 0]
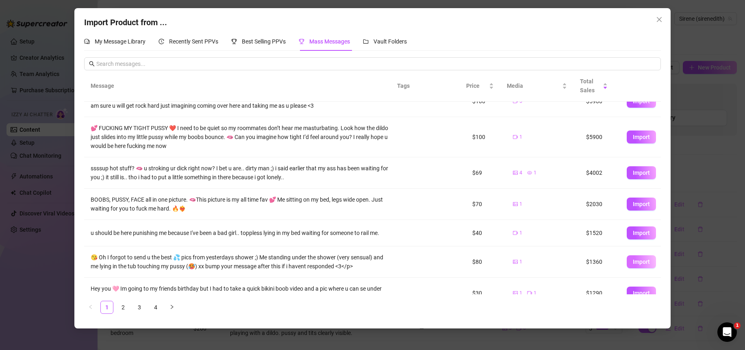
click at [636, 262] on span "Import" at bounding box center [641, 262] width 17 height 7
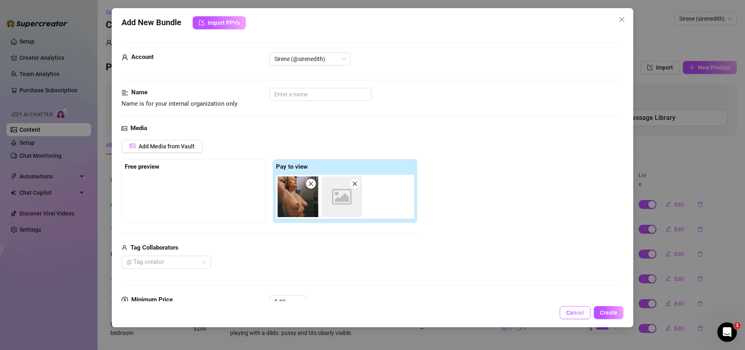
click at [566, 314] on button "Cancel" at bounding box center [575, 312] width 31 height 13
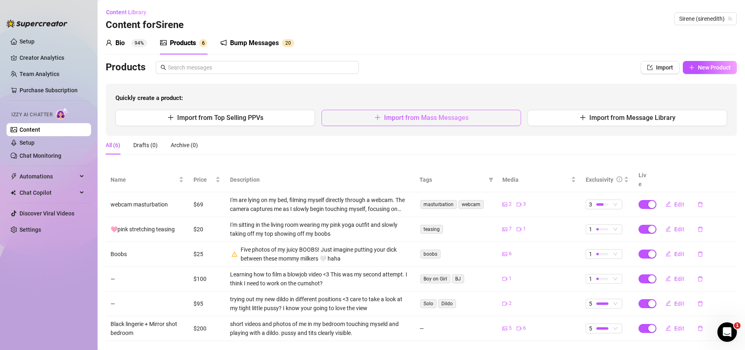
click at [404, 119] on span "Import from Mass Messages" at bounding box center [426, 118] width 85 height 8
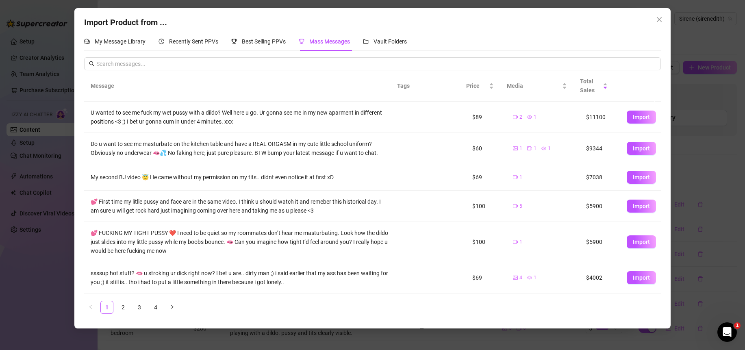
scroll to position [0, 0]
click at [636, 207] on span "Import" at bounding box center [641, 206] width 17 height 7
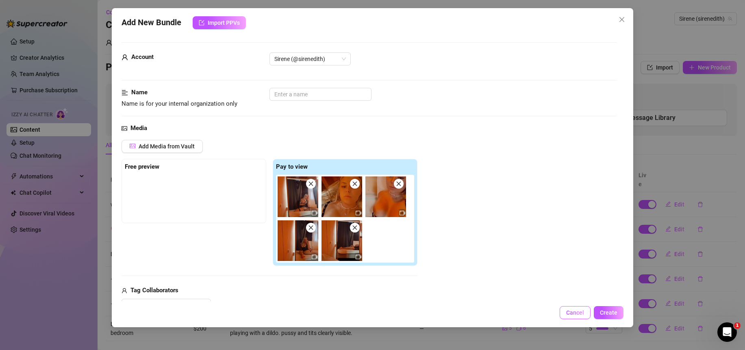
click at [571, 316] on span "Cancel" at bounding box center [575, 312] width 18 height 7
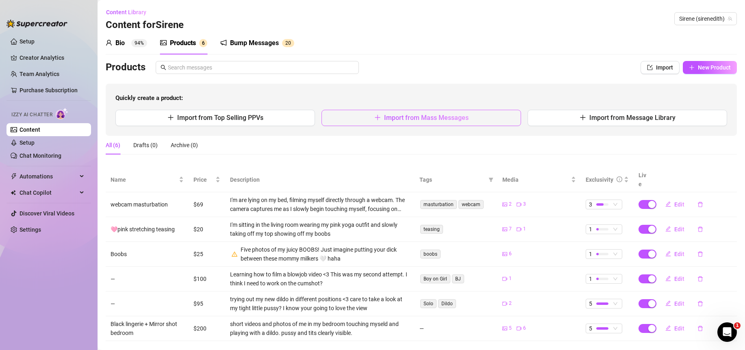
click at [401, 122] on span "Import from Mass Messages" at bounding box center [426, 118] width 85 height 8
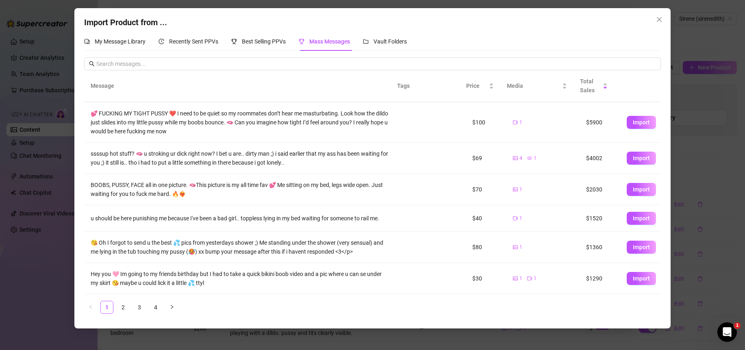
scroll to position [119, 0]
click at [171, 308] on icon "right" at bounding box center [172, 307] width 5 height 5
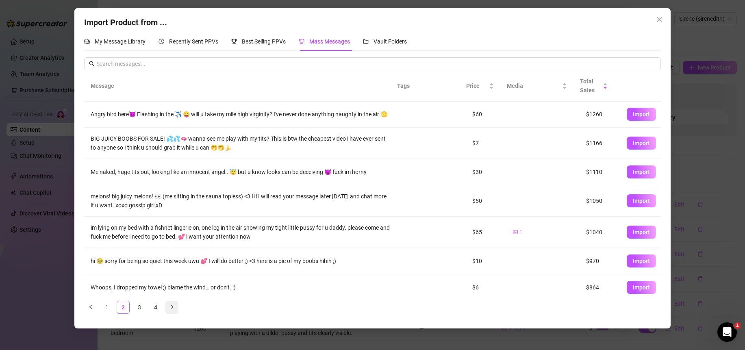
scroll to position [0, 0]
click at [137, 312] on link "3" at bounding box center [139, 307] width 12 height 12
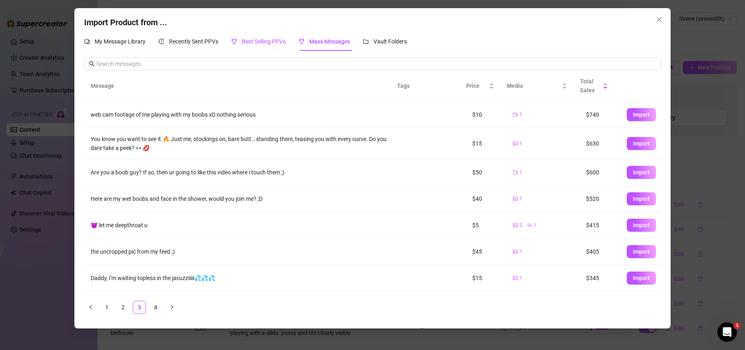
click at [268, 43] on span "Best Selling PPVs" at bounding box center [264, 41] width 44 height 7
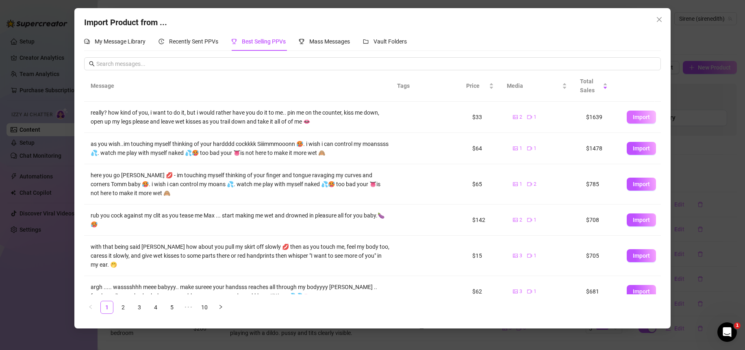
click at [648, 118] on button "Import" at bounding box center [641, 117] width 29 height 13
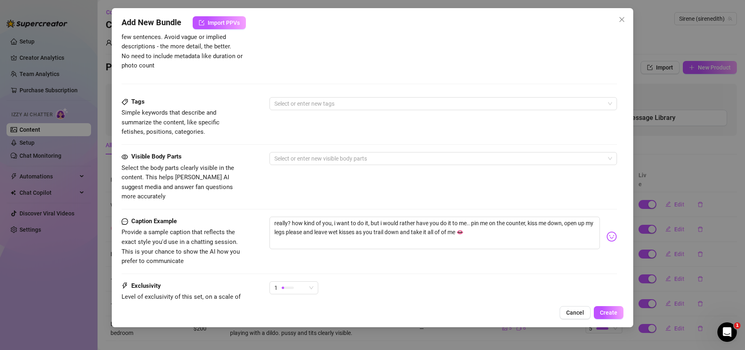
scroll to position [420, 0]
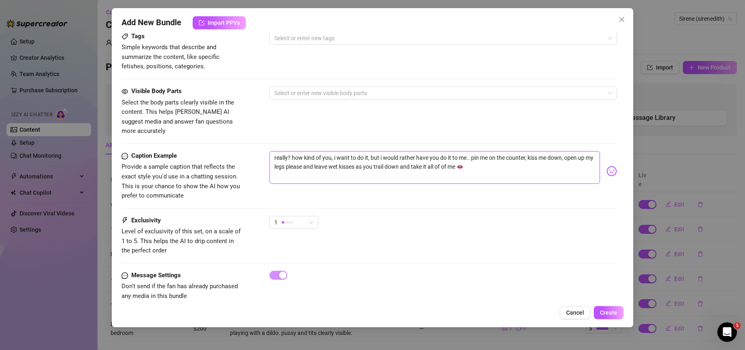
drag, startPoint x: 473, startPoint y: 150, endPoint x: 210, endPoint y: 147, distance: 263.1
click at [210, 151] on div "Caption Example Provide a sample caption that reflects the exact style you'd us…" at bounding box center [370, 176] width 496 height 50
click at [386, 189] on div "Caption Example Provide a sample caption that reflects the exact style you'd us…" at bounding box center [370, 176] width 496 height 50
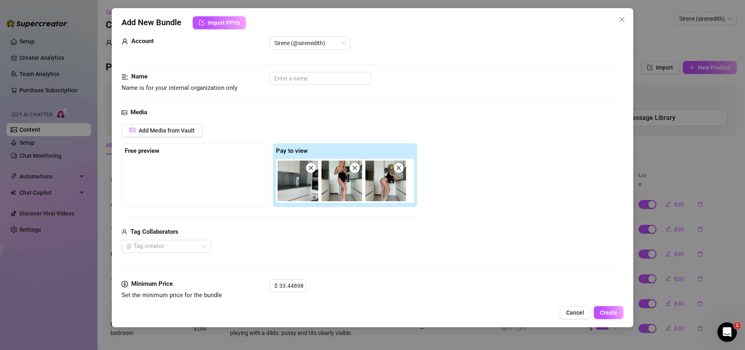
scroll to position [7, 0]
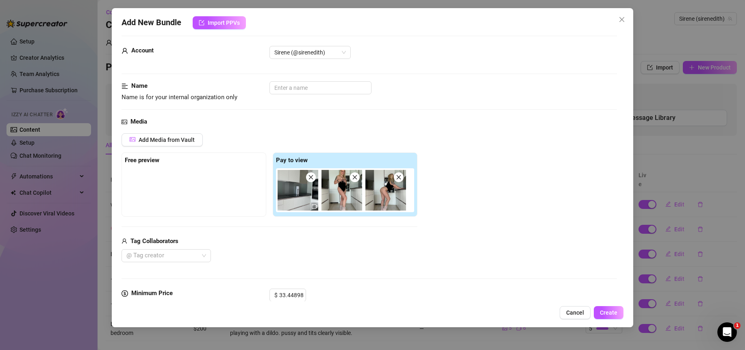
click at [297, 204] on img at bounding box center [298, 190] width 41 height 41
click at [571, 311] on span "Cancel" at bounding box center [575, 312] width 18 height 7
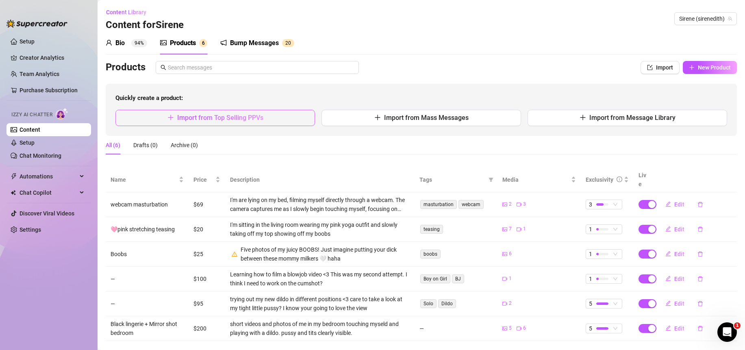
click at [244, 118] on span "Import from Top Selling PPVs" at bounding box center [220, 118] width 86 height 8
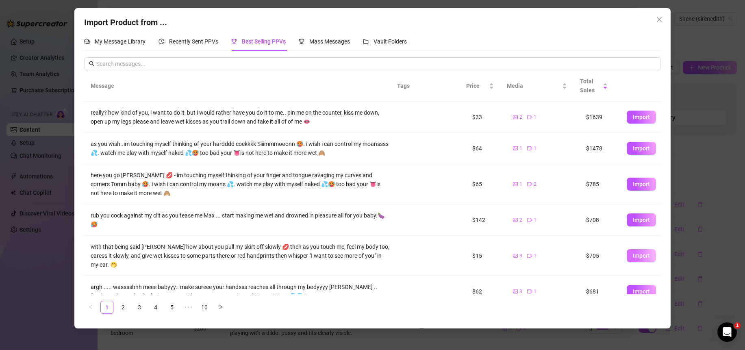
click at [631, 260] on button "Import" at bounding box center [641, 255] width 29 height 13
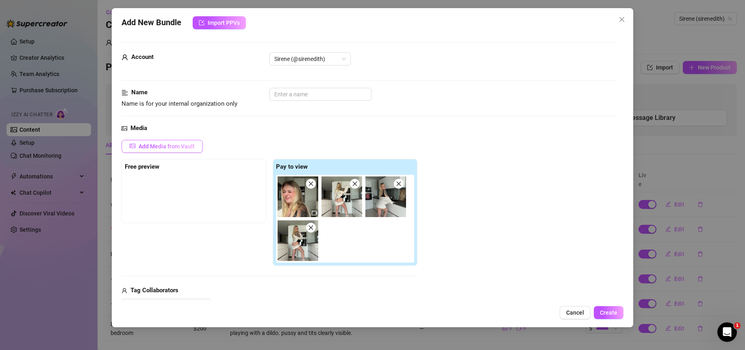
click at [174, 145] on span "Add Media from Vault" at bounding box center [167, 146] width 56 height 7
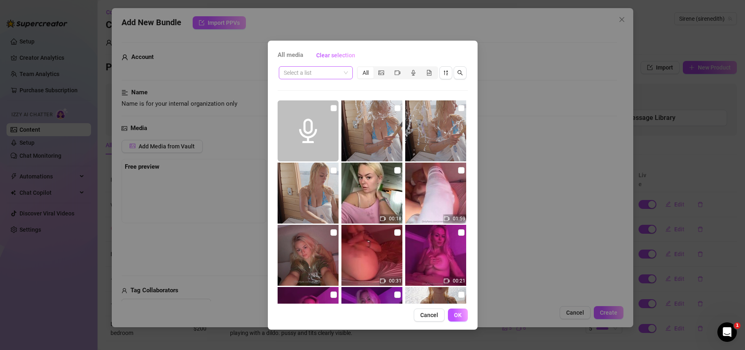
click at [323, 77] on input "search" at bounding box center [312, 73] width 57 height 12
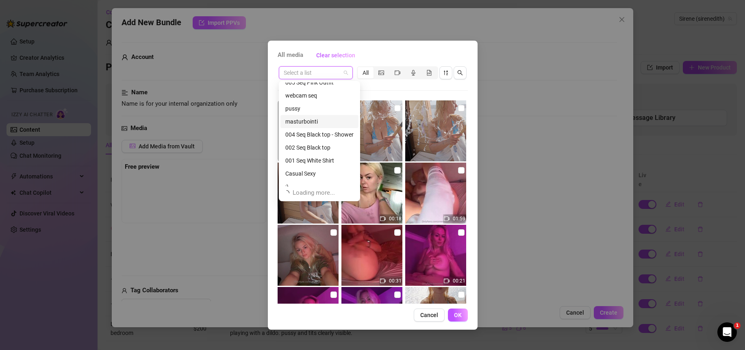
scroll to position [26, 0]
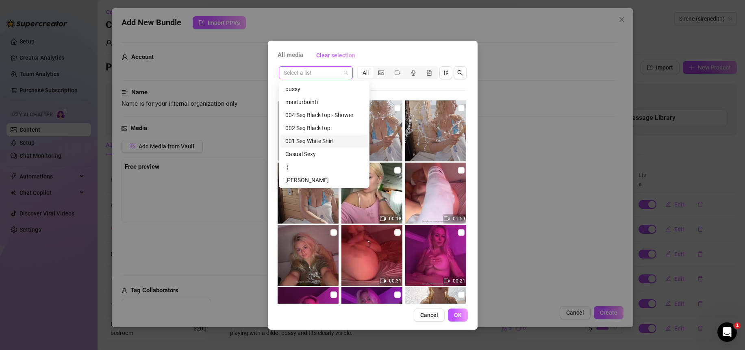
click at [312, 139] on div "001 Seq White Shirt" at bounding box center [324, 141] width 78 height 9
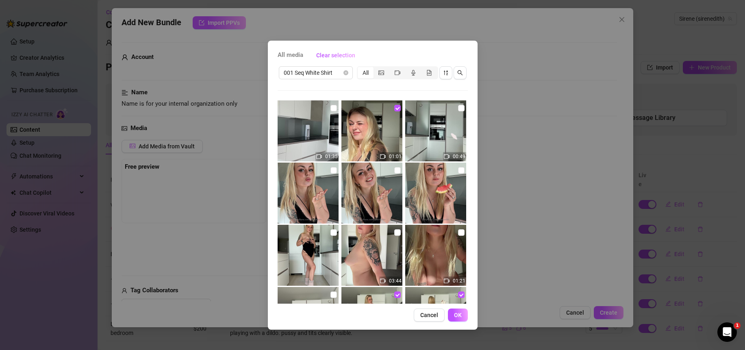
scroll to position [2, 0]
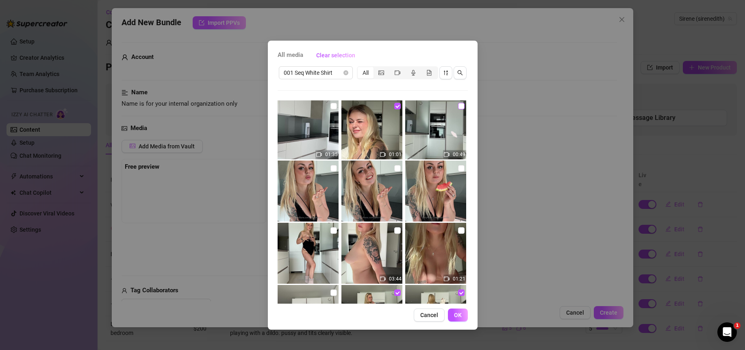
click at [458, 105] on input "checkbox" at bounding box center [461, 106] width 7 height 7
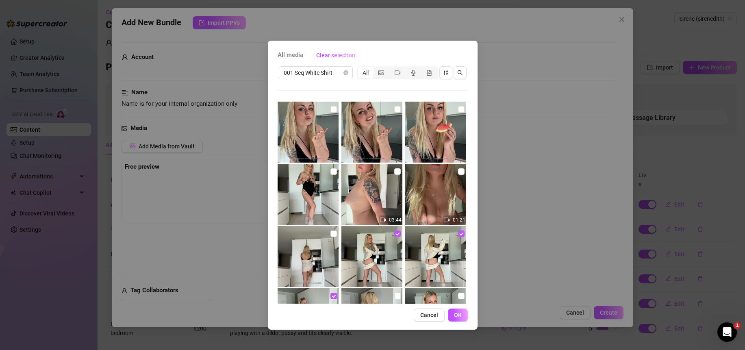
scroll to position [98, 0]
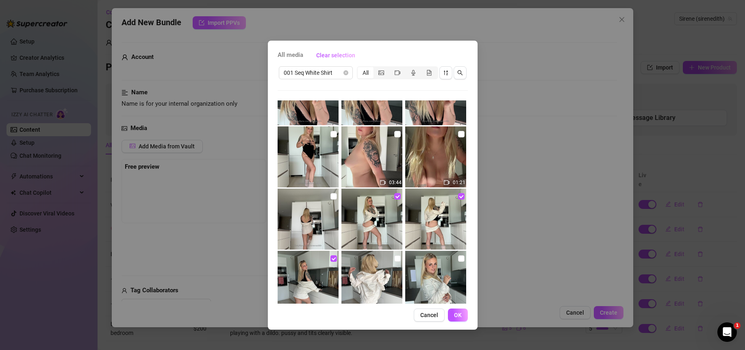
click at [459, 133] on img at bounding box center [435, 156] width 61 height 61
click at [396, 134] on input "checkbox" at bounding box center [397, 134] width 7 height 7
click at [326, 134] on img at bounding box center [308, 156] width 61 height 61
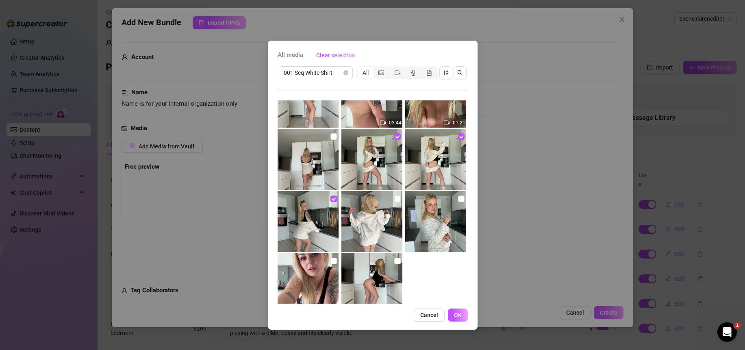
scroll to position [182, 0]
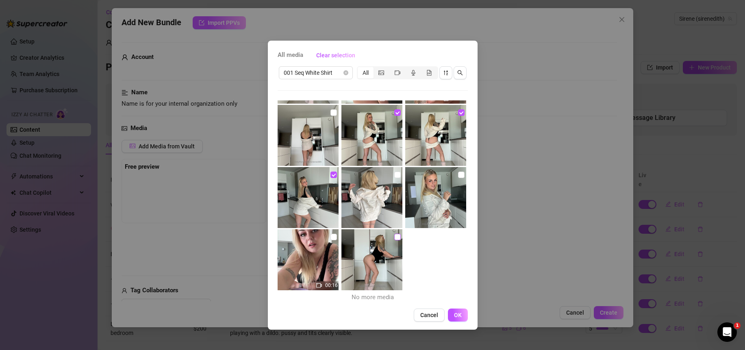
click at [395, 235] on input "checkbox" at bounding box center [397, 237] width 7 height 7
click at [462, 318] on span "OK" at bounding box center [458, 315] width 8 height 7
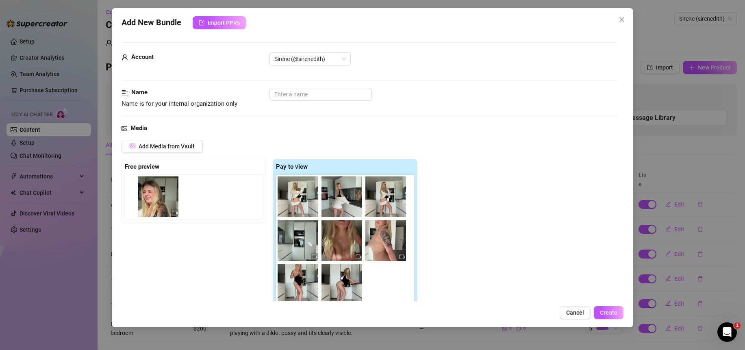
drag, startPoint x: 292, startPoint y: 200, endPoint x: 142, endPoint y: 197, distance: 149.7
click at [142, 197] on div "Free preview Pay to view" at bounding box center [270, 234] width 296 height 151
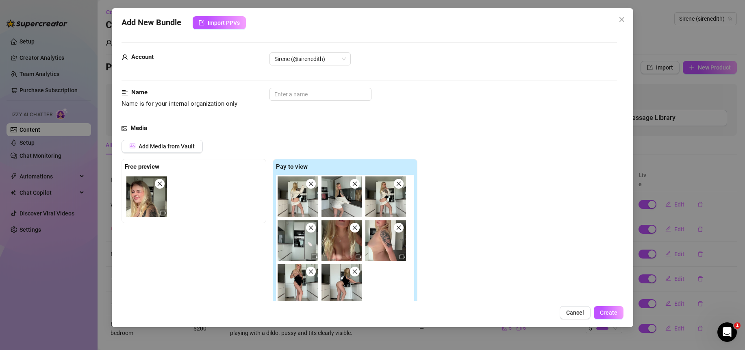
scroll to position [169, 0]
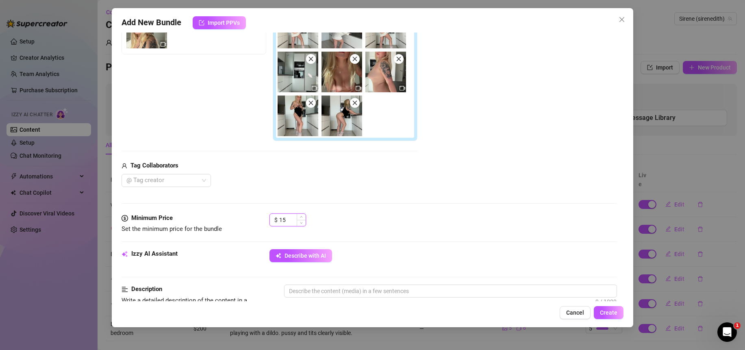
click at [291, 220] on input "15" at bounding box center [292, 220] width 26 height 12
click at [403, 204] on div at bounding box center [370, 203] width 496 height 0
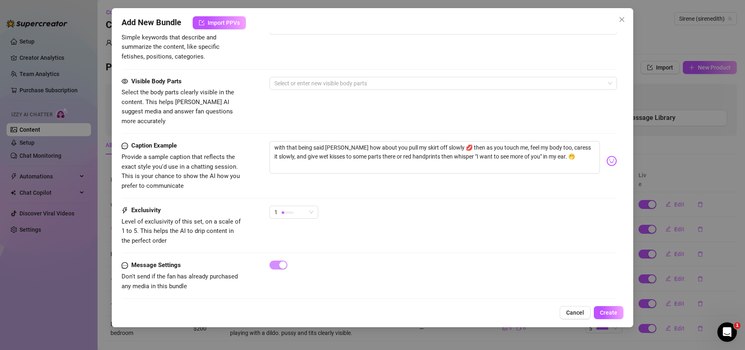
scroll to position [516, 0]
click at [317, 207] on div "1" at bounding box center [294, 213] width 49 height 13
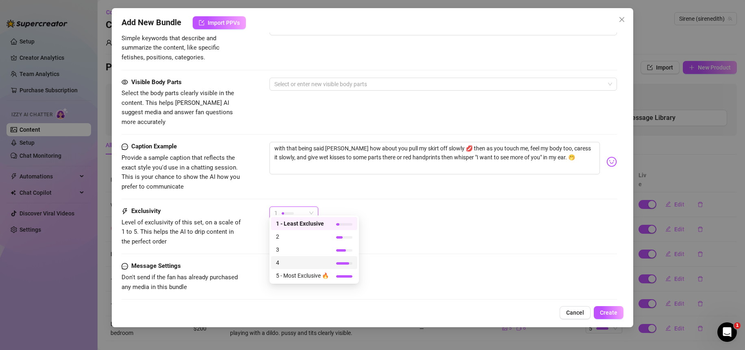
click at [298, 259] on span "4" at bounding box center [302, 262] width 53 height 9
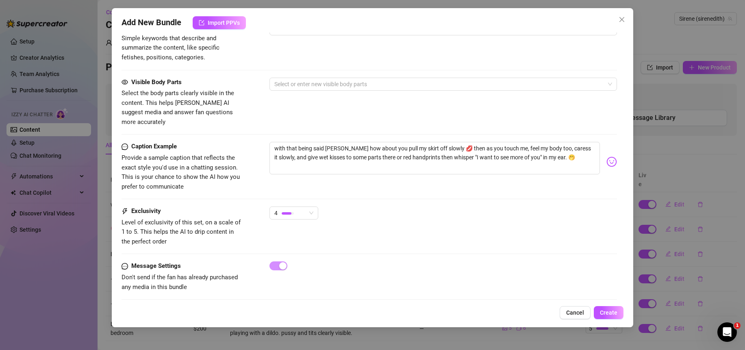
click at [407, 235] on div "Exclusivity Level of exclusivity of this set, on a scale of 1 to 5. This helps …" at bounding box center [370, 227] width 496 height 40
drag, startPoint x: 339, startPoint y: 141, endPoint x: 243, endPoint y: 140, distance: 96.0
click at [243, 142] on div "Caption Example Provide a sample caption that reflects the exact style you'd us…" at bounding box center [370, 167] width 496 height 50
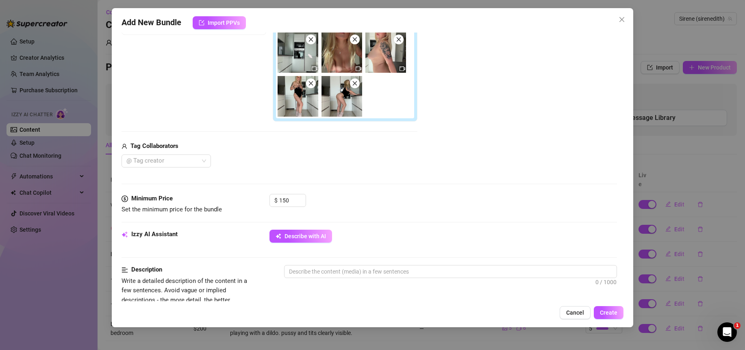
scroll to position [74, 0]
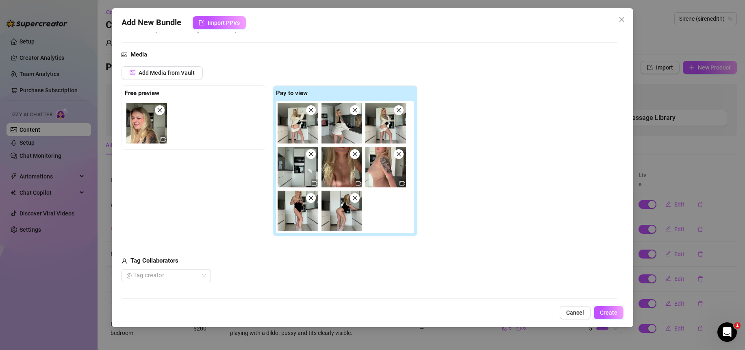
click at [355, 155] on icon "close" at bounding box center [355, 154] width 4 height 4
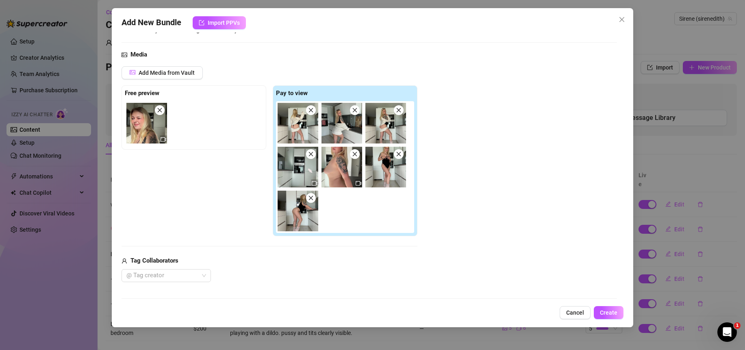
click at [355, 155] on icon "close" at bounding box center [355, 154] width 4 height 4
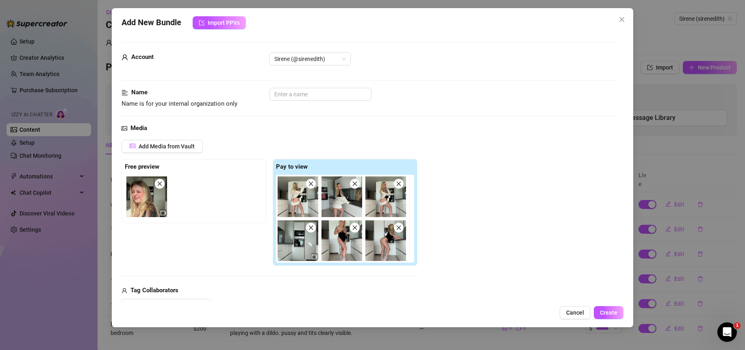
scroll to position [176, 0]
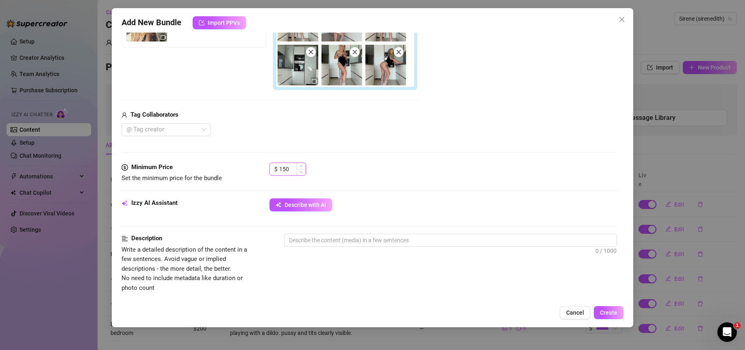
drag, startPoint x: 290, startPoint y: 169, endPoint x: 272, endPoint y: 169, distance: 17.9
click at [272, 169] on div "$ 150" at bounding box center [288, 169] width 37 height 13
click at [376, 151] on div "Media Add Media from Vault Free preview Pay to view Tag Collaborators @ Tag cre…" at bounding box center [370, 55] width 496 height 215
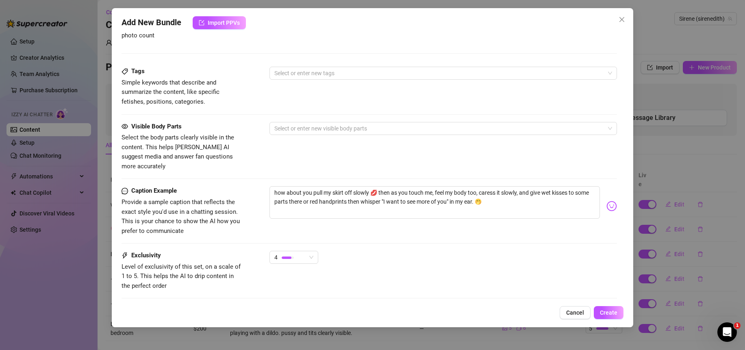
scroll to position [473, 0]
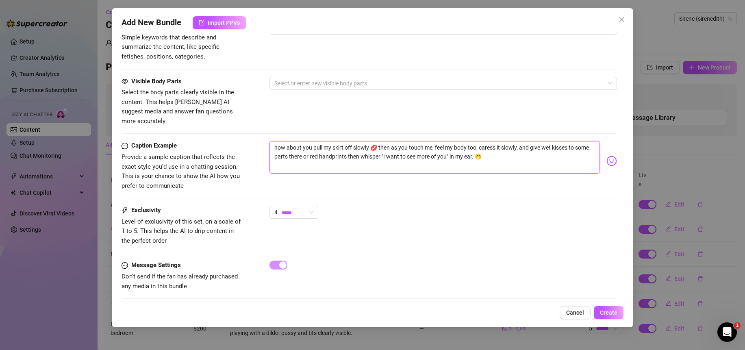
drag, startPoint x: 527, startPoint y: 146, endPoint x: 207, endPoint y: 113, distance: 322.1
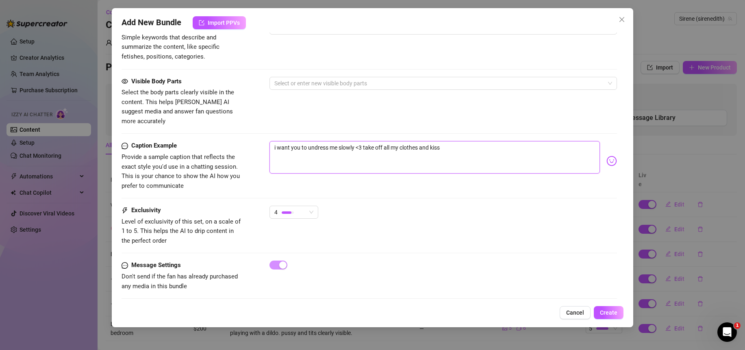
click at [457, 142] on textarea "i want you to undress me slowly <3 take off all my clothes and kiss" at bounding box center [435, 157] width 331 height 33
click at [502, 152] on textarea "i want you to undress me slowly <3 take off all my clothes and kiss my naked bo…" at bounding box center [435, 157] width 331 height 33
drag, startPoint x: 363, startPoint y: 141, endPoint x: 355, endPoint y: 144, distance: 8.2
click at [355, 144] on textarea "i want you to undress me slowly <3 take off all my clothes and kiss my naked bo…" at bounding box center [435, 157] width 331 height 33
click at [519, 146] on textarea "i want you to undress me slowly... take off all my clothes and kiss my naked bo…" at bounding box center [435, 157] width 331 height 33
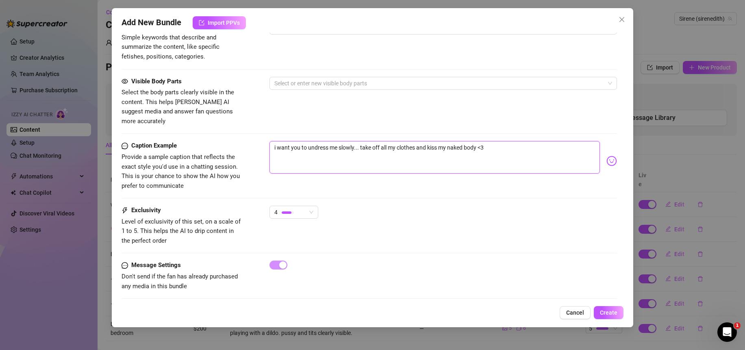
drag, startPoint x: 509, startPoint y: 151, endPoint x: 341, endPoint y: 147, distance: 167.6
click at [341, 147] on textarea "i want you to undress me slowly... take off all my clothes and kiss my naked bo…" at bounding box center [435, 157] width 331 height 33
drag, startPoint x: 362, startPoint y: 142, endPoint x: 497, endPoint y: 142, distance: 135.0
click at [497, 142] on textarea "i want you to undress me slowly... take off all my clothes and kiss my naked bo…" at bounding box center [435, 157] width 331 height 33
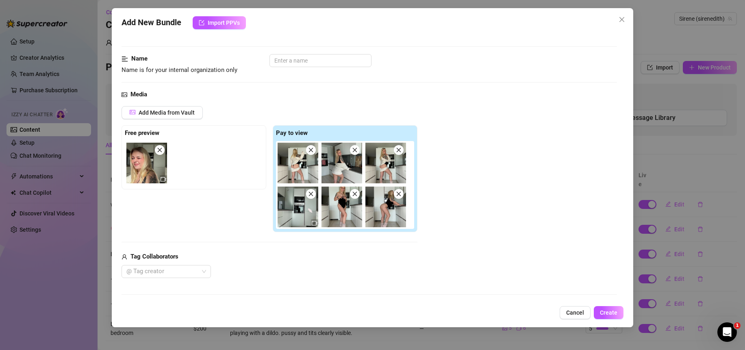
scroll to position [41, 0]
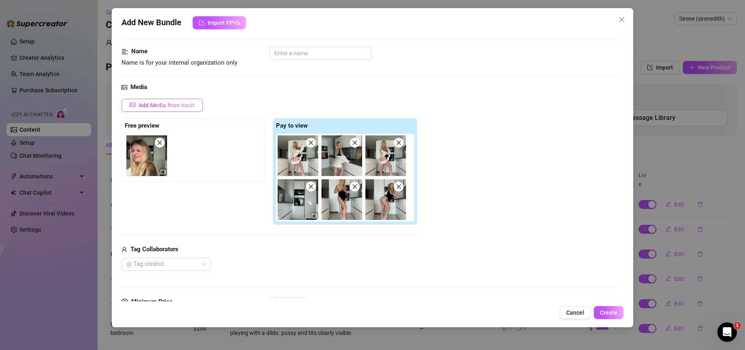
click at [181, 102] on span "Add Media from Vault" at bounding box center [167, 105] width 56 height 7
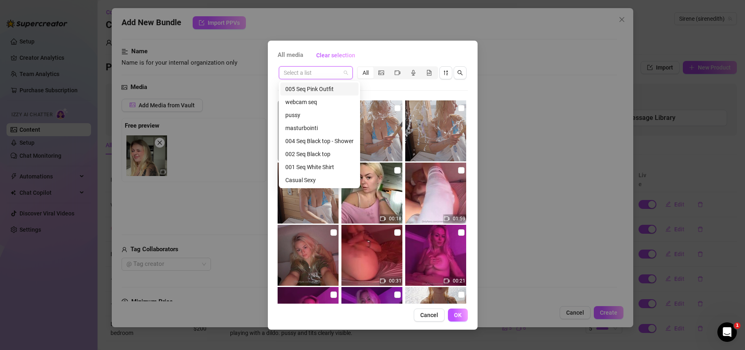
click at [337, 76] on input "search" at bounding box center [312, 73] width 57 height 12
click at [324, 169] on div "001 Seq White Shirt" at bounding box center [319, 167] width 68 height 9
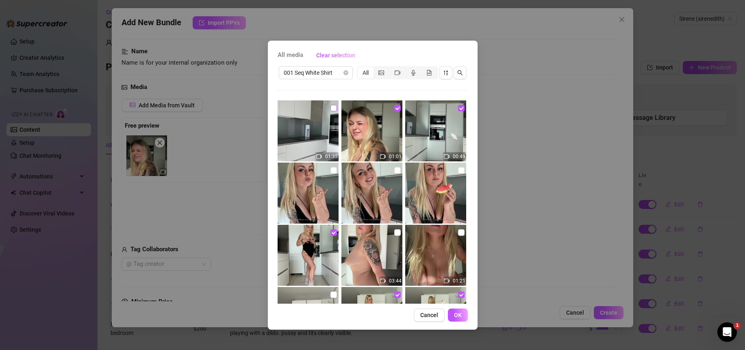
click at [334, 108] on input "checkbox" at bounding box center [334, 108] width 7 height 7
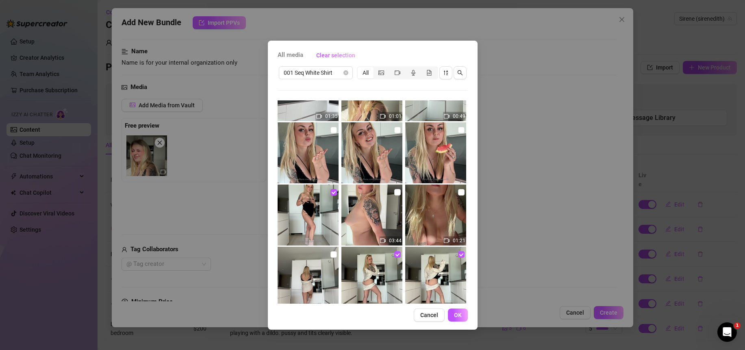
scroll to position [44, 0]
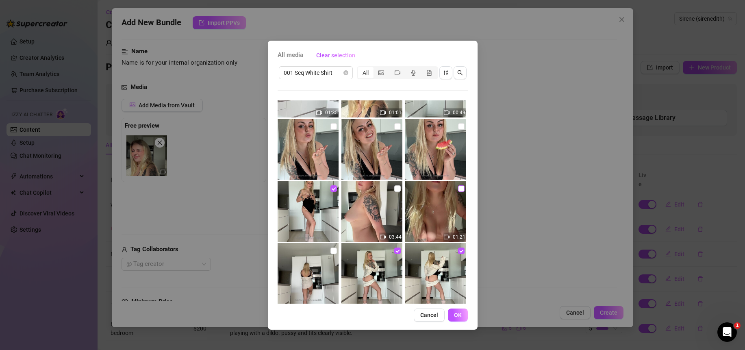
click at [458, 188] on input "checkbox" at bounding box center [461, 188] width 7 height 7
click at [457, 315] on span "OK" at bounding box center [458, 315] width 8 height 7
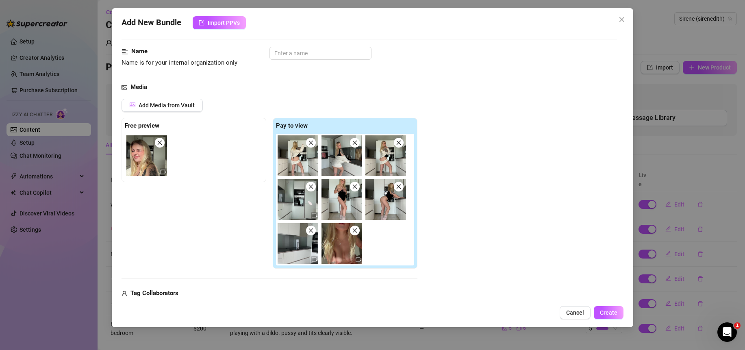
scroll to position [142, 0]
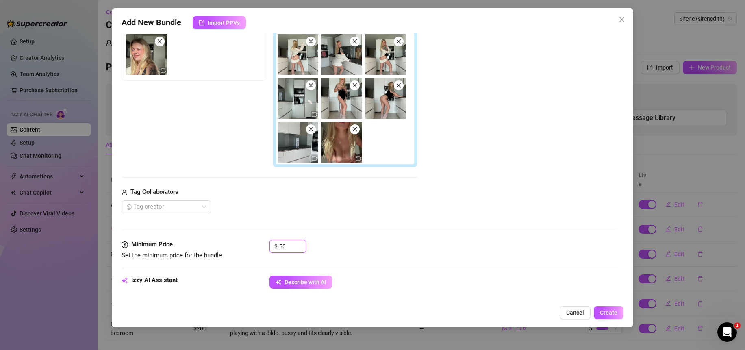
drag, startPoint x: 290, startPoint y: 248, endPoint x: 259, endPoint y: 243, distance: 30.9
click at [259, 243] on div "Minimum Price Set the minimum price for the bundle $ 50" at bounding box center [370, 250] width 496 height 21
click at [362, 233] on div "Media Add Media from Vault Free preview Pay to view Tag Collaborators @ Tag cre…" at bounding box center [370, 110] width 496 height 259
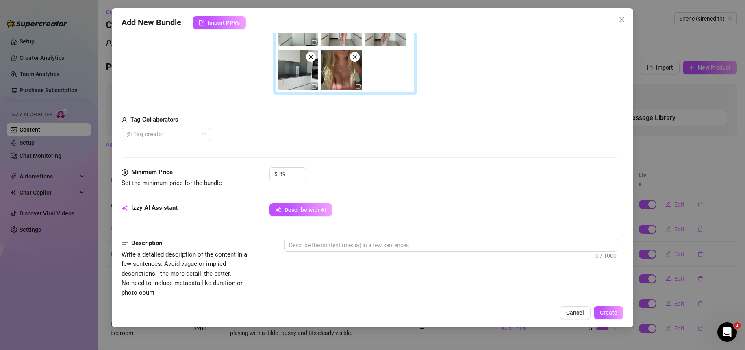
scroll to position [168, 0]
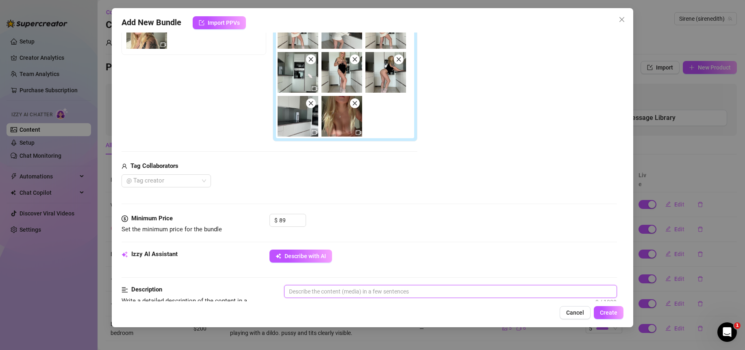
click at [313, 295] on textarea at bounding box center [451, 291] width 332 height 12
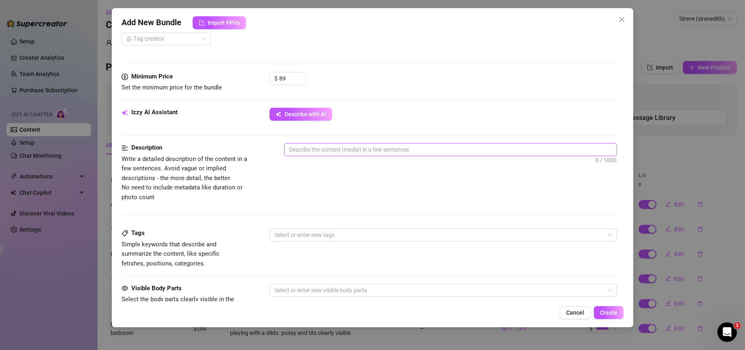
scroll to position [338, 0]
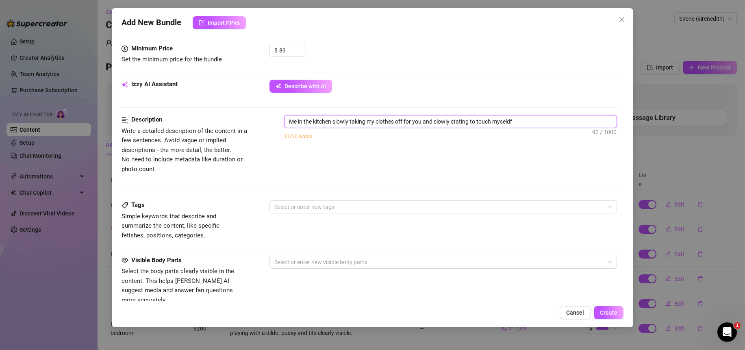
drag, startPoint x: 532, startPoint y: 124, endPoint x: 436, endPoint y: 124, distance: 96.4
click at [436, 124] on textarea "Me in the kitchen slowly taking my clothes off for you and slowly stating to to…" at bounding box center [451, 121] width 332 height 12
click at [512, 124] on textarea "Me in the kitchen slowly taking my clothes off and showing you my naked body" at bounding box center [451, 121] width 332 height 12
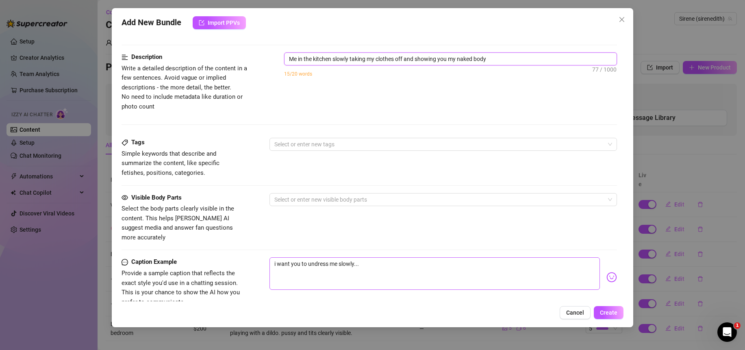
scroll to position [438, 0]
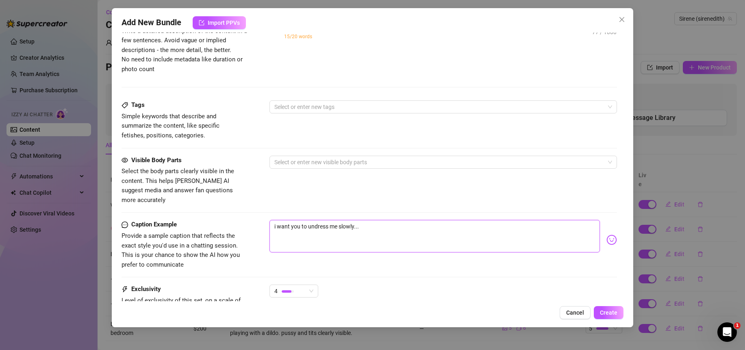
click at [395, 221] on textarea "i want you to undress me slowly..." at bounding box center [435, 236] width 331 height 33
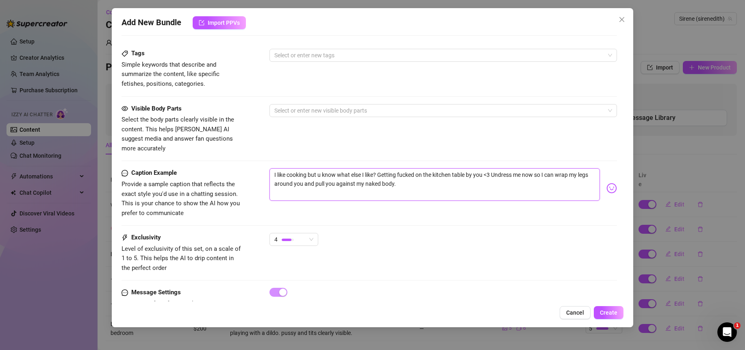
scroll to position [517, 0]
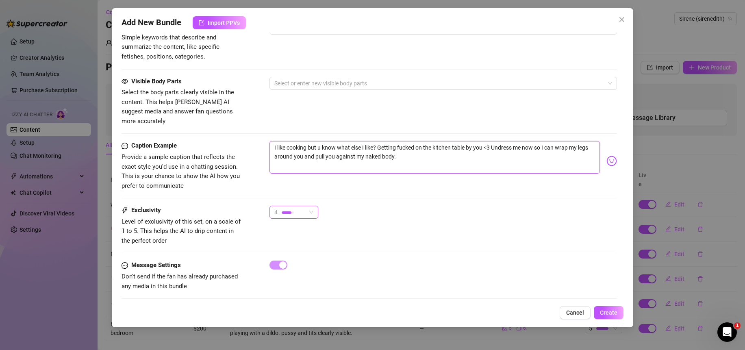
click at [310, 210] on span "4" at bounding box center [293, 212] width 39 height 12
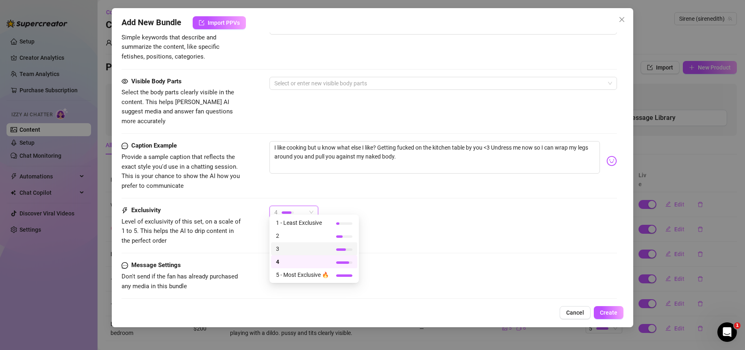
click at [297, 250] on span "3" at bounding box center [302, 248] width 53 height 9
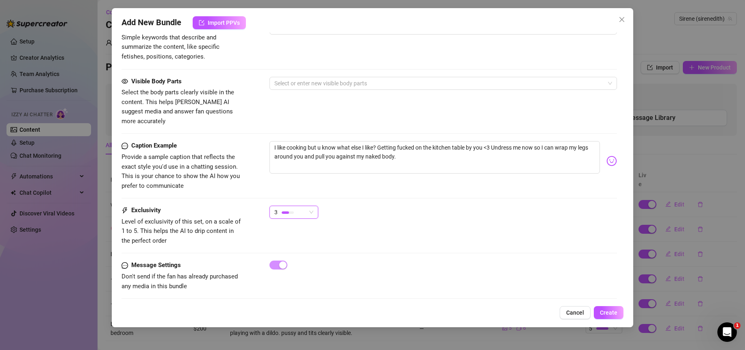
click at [450, 232] on div "Exclusivity Level of exclusivity of this set, on a scale of 1 to 5. This helps …" at bounding box center [370, 226] width 496 height 40
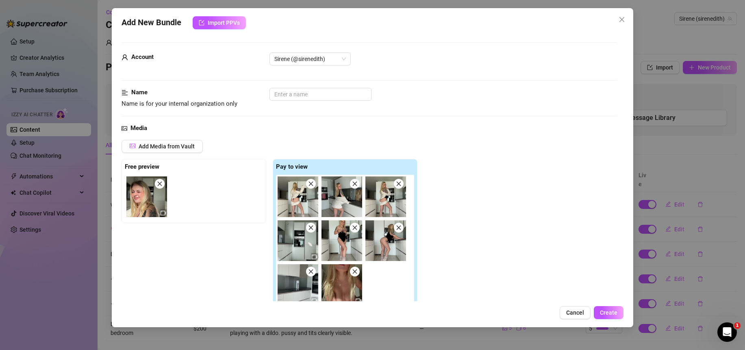
scroll to position [215, 0]
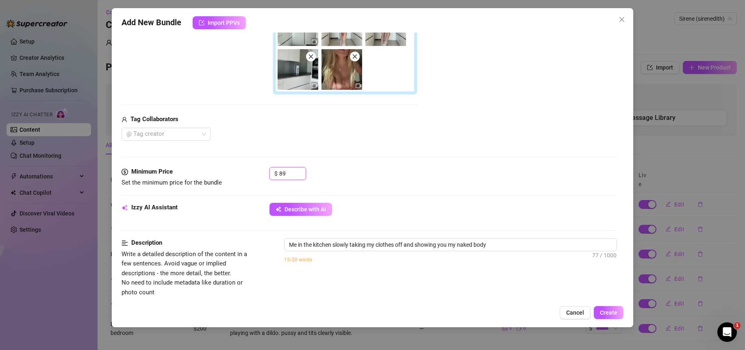
drag, startPoint x: 287, startPoint y: 175, endPoint x: 266, endPoint y: 176, distance: 21.6
click at [266, 176] on div "Minimum Price Set the minimum price for the bundle $ 89" at bounding box center [370, 177] width 496 height 21
click at [608, 314] on span "Create" at bounding box center [608, 312] width 17 height 7
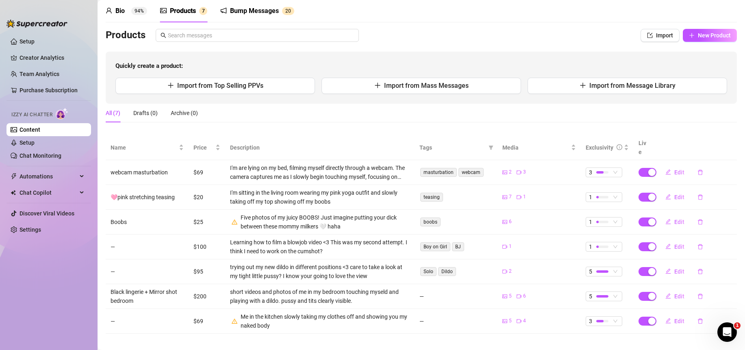
scroll to position [0, 0]
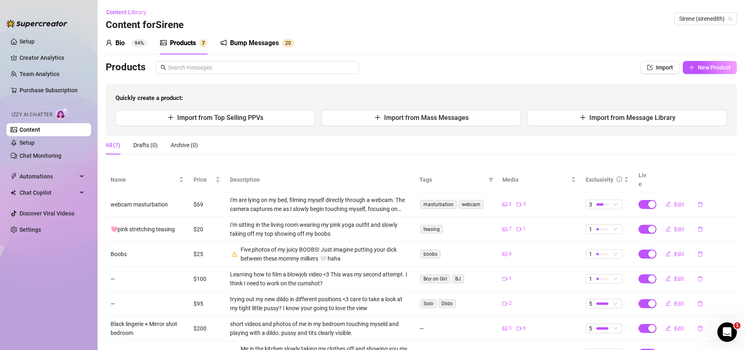
click at [261, 44] on div "Bump Messages" at bounding box center [254, 43] width 49 height 10
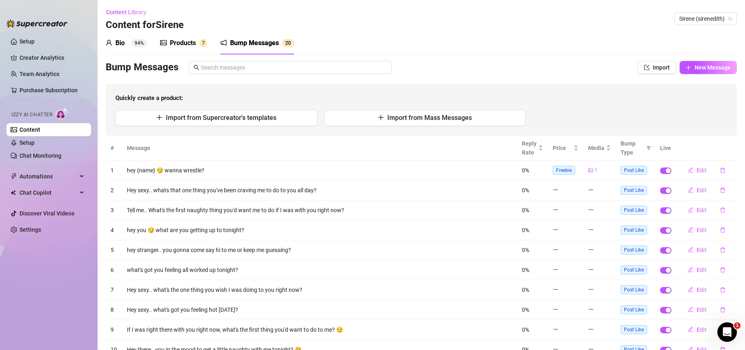
click at [166, 233] on td "hey you 😏 what are you getting up to tonight?" at bounding box center [319, 230] width 395 height 20
click at [181, 41] on div "Products" at bounding box center [183, 43] width 26 height 10
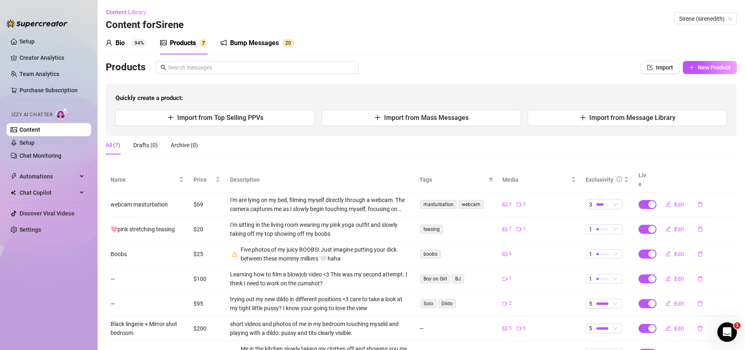
scroll to position [32, 0]
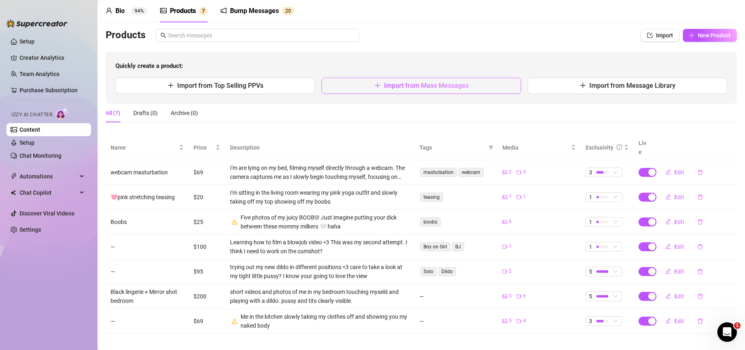
click at [396, 86] on span "Import from Mass Messages" at bounding box center [426, 86] width 85 height 8
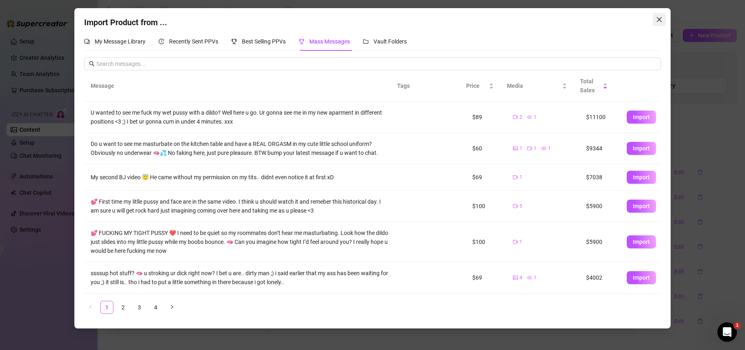
click at [663, 20] on span "Close" at bounding box center [659, 19] width 13 height 7
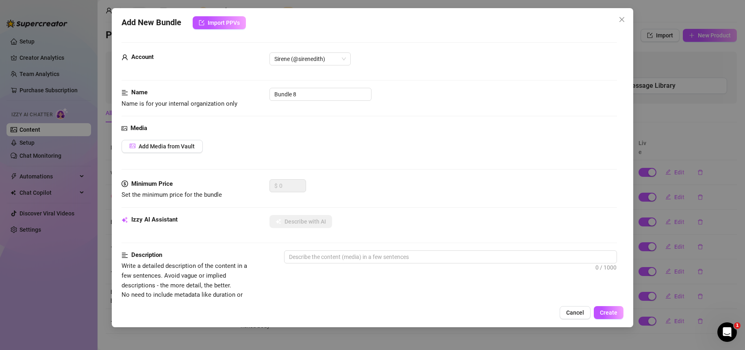
click at [570, 314] on span "Cancel" at bounding box center [575, 312] width 18 height 7
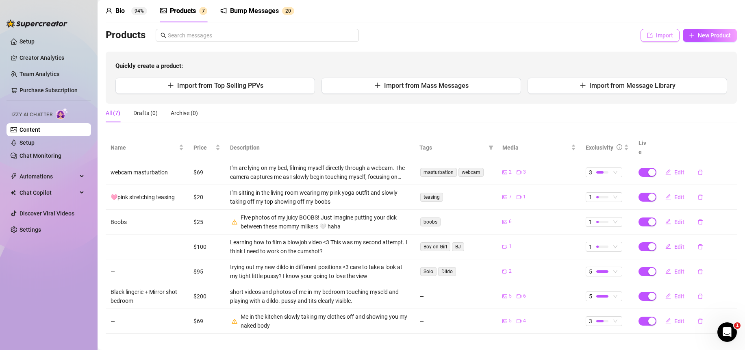
click at [657, 32] on span "Import" at bounding box center [664, 35] width 17 height 7
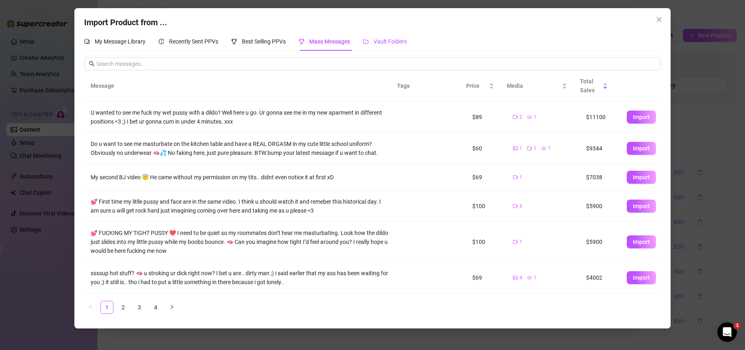
click at [403, 39] on span "Vault Folders" at bounding box center [390, 41] width 33 height 7
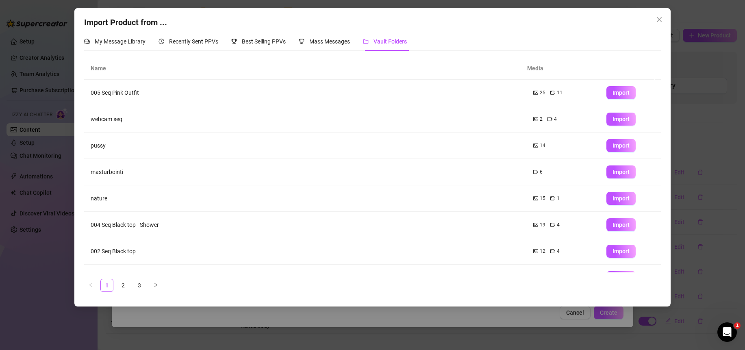
scroll to position [0, 0]
click at [621, 196] on span "Import" at bounding box center [621, 198] width 17 height 7
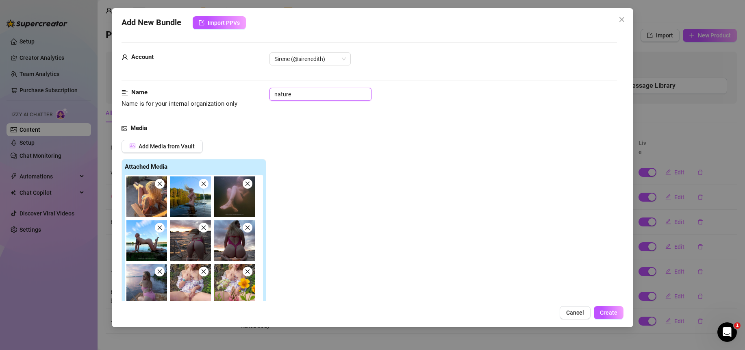
click at [297, 98] on input "nature" at bounding box center [321, 94] width 102 height 13
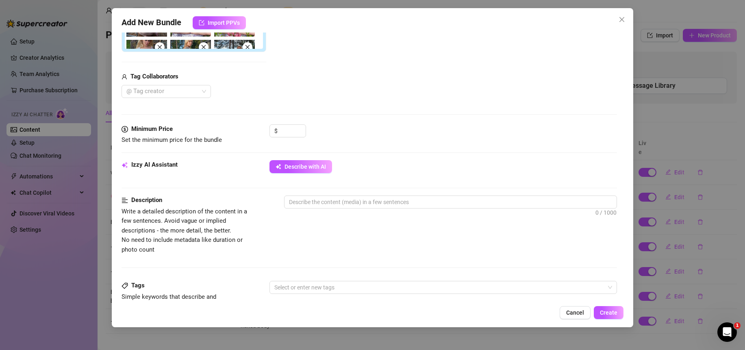
scroll to position [390, 0]
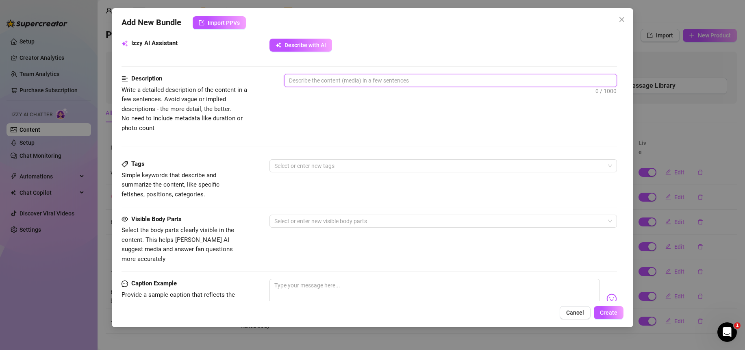
click at [329, 78] on textarea at bounding box center [451, 80] width 332 height 12
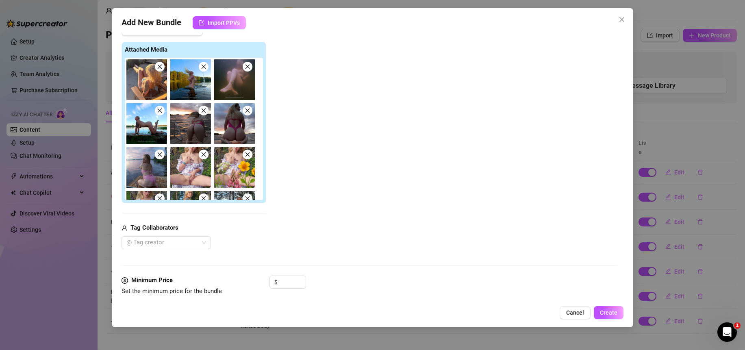
scroll to position [136, 0]
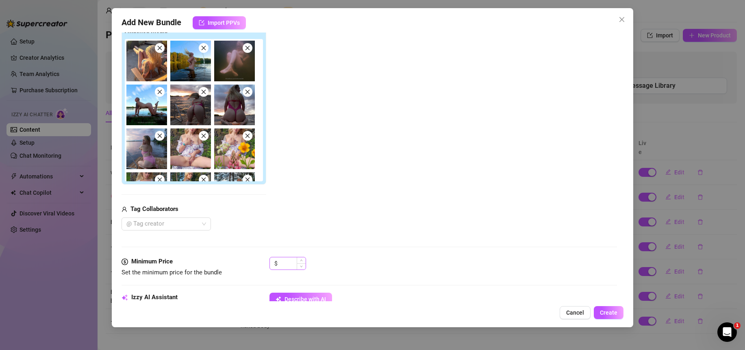
click at [277, 266] on div "$" at bounding box center [288, 263] width 37 height 13
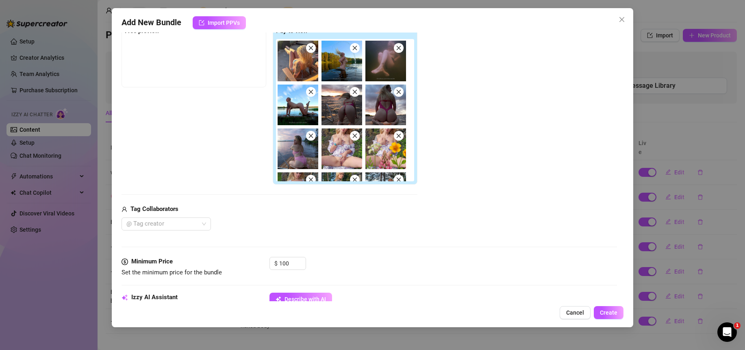
click at [389, 242] on div "Media Add Media from Vault Free preview Pay to view Tag Collaborators @ Tag cre…" at bounding box center [370, 122] width 496 height 269
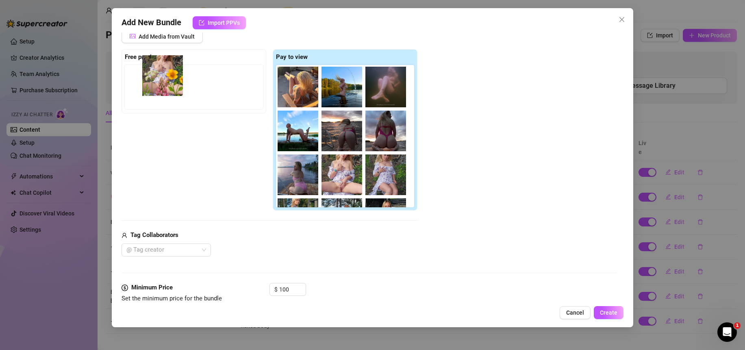
drag, startPoint x: 384, startPoint y: 174, endPoint x: 157, endPoint y: 71, distance: 249.3
click at [157, 71] on div "Free preview Pay to view" at bounding box center [270, 130] width 296 height 162
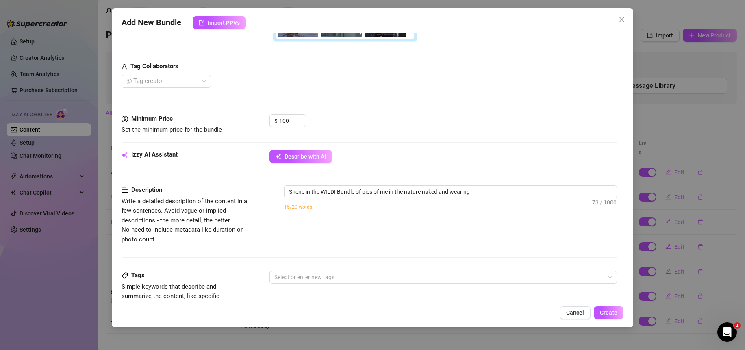
scroll to position [269, 0]
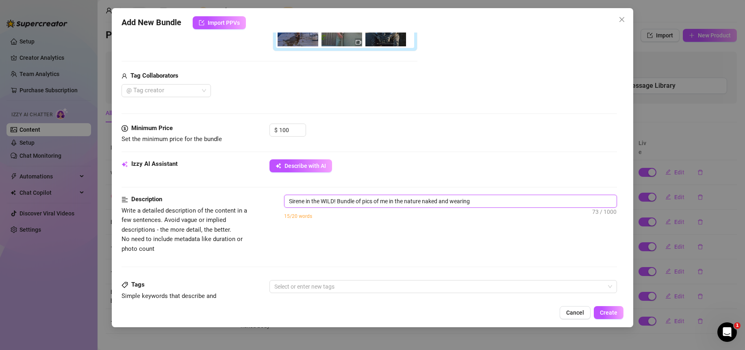
drag, startPoint x: 481, startPoint y: 205, endPoint x: 424, endPoint y: 200, distance: 56.7
click at [424, 200] on textarea "Sirene in the WILD! Bundle of pics of me in the nature naked and wearing" at bounding box center [451, 201] width 332 height 12
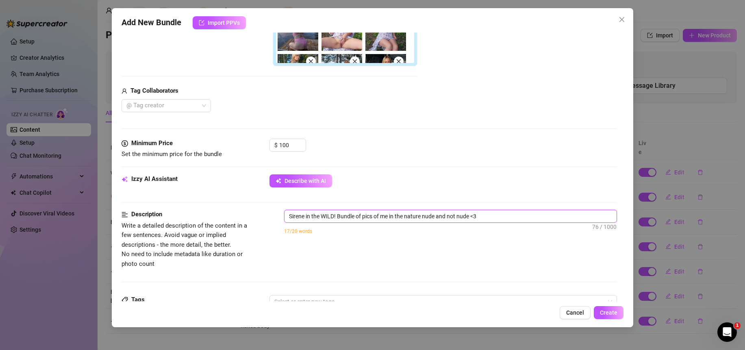
scroll to position [273, 0]
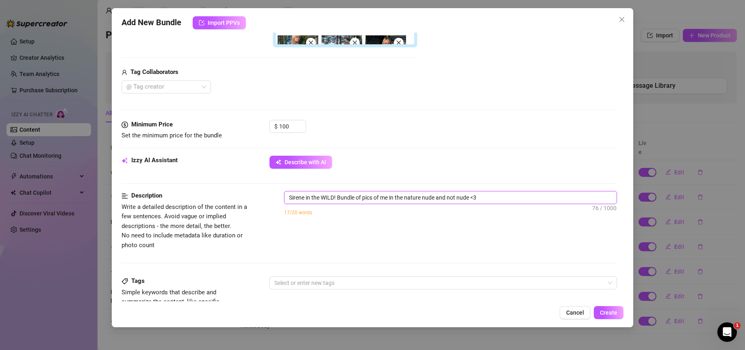
click at [338, 197] on textarea "Sirene in the WILD! Bundle of pics of me in the nature nude and not nude <3" at bounding box center [451, 198] width 332 height 12
click at [438, 255] on div "Description Write a detailed description of the content in a few sentences. Avo…" at bounding box center [370, 233] width 496 height 85
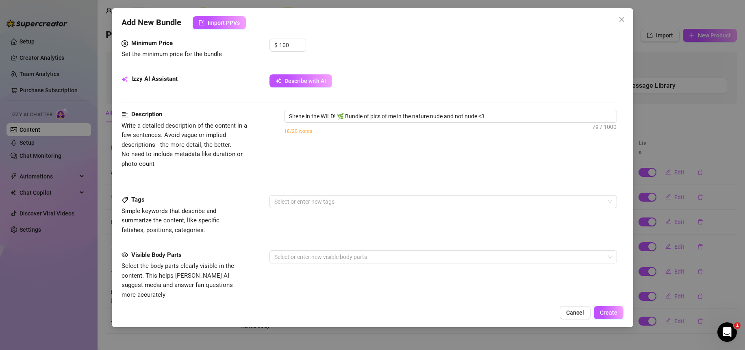
scroll to position [429, 0]
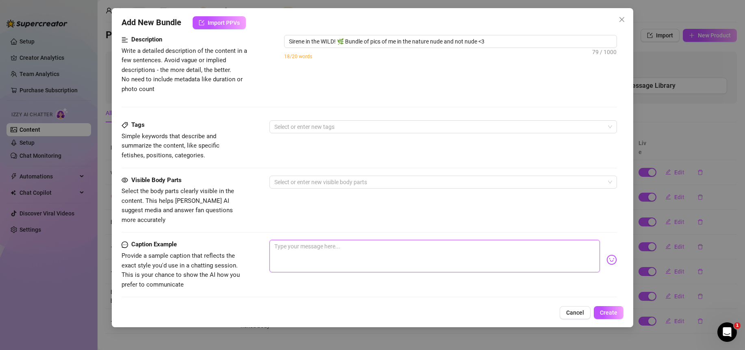
click at [430, 241] on textarea at bounding box center [435, 256] width 331 height 33
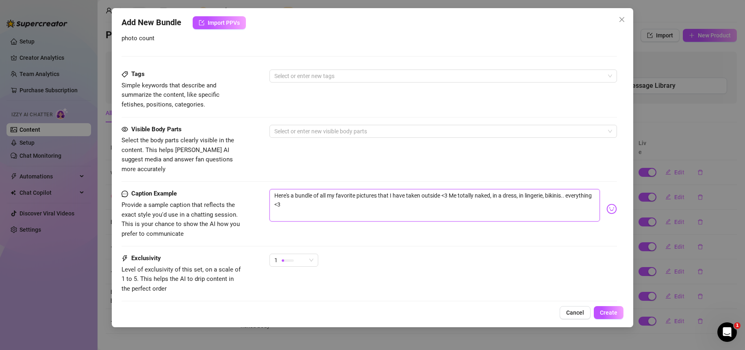
scroll to position [528, 0]
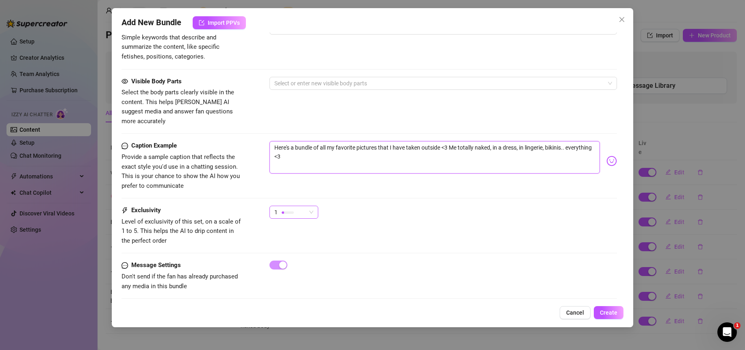
click at [313, 206] on span "1" at bounding box center [293, 212] width 39 height 12
click at [294, 250] on span "3" at bounding box center [302, 248] width 53 height 9
click at [407, 238] on div "Exclusivity Level of exclusivity of this set, on a scale of 1 to 5. This helps …" at bounding box center [370, 226] width 496 height 40
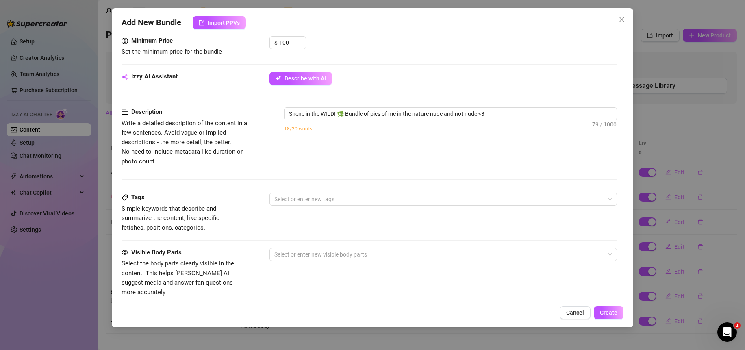
scroll to position [355, 0]
click at [316, 261] on div at bounding box center [439, 255] width 336 height 11
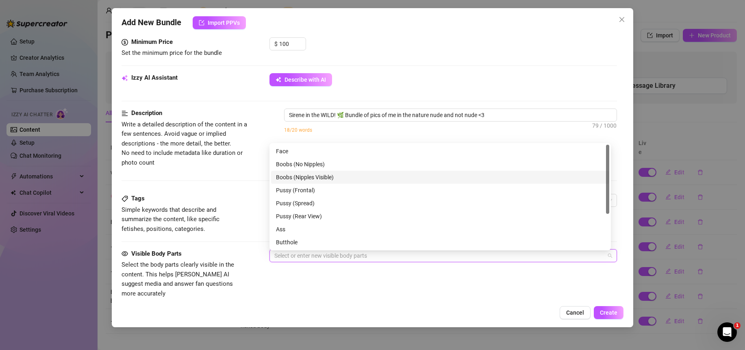
click at [330, 176] on div "Boobs (Nipples Visible)" at bounding box center [440, 177] width 329 height 9
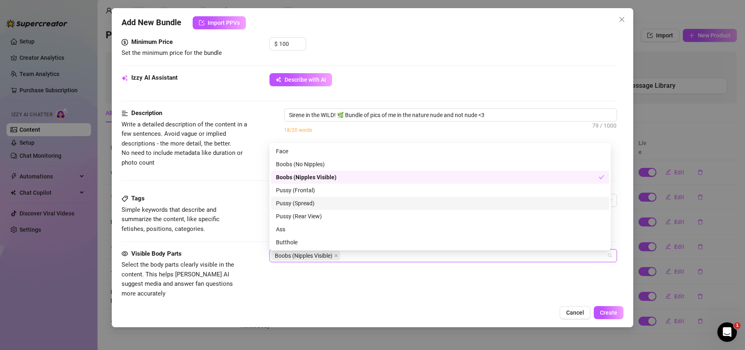
click at [316, 204] on div "Pussy (Spread)" at bounding box center [440, 203] width 329 height 9
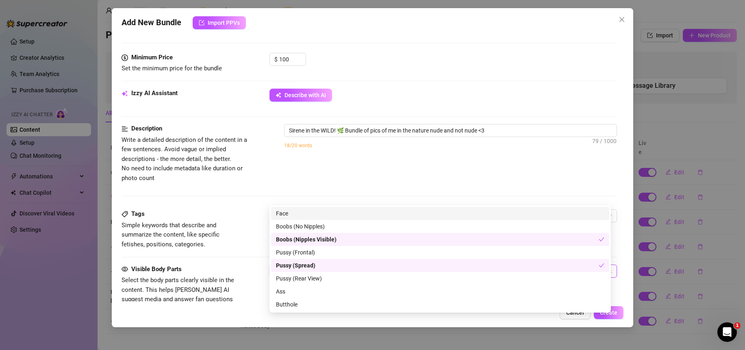
scroll to position [405, 0]
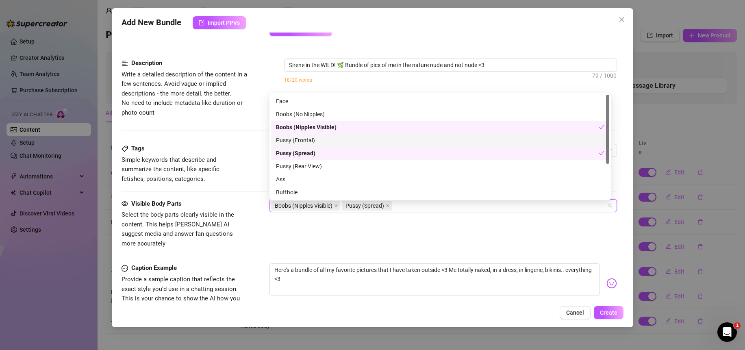
click at [306, 139] on div "Pussy (Frontal)" at bounding box center [440, 140] width 329 height 9
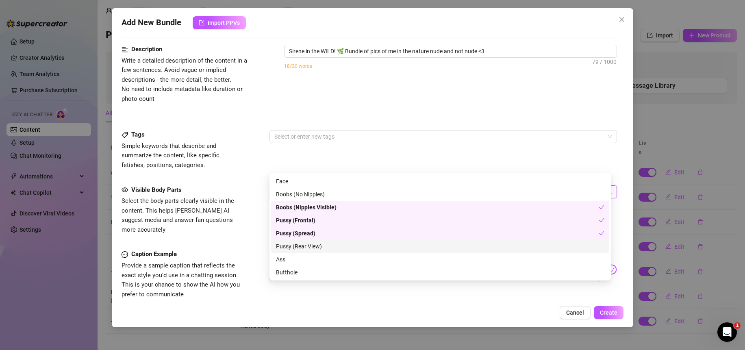
scroll to position [438, 0]
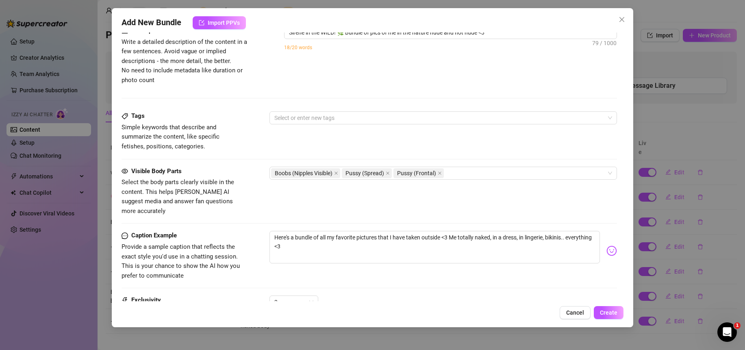
click at [249, 189] on div "Visible Body Parts Select the body parts clearly visible in the content. This h…" at bounding box center [370, 192] width 496 height 50
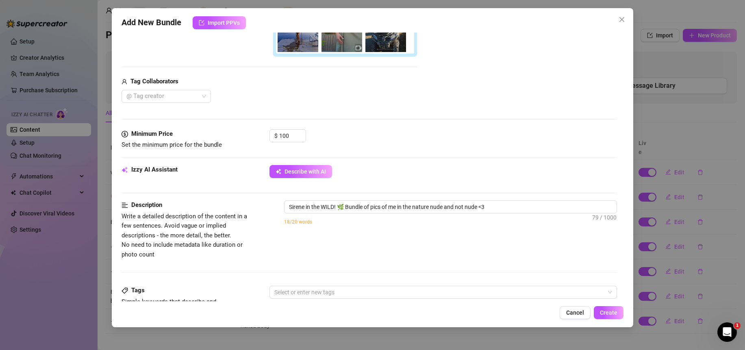
scroll to position [528, 0]
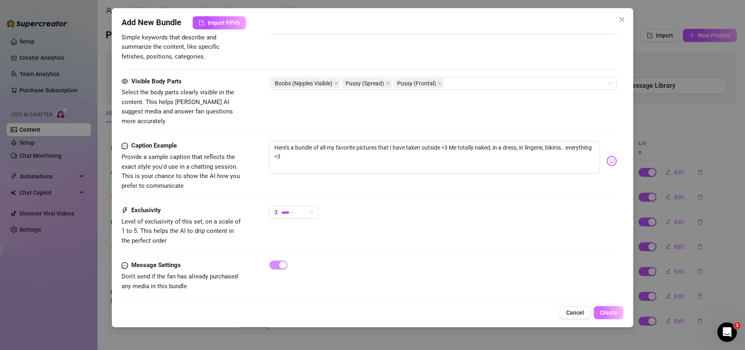
click at [607, 316] on span "Create" at bounding box center [608, 312] width 17 height 7
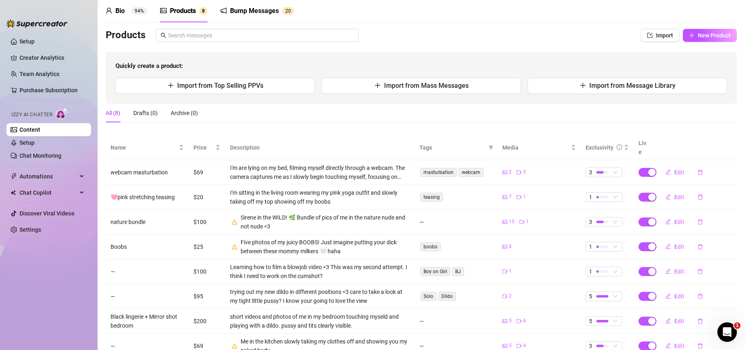
click at [227, 13] on div "Bump Messages 2 0" at bounding box center [257, 11] width 74 height 10
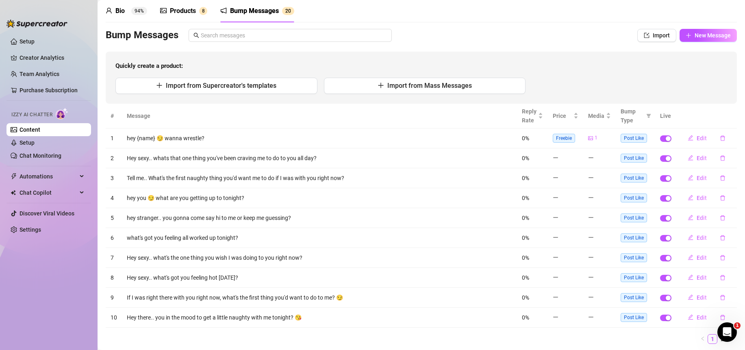
click at [171, 178] on td "Tell me.. What's the first naughty thing you'd want me to do if I was with you …" at bounding box center [319, 178] width 395 height 20
click at [697, 239] on span "Edit" at bounding box center [702, 238] width 10 height 7
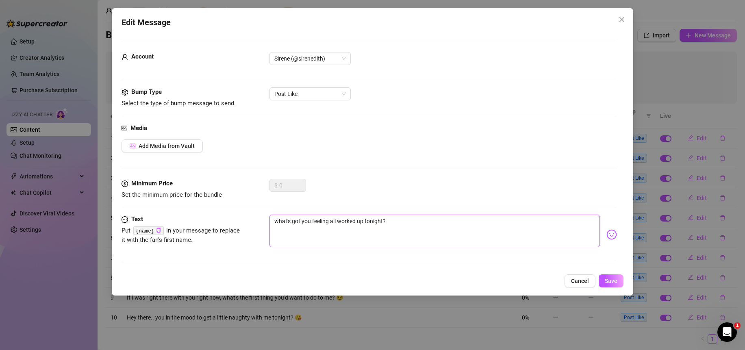
click at [357, 223] on textarea "what's got you feeling all worked up tonight?" at bounding box center [435, 231] width 331 height 33
drag, startPoint x: 385, startPoint y: 226, endPoint x: 213, endPoint y: 218, distance: 172.6
click at [213, 218] on div "Text Put {name} in your message to replace it with the fan's first name. what's…" at bounding box center [370, 235] width 496 height 40
click at [363, 237] on textarea "wanna hear a finnish word? or just me moan? 😘" at bounding box center [435, 231] width 331 height 33
click at [616, 283] on span "Save" at bounding box center [611, 281] width 13 height 7
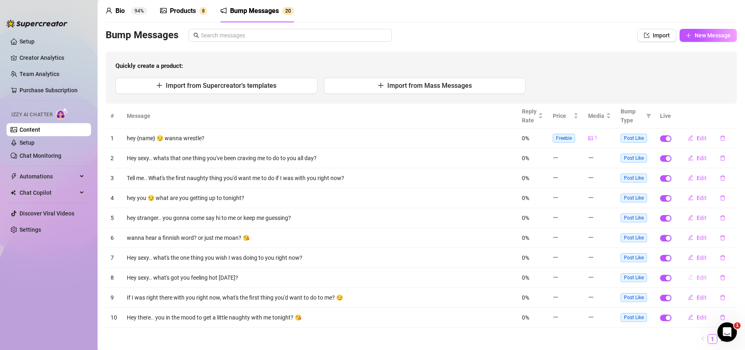
click at [697, 278] on span "Edit" at bounding box center [702, 277] width 10 height 7
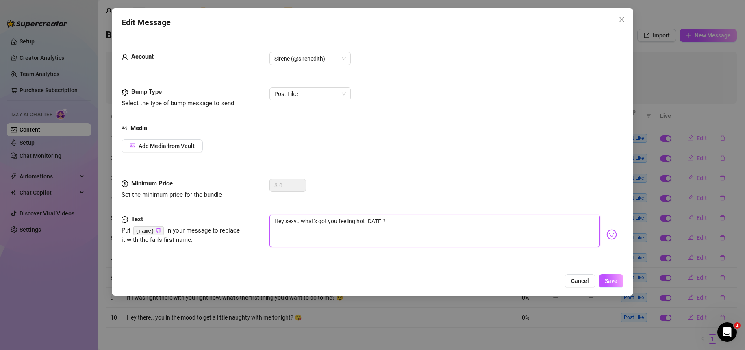
click at [396, 231] on textarea "Hey sexy.. what's got you feeling hot [DATE]?" at bounding box center [435, 231] width 331 height 33
drag, startPoint x: 445, startPoint y: 230, endPoint x: 249, endPoint y: 217, distance: 196.4
click at [249, 217] on div "Text Put {name} in your message to replace it with the fan's first name. Hey se…" at bounding box center [370, 235] width 496 height 40
click at [609, 284] on span "Save" at bounding box center [611, 281] width 13 height 7
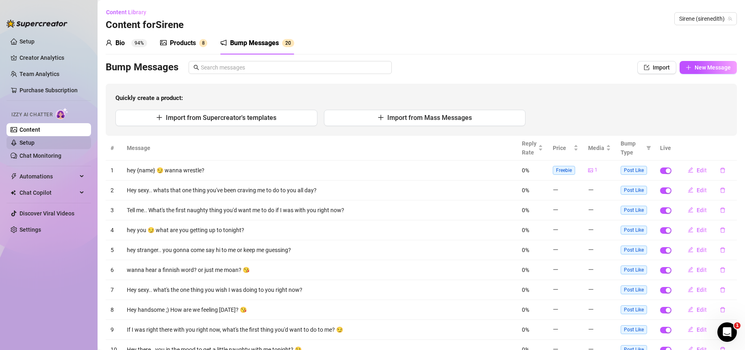
click at [31, 146] on link "Setup" at bounding box center [27, 142] width 15 height 7
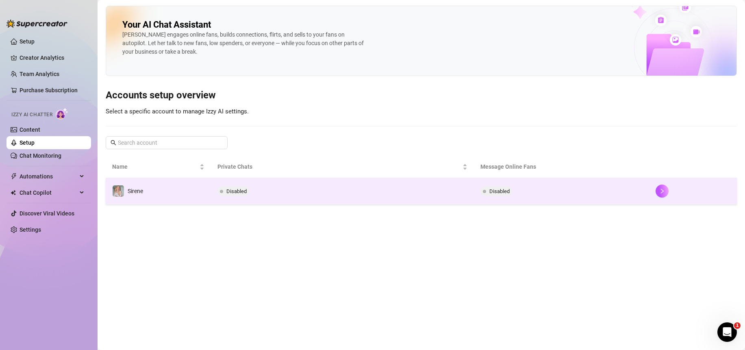
click at [239, 192] on span "Disabled" at bounding box center [236, 191] width 20 height 6
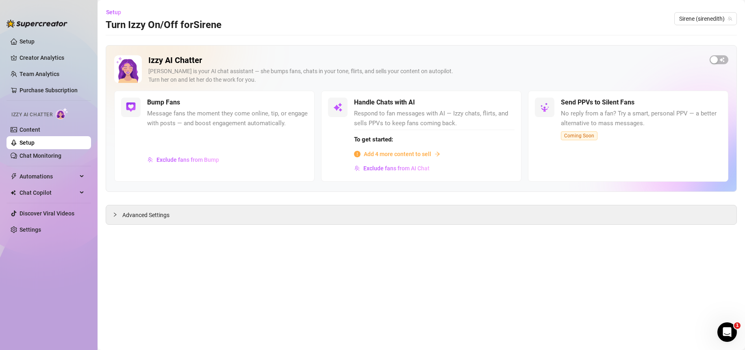
click at [410, 154] on span "Add 4 more content to sell" at bounding box center [398, 154] width 68 height 9
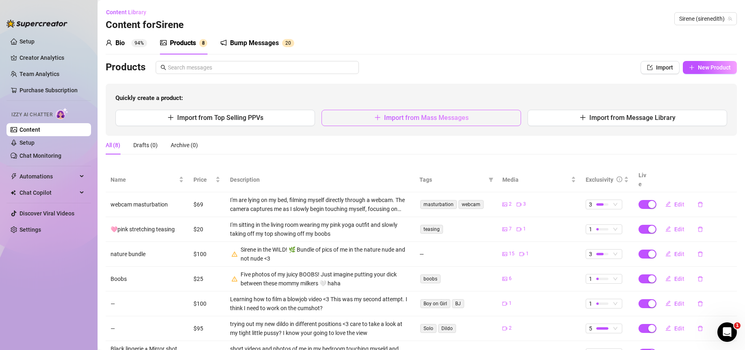
click at [419, 116] on span "Import from Mass Messages" at bounding box center [426, 118] width 85 height 8
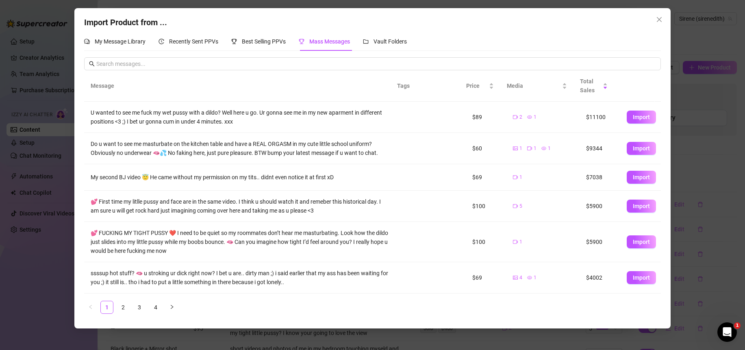
scroll to position [120, 0]
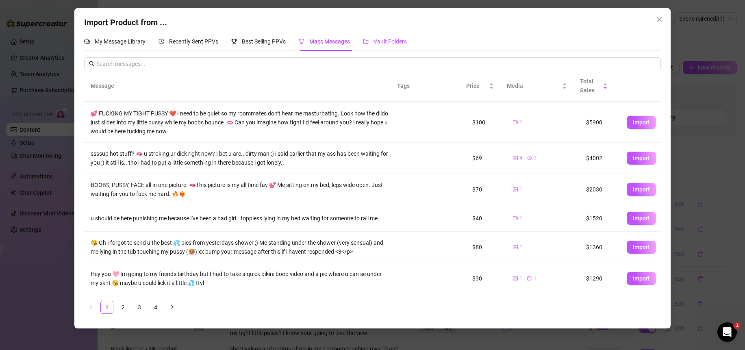
click at [392, 43] on span "Vault Folders" at bounding box center [390, 41] width 33 height 7
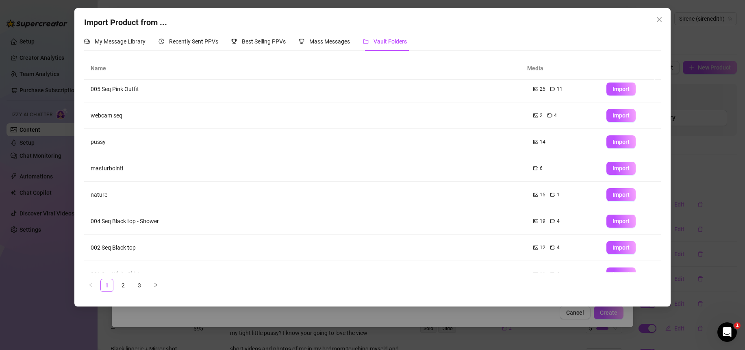
scroll to position [72, 0]
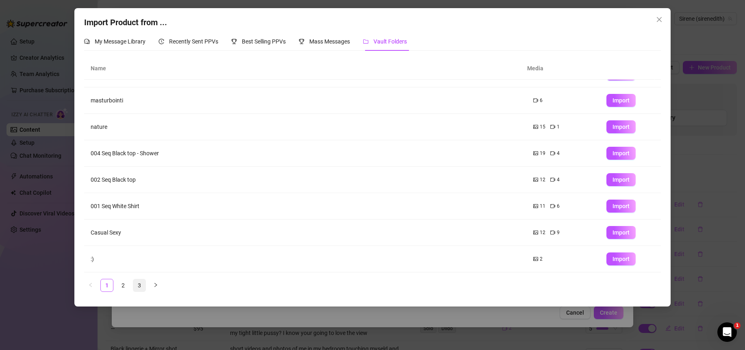
click at [139, 285] on link "3" at bounding box center [139, 285] width 12 height 12
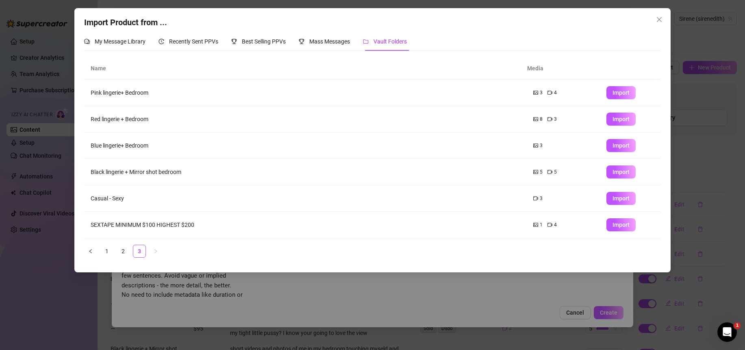
click at [227, 174] on td "Black lingerie + Mirror shot bedroom" at bounding box center [305, 172] width 442 height 26
click at [613, 146] on span "Import" at bounding box center [621, 145] width 17 height 7
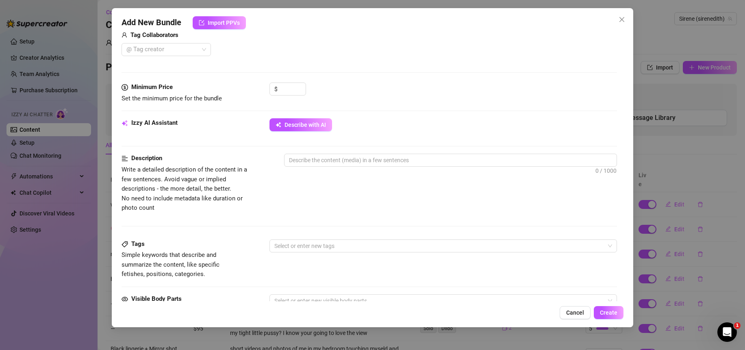
scroll to position [222, 0]
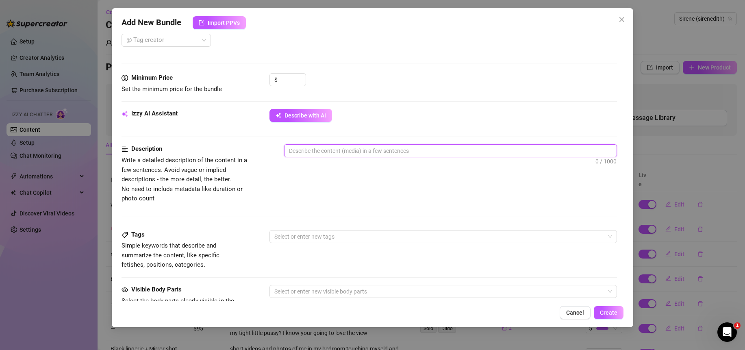
click at [357, 150] on textarea at bounding box center [451, 151] width 332 height 12
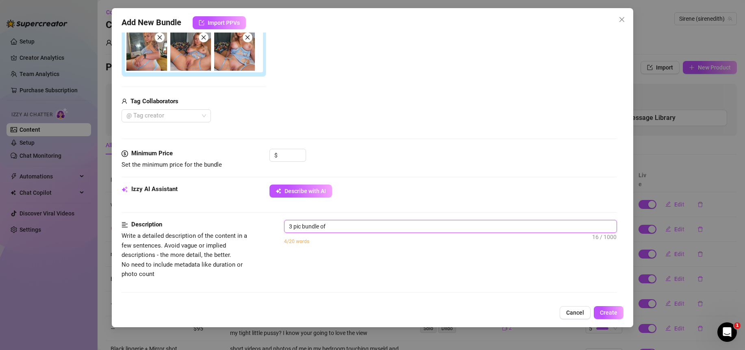
scroll to position [184, 0]
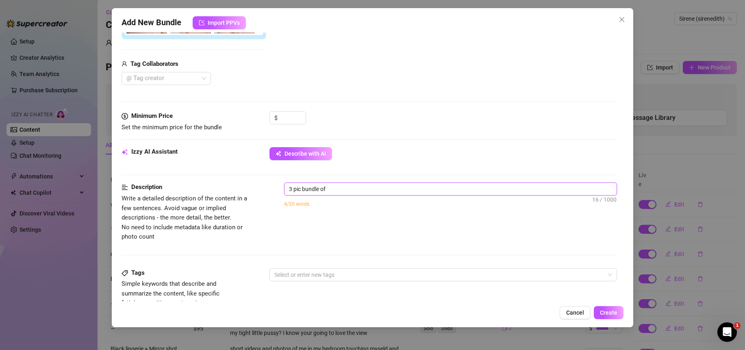
drag, startPoint x: 352, startPoint y: 187, endPoint x: 268, endPoint y: 187, distance: 84.2
click at [268, 187] on div "Description Write a detailed description of the content in a few sentences. Avo…" at bounding box center [370, 212] width 496 height 59
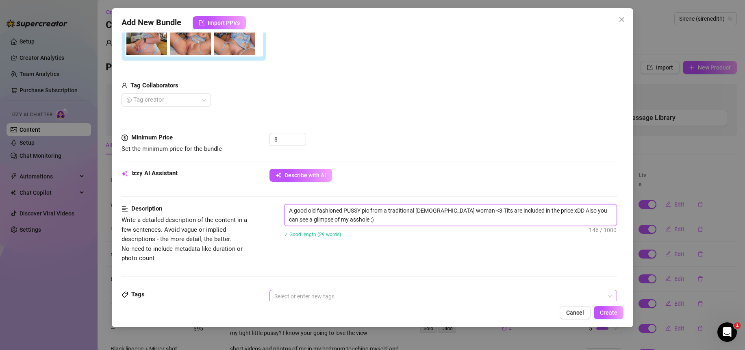
scroll to position [246, 0]
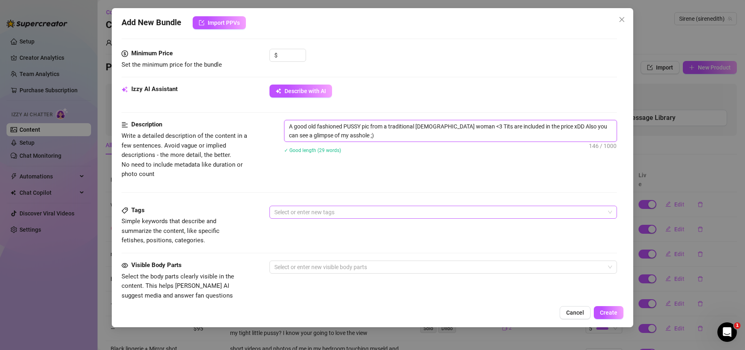
click at [299, 214] on div at bounding box center [439, 212] width 336 height 11
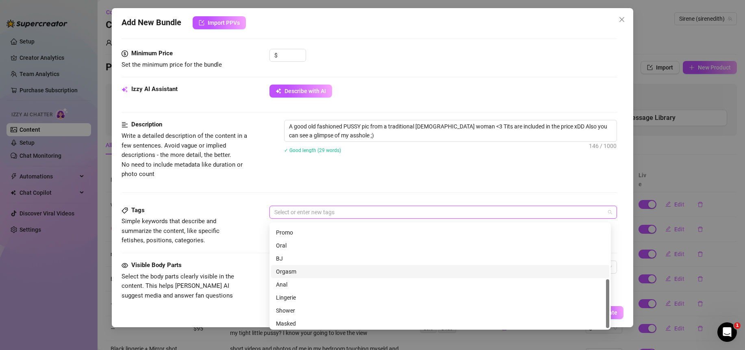
scroll to position [117, 0]
click at [302, 296] on div "Lingerie" at bounding box center [440, 295] width 329 height 9
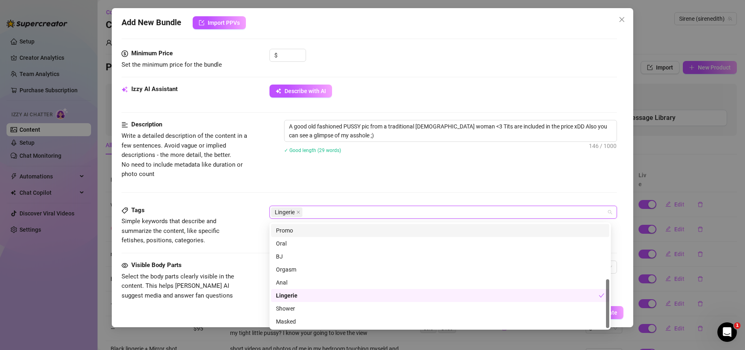
click at [319, 214] on div "Lingerie" at bounding box center [439, 212] width 336 height 11
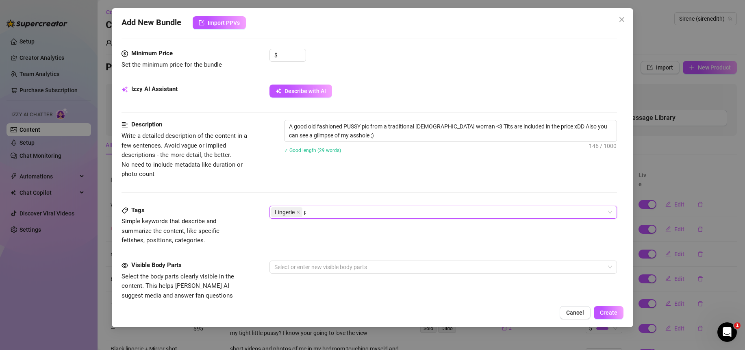
scroll to position [0, 0]
click at [338, 189] on div "Description Write a detailed description of the content in a few sentences. Avo…" at bounding box center [370, 162] width 496 height 85
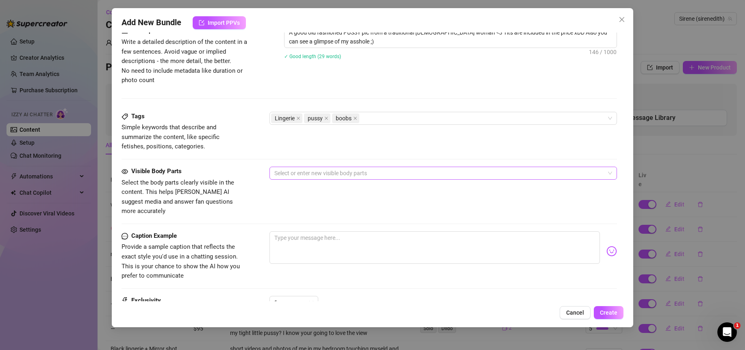
click at [363, 180] on div "Select or enter new visible body parts" at bounding box center [444, 173] width 348 height 13
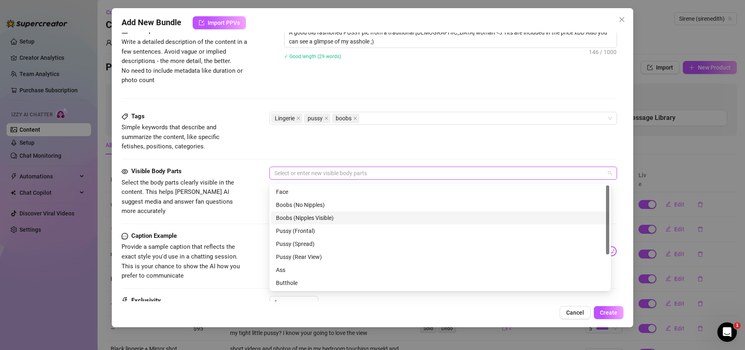
click at [338, 218] on div "Boobs (Nipples Visible)" at bounding box center [440, 217] width 329 height 9
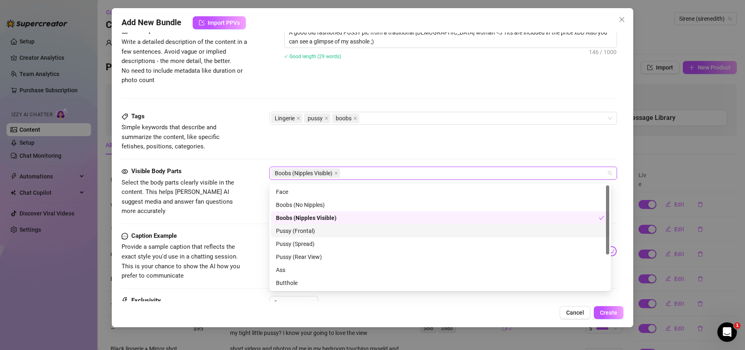
click at [312, 231] on div "Pussy (Frontal)" at bounding box center [440, 230] width 329 height 9
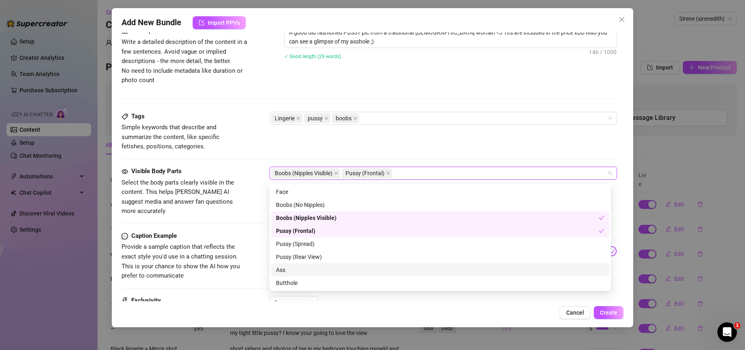
click at [293, 266] on div "Ass" at bounding box center [440, 270] width 329 height 9
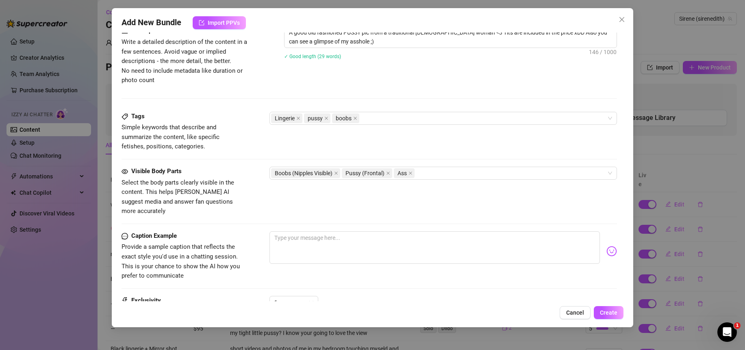
click at [248, 200] on div "Visible Body Parts Select the body parts clearly visible in the content. This h…" at bounding box center [370, 192] width 496 height 50
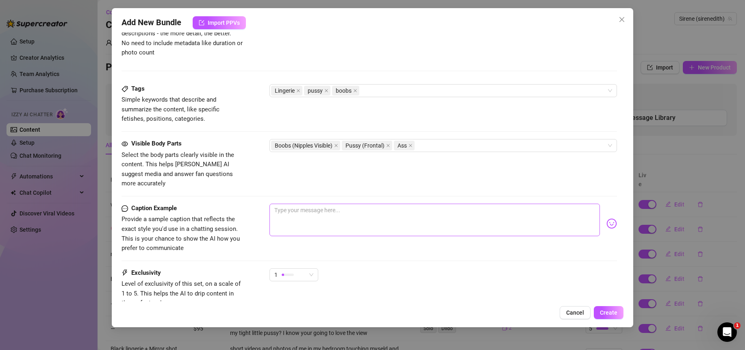
scroll to position [351, 0]
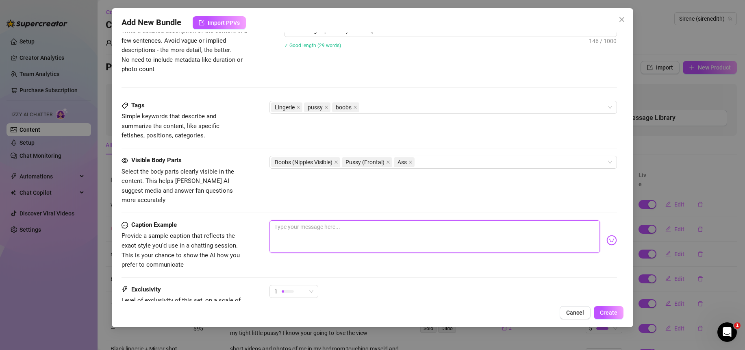
click at [308, 235] on textarea at bounding box center [435, 236] width 331 height 33
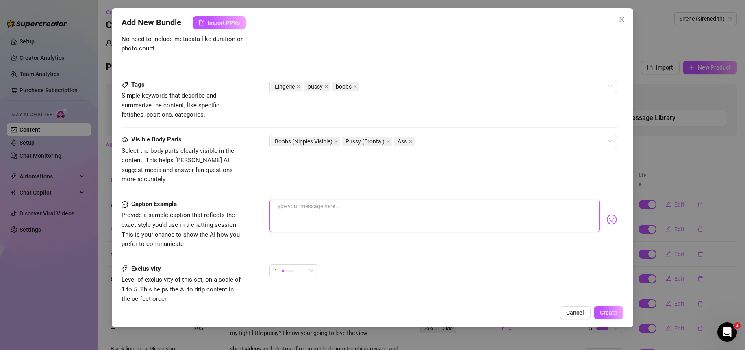
scroll to position [381, 0]
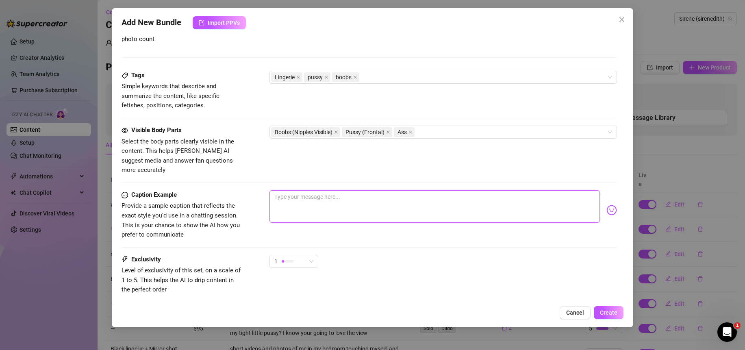
click at [291, 193] on textarea at bounding box center [435, 206] width 331 height 33
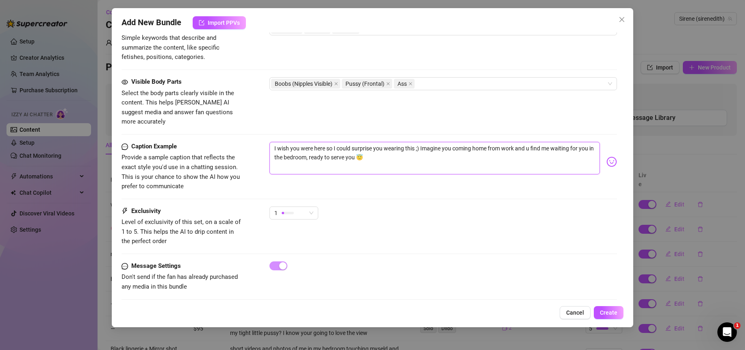
scroll to position [420, 0]
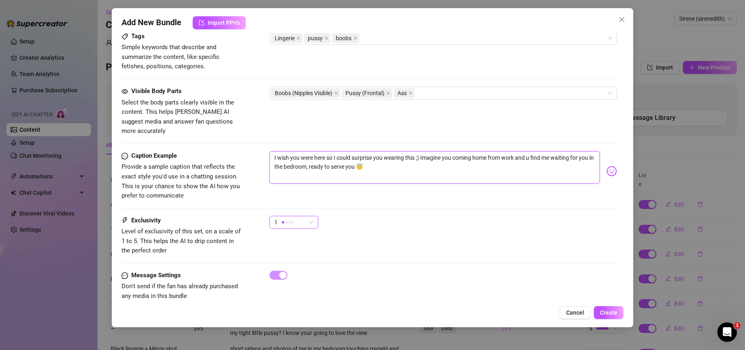
click at [305, 216] on div "1" at bounding box center [290, 222] width 32 height 12
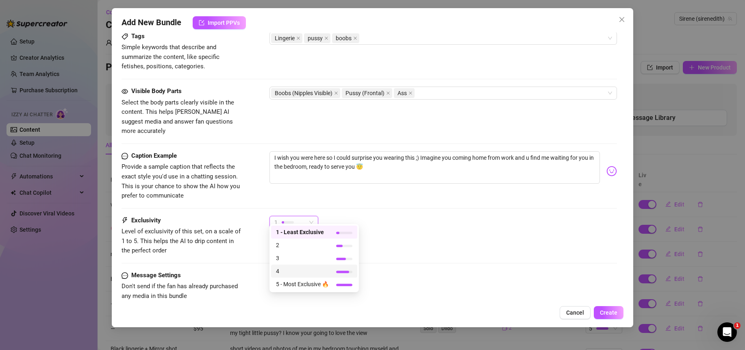
drag, startPoint x: 308, startPoint y: 273, endPoint x: 324, endPoint y: 269, distance: 16.9
click at [308, 274] on span "4" at bounding box center [302, 271] width 53 height 9
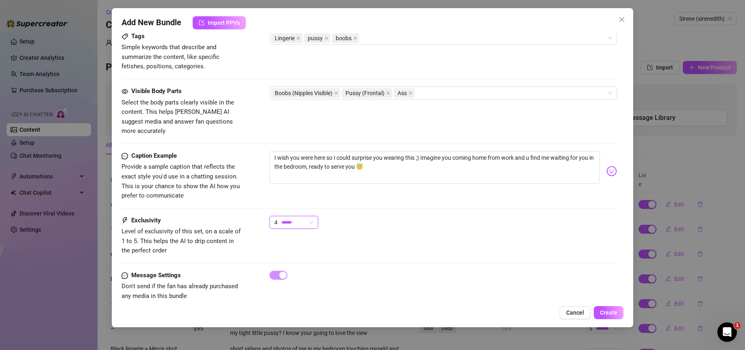
click at [428, 242] on div "Exclusivity Level of exclusivity of this set, on a scale of 1 to 5. This helps …" at bounding box center [370, 236] width 496 height 40
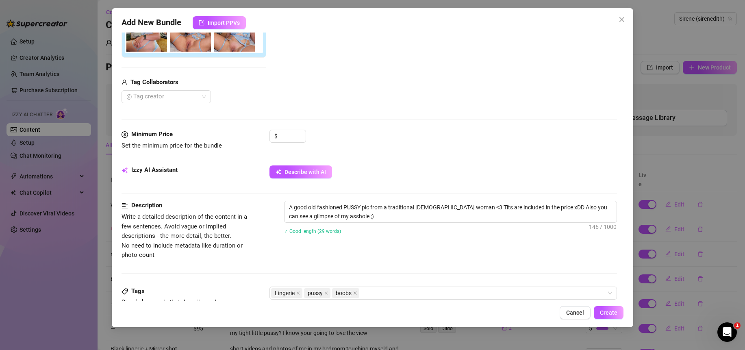
scroll to position [175, 0]
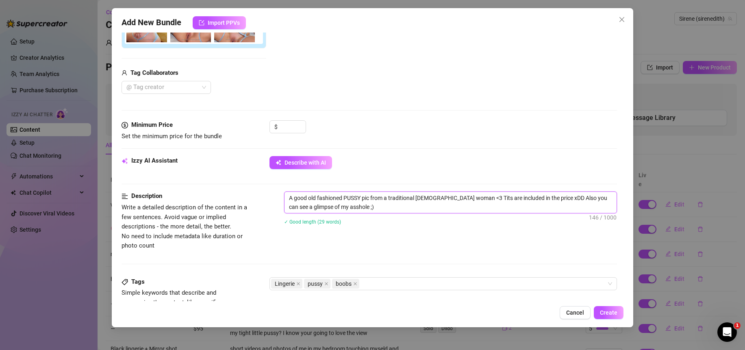
drag, startPoint x: 546, startPoint y: 198, endPoint x: 540, endPoint y: 199, distance: 5.8
click at [540, 199] on textarea "A good old fashioned PUSSY pic from a traditional [DEMOGRAPHIC_DATA] woman <3 T…" at bounding box center [451, 202] width 332 height 21
click at [618, 312] on button "Create" at bounding box center [609, 312] width 30 height 13
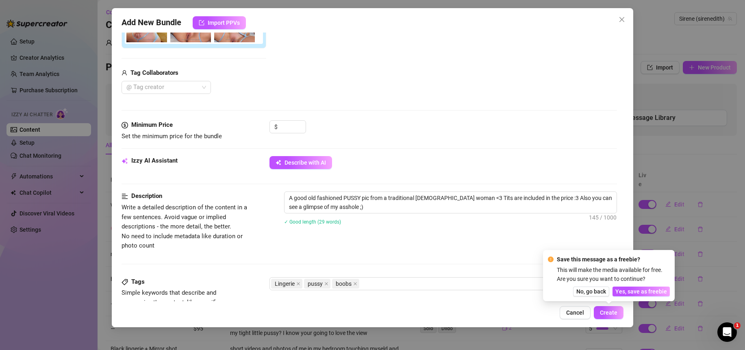
click at [440, 106] on div "Media Add Media from Vault Attached Media Tag Collaborators @ Tag creator" at bounding box center [370, 35] width 496 height 172
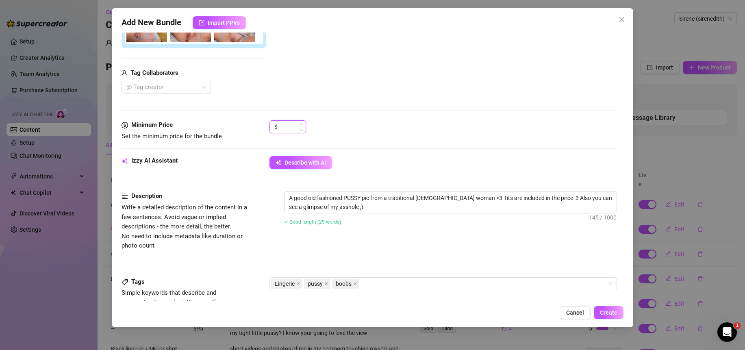
click at [290, 125] on input at bounding box center [292, 127] width 26 height 12
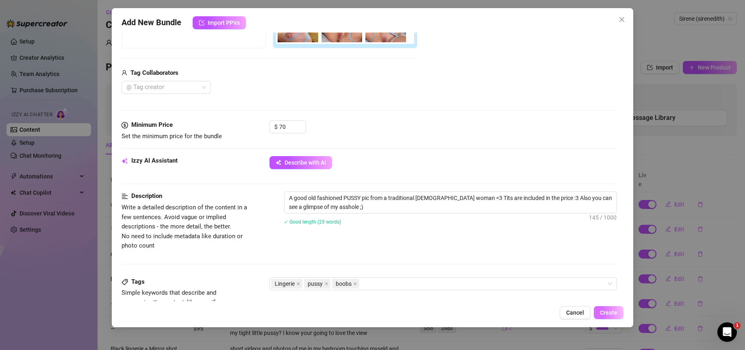
click at [610, 317] on button "Create" at bounding box center [609, 312] width 30 height 13
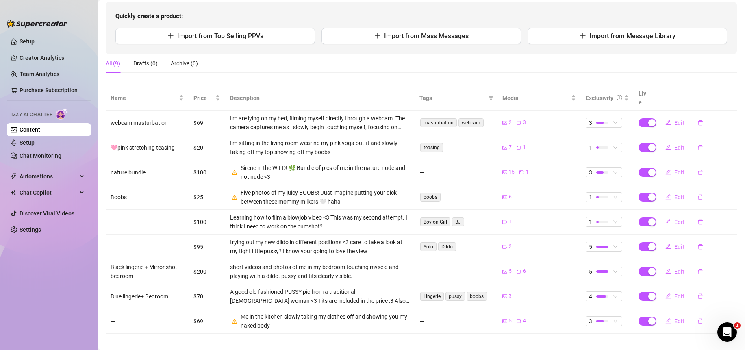
scroll to position [0, 0]
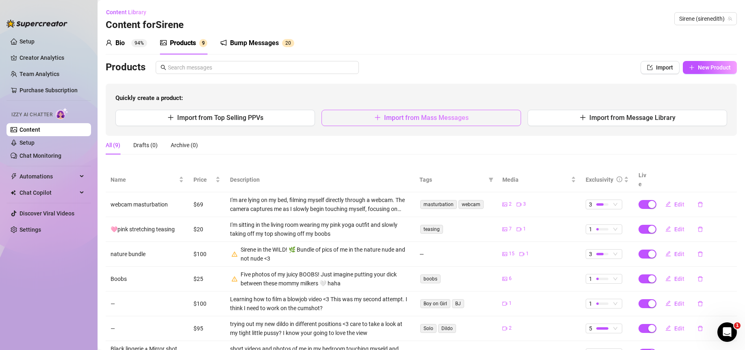
click at [467, 118] on button "Import from Mass Messages" at bounding box center [422, 118] width 200 height 16
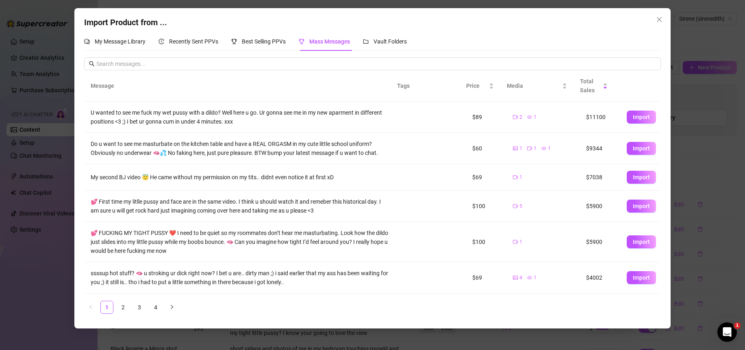
scroll to position [120, 0]
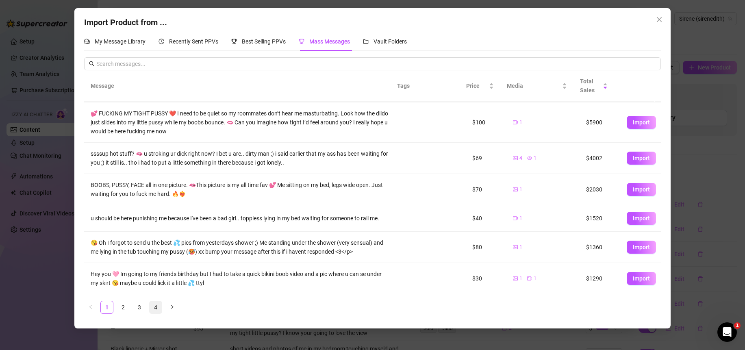
click at [160, 306] on link "4" at bounding box center [156, 307] width 12 height 12
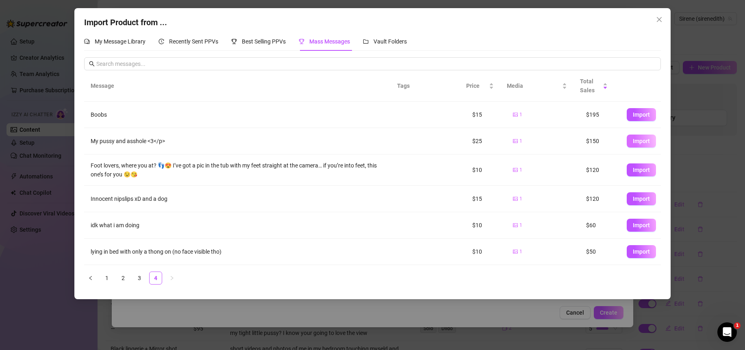
click at [633, 143] on span "Import" at bounding box center [641, 141] width 17 height 7
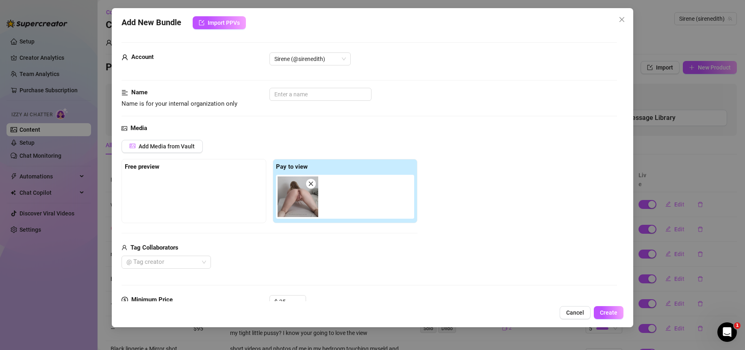
click at [309, 183] on icon "close" at bounding box center [311, 184] width 4 height 4
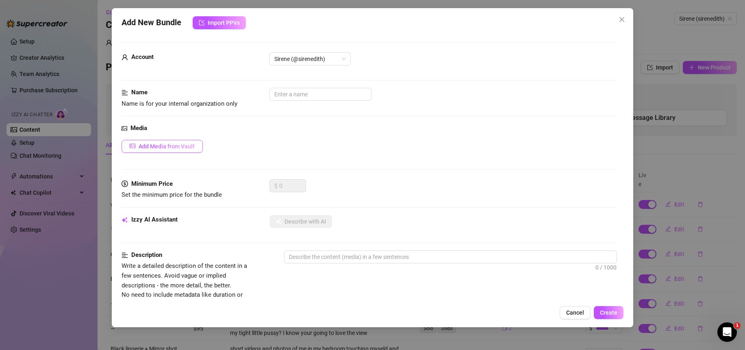
click at [170, 149] on span "Add Media from Vault" at bounding box center [167, 146] width 56 height 7
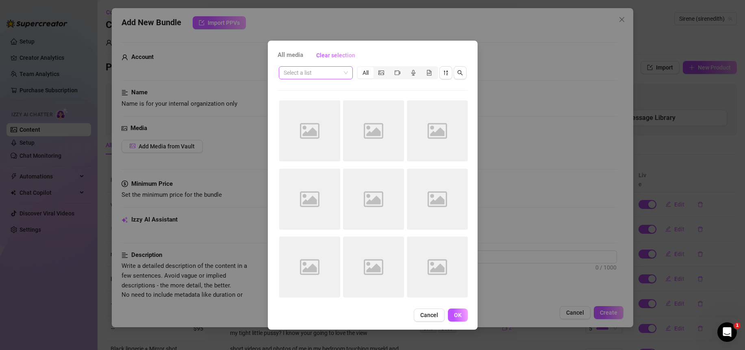
click at [346, 72] on span at bounding box center [316, 73] width 64 height 12
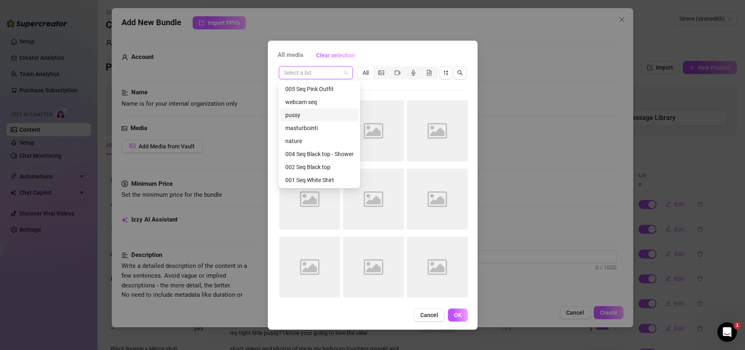
click at [297, 114] on div "pussy" at bounding box center [319, 115] width 68 height 9
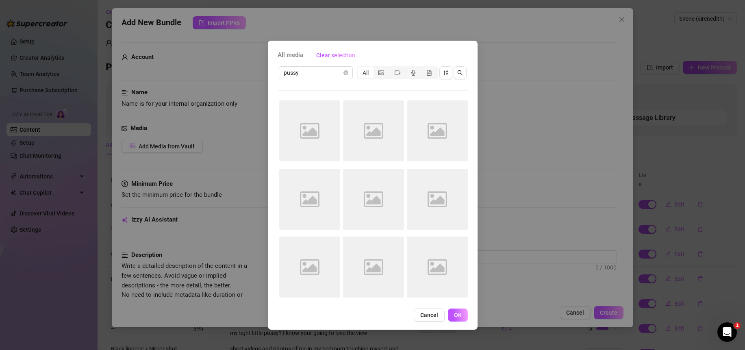
click at [353, 90] on div at bounding box center [373, 90] width 190 height 0
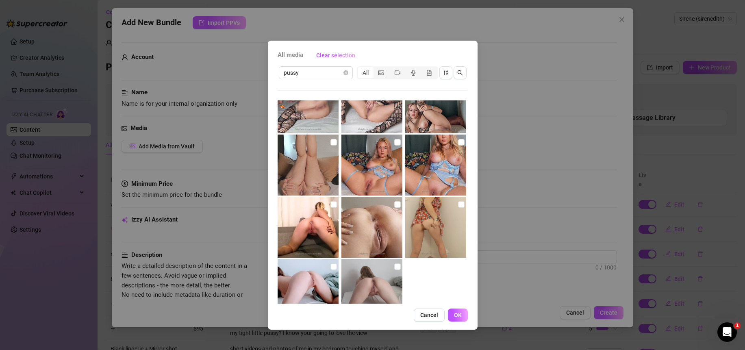
scroll to position [120, 0]
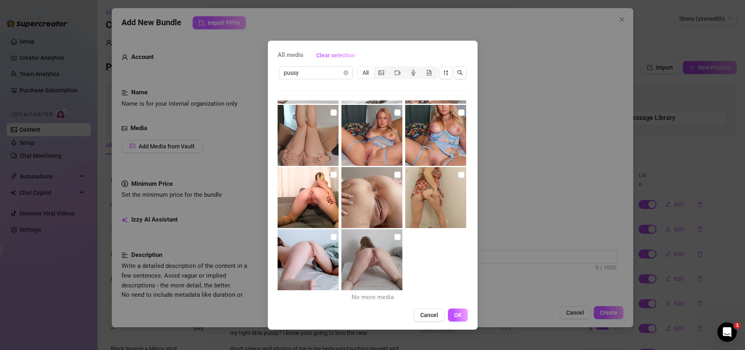
drag, startPoint x: 395, startPoint y: 237, endPoint x: 387, endPoint y: 200, distance: 37.8
click at [395, 237] on input "checkbox" at bounding box center [397, 237] width 7 height 7
click at [394, 173] on input "checkbox" at bounding box center [397, 175] width 7 height 7
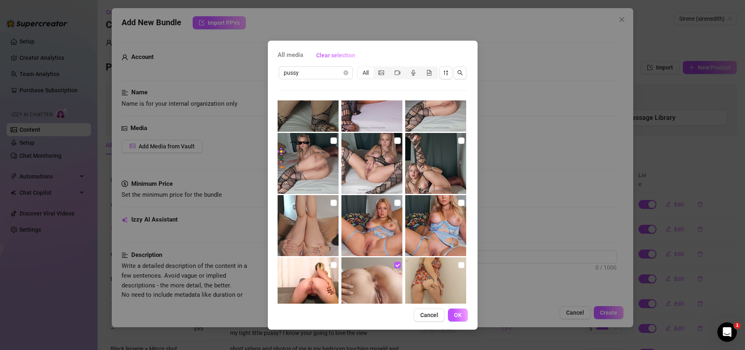
scroll to position [0, 0]
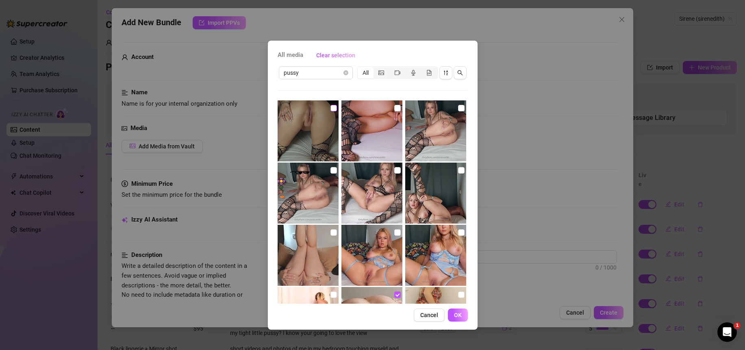
click at [331, 107] on input "checkbox" at bounding box center [334, 108] width 7 height 7
click at [396, 107] on input "checkbox" at bounding box center [397, 108] width 7 height 7
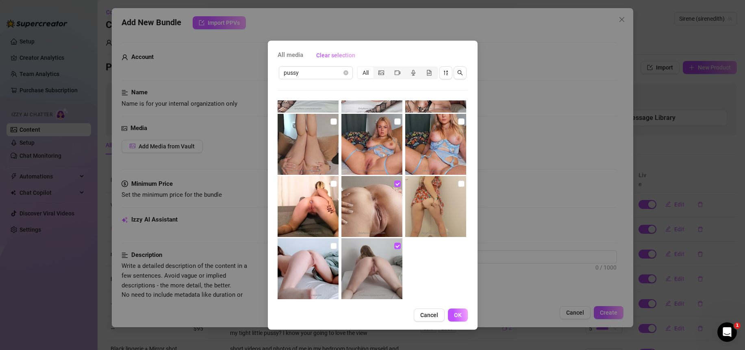
scroll to position [116, 0]
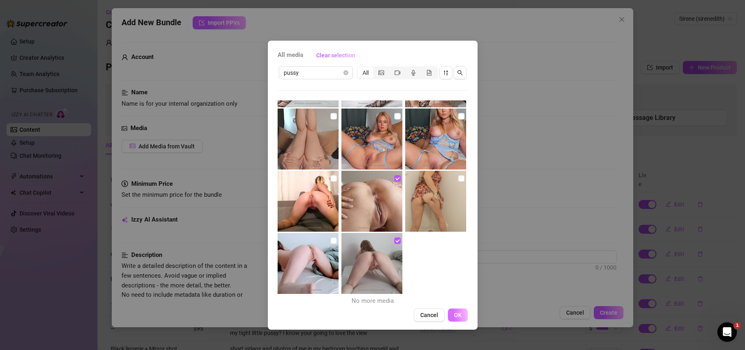
click at [455, 316] on span "OK" at bounding box center [458, 315] width 8 height 7
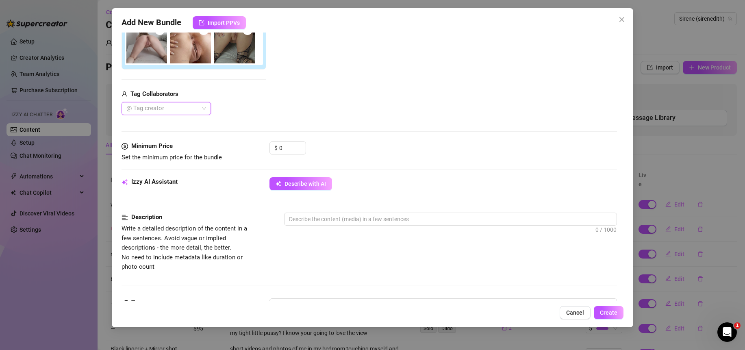
scroll to position [163, 0]
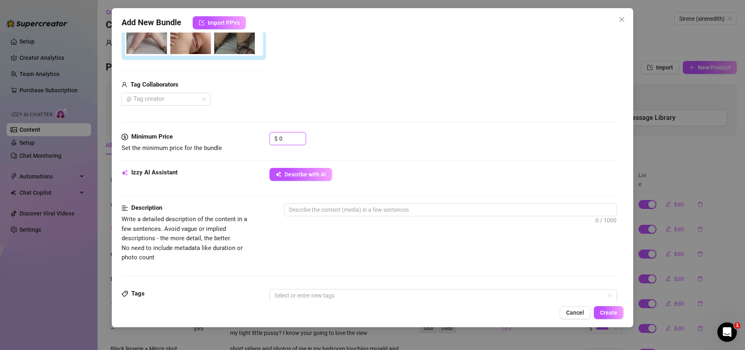
drag, startPoint x: 291, startPoint y: 138, endPoint x: 250, endPoint y: 135, distance: 41.2
click at [250, 135] on div "Minimum Price Set the minimum price for the bundle $ 0" at bounding box center [370, 142] width 496 height 21
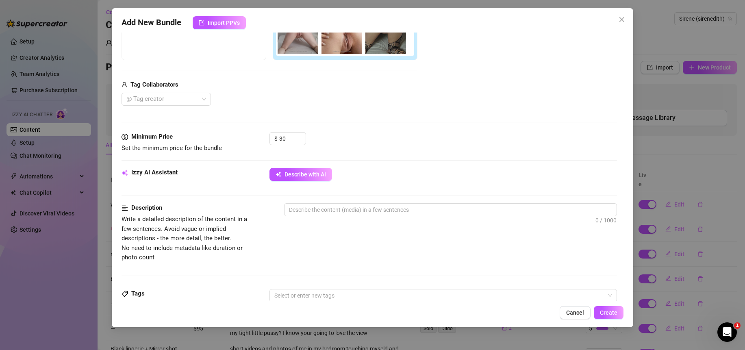
click at [423, 140] on div "$ 30" at bounding box center [444, 142] width 348 height 20
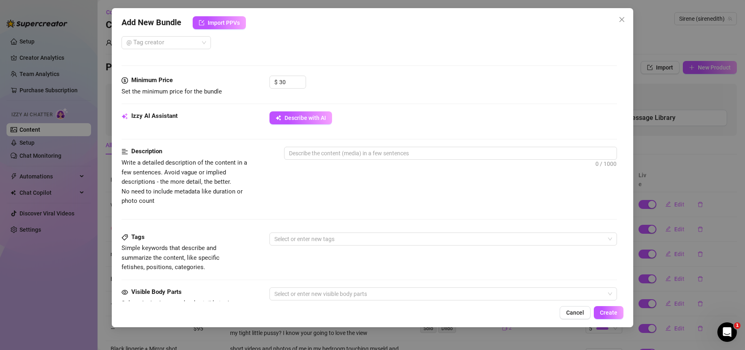
scroll to position [229, 0]
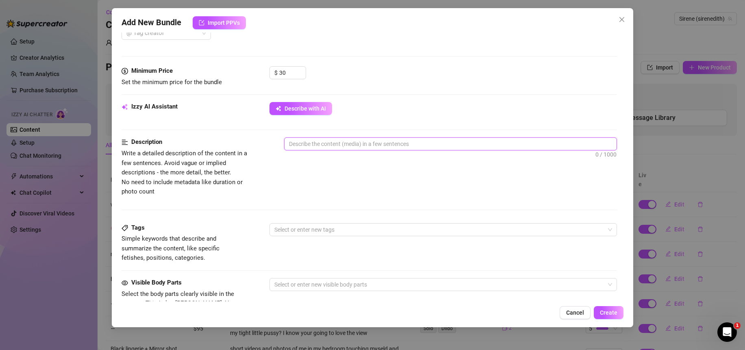
click at [315, 146] on textarea at bounding box center [451, 144] width 332 height 12
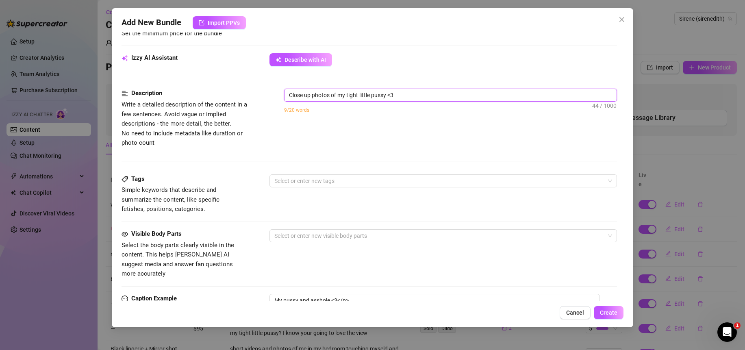
scroll to position [273, 0]
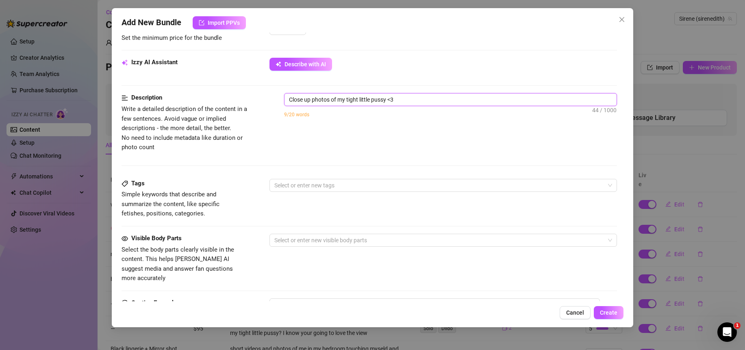
click at [415, 102] on textarea "Close up photos of my tight little pussy <3" at bounding box center [451, 100] width 332 height 12
click at [540, 100] on textarea "Close up photos of my tight little pussy <3 come and warm me up with your tongu…" at bounding box center [451, 100] width 332 height 12
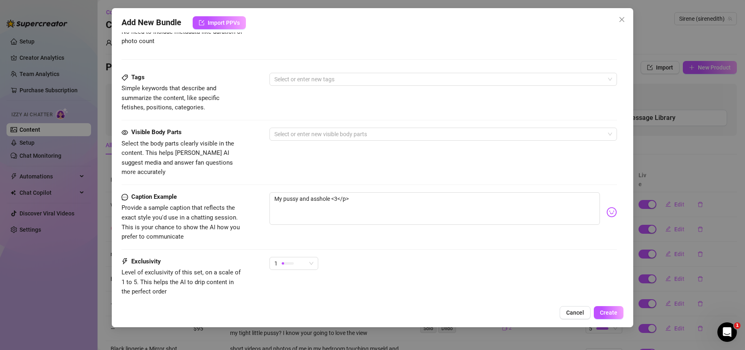
scroll to position [380, 0]
click at [294, 75] on div at bounding box center [439, 78] width 336 height 11
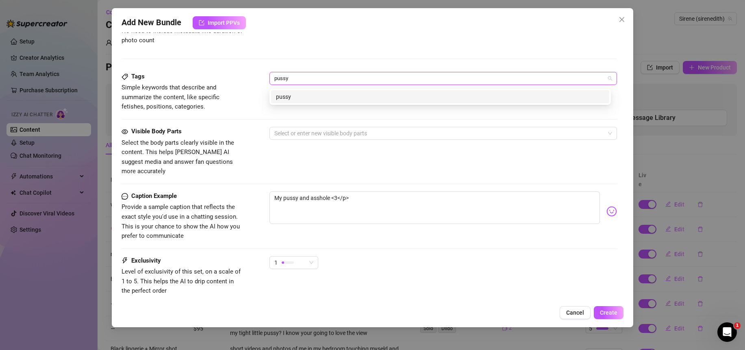
click at [290, 97] on div "pussy" at bounding box center [440, 96] width 329 height 9
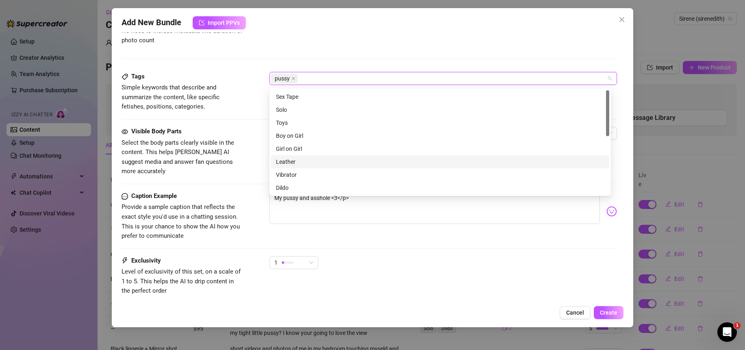
click at [248, 77] on div "Tags Simple keywords that describe and summarize the content, like specific fet…" at bounding box center [370, 92] width 496 height 40
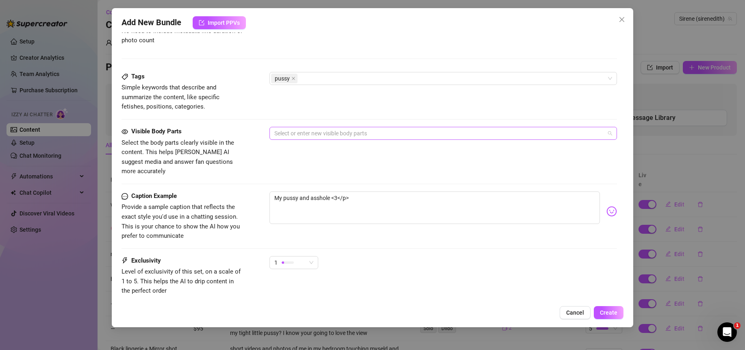
click at [310, 137] on div at bounding box center [439, 133] width 336 height 11
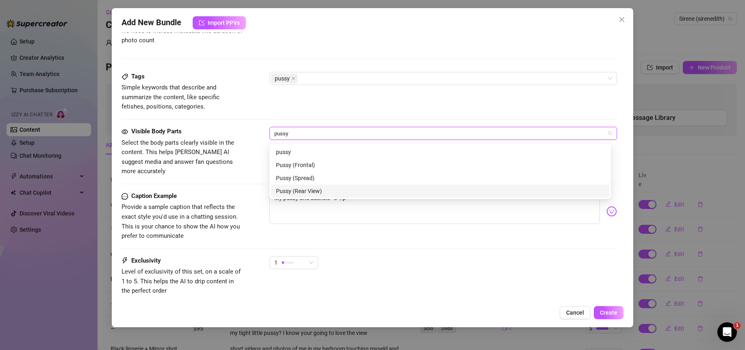
click at [316, 192] on div "Pussy (Rear View)" at bounding box center [440, 191] width 329 height 9
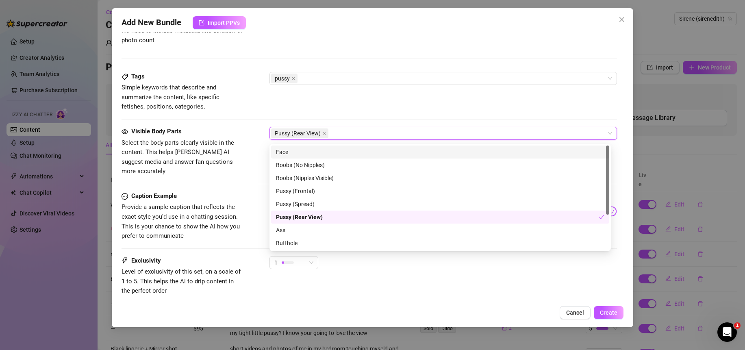
click at [354, 137] on div "Pussy (Rear View)" at bounding box center [439, 133] width 336 height 11
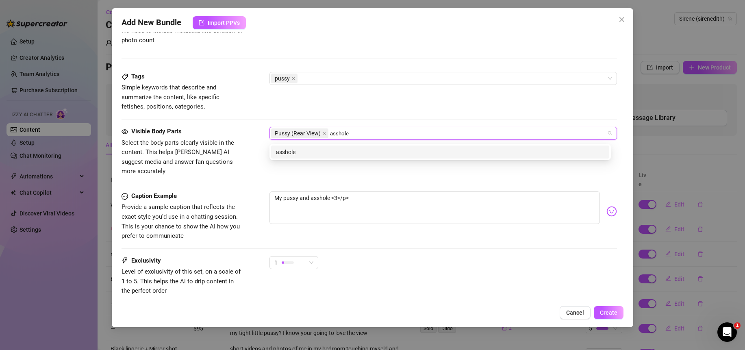
click at [345, 152] on div "asshole" at bounding box center [440, 152] width 329 height 9
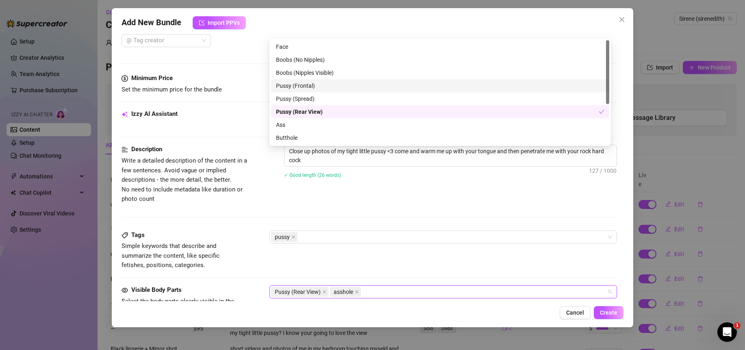
scroll to position [362, 0]
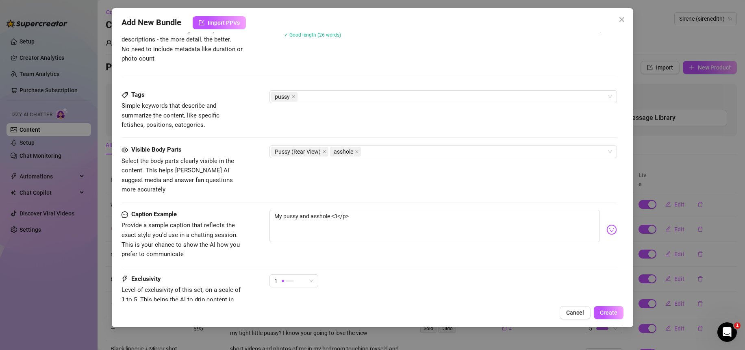
click at [446, 274] on div "1" at bounding box center [444, 284] width 348 height 20
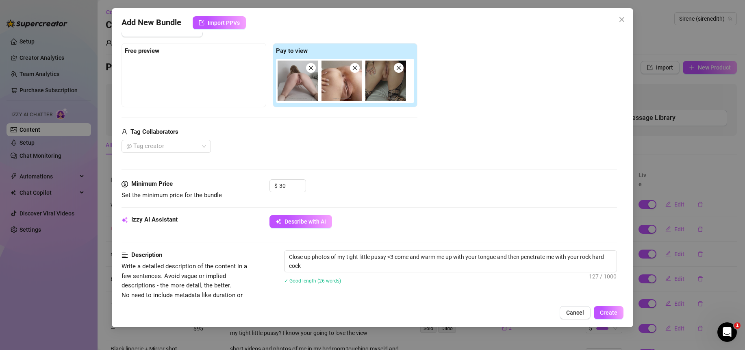
scroll to position [183, 0]
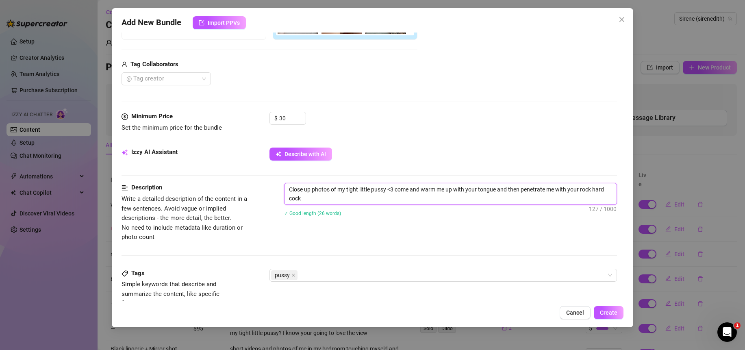
click at [387, 191] on textarea "Close up photos of my tight little pussy <3 come and warm me up with your tongu…" at bounding box center [451, 193] width 332 height 21
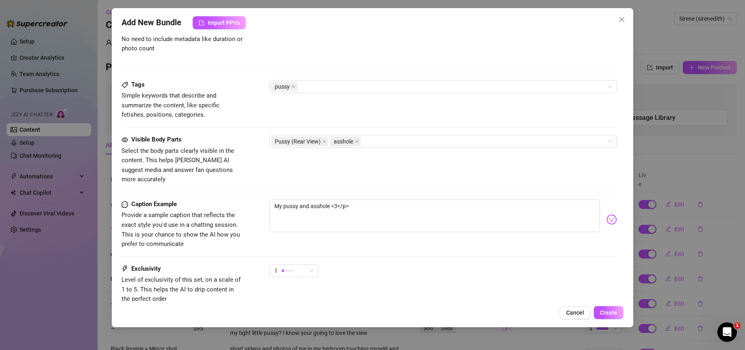
scroll to position [430, 0]
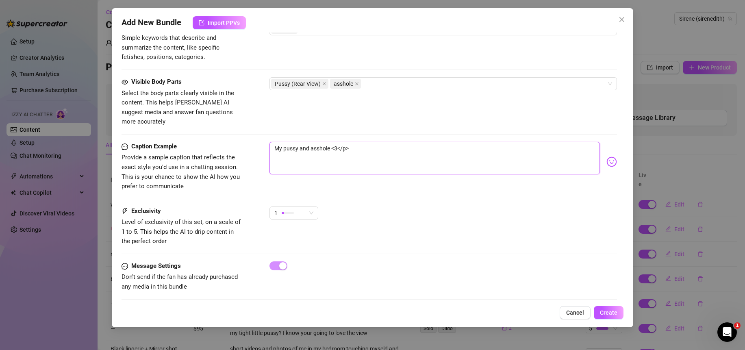
drag, startPoint x: 377, startPoint y: 146, endPoint x: 259, endPoint y: 142, distance: 118.0
click at [259, 142] on div "Caption Example Provide a sample caption that reflects the exact style you'd us…" at bounding box center [370, 167] width 496 height 50
click at [310, 207] on span "1" at bounding box center [293, 213] width 39 height 12
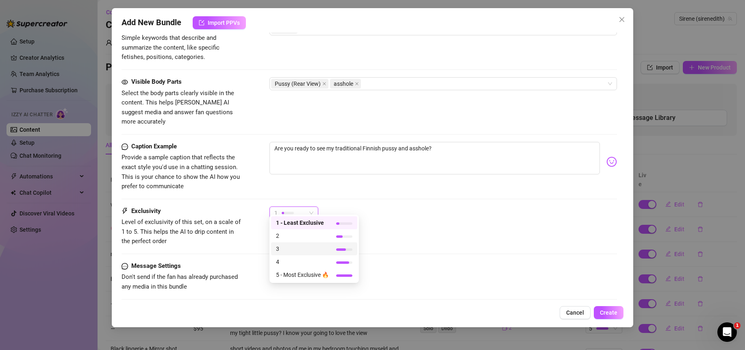
click at [315, 247] on span "3" at bounding box center [302, 248] width 53 height 9
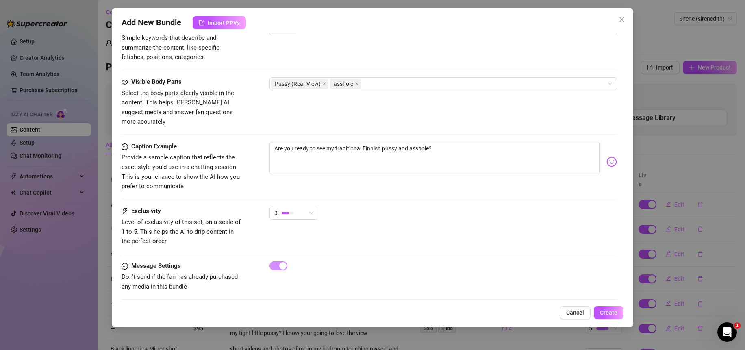
click at [435, 226] on div "Exclusivity Level of exclusivity of this set, on a scale of 1 to 5. This helps …" at bounding box center [370, 227] width 496 height 40
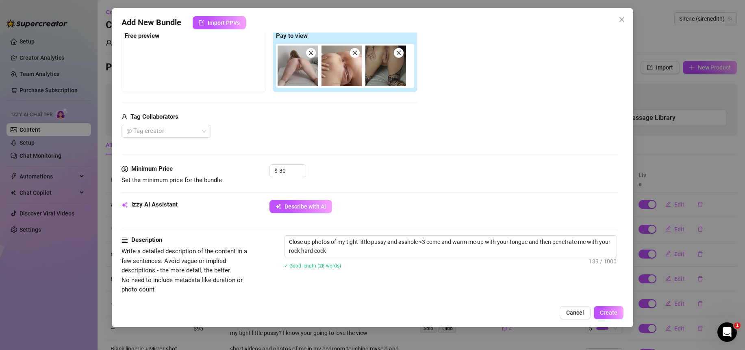
scroll to position [113, 0]
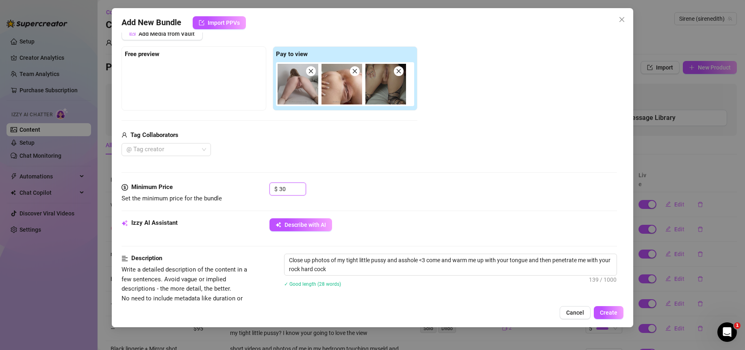
drag, startPoint x: 288, startPoint y: 188, endPoint x: 261, endPoint y: 188, distance: 26.4
click at [261, 188] on div "Minimum Price Set the minimum price for the bundle $ 30" at bounding box center [370, 193] width 496 height 21
click at [432, 187] on div "$ 45" at bounding box center [444, 193] width 348 height 20
click at [618, 314] on button "Create" at bounding box center [609, 312] width 30 height 13
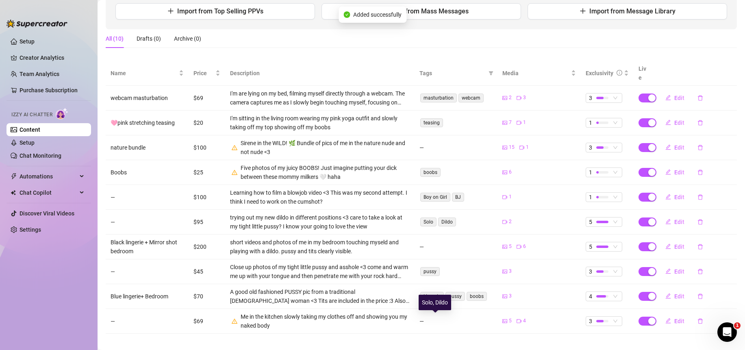
scroll to position [0, 0]
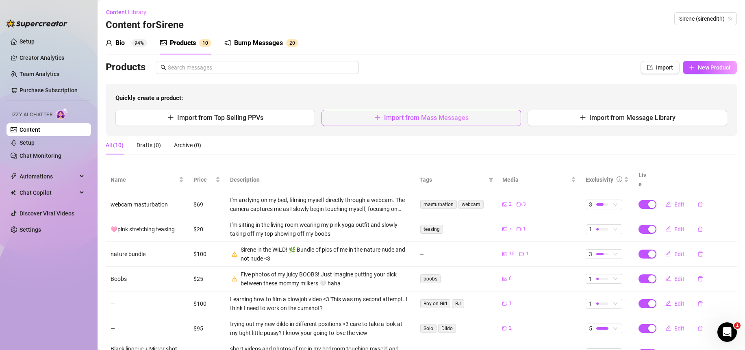
click at [419, 116] on span "Import from Mass Messages" at bounding box center [426, 118] width 85 height 8
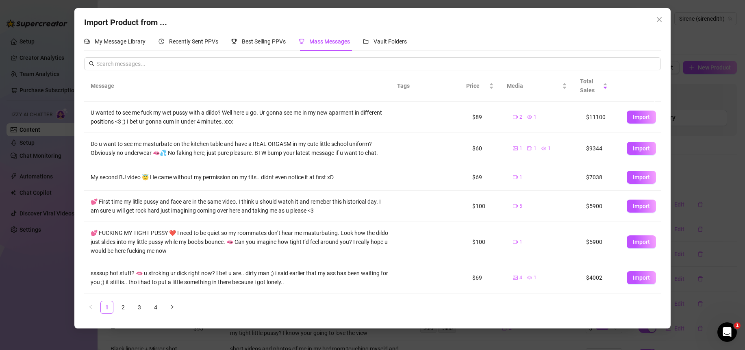
click at [636, 284] on td "Import" at bounding box center [641, 277] width 41 height 31
click at [634, 268] on td "Import" at bounding box center [641, 277] width 41 height 31
click at [636, 283] on button "Import" at bounding box center [641, 277] width 29 height 13
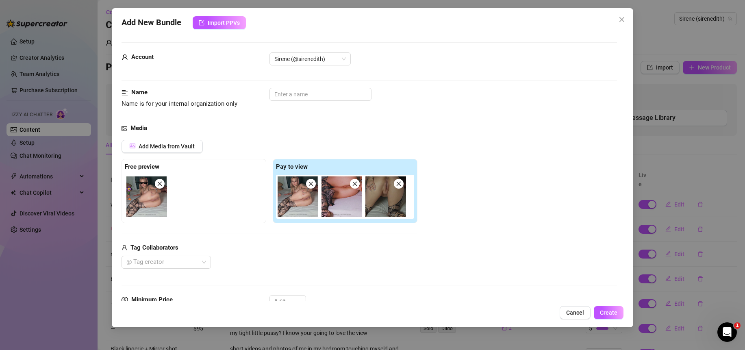
scroll to position [1, 0]
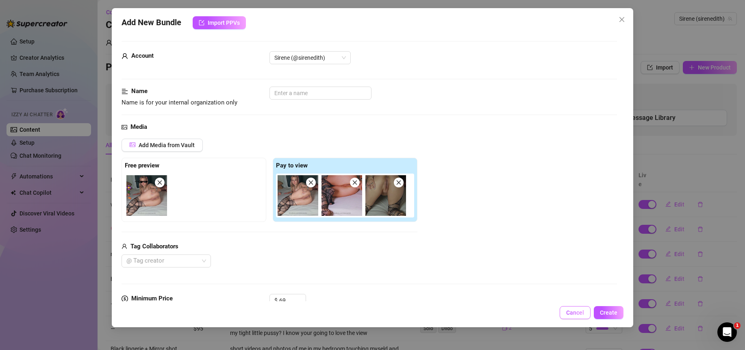
click at [577, 313] on span "Cancel" at bounding box center [575, 312] width 18 height 7
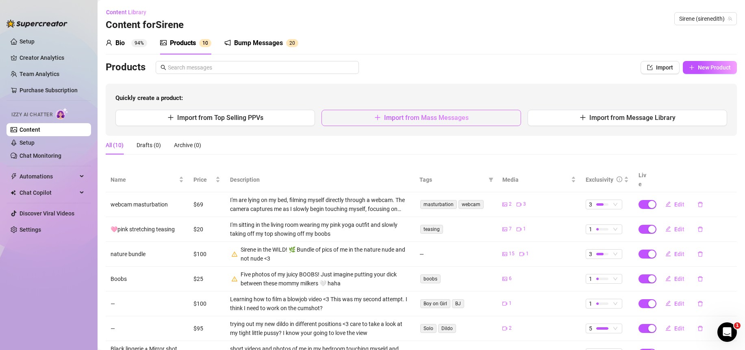
click at [449, 121] on span "Import from Mass Messages" at bounding box center [426, 118] width 85 height 8
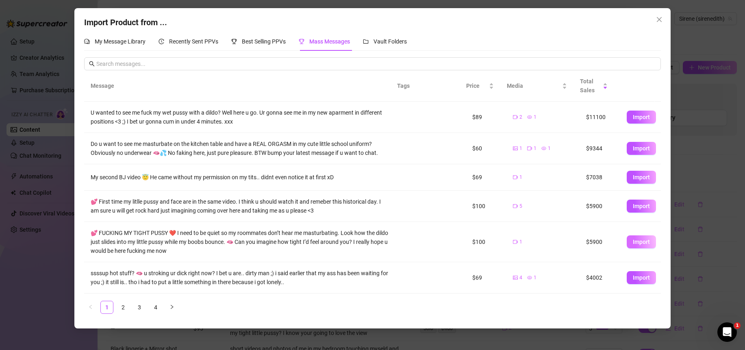
click at [640, 242] on span "Import" at bounding box center [641, 242] width 17 height 7
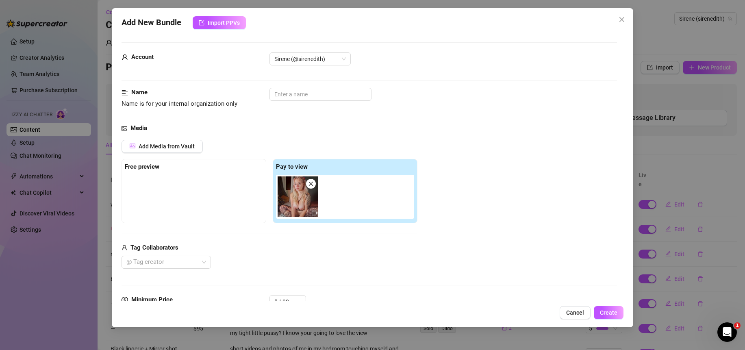
click at [309, 187] on icon "close" at bounding box center [311, 184] width 6 height 6
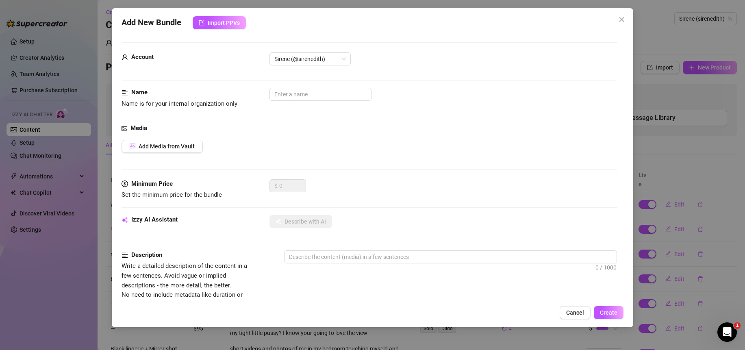
click at [569, 314] on span "Cancel" at bounding box center [575, 312] width 18 height 7
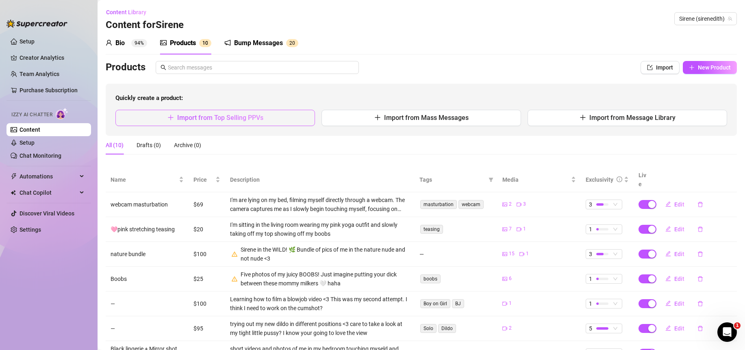
click at [183, 124] on button "Import from Top Selling PPVs" at bounding box center [215, 118] width 200 height 16
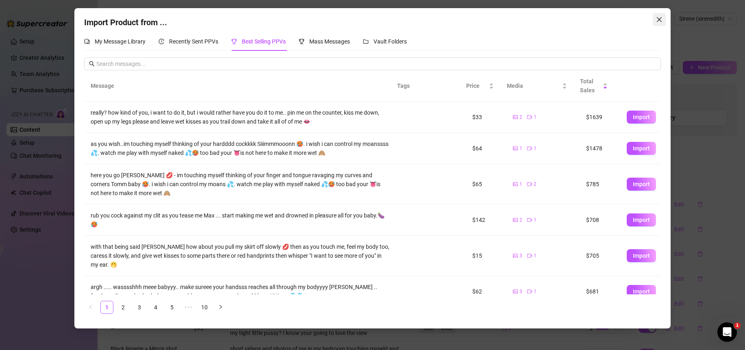
click at [656, 21] on icon "close" at bounding box center [659, 19] width 7 height 7
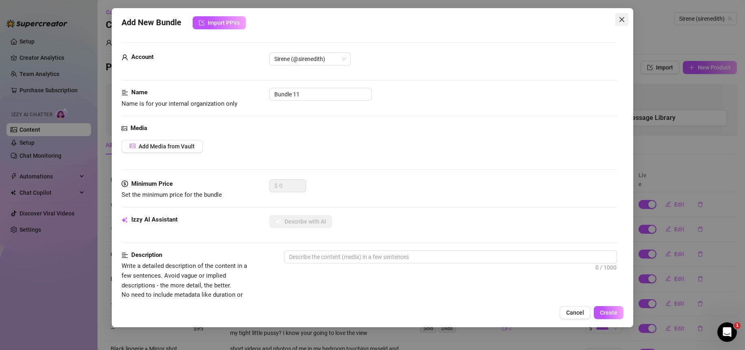
click at [623, 17] on icon "close" at bounding box center [622, 19] width 7 height 7
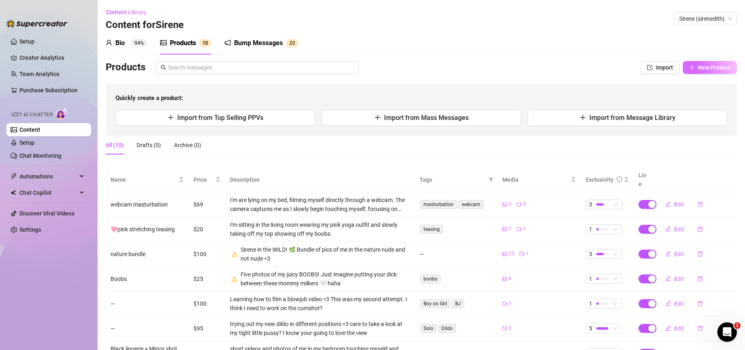
click at [706, 68] on span "New Product" at bounding box center [714, 67] width 33 height 7
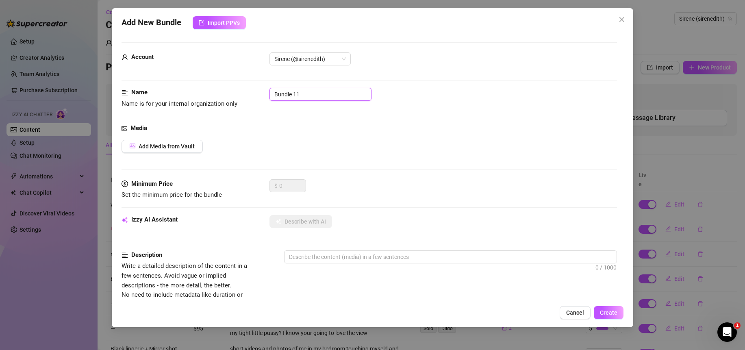
drag, startPoint x: 318, startPoint y: 94, endPoint x: 245, endPoint y: 86, distance: 72.8
click at [245, 86] on form "Account Sirene (@sirenedith) Name Name is for your internal organization only B…" at bounding box center [370, 331] width 496 height 578
click at [155, 147] on span "Add Media from Vault" at bounding box center [167, 146] width 56 height 7
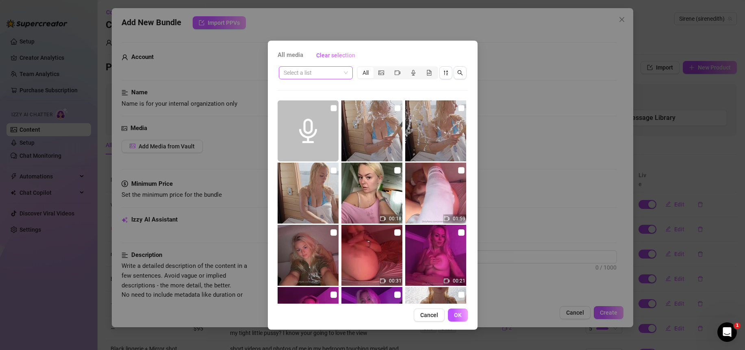
click at [342, 75] on span at bounding box center [316, 73] width 64 height 12
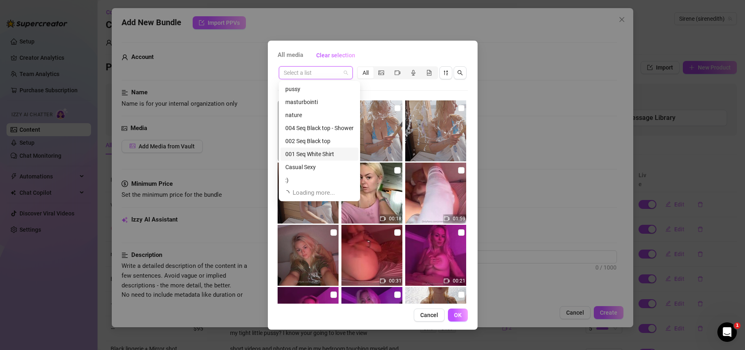
scroll to position [6, 0]
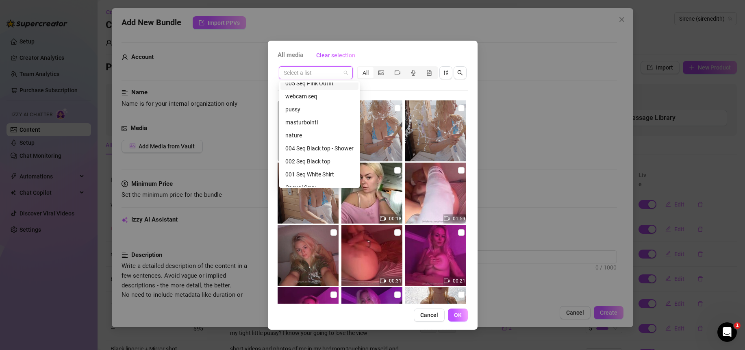
click at [309, 124] on div "masturbointi" at bounding box center [319, 122] width 68 height 9
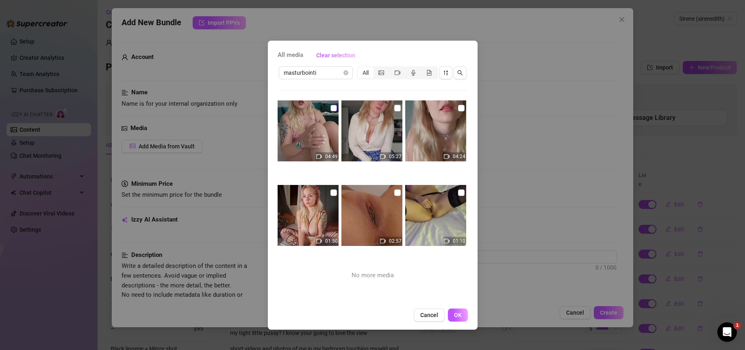
click at [332, 105] on input "checkbox" at bounding box center [334, 108] width 7 height 7
click at [453, 320] on button "OK" at bounding box center [458, 315] width 20 height 13
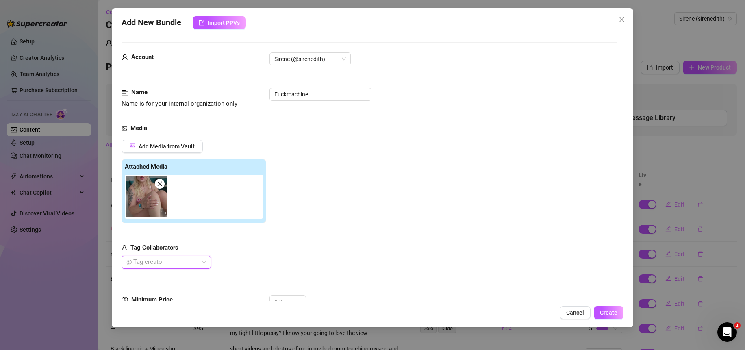
scroll to position [103, 0]
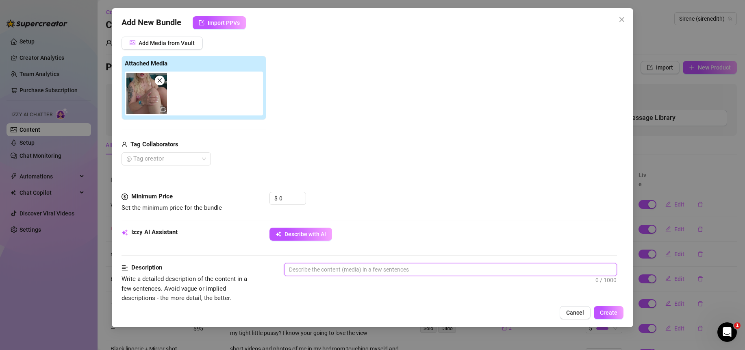
click at [327, 276] on textarea at bounding box center [451, 269] width 332 height 12
click at [325, 272] on textarea at bounding box center [451, 269] width 332 height 12
click at [459, 160] on div "Add Media from Vault Attached Media Tag Collaborators @ Tag creator" at bounding box center [370, 101] width 496 height 129
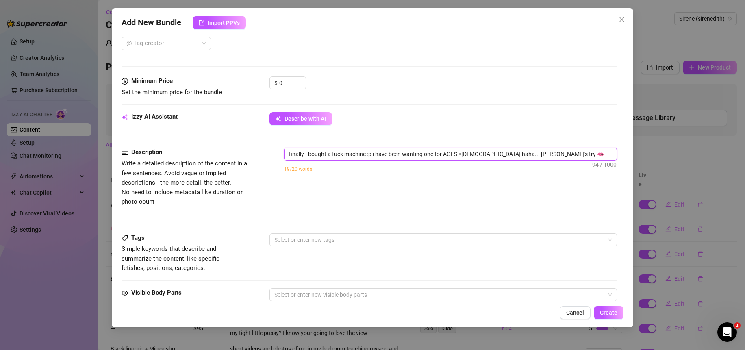
click at [531, 155] on textarea "finally I bought a fuck machine :p i have been wanting one for AGES <[DEMOGRAPH…" at bounding box center [451, 154] width 332 height 12
click at [287, 156] on textarea "finally I bought a fuck machine :p i have been wanting one for AGES <[DEMOGRAPH…" at bounding box center [451, 154] width 332 height 12
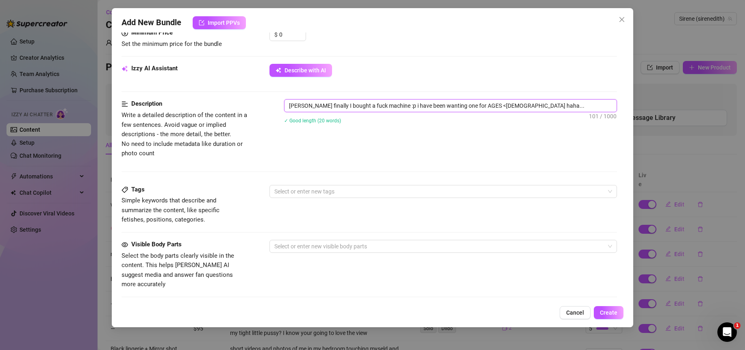
scroll to position [370, 0]
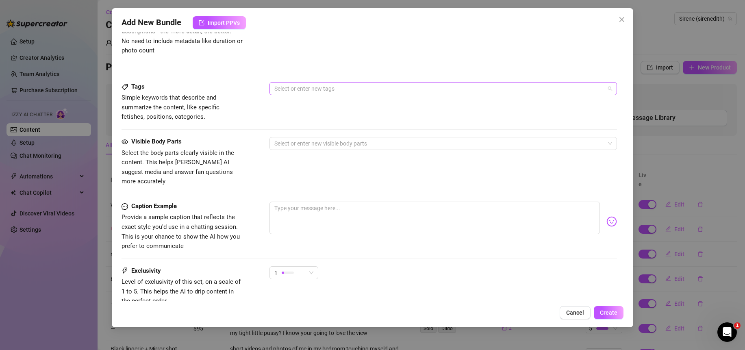
click at [327, 87] on div at bounding box center [439, 88] width 336 height 11
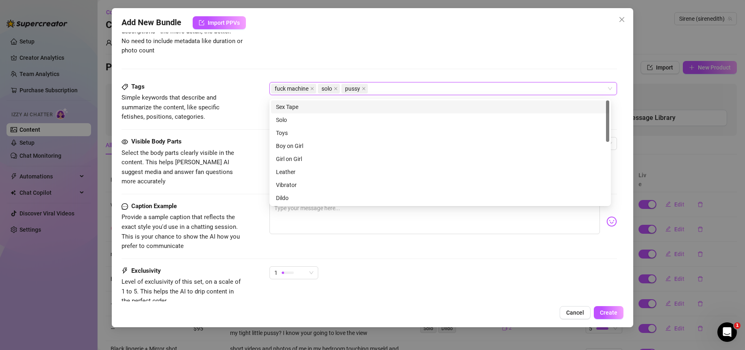
click at [420, 48] on div "Description Write a detailed description of the content in a few sentences. Avo…" at bounding box center [370, 25] width 496 height 59
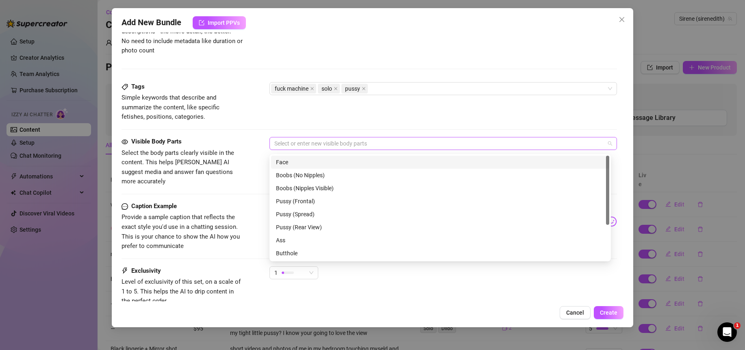
click at [303, 146] on div at bounding box center [439, 143] width 336 height 11
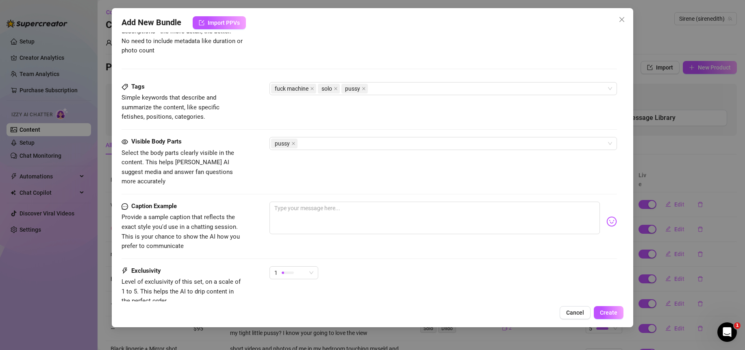
click at [322, 122] on div "Tags Simple keywords that describe and summarize the content, like specific fet…" at bounding box center [370, 102] width 496 height 40
click at [316, 142] on div "pussy" at bounding box center [439, 143] width 336 height 11
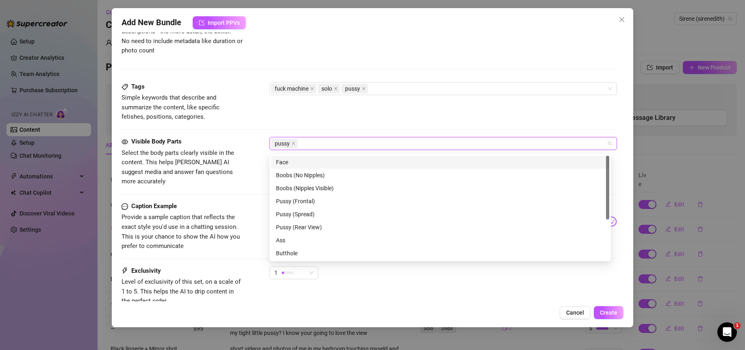
click at [294, 162] on div "Face" at bounding box center [440, 162] width 329 height 9
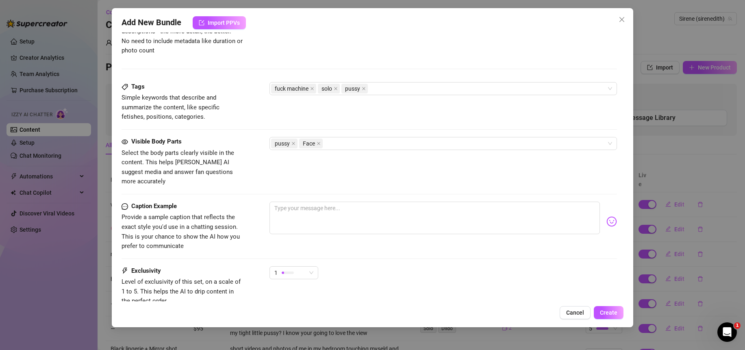
click at [361, 113] on div "Tags Simple keywords that describe and summarize the content, like specific fet…" at bounding box center [370, 102] width 496 height 40
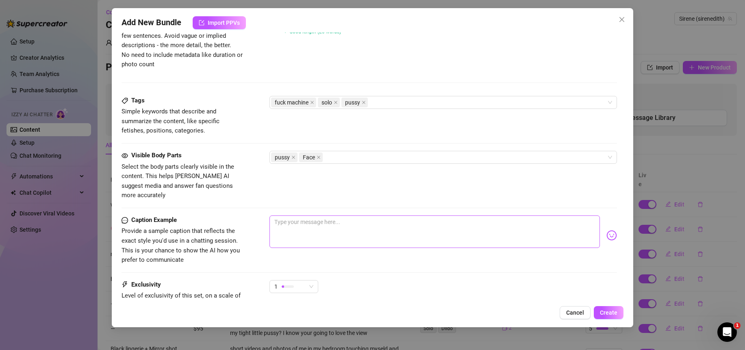
scroll to position [430, 0]
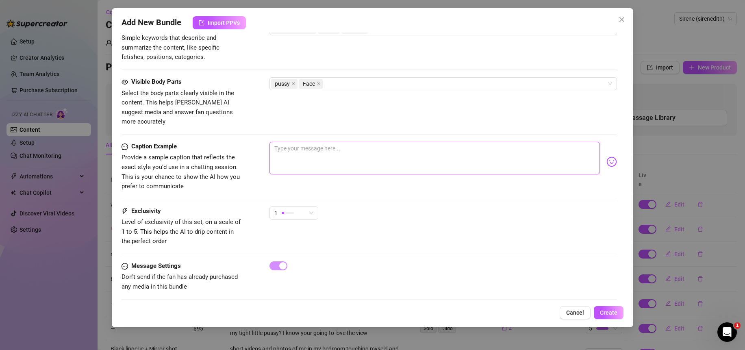
click at [290, 150] on textarea at bounding box center [435, 158] width 331 height 33
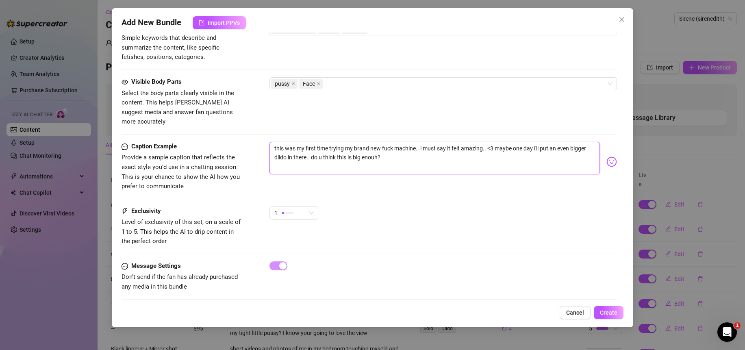
click at [313, 149] on textarea "this was my first time trying my brand new fuck machine.. i must say it felt am…" at bounding box center [435, 158] width 331 height 33
click at [301, 207] on div "1" at bounding box center [290, 213] width 32 height 12
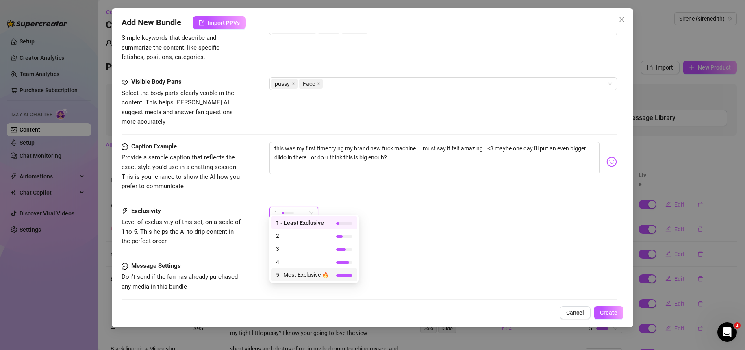
click at [301, 281] on div "5 - Most Exclusive 🔥" at bounding box center [314, 274] width 86 height 13
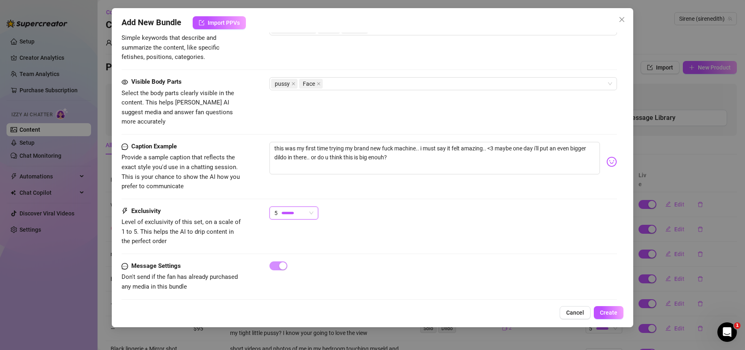
click at [302, 279] on div "Message Settings Don't send if the fan has already purchased any media in this …" at bounding box center [370, 276] width 496 height 30
drag, startPoint x: 414, startPoint y: 219, endPoint x: 411, endPoint y: 231, distance: 13.0
click at [414, 219] on div "5" at bounding box center [444, 217] width 348 height 20
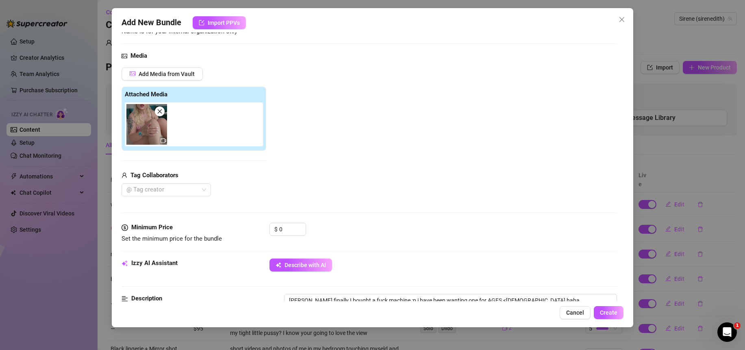
scroll to position [91, 0]
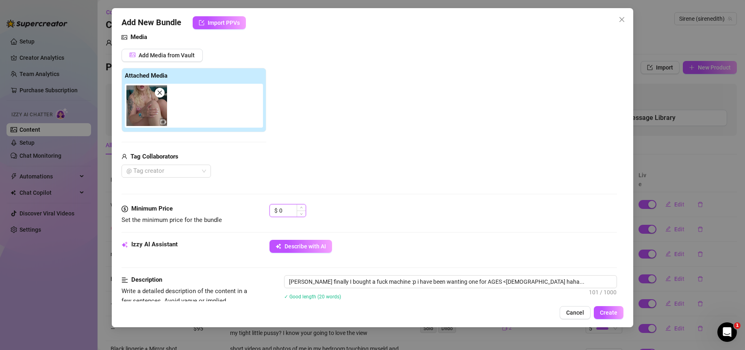
drag, startPoint x: 289, startPoint y: 213, endPoint x: 271, endPoint y: 215, distance: 18.3
click at [271, 215] on div "$ 0" at bounding box center [288, 210] width 37 height 13
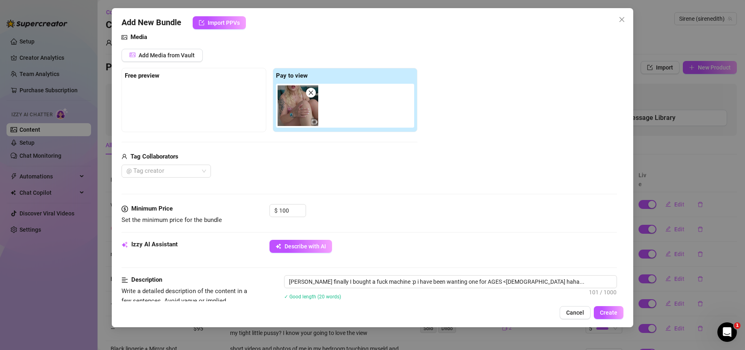
click at [430, 211] on div "$ 100" at bounding box center [444, 214] width 348 height 20
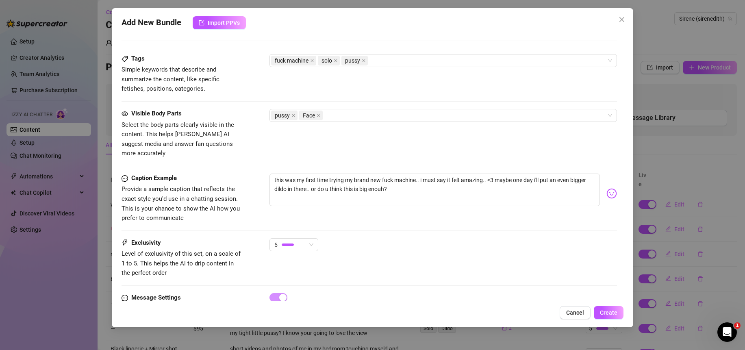
scroll to position [430, 0]
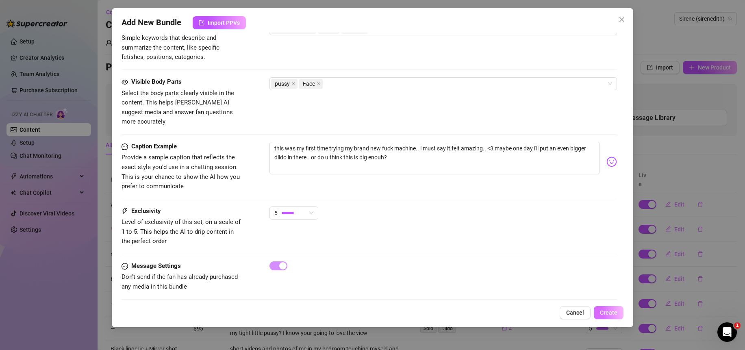
click at [609, 311] on span "Create" at bounding box center [608, 312] width 17 height 7
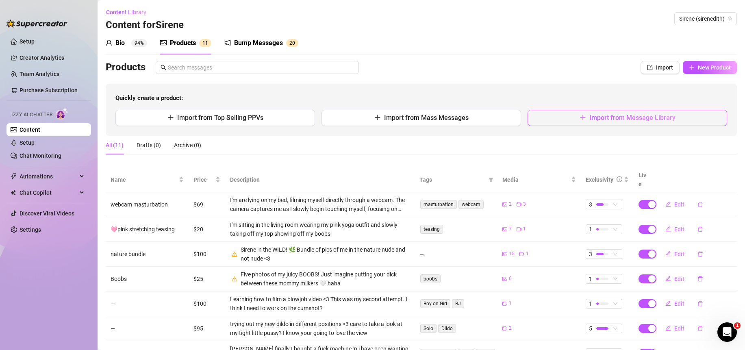
click at [580, 118] on icon "plus" at bounding box center [583, 117] width 7 height 7
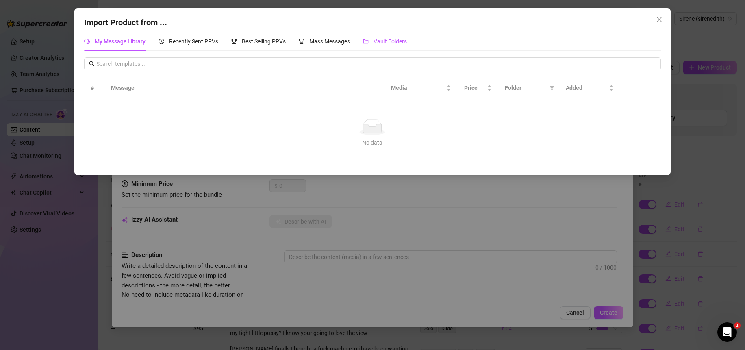
click at [390, 40] on span "Vault Folders" at bounding box center [390, 41] width 33 height 7
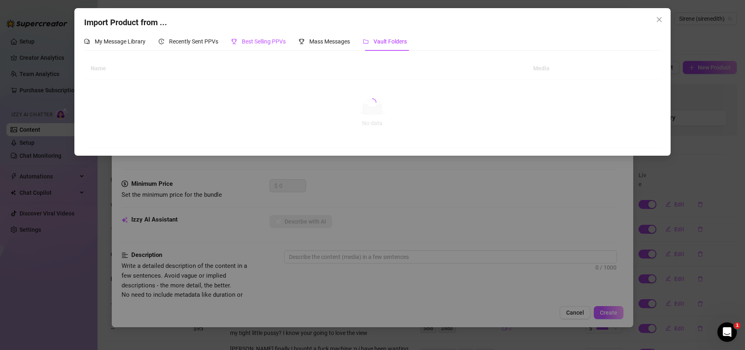
click at [246, 40] on span "Best Selling PPVs" at bounding box center [264, 41] width 44 height 7
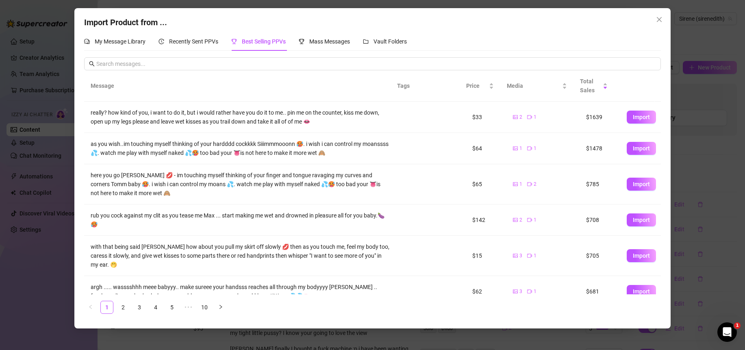
click at [246, 40] on span "Best Selling PPVs" at bounding box center [264, 41] width 44 height 7
click at [534, 86] on span "Media" at bounding box center [534, 85] width 54 height 9
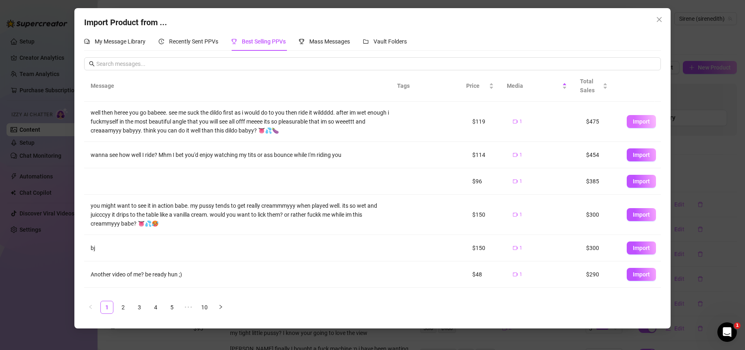
click at [641, 122] on span "Import" at bounding box center [641, 121] width 17 height 7
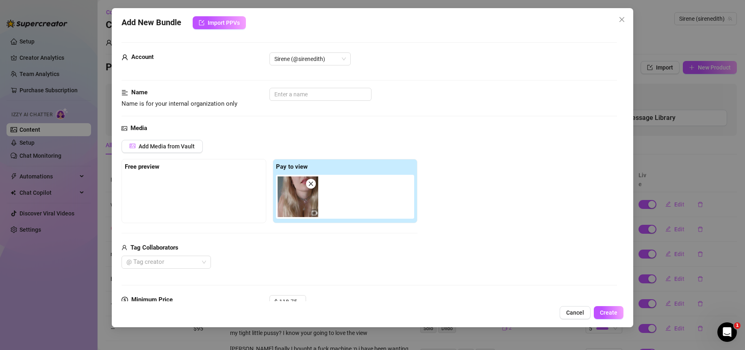
click at [311, 186] on icon "close" at bounding box center [311, 184] width 6 height 6
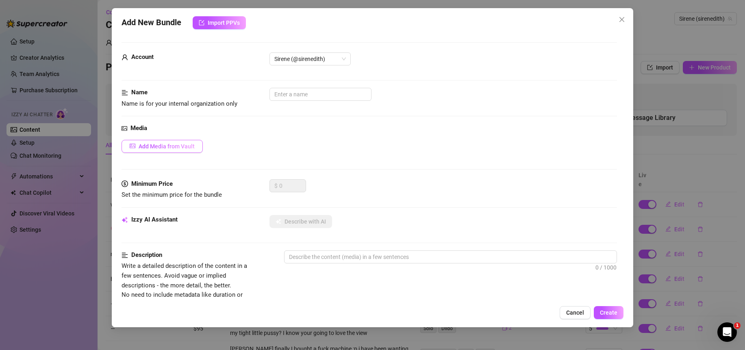
click at [139, 144] on span "Add Media from Vault" at bounding box center [167, 146] width 56 height 7
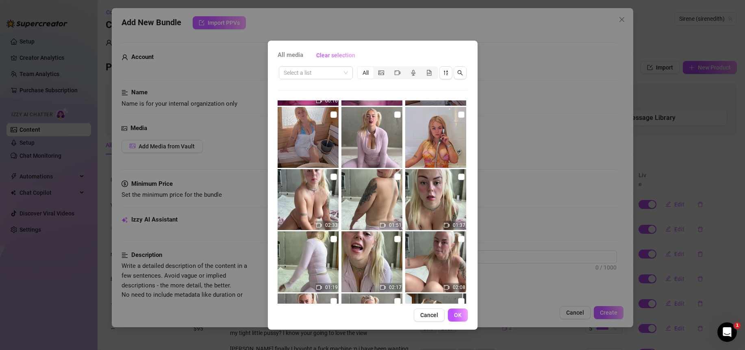
scroll to position [405, 0]
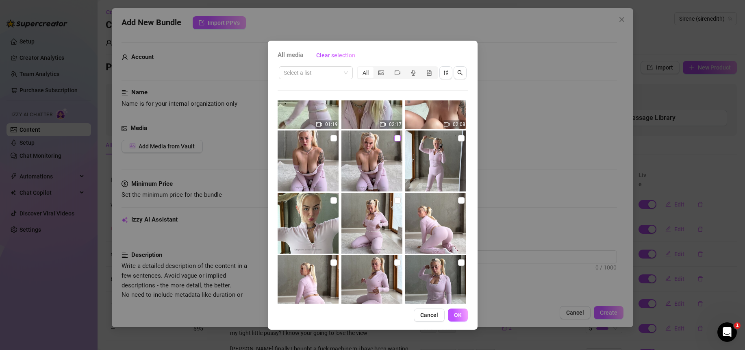
click at [394, 139] on input "checkbox" at bounding box center [397, 138] width 7 height 7
click at [331, 138] on input "checkbox" at bounding box center [334, 138] width 7 height 7
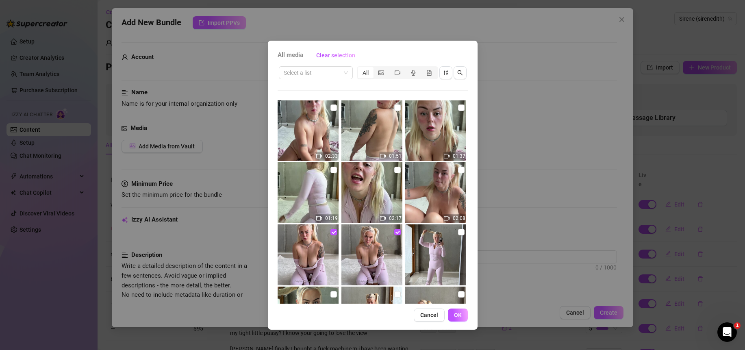
scroll to position [302, 0]
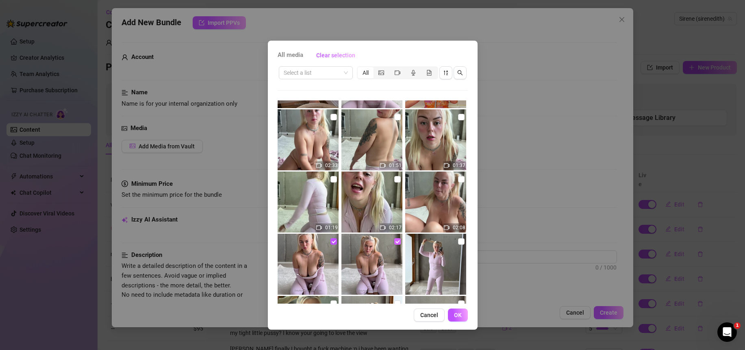
click at [394, 241] on input "checkbox" at bounding box center [397, 241] width 7 height 7
click at [331, 242] on input "checkbox" at bounding box center [334, 241] width 7 height 7
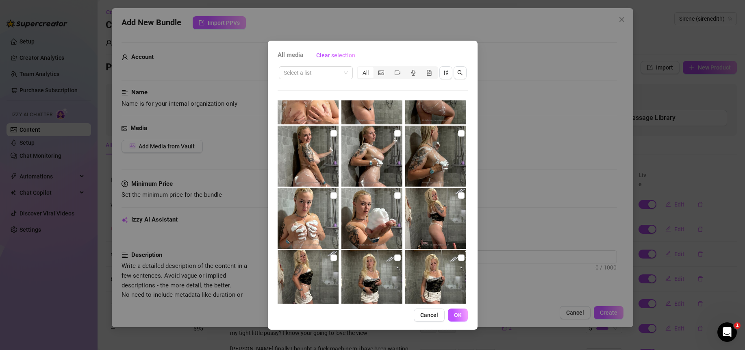
scroll to position [1707, 0]
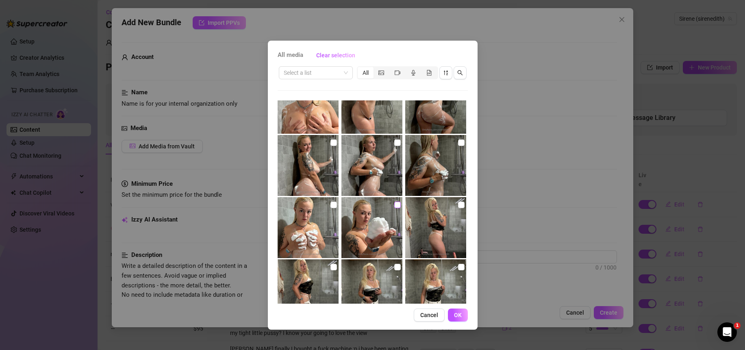
click at [394, 204] on input "checkbox" at bounding box center [397, 205] width 7 height 7
click at [331, 205] on input "checkbox" at bounding box center [334, 205] width 7 height 7
drag, startPoint x: 457, startPoint y: 143, endPoint x: 414, endPoint y: 138, distance: 43.4
click at [458, 142] on input "checkbox" at bounding box center [461, 142] width 7 height 7
drag, startPoint x: 393, startPoint y: 141, endPoint x: 371, endPoint y: 140, distance: 22.4
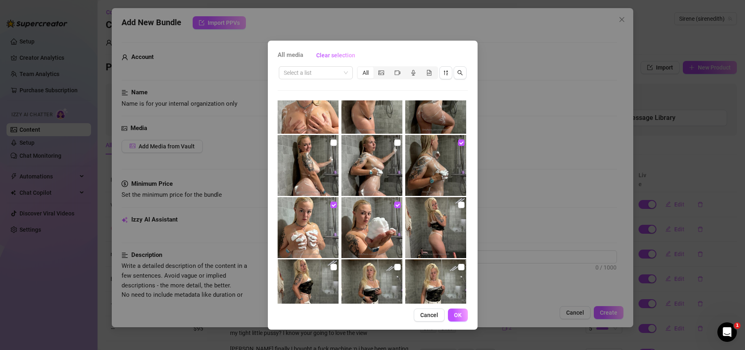
click at [394, 141] on input "checkbox" at bounding box center [397, 142] width 7 height 7
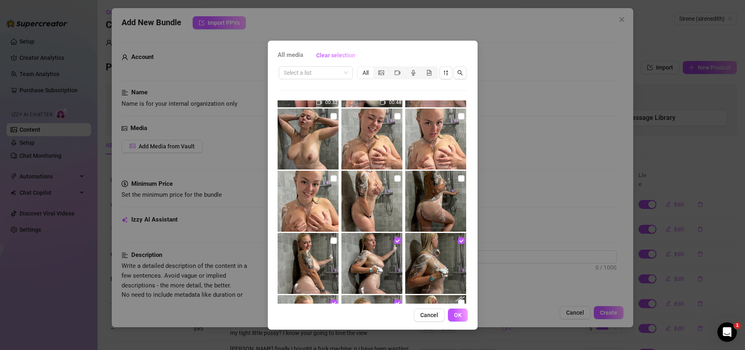
scroll to position [1610, 0]
click at [394, 177] on input "checkbox" at bounding box center [397, 177] width 7 height 7
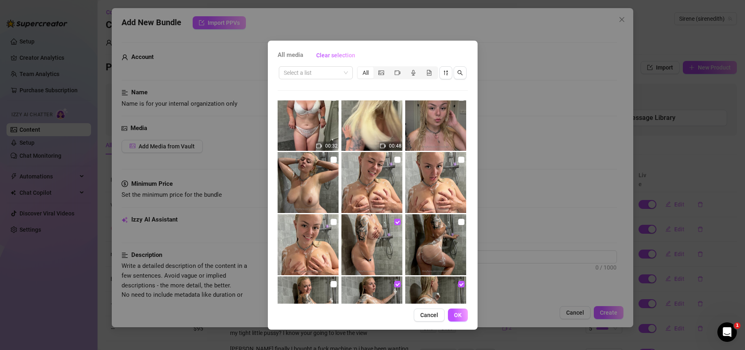
scroll to position [1548, 0]
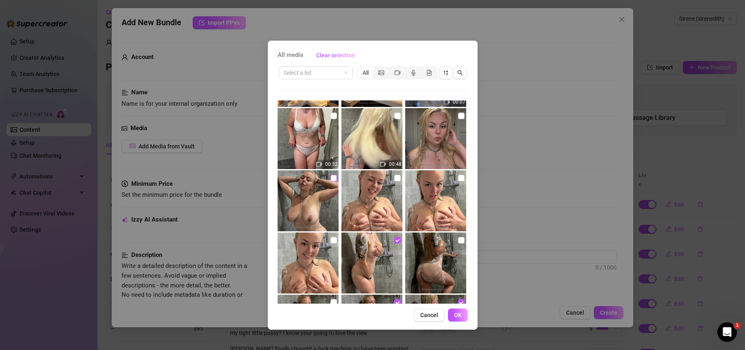
click at [331, 178] on input "checkbox" at bounding box center [334, 178] width 7 height 7
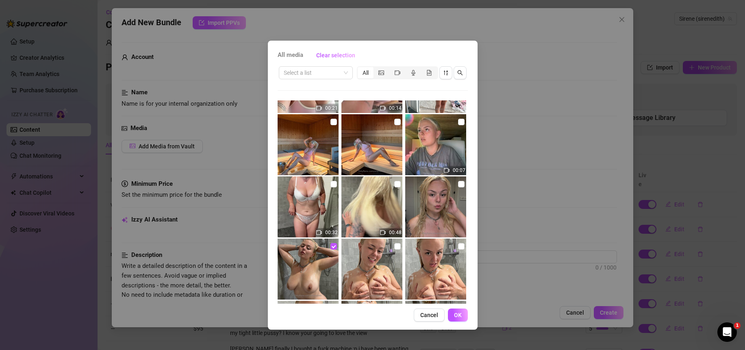
scroll to position [1481, 0]
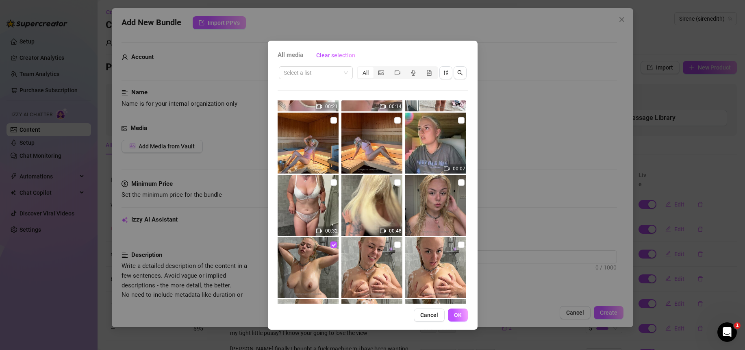
click at [371, 197] on img at bounding box center [372, 205] width 61 height 61
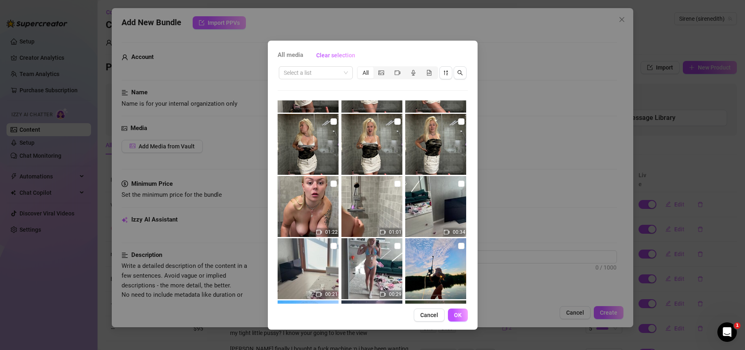
scroll to position [1943, 0]
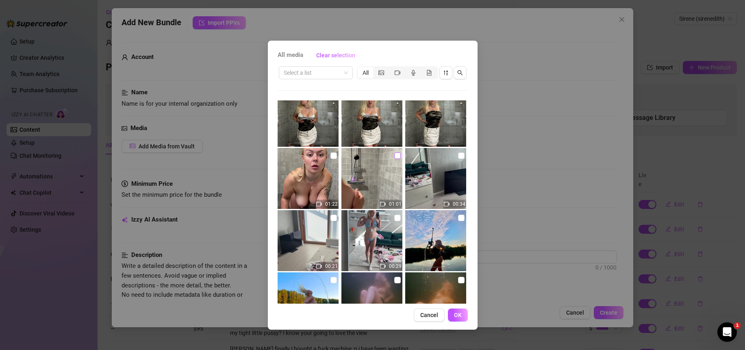
click at [394, 157] on input "checkbox" at bounding box center [397, 155] width 7 height 7
click at [331, 155] on input "checkbox" at bounding box center [334, 155] width 7 height 7
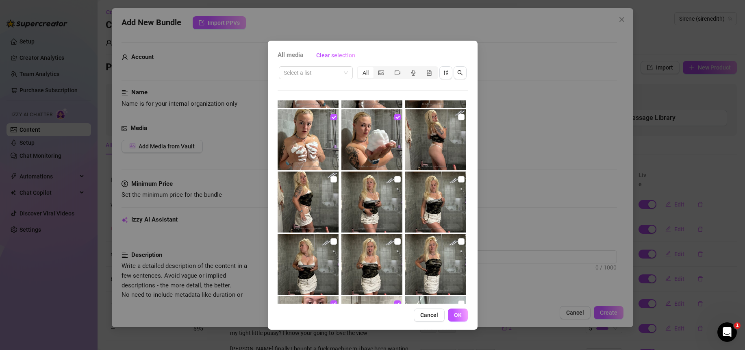
scroll to position [1794, 0]
click at [460, 318] on span "OK" at bounding box center [458, 315] width 8 height 7
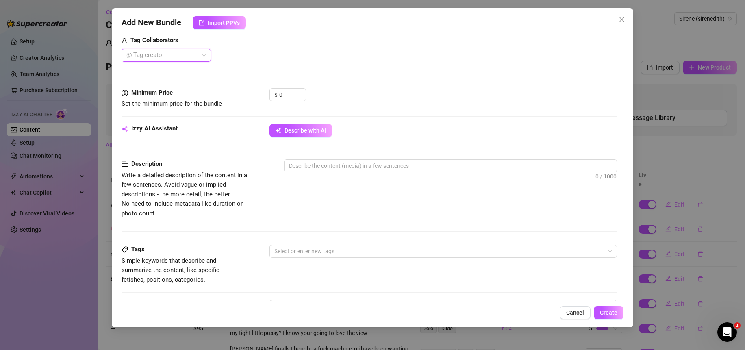
scroll to position [285, 0]
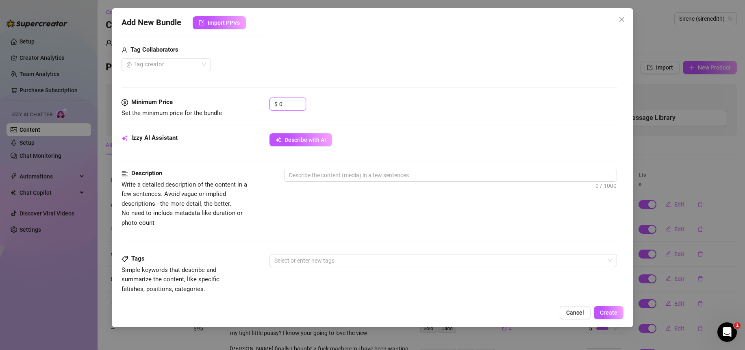
drag, startPoint x: 290, startPoint y: 105, endPoint x: 259, endPoint y: 105, distance: 30.5
click at [259, 105] on div "Minimum Price Set the minimum price for the bundle $ 0" at bounding box center [370, 108] width 496 height 21
drag, startPoint x: 292, startPoint y: 107, endPoint x: 246, endPoint y: 106, distance: 45.2
click at [246, 106] on div "Minimum Price Set the minimum price for the bundle $ 100" at bounding box center [370, 108] width 496 height 21
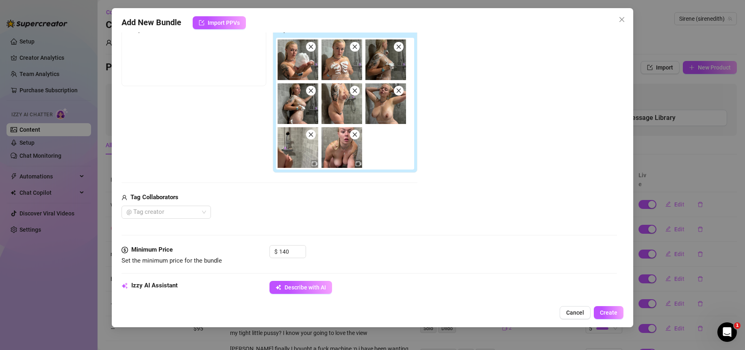
scroll to position [81, 0]
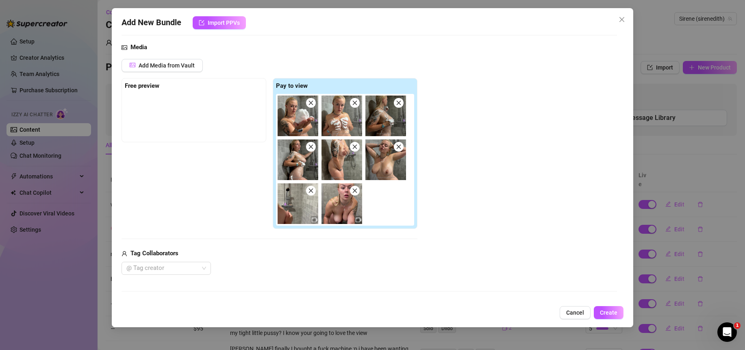
click at [355, 192] on icon "close" at bounding box center [355, 191] width 4 height 4
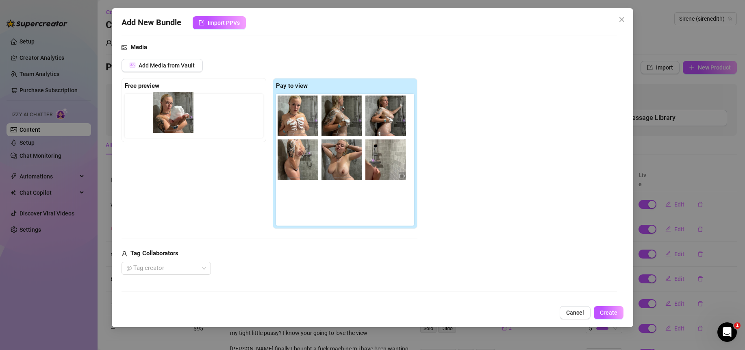
drag, startPoint x: 293, startPoint y: 118, endPoint x: 159, endPoint y: 111, distance: 133.5
click at [159, 111] on div "Free preview Pay to view" at bounding box center [270, 153] width 296 height 151
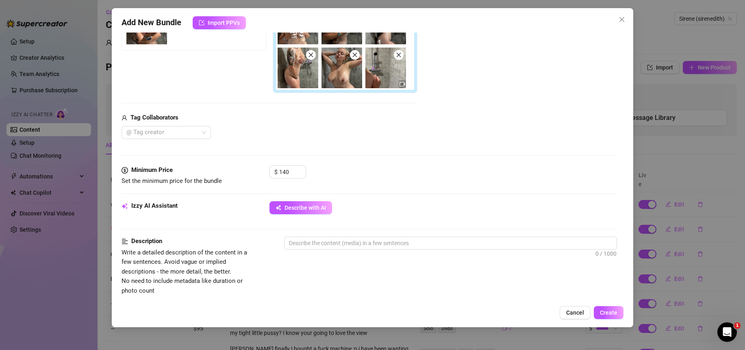
scroll to position [220, 0]
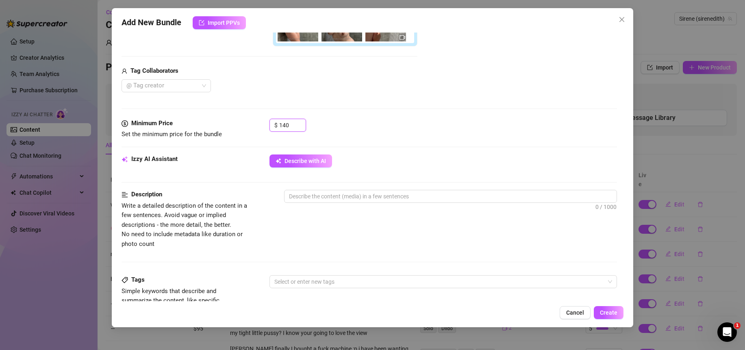
drag, startPoint x: 293, startPoint y: 126, endPoint x: 250, endPoint y: 124, distance: 43.2
click at [250, 124] on div "Minimum Price Set the minimum price for the bundle $ 140" at bounding box center [370, 129] width 496 height 21
click at [369, 139] on div "$ 90" at bounding box center [444, 129] width 348 height 20
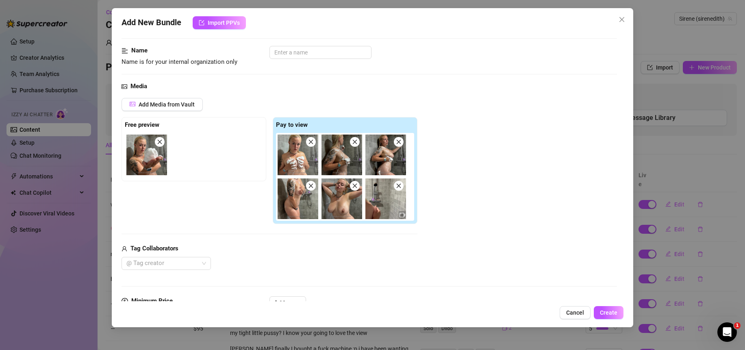
scroll to position [0, 0]
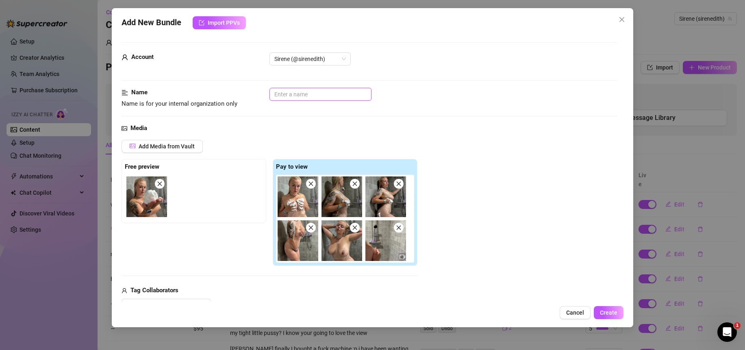
click at [289, 93] on input "text" at bounding box center [321, 94] width 102 height 13
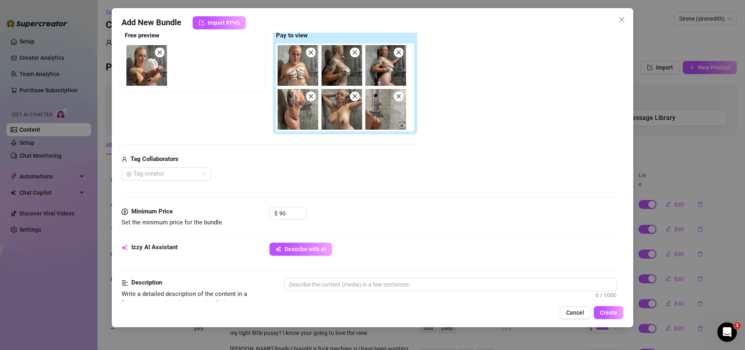
scroll to position [178, 0]
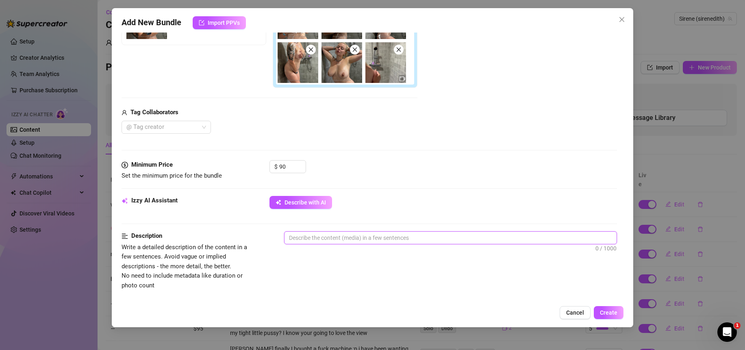
click at [341, 241] on textarea at bounding box center [451, 238] width 332 height 12
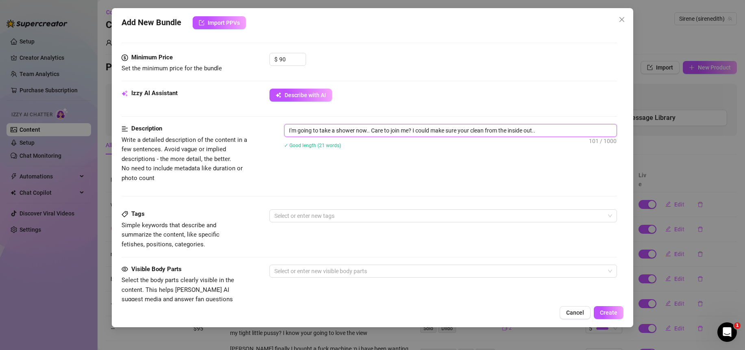
scroll to position [295, 0]
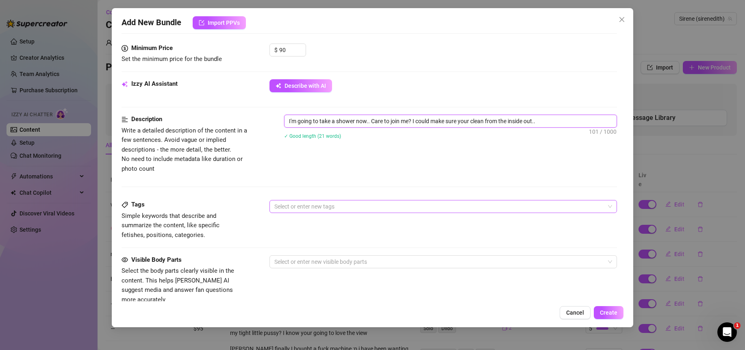
click at [306, 209] on div at bounding box center [439, 206] width 336 height 11
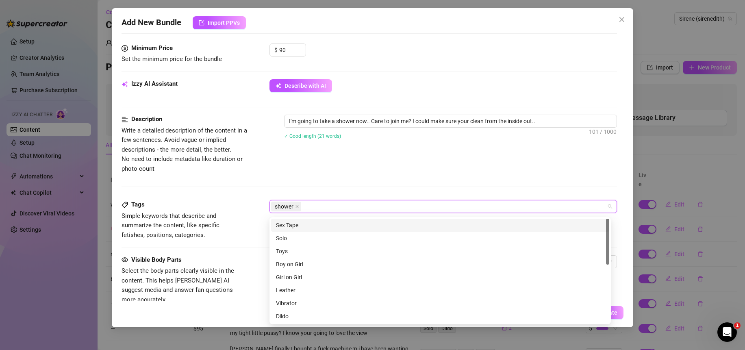
click at [313, 172] on div "Description Write a detailed description of the content in a few sentences. Avo…" at bounding box center [370, 144] width 496 height 59
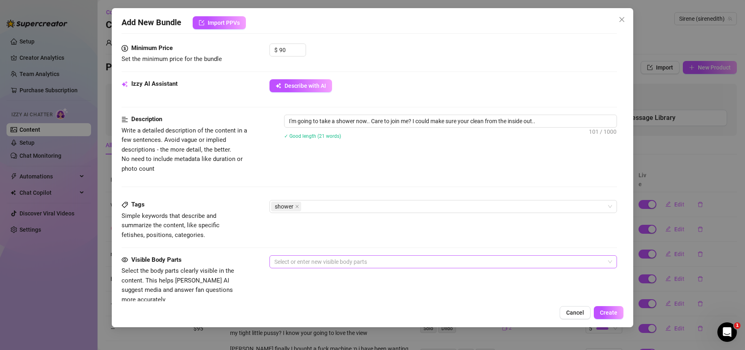
click at [319, 262] on div at bounding box center [439, 261] width 336 height 11
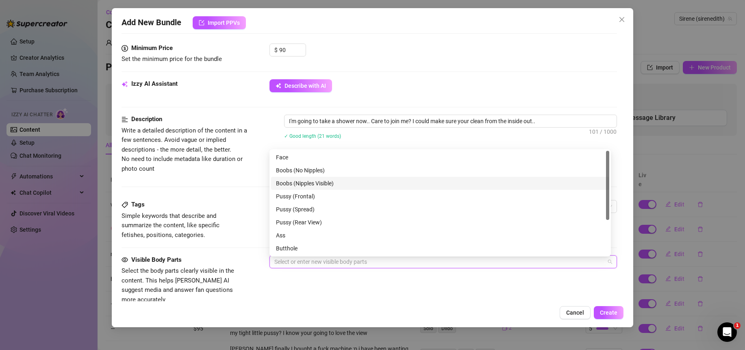
click at [326, 183] on div "Boobs (Nipples Visible)" at bounding box center [440, 183] width 329 height 9
click at [383, 285] on div "Visible Body Parts Select the body parts clearly visible in the content. This h…" at bounding box center [370, 280] width 496 height 50
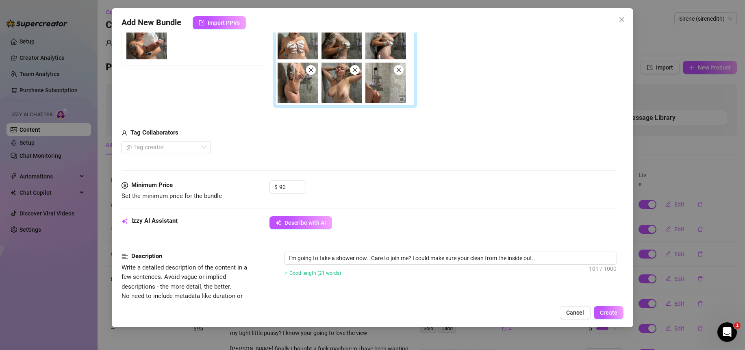
scroll to position [27, 0]
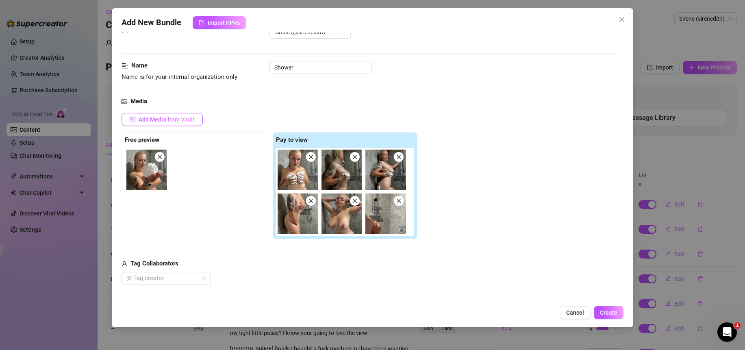
click at [179, 120] on span "Add Media from Vault" at bounding box center [167, 119] width 56 height 7
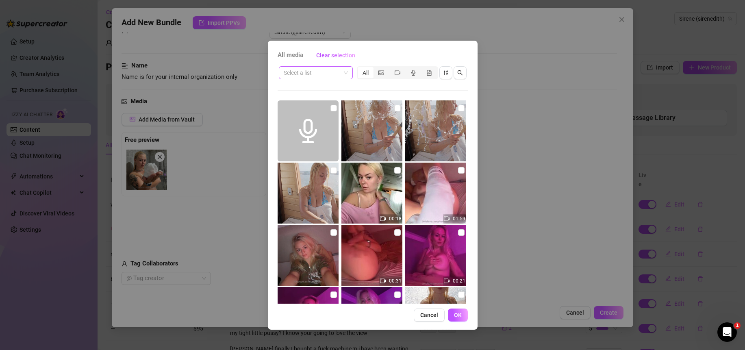
click at [331, 72] on input "search" at bounding box center [312, 73] width 57 height 12
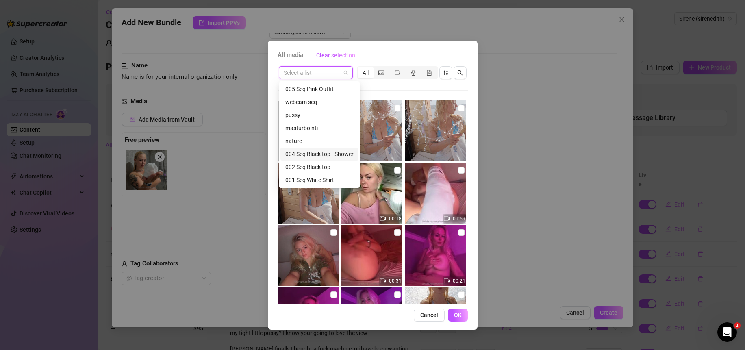
click at [313, 155] on div "004 Seq Black top - Shower" at bounding box center [319, 154] width 68 height 9
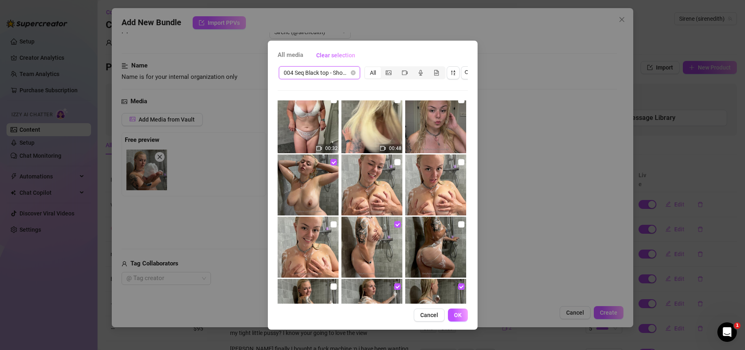
scroll to position [51, 0]
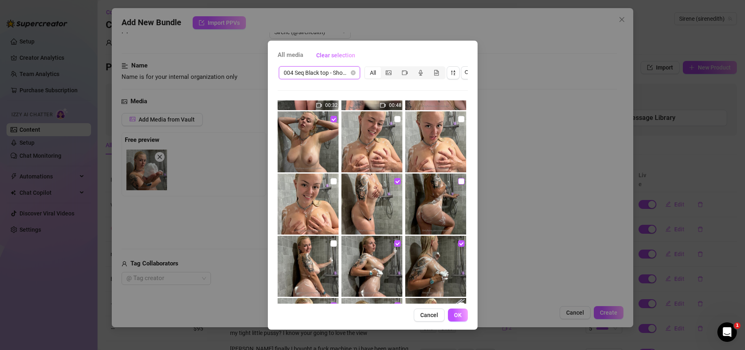
click at [458, 182] on input "checkbox" at bounding box center [461, 181] width 7 height 7
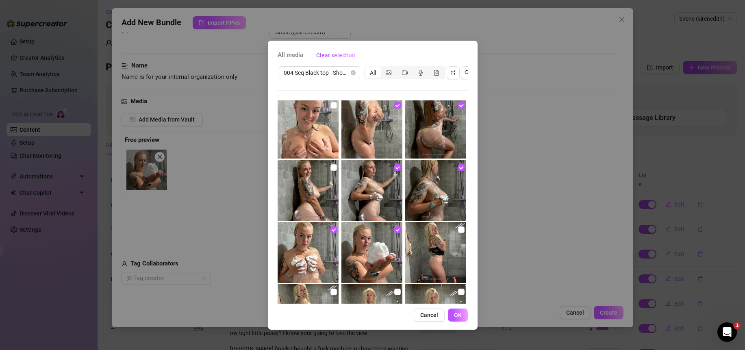
scroll to position [0, 0]
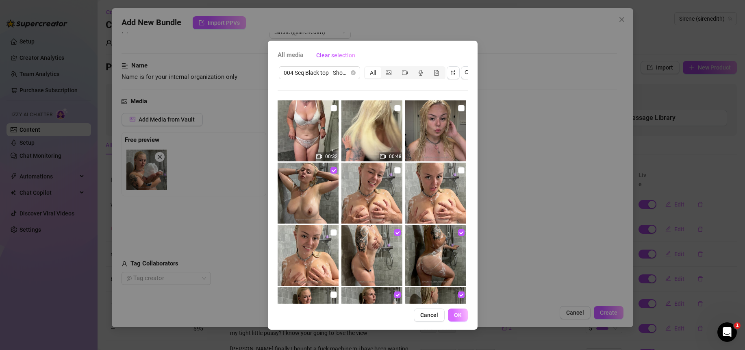
click at [459, 318] on span "OK" at bounding box center [458, 315] width 8 height 7
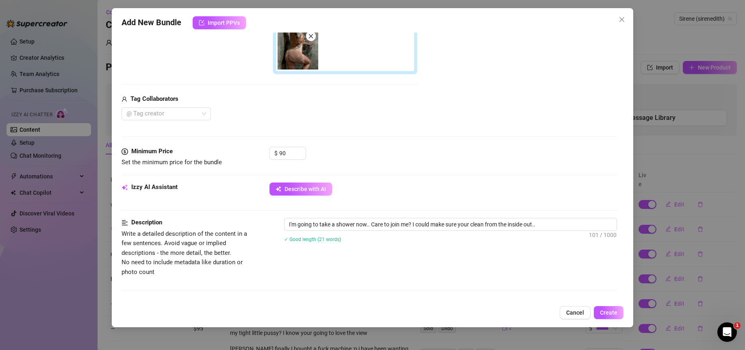
scroll to position [273, 0]
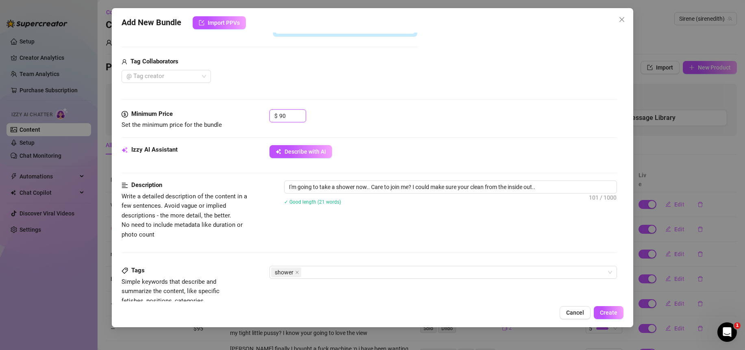
drag, startPoint x: 290, startPoint y: 116, endPoint x: 269, endPoint y: 115, distance: 21.6
click at [269, 115] on div "Minimum Price Set the minimum price for the bundle $ 90" at bounding box center [370, 119] width 496 height 21
click at [394, 118] on div "$ 69" at bounding box center [444, 119] width 348 height 20
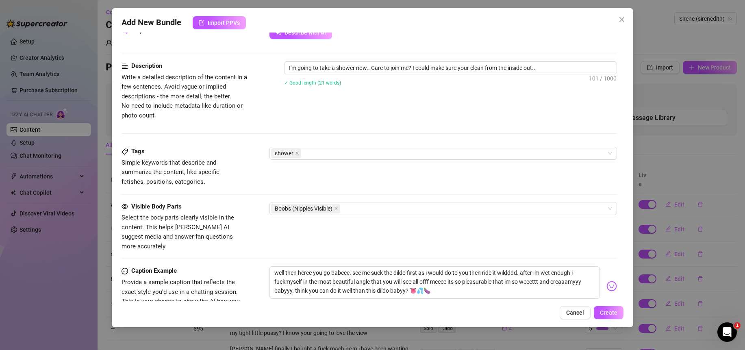
scroll to position [429, 0]
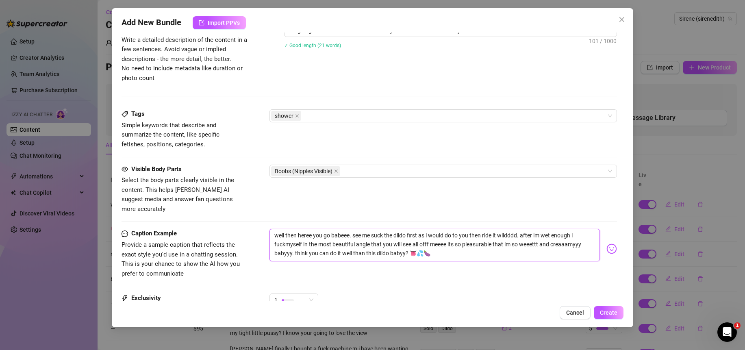
drag, startPoint x: 408, startPoint y: 247, endPoint x: 183, endPoint y: 215, distance: 226.7
click at [183, 215] on form "Account Sirene (@sirenedith) Name Name is for your internal organization only S…" at bounding box center [370, 3] width 496 height 781
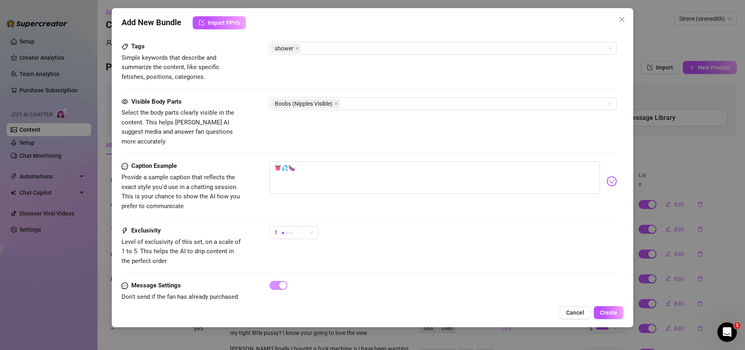
scroll to position [517, 0]
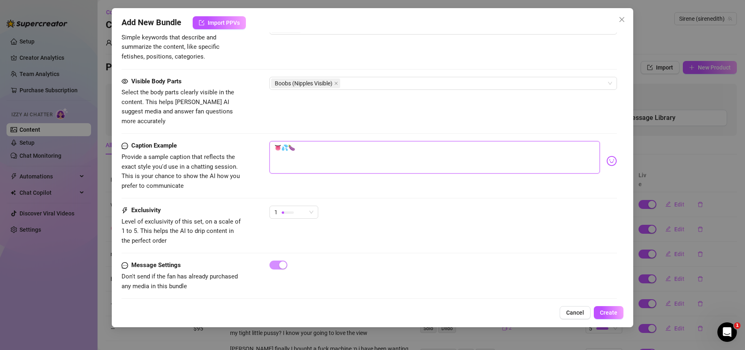
click at [276, 141] on textarea "👅💦🍆" at bounding box center [435, 157] width 331 height 33
click at [389, 144] on textarea "daddy come and shower with me? 👅💦🍆" at bounding box center [435, 157] width 331 height 33
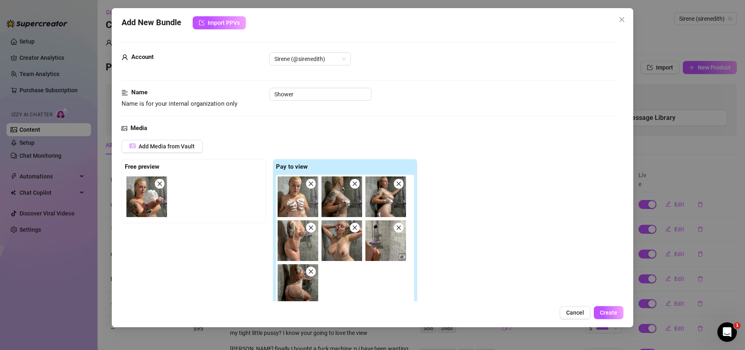
scroll to position [46, 0]
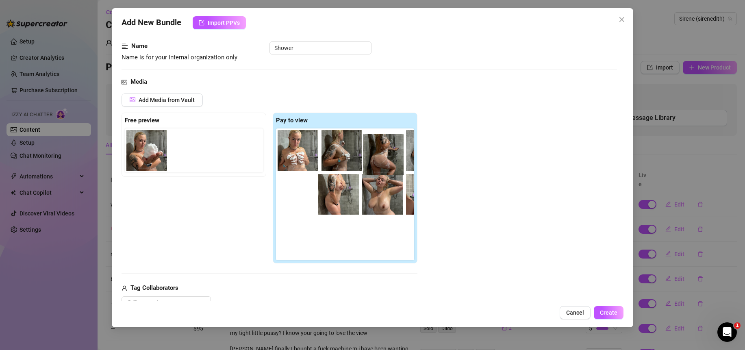
drag, startPoint x: 298, startPoint y: 240, endPoint x: 381, endPoint y: 151, distance: 120.9
click at [381, 151] on div at bounding box center [347, 194] width 142 height 132
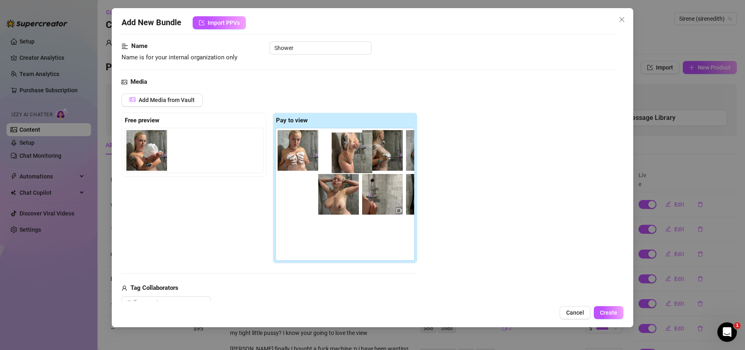
drag, startPoint x: 298, startPoint y: 199, endPoint x: 331, endPoint y: 157, distance: 53.6
click at [331, 157] on div at bounding box center [347, 194] width 142 height 132
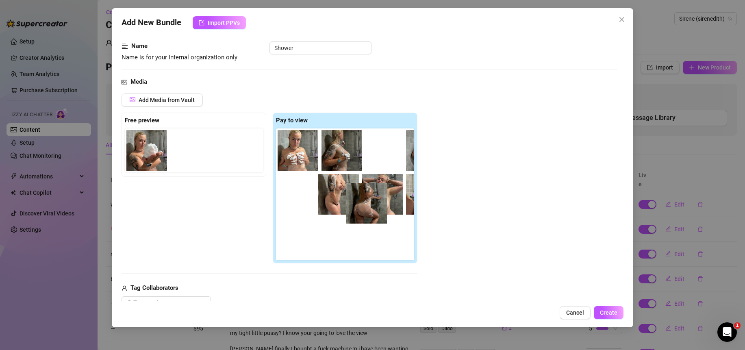
drag, startPoint x: 308, startPoint y: 246, endPoint x: 377, endPoint y: 207, distance: 78.5
click at [377, 207] on div at bounding box center [347, 194] width 142 height 132
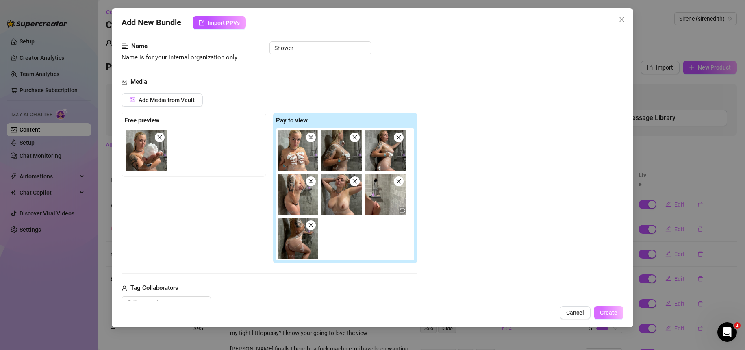
click at [613, 316] on span "Create" at bounding box center [608, 312] width 17 height 7
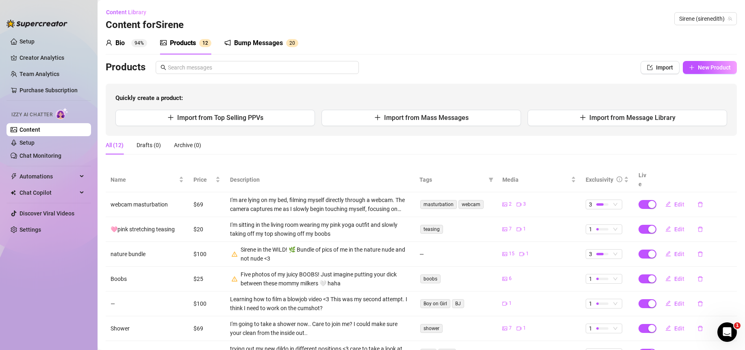
scroll to position [9, 0]
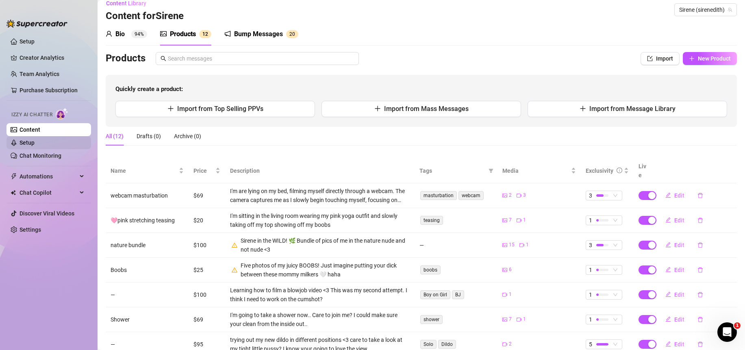
click at [34, 142] on link "Setup" at bounding box center [27, 142] width 15 height 7
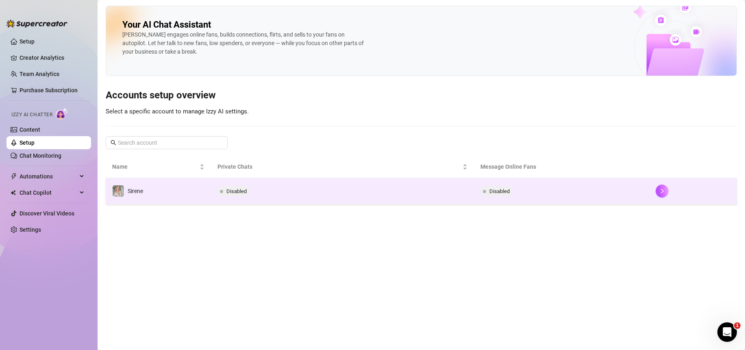
click at [236, 192] on span "Disabled" at bounding box center [236, 191] width 20 height 6
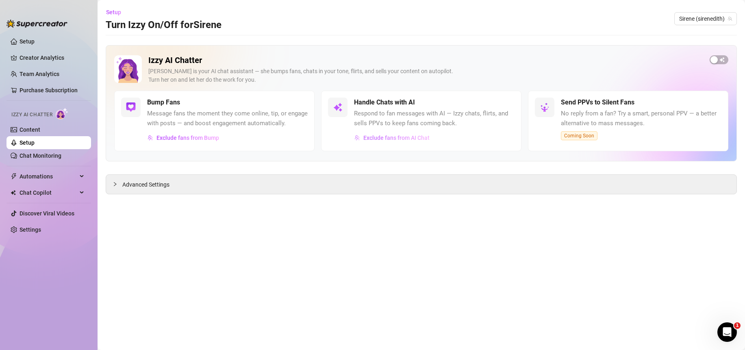
click at [398, 138] on span "Exclude fans from AI Chat" at bounding box center [397, 138] width 66 height 7
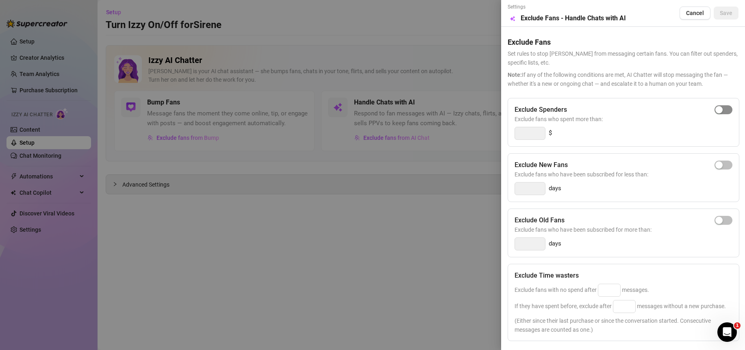
click at [720, 108] on span "button" at bounding box center [724, 109] width 18 height 9
drag, startPoint x: 531, startPoint y: 133, endPoint x: 511, endPoint y: 132, distance: 20.3
click at [511, 132] on div "Exclude Spenders Exclude fans who spent more than: 300 $" at bounding box center [624, 122] width 232 height 49
click at [652, 122] on span "Exclude fans who spent more than:" at bounding box center [624, 119] width 218 height 9
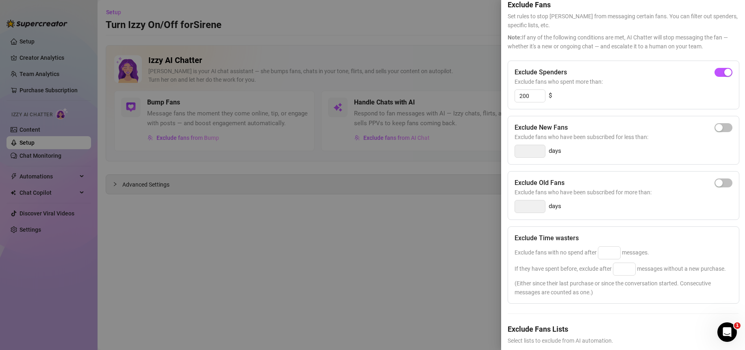
scroll to position [83, 0]
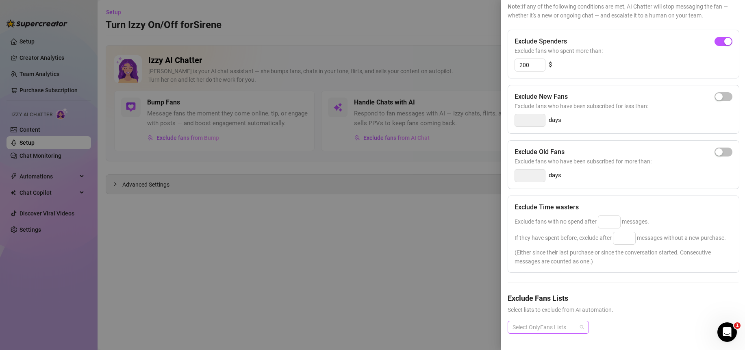
click at [579, 323] on div "Select OnlyFans Lists" at bounding box center [548, 327] width 81 height 13
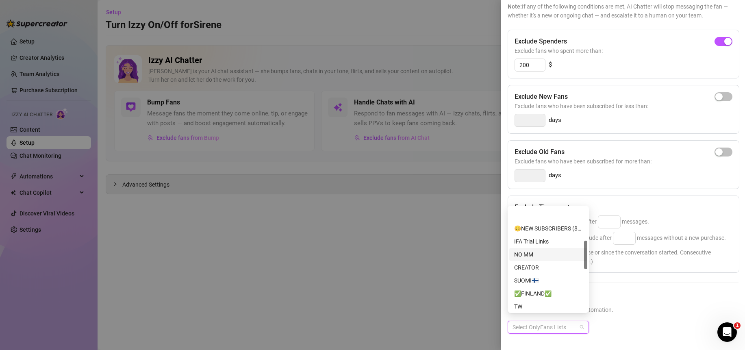
scroll to position [177, 0]
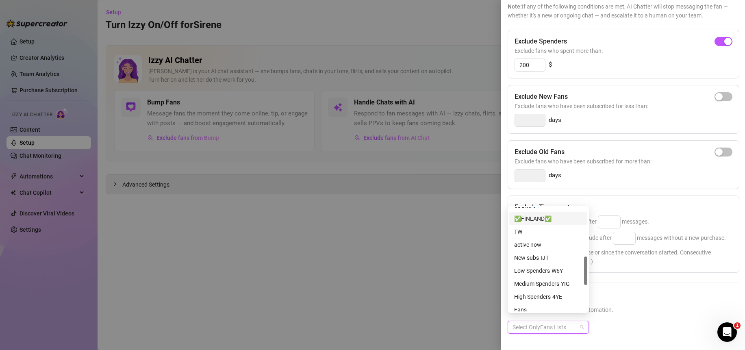
click at [544, 218] on div "✅FINLAND✅" at bounding box center [548, 218] width 68 height 9
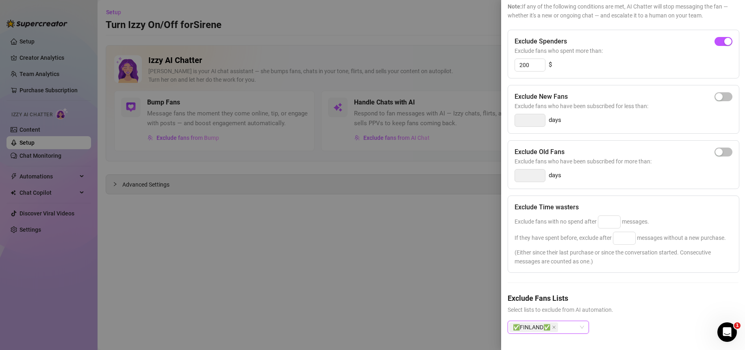
click at [566, 323] on div "✅FINLAND✅" at bounding box center [545, 327] width 70 height 11
click at [568, 322] on div "✅FINLAND✅" at bounding box center [545, 327] width 70 height 11
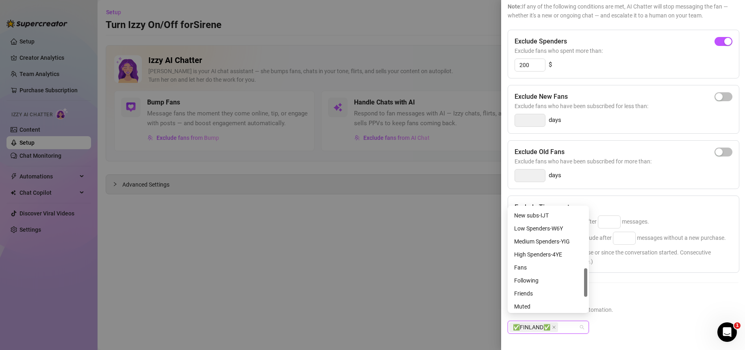
scroll to position [220, 0]
click at [549, 253] on div "High Spenders-4YE" at bounding box center [548, 254] width 68 height 9
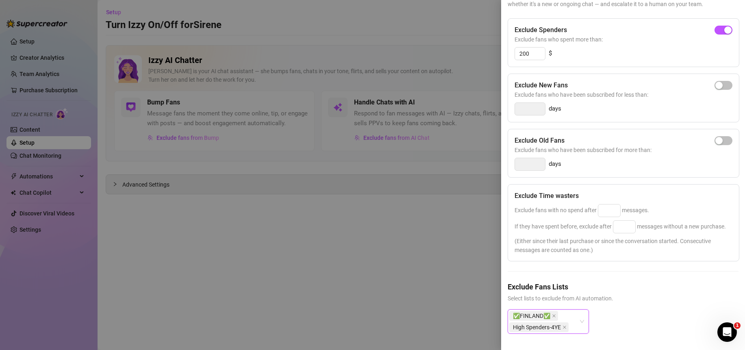
click at [567, 319] on div "✅FINLAND✅ High Spenders-4YE" at bounding box center [545, 321] width 70 height 23
click at [567, 320] on div "✅FINLAND✅ High Spenders-4YE" at bounding box center [545, 321] width 70 height 23
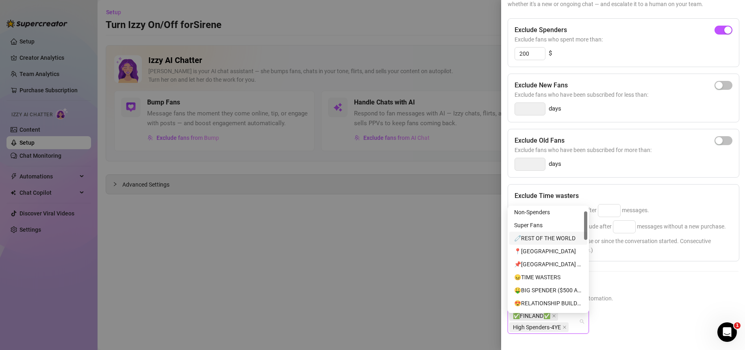
scroll to position [0, 0]
drag, startPoint x: 586, startPoint y: 226, endPoint x: 587, endPoint y: 213, distance: 12.6
click at [587, 213] on div at bounding box center [585, 221] width 3 height 28
click at [549, 212] on div "Expired Fans" at bounding box center [548, 213] width 68 height 9
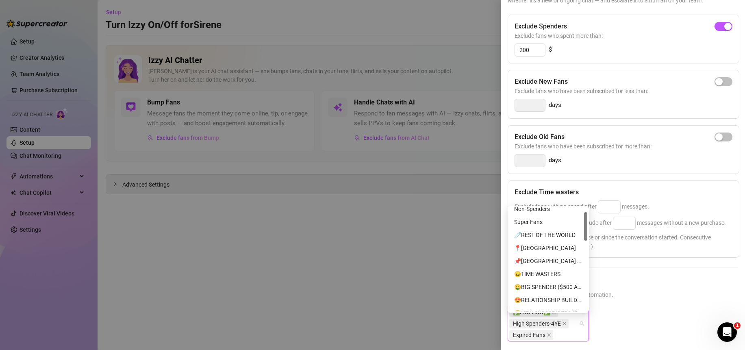
drag, startPoint x: 585, startPoint y: 221, endPoint x: 581, endPoint y: 224, distance: 5.5
click at [585, 224] on div at bounding box center [585, 226] width 3 height 28
click at [571, 224] on div "Super Fans" at bounding box center [548, 223] width 68 height 9
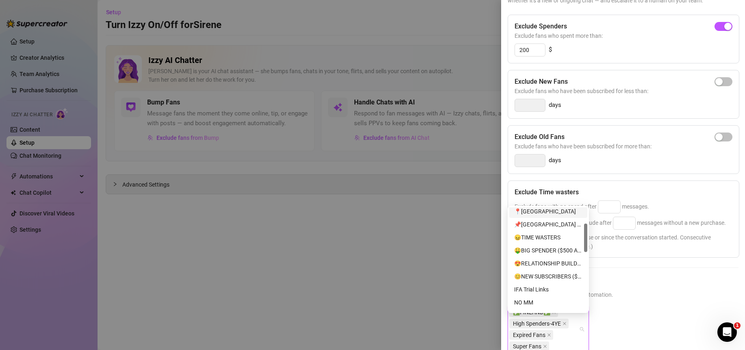
scroll to position [61, 0]
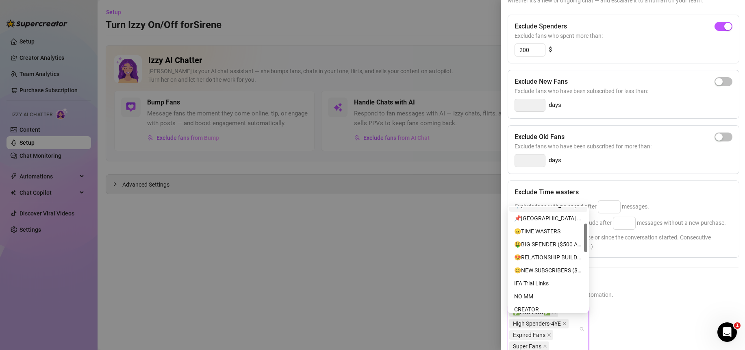
drag, startPoint x: 586, startPoint y: 229, endPoint x: 585, endPoint y: 242, distance: 12.2
click at [585, 242] on div at bounding box center [585, 238] width 3 height 28
click at [560, 257] on div "😍RELATIONSHIP BUILDERS ($50 - $499)" at bounding box center [548, 257] width 68 height 9
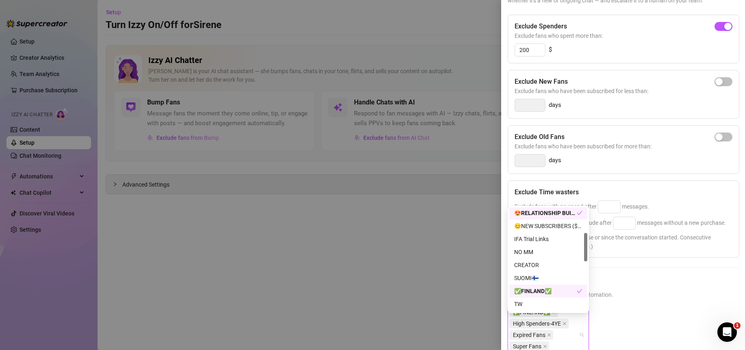
drag, startPoint x: 587, startPoint y: 239, endPoint x: 585, endPoint y: 252, distance: 13.2
click at [585, 252] on div at bounding box center [585, 247] width 3 height 28
click at [553, 274] on div "SUOMI🇫🇮" at bounding box center [548, 276] width 68 height 9
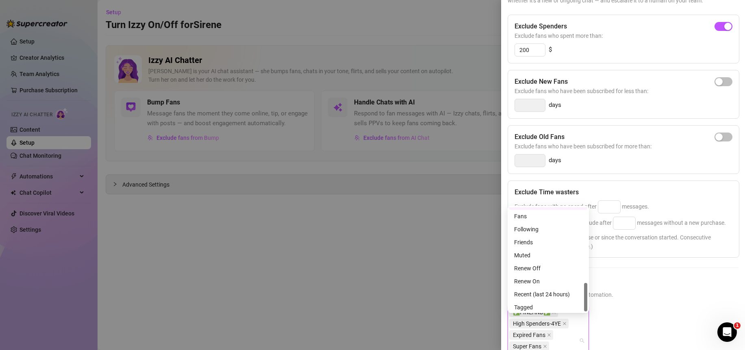
scroll to position [273, 0]
drag, startPoint x: 587, startPoint y: 250, endPoint x: 582, endPoint y: 300, distance: 49.8
click at [582, 300] on div "High Spenders-4YE Fans Following Friends Muted Renew Off Renew On Recent (last …" at bounding box center [549, 259] width 78 height 104
click at [539, 249] on div "Muted" at bounding box center [548, 252] width 68 height 9
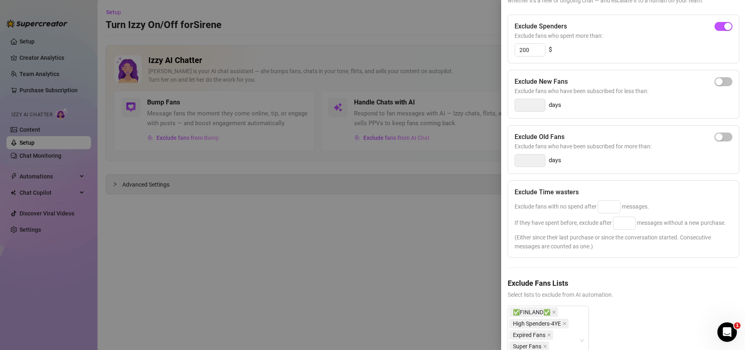
click at [638, 289] on h5 "Exclude Fans Lists" at bounding box center [623, 283] width 231 height 11
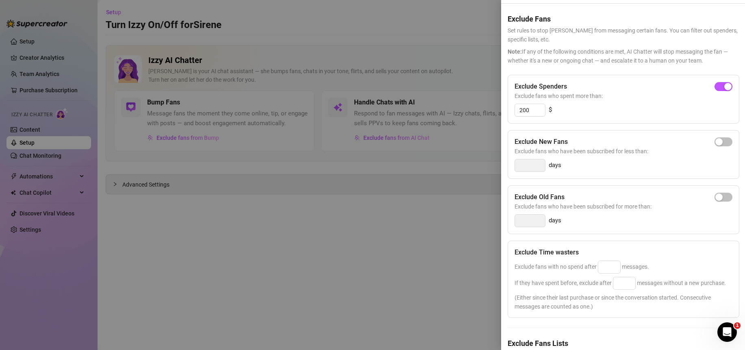
scroll to position [0, 0]
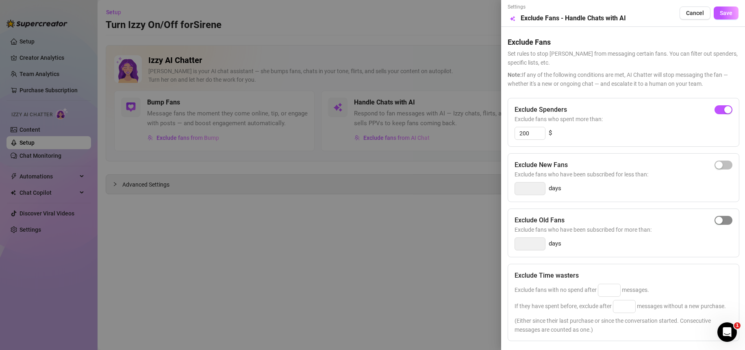
click at [723, 221] on span "button" at bounding box center [724, 220] width 18 height 9
drag, startPoint x: 535, startPoint y: 243, endPoint x: 483, endPoint y: 240, distance: 51.3
click at [483, 240] on div "Settings Preview Exclude Fans - Handle Chats with AI Cancel Save Exclude Fans S…" at bounding box center [372, 175] width 745 height 350
click at [612, 238] on div "Exclude Old Fans Exclude fans who have been subscribed for more than: 60 days" at bounding box center [624, 233] width 232 height 49
click at [725, 11] on span "Save" at bounding box center [726, 13] width 13 height 7
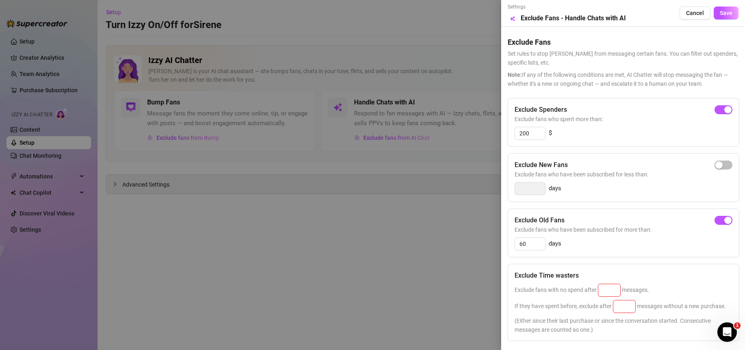
scroll to position [75, 0]
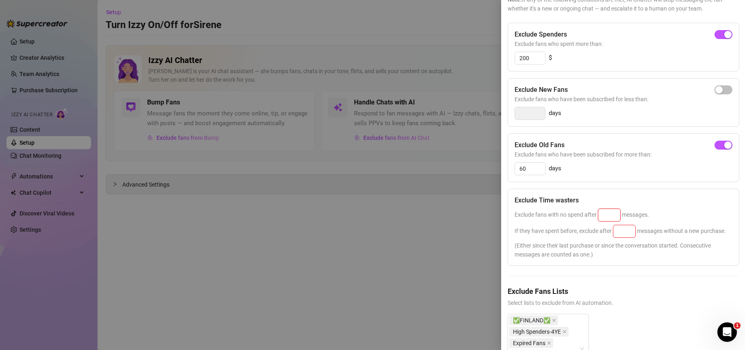
click at [609, 214] on input at bounding box center [610, 215] width 22 height 12
click at [626, 232] on input at bounding box center [625, 231] width 22 height 12
drag, startPoint x: 616, startPoint y: 216, endPoint x: 581, endPoint y: 218, distance: 35.0
click at [581, 218] on span "Exclude fans with no spend after 25 messages." at bounding box center [582, 214] width 135 height 7
click at [630, 231] on input at bounding box center [625, 231] width 22 height 12
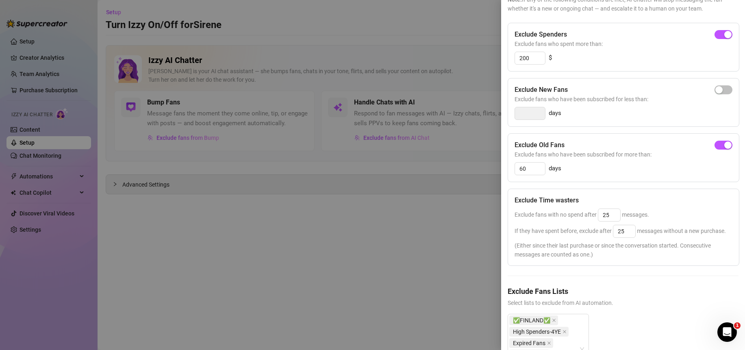
click at [647, 247] on div "Exclude Time wasters Exclude fans with no spend after 25 messages. If they have…" at bounding box center [624, 227] width 232 height 77
drag, startPoint x: 612, startPoint y: 215, endPoint x: 586, endPoint y: 215, distance: 26.0
click at [586, 215] on span "Exclude fans with no spend after 25 messages." at bounding box center [582, 214] width 135 height 7
click at [673, 198] on div "Exclude Time wasters" at bounding box center [624, 201] width 218 height 10
drag, startPoint x: 629, startPoint y: 230, endPoint x: 597, endPoint y: 233, distance: 32.7
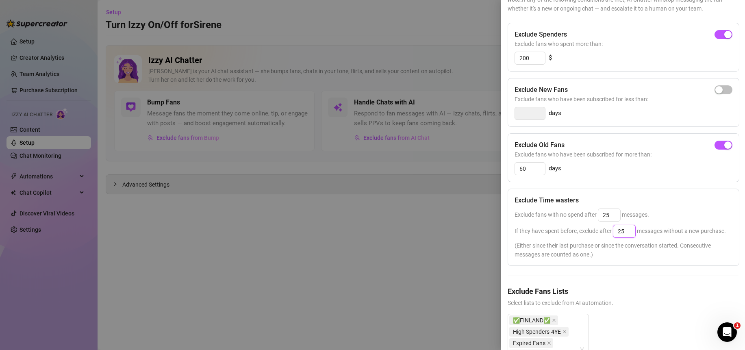
click at [597, 233] on span "If they have spent before, exclude after 25 messages without a new purchase." at bounding box center [620, 231] width 211 height 7
click at [614, 252] on span "(Either since their last purchase or since the conversation started. Consecutiv…" at bounding box center [624, 250] width 218 height 18
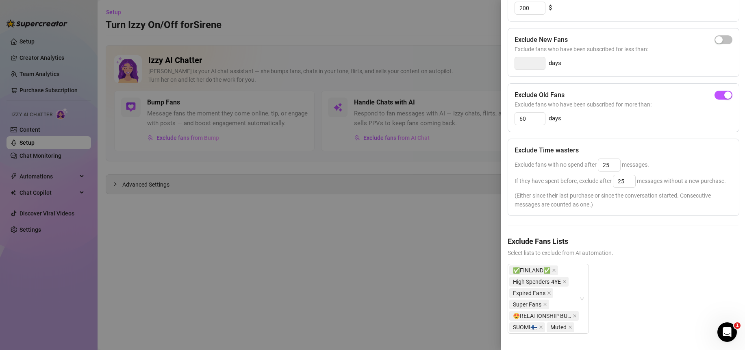
scroll to position [0, 0]
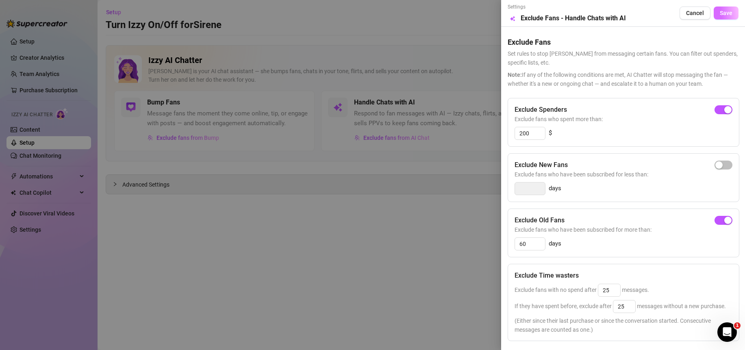
click at [721, 11] on span "Save" at bounding box center [726, 13] width 13 height 7
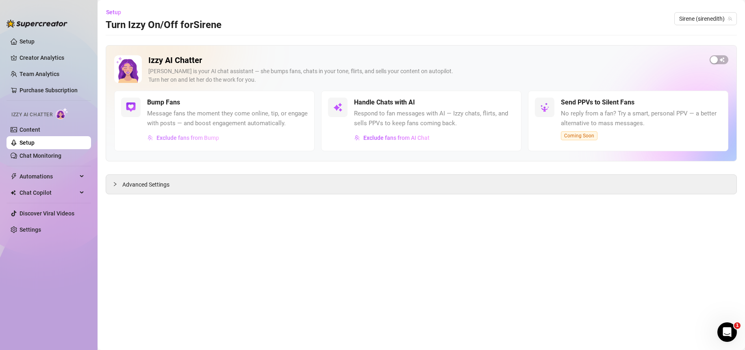
click at [155, 138] on button "Exclude fans from Bump" at bounding box center [183, 137] width 72 height 13
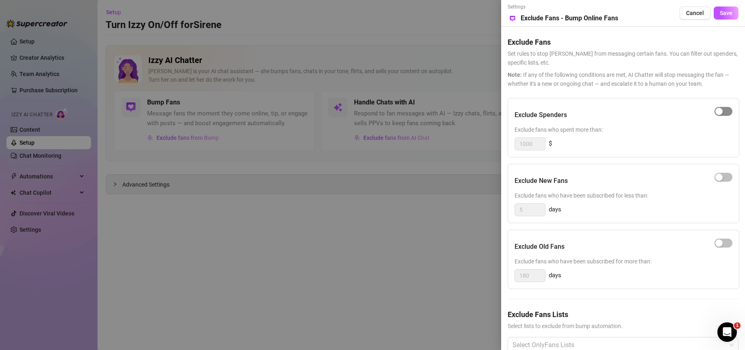
click at [723, 111] on span "button" at bounding box center [724, 111] width 18 height 9
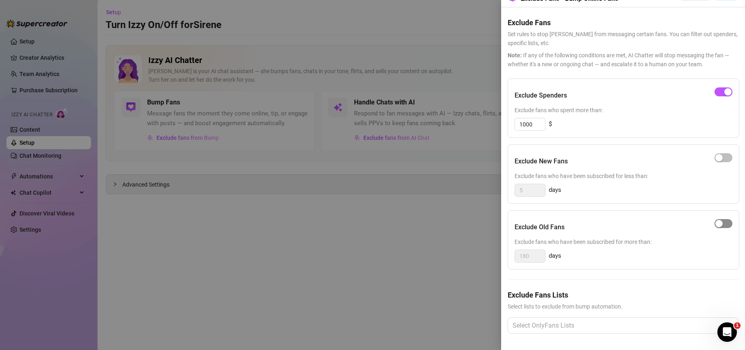
click at [721, 219] on span "button" at bounding box center [724, 223] width 18 height 9
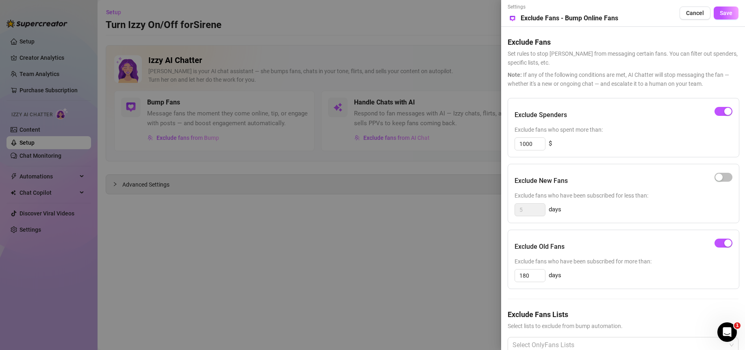
scroll to position [1, 0]
click at [720, 11] on span "Save" at bounding box center [726, 12] width 13 height 7
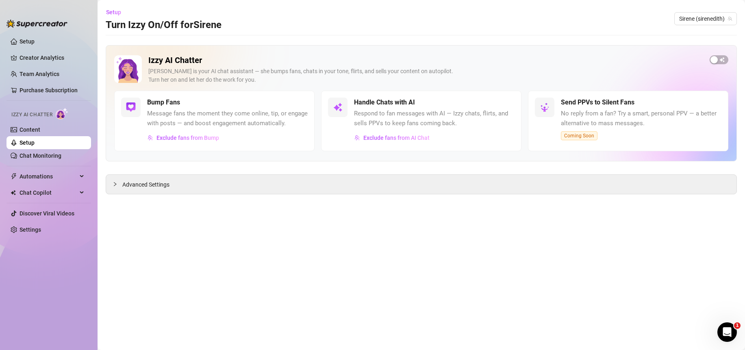
click at [443, 213] on main "Setup Turn Izzy On/Off for [PERSON_NAME] (sirenedith) Izzy AI Chatter [PERSON_N…" at bounding box center [422, 175] width 648 height 350
click at [30, 156] on link "Chat Monitoring" at bounding box center [41, 155] width 42 height 7
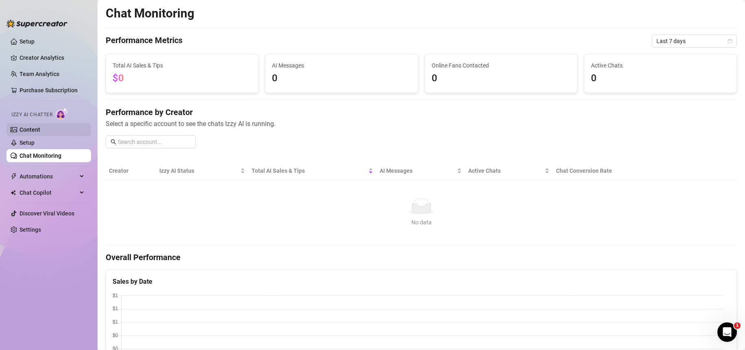
click at [30, 130] on link "Content" at bounding box center [30, 129] width 21 height 7
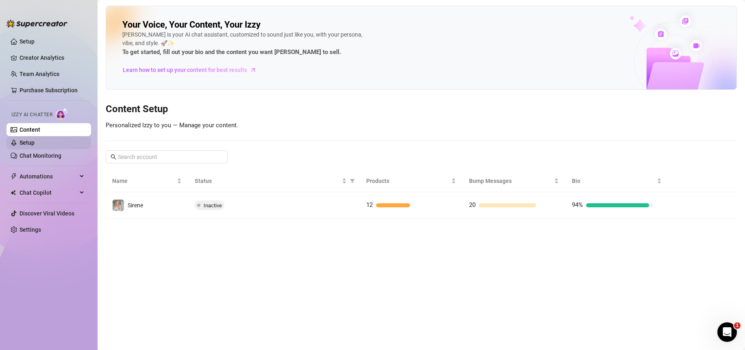
click at [30, 142] on link "Setup" at bounding box center [27, 142] width 15 height 7
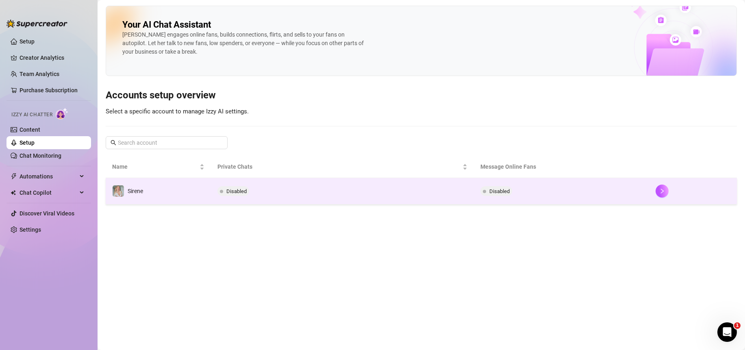
click at [290, 189] on td "Disabled" at bounding box center [342, 191] width 263 height 26
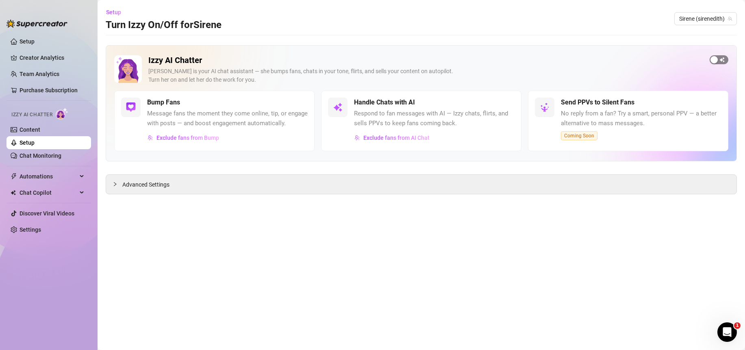
click at [723, 61] on span "button" at bounding box center [719, 59] width 19 height 9
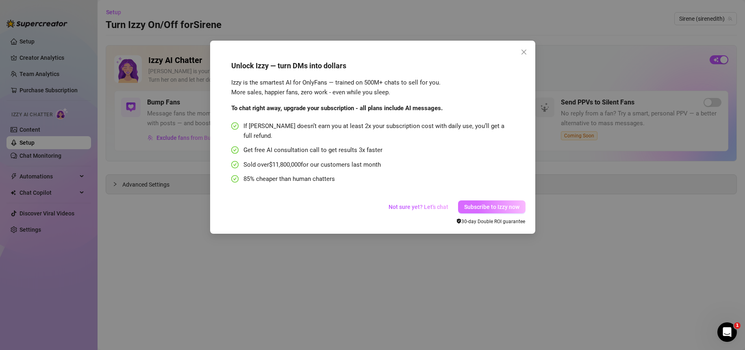
click at [492, 204] on span "Subscribe to Izzy now" at bounding box center [491, 207] width 55 height 7
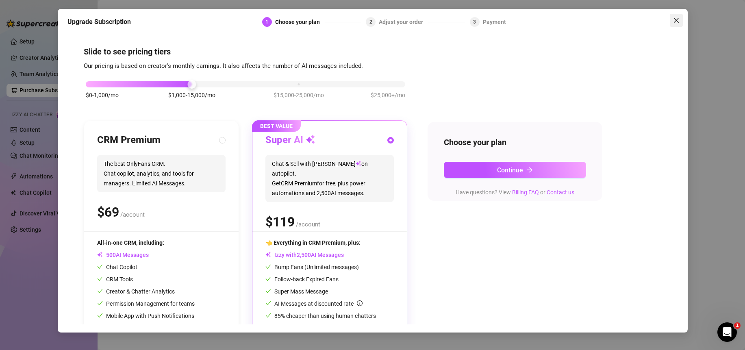
click at [675, 19] on icon "close" at bounding box center [676, 19] width 5 height 5
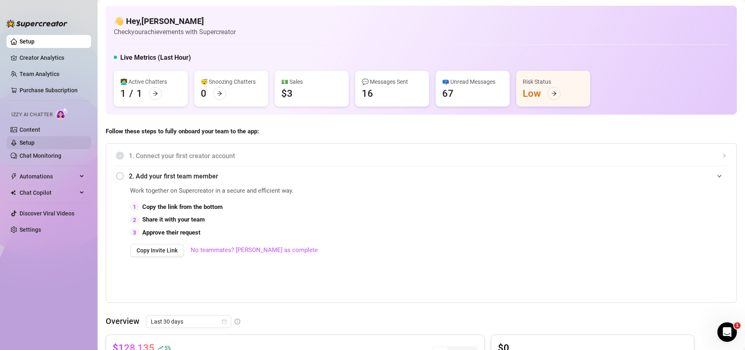
click at [20, 139] on link "Setup" at bounding box center [27, 142] width 15 height 7
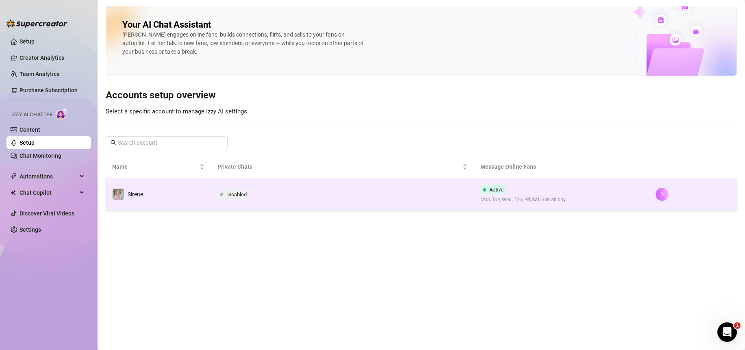
click at [664, 196] on icon "right" at bounding box center [663, 195] width 6 height 6
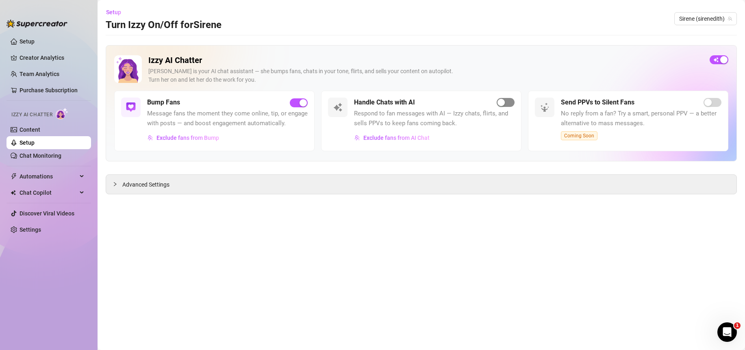
click at [512, 102] on span "button" at bounding box center [506, 102] width 18 height 9
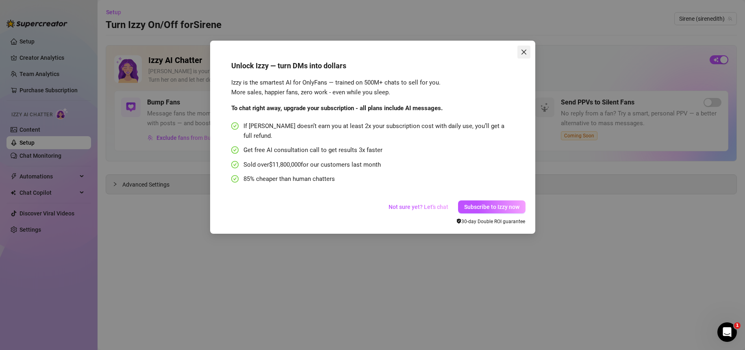
click at [525, 50] on icon "close" at bounding box center [524, 52] width 7 height 7
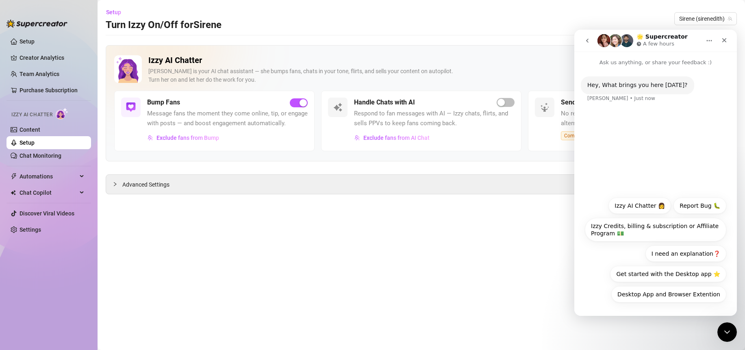
click at [389, 224] on main "Setup Turn Izzy On/Off for [PERSON_NAME] (sirenedith) Izzy AI Chatter [PERSON_N…" at bounding box center [422, 175] width 648 height 350
click at [26, 129] on link "Content" at bounding box center [30, 129] width 21 height 7
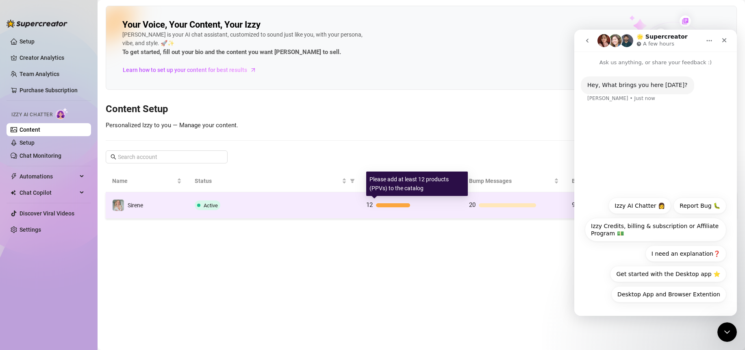
click at [368, 205] on span "12" at bounding box center [369, 204] width 7 height 7
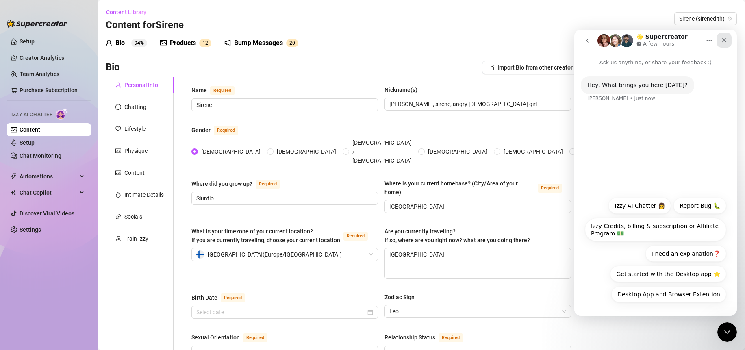
click at [724, 38] on icon "Close" at bounding box center [724, 40] width 7 height 7
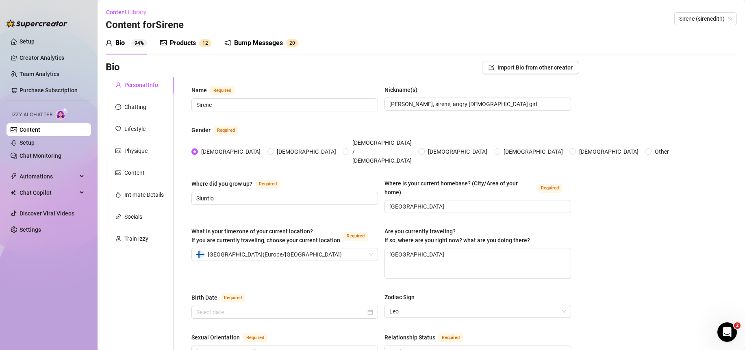
click at [184, 41] on div "Products" at bounding box center [183, 43] width 26 height 10
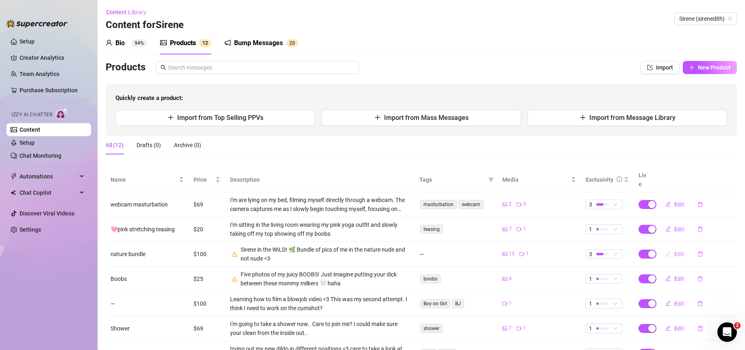
click at [675, 251] on span "Edit" at bounding box center [680, 254] width 10 height 7
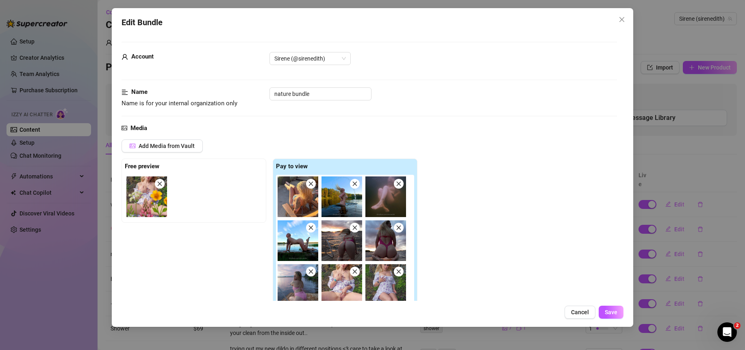
scroll to position [246, 0]
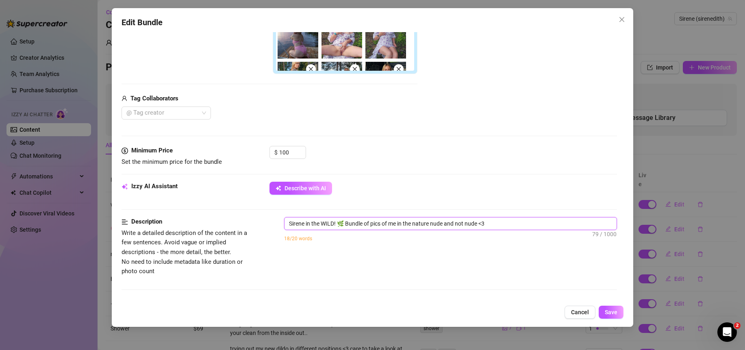
click at [521, 225] on textarea "Sirene in the WILD! 🌿 Bundle of pics of me in the nature nude and not nude <3" at bounding box center [451, 224] width 332 height 12
type textarea "Sirene in the WILD! 🌿 Bundle of pics of me in the nature nude and not nude <3 I"
type textarea "Sirene in the WILD! 🌿 Bundle of pics of me in the nature nude and not nude <3 Im"
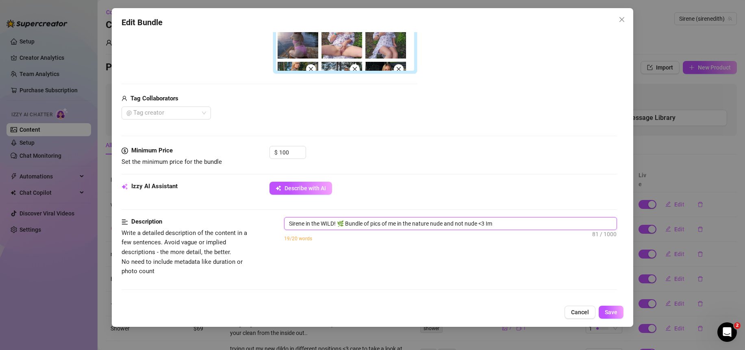
type textarea "Sirene in the WILD! 🌿 Bundle of pics of me in the nature nude and not nude <3 Im"
type textarea "Sirene in the WILD! 🌿 Bundle of pics of me in the nature nude and not nude <3 I"
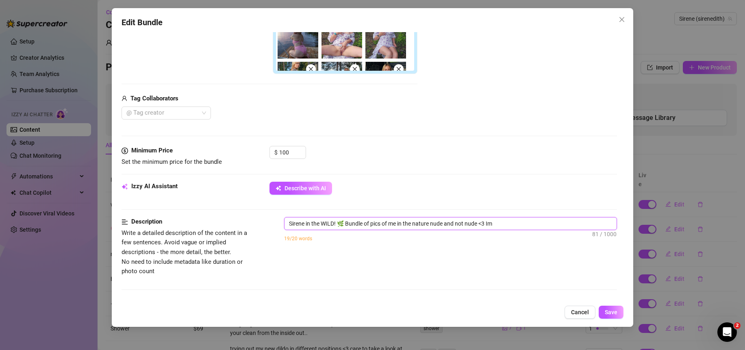
type textarea "Sirene in the WILD! 🌿 Bundle of pics of me in the nature nude and not nude <3 I"
type textarea "Sirene in the WILD! 🌿 Bundle of pics of me in the nature nude and not nude <3"
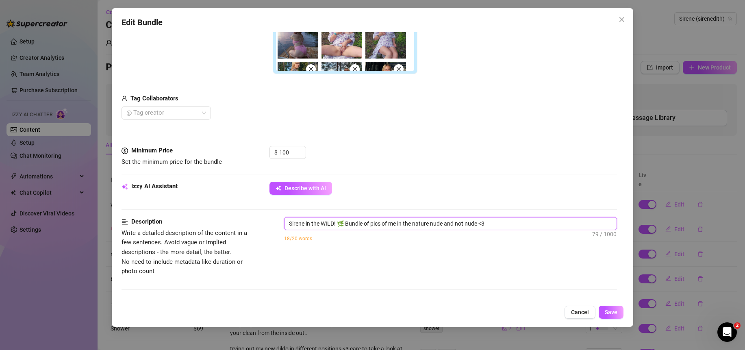
type textarea "Sirene in the WILD! 🌿 Bundle of pics of me in the nature nude and not nude <"
type textarea "Sirene in the WILD! 🌿 Bundle of pics of me in the nature nude and not nude"
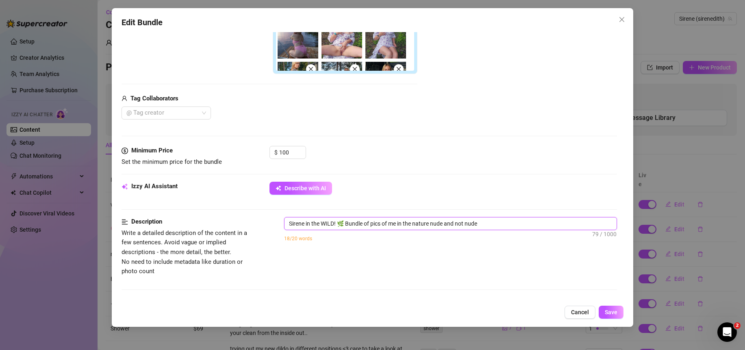
type textarea "Sirene in the WILD! 🌿 Bundle of pics of me in the nature nude and not nude"
type textarea "Sirene in the WILD! 🌿 Bundle of pics of me in the nature nude and not nud"
type textarea "Sirene in the WILD! 🌿 Bundle of pics of me in the nature nude and not nu"
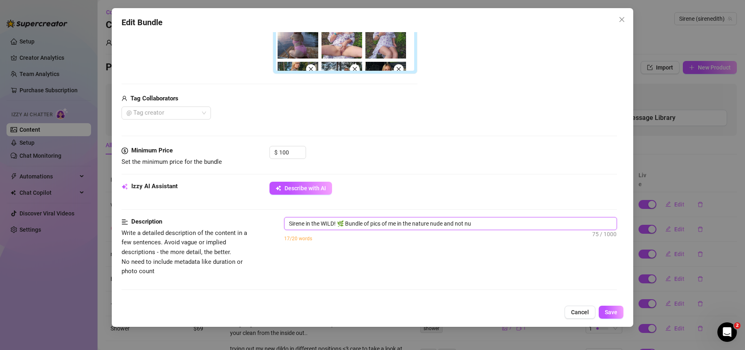
type textarea "Sirene in the WILD! 🌿 Bundle of pics of me in the nature nude and not n"
type textarea "Sirene in the WILD! 🌿 Bundle of pics of me in the nature nude and not"
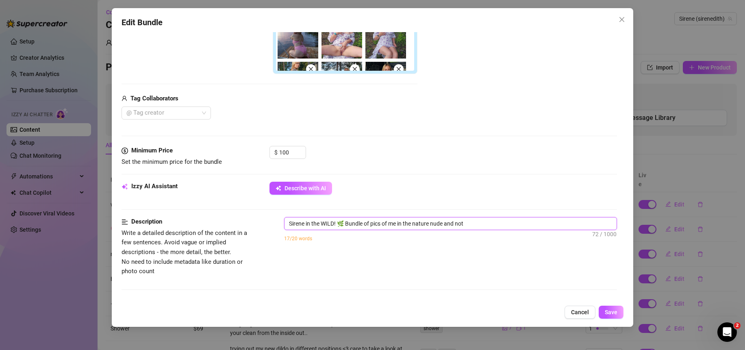
type textarea "Sirene in the WILD! 🌿 Bundle of pics of me in the nature nude and not"
type textarea "Sirene in the WILD! 🌿 Bundle of pics of me in the nature nude and no"
type textarea "Sirene in the WILD! 🌿 Bundle of pics of me in the nature nude and n"
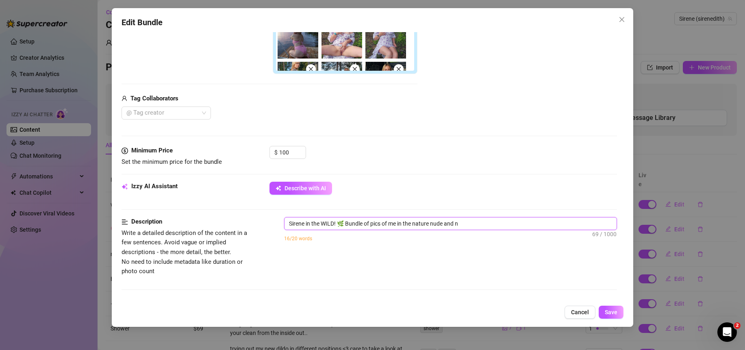
type textarea "Sirene in the WILD! 🌿 Bundle of pics of me in the nature nude and"
type textarea "Sirene in the WILD! 🌿 Bundle of pics of me in the nature nude an"
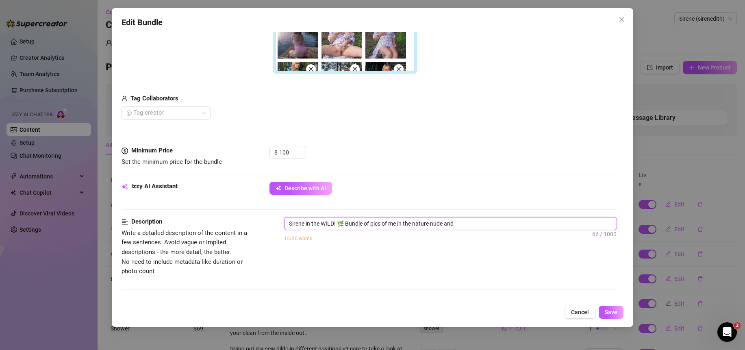
type textarea "Sirene in the WILD! 🌿 Bundle of pics of me in the nature nude an"
type textarea "Sirene in the WILD! 🌿 Bundle of pics of me in the nature nude a"
type textarea "Sirene in the WILD! 🌿 Bundle of pics of me in the nature nude"
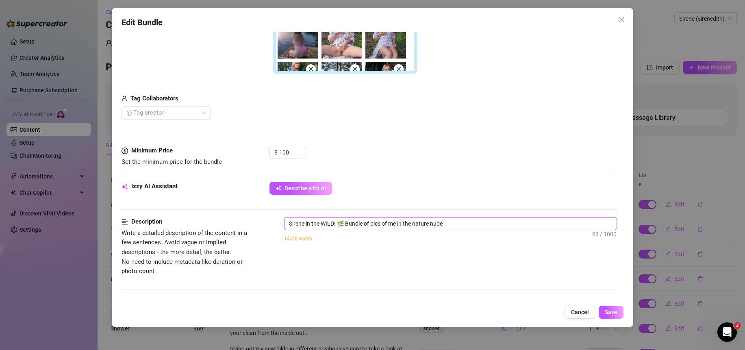
type textarea "Sirene in the WILD! 🌿 Bundle of pics of me in the nature nude"
type textarea "Sirene in the WILD! 🌿 Bundle of pics of me in the nature nud"
type textarea "Sirene in the WILD! 🌿 Bundle of pics of me in the nature nu"
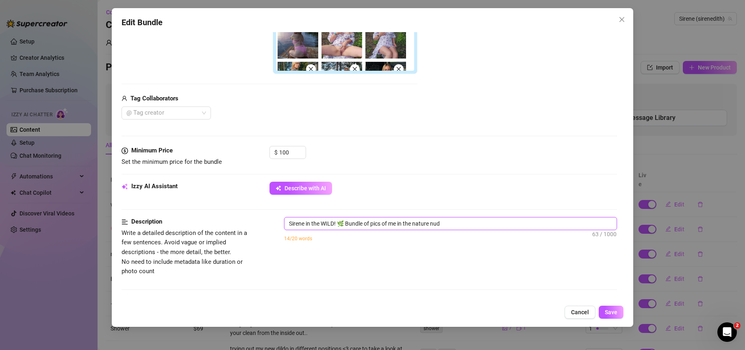
type textarea "Sirene in the WILD! 🌿 Bundle of pics of me in the nature nu"
type textarea "Sirene in the WILD! 🌿 Bundle of pics of me in the nature n"
type textarea "Sirene in the WILD! 🌿 Bundle of pics of me in the nature"
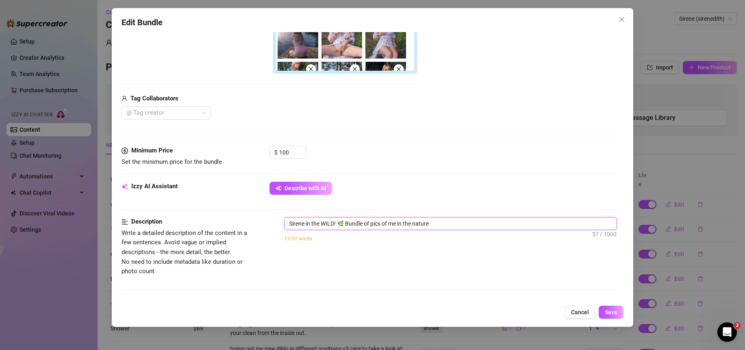
type textarea "Sirene in the WILD! 🌿 Bundle of pics of me in the nature."
type textarea "Sirene in the WILD! 🌿 Bundle of pics of me in the nature. S"
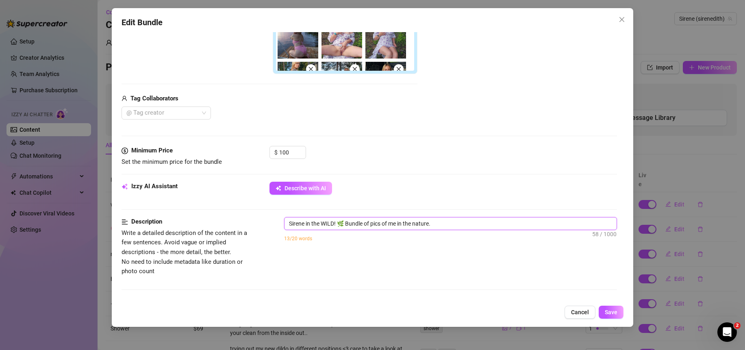
type textarea "Sirene in the WILD! 🌿 Bundle of pics of me in the nature. S"
type textarea "Sirene in the WILD! 🌿 Bundle of pics of me in the nature. So"
type textarea "Sirene in the WILD! 🌿 Bundle of pics of me in the nature. Som"
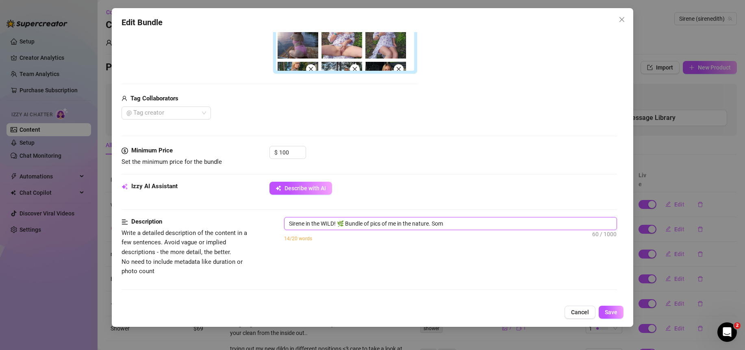
type textarea "Sirene in the WILD! 🌿 Bundle of pics of me in the nature. Some"
type textarea "Sirene in the WILD! 🌿 Bundle of pics of me in the nature. Some a"
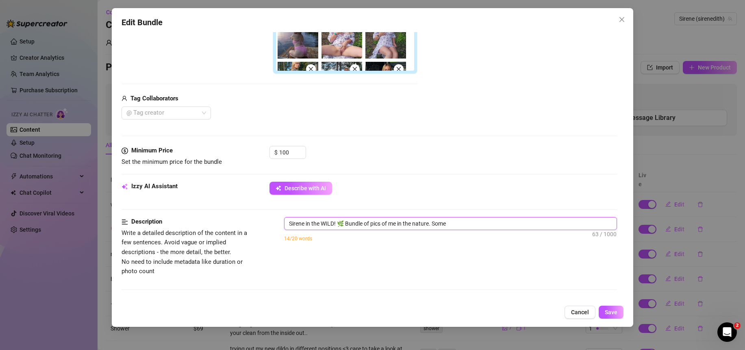
type textarea "Sirene in the WILD! 🌿 Bundle of pics of me in the nature. Some a"
type textarea "Sirene in the WILD! 🌿 Bundle of pics of me in the nature. Some ar"
type textarea "Sirene in the WILD! 🌿 Bundle of pics of me in the nature. Some are"
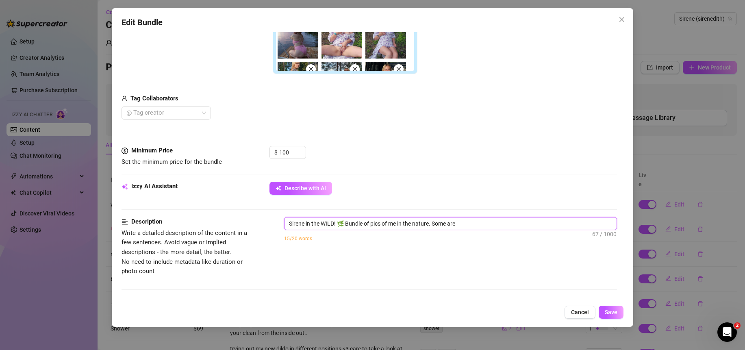
type textarea "Sirene in the WILD! 🌿 Bundle of pics of me in the nature. Some are"
type textarea "Sirene in the WILD! 🌿 Bundle of pics of me in the nature. Some are m"
type textarea "Sirene in the WILD! 🌿 Bundle of pics of me in the nature. Some are"
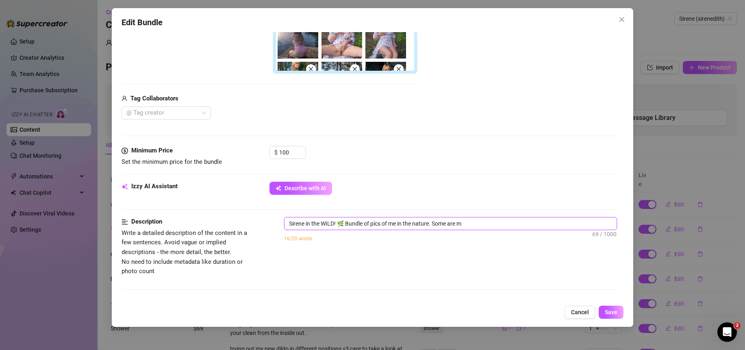
type textarea "Sirene in the WILD! 🌿 Bundle of pics of me in the nature. Some are"
type textarea "Sirene in the WILD! 🌿 Bundle of pics of me in the nature. Some are c"
type textarea "Sirene in the WILD! 🌿 Bundle of pics of me in the nature. Some are co"
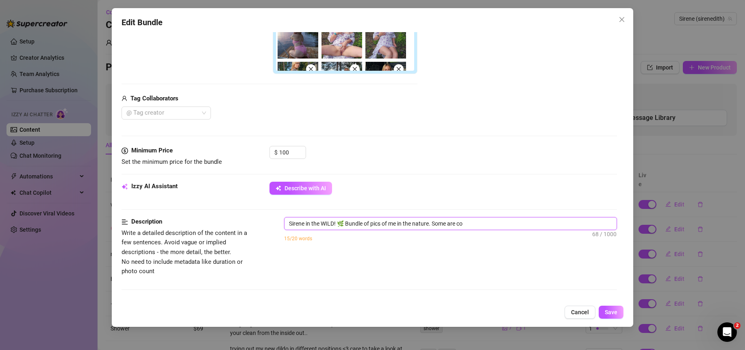
type textarea "Sirene in the WILD! 🌿 Bundle of pics of me in the nature. Some are com"
type textarea "Sirene in the WILD! 🌿 Bundle of pics of me in the nature. Some are comp"
type textarea "Sirene in the WILD! 🌿 Bundle of pics of me in the nature. Some are compl"
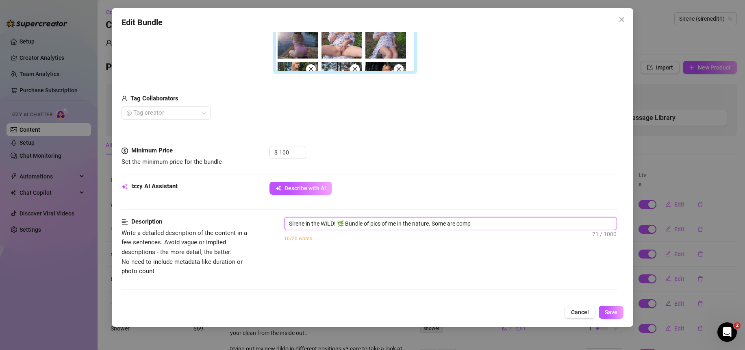
type textarea "Sirene in the WILD! 🌿 Bundle of pics of me in the nature. Some are compl"
type textarea "Sirene in the WILD! 🌿 Bundle of pics of me in the nature. Some are comple"
type textarea "Sirene in the WILD! 🌿 Bundle of pics of me in the nature. Some are complet"
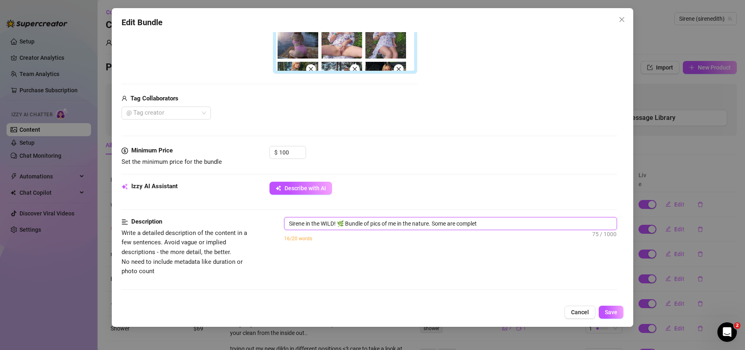
type textarea "Sirene in the WILD! 🌿 Bundle of pics of me in the nature. Some are complete"
type textarea "Sirene in the WILD! 🌿 Bundle of pics of me in the nature. Some are completel"
type textarea "Sirene in the WILD! 🌿 Bundle of pics of me in the nature. Some are completely"
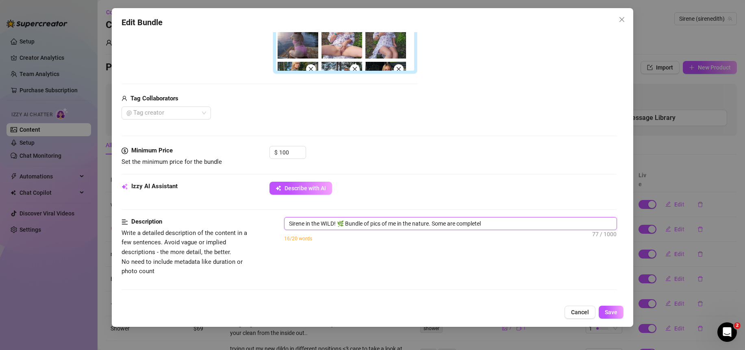
type textarea "Sirene in the WILD! 🌿 Bundle of pics of me in the nature. Some are completely"
type textarea "Sirene in the WILD! 🌿 Bundle of pics of me in the nature. Some are completely n"
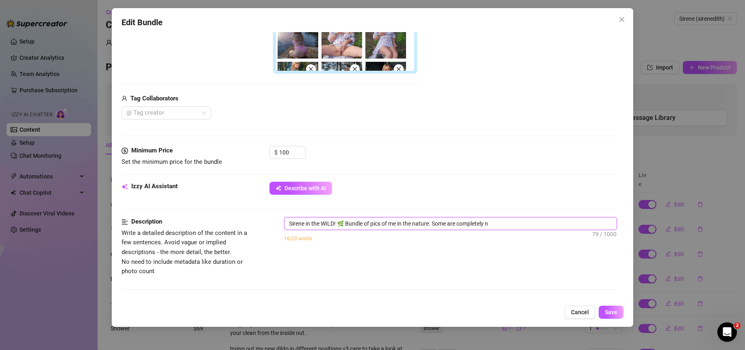
type textarea "Sirene in the WILD! 🌿 Bundle of pics of me in the nature. Some are completely nu"
type textarea "Sirene in the WILD! 🌿 Bundle of pics of me in the nature. Some are completely n…"
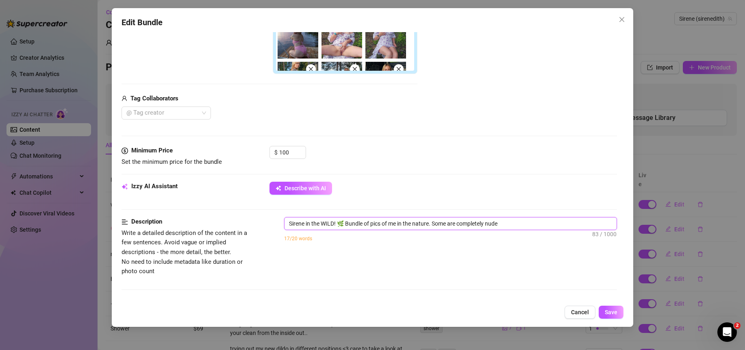
type textarea "Sirene in the WILD! 🌿 Bundle of pics of me in the nature. Some are completely n…"
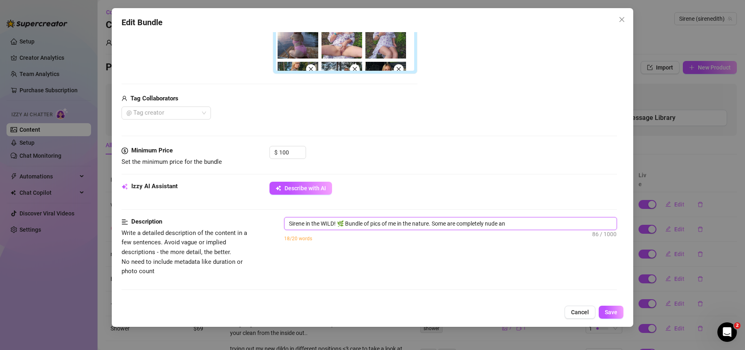
type textarea "Sirene in the WILD! 🌿 Bundle of pics of me in the nature. Some are completely n…"
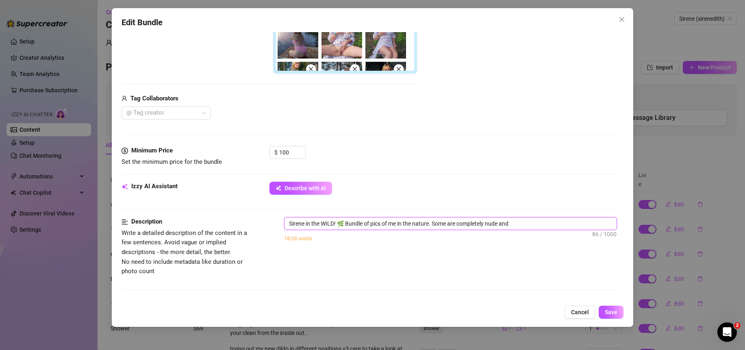
type textarea "Sirene in the WILD! 🌿 Bundle of pics of me in the nature. Some are completely n…"
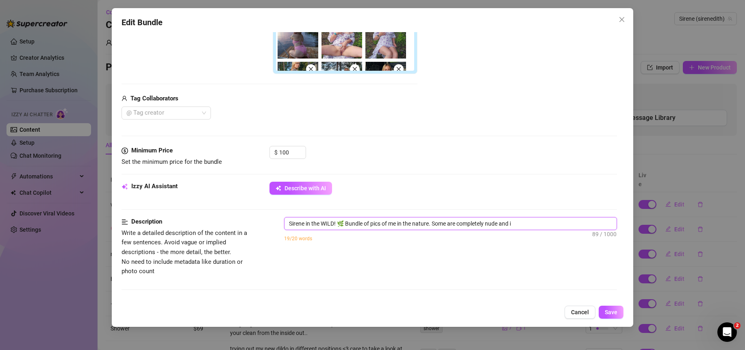
type textarea "Sirene in the WILD! 🌿 Bundle of pics of me in the nature. Some are completely n…"
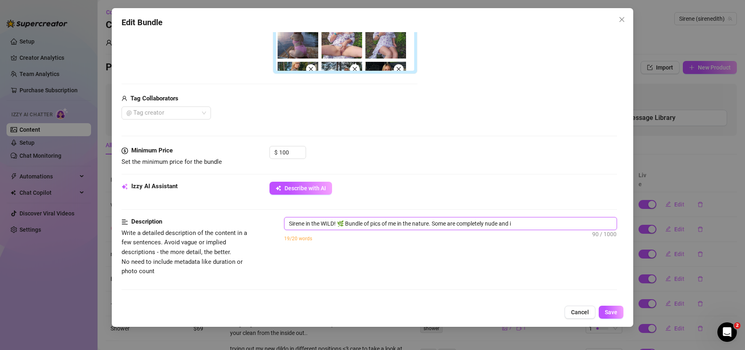
type textarea "Sirene in the WILD! 🌿 Bundle of pics of me in the nature. Some are completely n…"
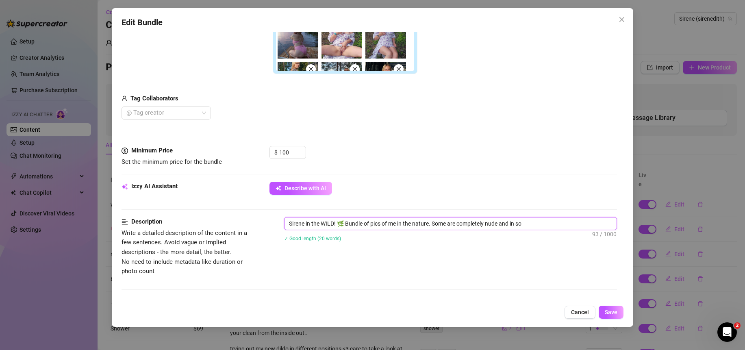
type textarea "Sirene in the WILD! 🌿 Bundle of pics of me in the nature. Some are completely n…"
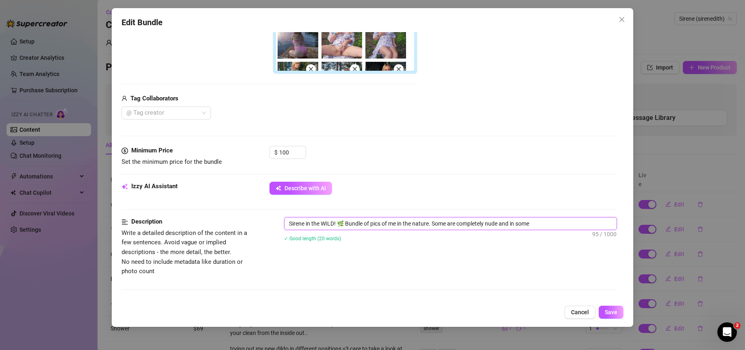
type textarea "Sirene in the WILD! 🌿 Bundle of pics of me in the nature. Some are completely n…"
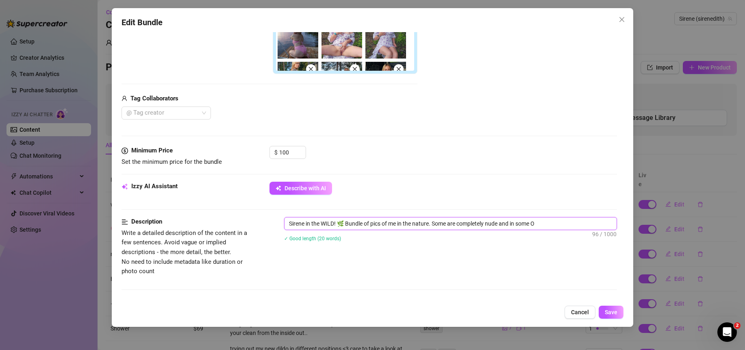
type textarea "Sirene in the WILD! 🌿 Bundle of pics of me in the nature. Some are completely n…"
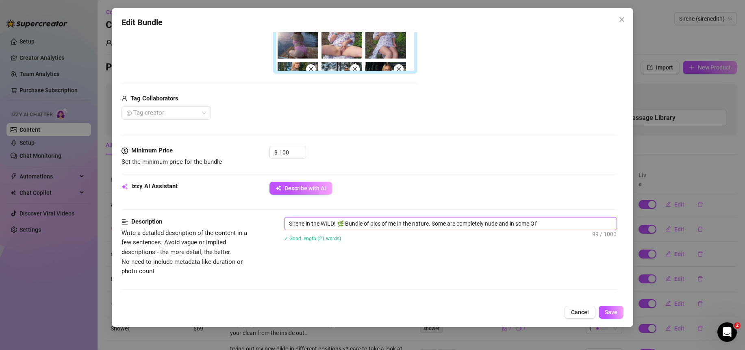
type textarea "Sirene in the WILD! 🌿 Bundle of pics of me in the nature. Some are completely n…"
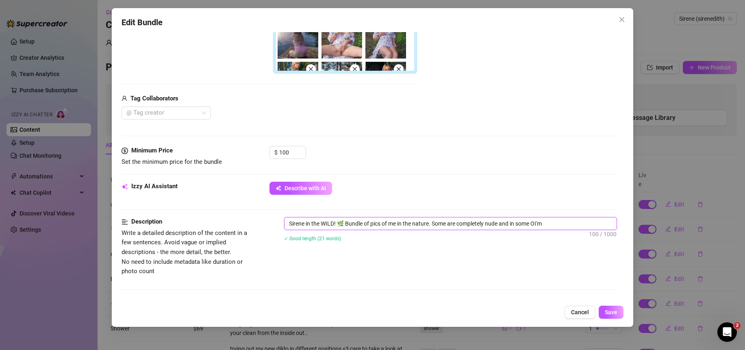
type textarea "Sirene in the WILD! 🌿 Bundle of pics of me in the nature. Some are completely n…"
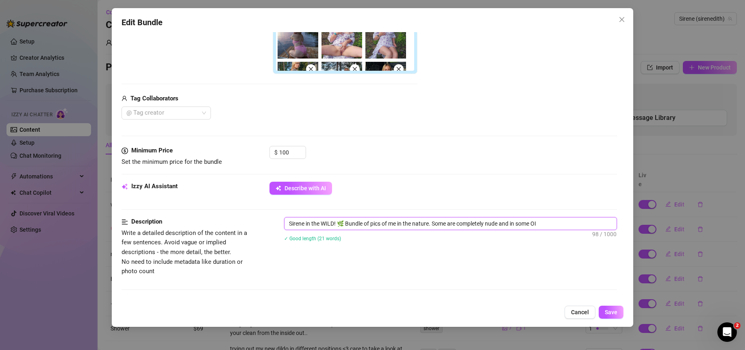
type textarea "Sirene in the WILD! 🌿 Bundle of pics of me in the nature. Some are completely n…"
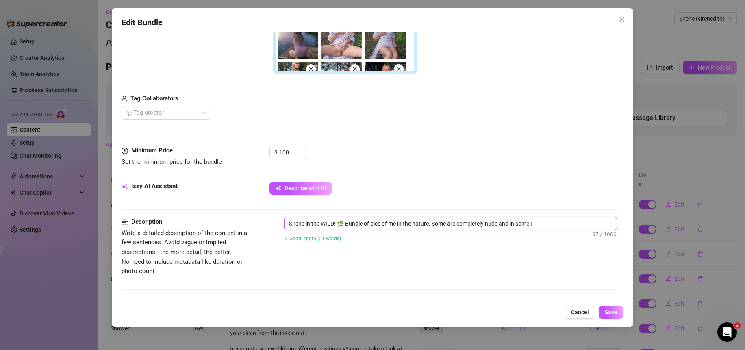
type textarea "Sirene in the WILD! 🌿 Bundle of pics of me in the nature. Some are completely n…"
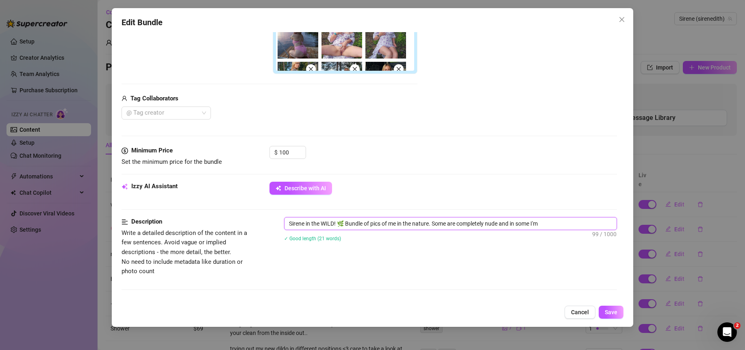
type textarea "Sirene in the WILD! 🌿 Bundle of pics of me in the nature. Some are completely n…"
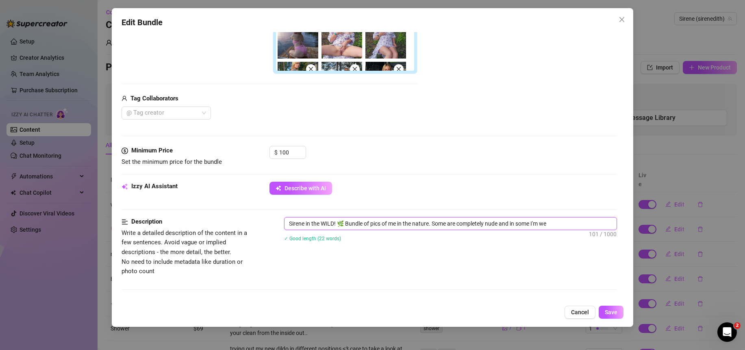
type textarea "Sirene in the WILD! 🌿 Bundle of pics of me in the nature. Some are completely n…"
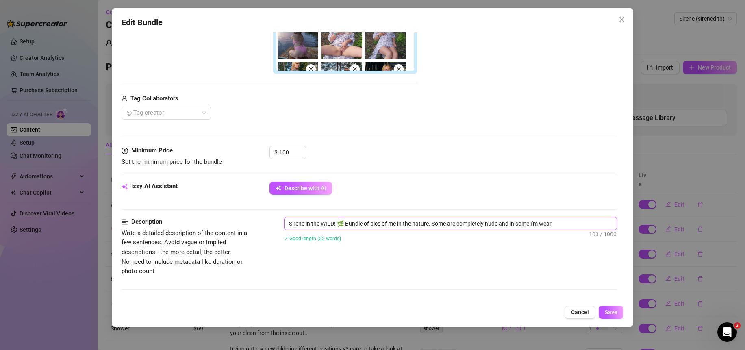
type textarea "Sirene in the WILD! 🌿 Bundle of pics of me in the nature. Some are completely n…"
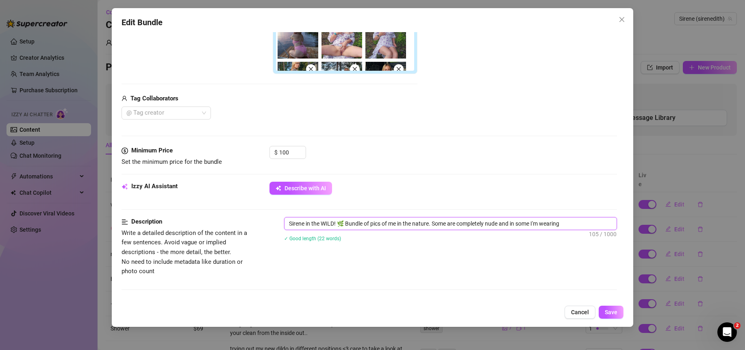
type textarea "Sirene in the WILD! 🌿 Bundle of pics of me in the nature. Some are completely n…"
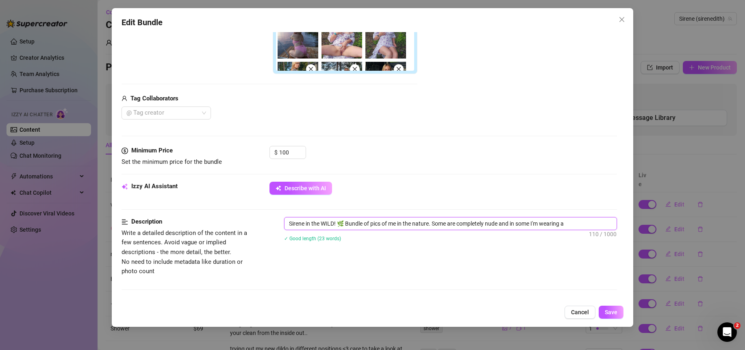
type textarea "Sirene in the WILD! 🌿 Bundle of pics of me in the nature. Some are completely n…"
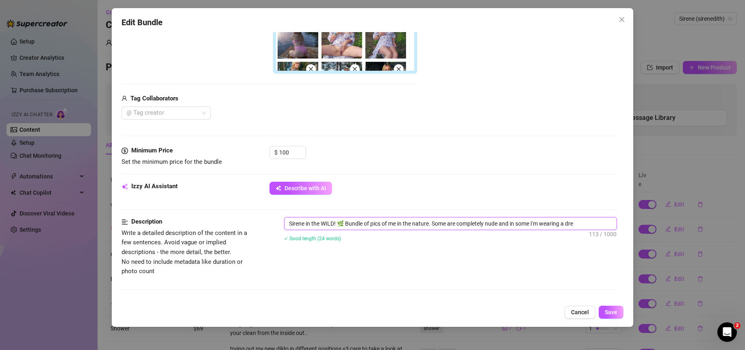
type textarea "Sirene in the WILD! 🌿 Bundle of pics of me in the nature. Some are completely n…"
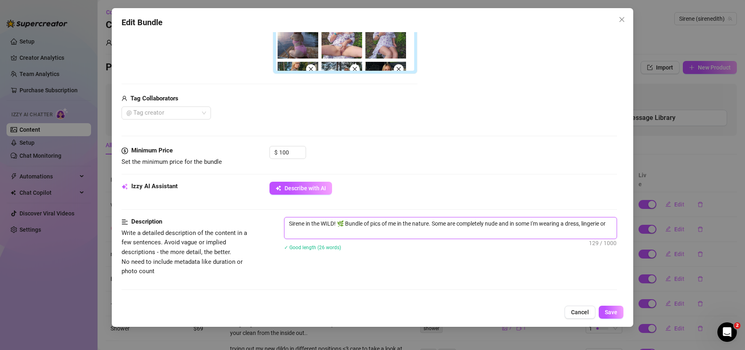
scroll to position [0, 0]
click at [613, 315] on span "Save" at bounding box center [611, 312] width 13 height 7
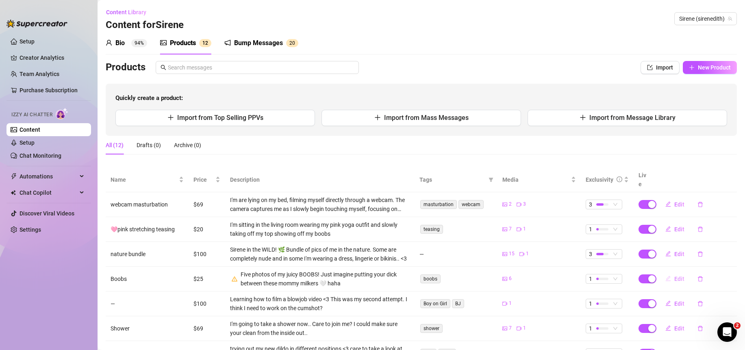
click at [675, 276] on span "Edit" at bounding box center [680, 279] width 10 height 7
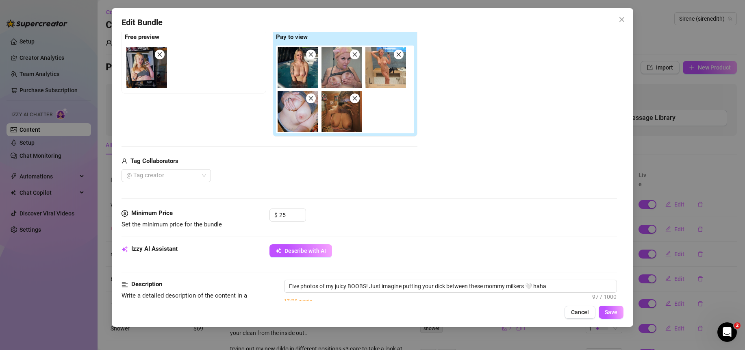
scroll to position [204, 0]
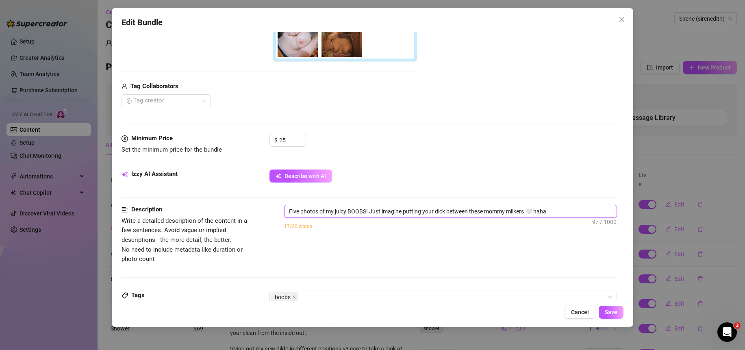
click at [370, 212] on textarea "Five photos of my juicy BOOBS! Just imagine putting your dick between these mom…" at bounding box center [451, 211] width 332 height 12
drag, startPoint x: 347, startPoint y: 213, endPoint x: 391, endPoint y: 207, distance: 43.9
click at [347, 213] on textarea "Five photos of my juicy BOOBS!Just imagine putting your dick between these momm…" at bounding box center [451, 211] width 332 height 12
click at [384, 212] on textarea "Five photos of my juicy bare BOOBS!Just imagine putting your dick between these…" at bounding box center [451, 211] width 332 height 12
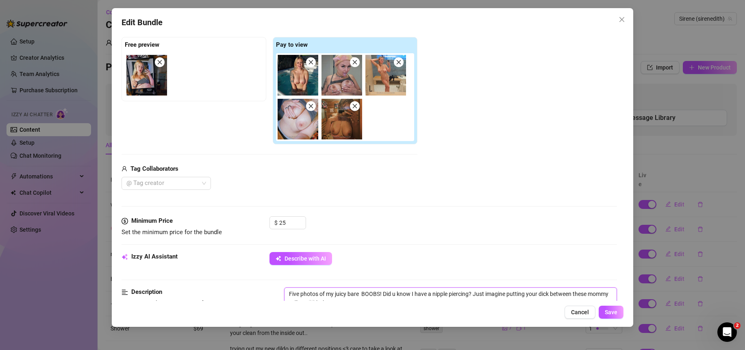
scroll to position [218, 0]
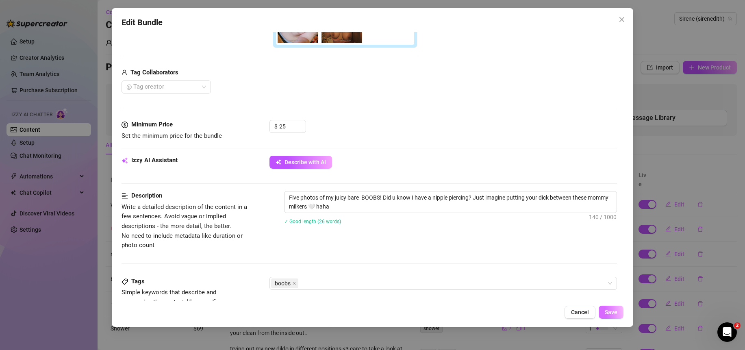
click at [605, 311] on span "Save" at bounding box center [611, 312] width 13 height 7
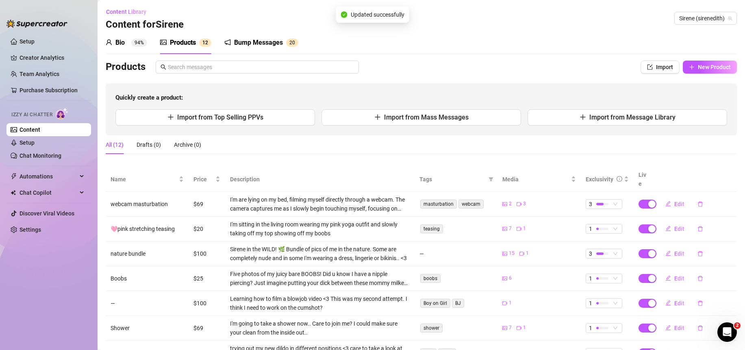
scroll to position [129, 0]
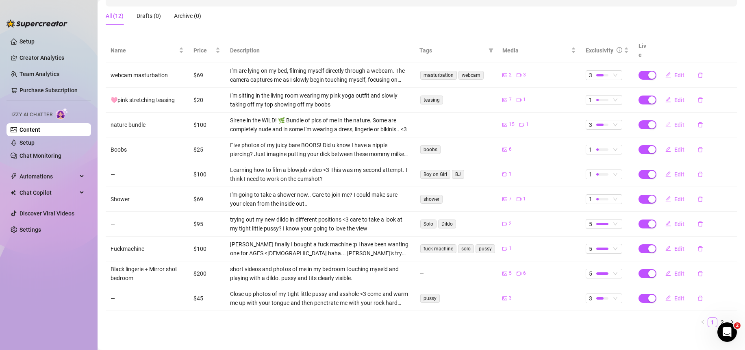
click at [675, 122] on span "Edit" at bounding box center [680, 125] width 10 height 7
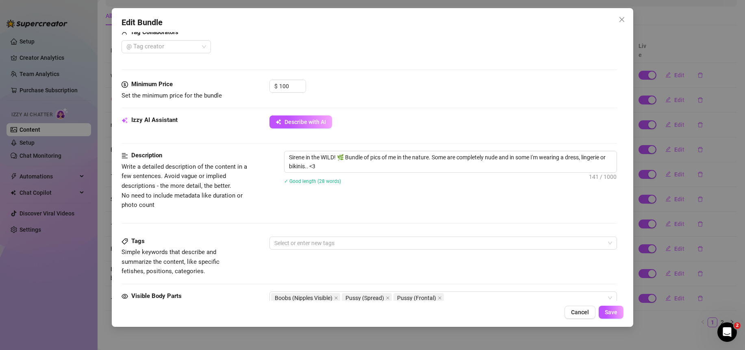
scroll to position [388, 0]
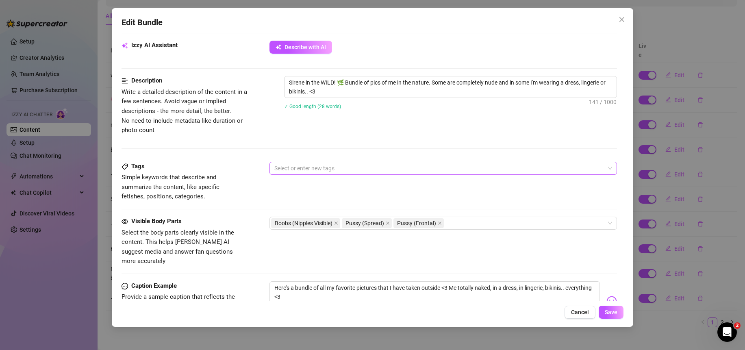
click at [346, 171] on div at bounding box center [439, 168] width 336 height 11
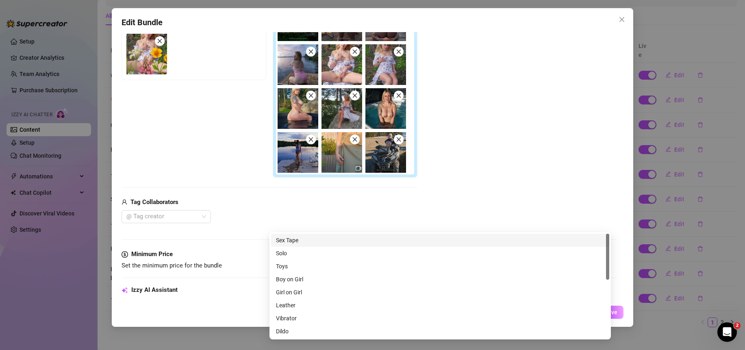
scroll to position [248, 0]
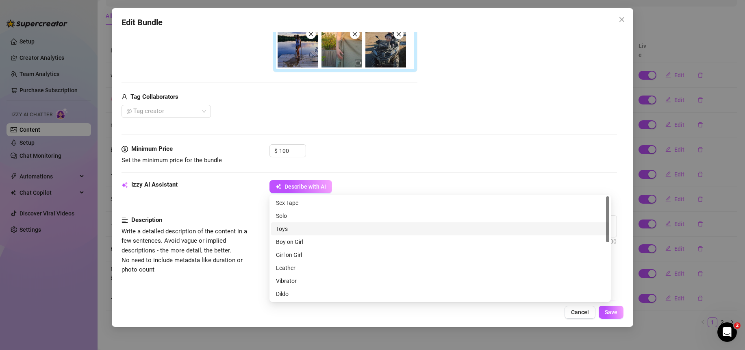
click at [229, 189] on div "Izzy AI Assistant" at bounding box center [183, 185] width 122 height 10
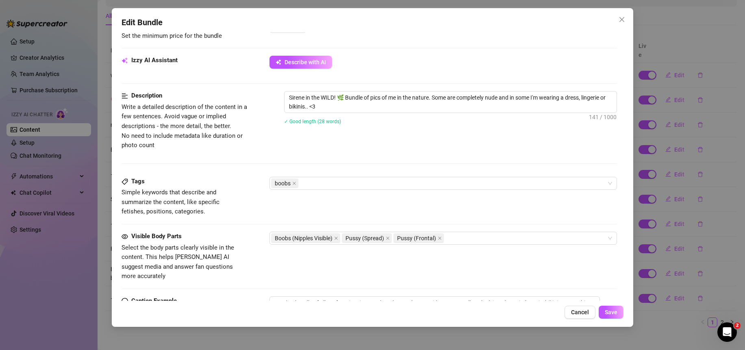
scroll to position [485, 0]
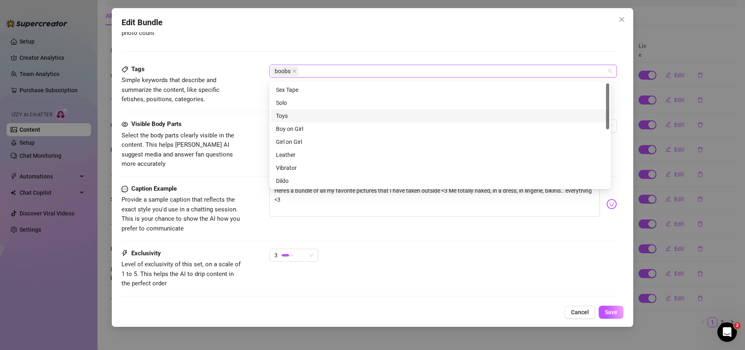
click at [320, 74] on div "boobs" at bounding box center [439, 70] width 336 height 11
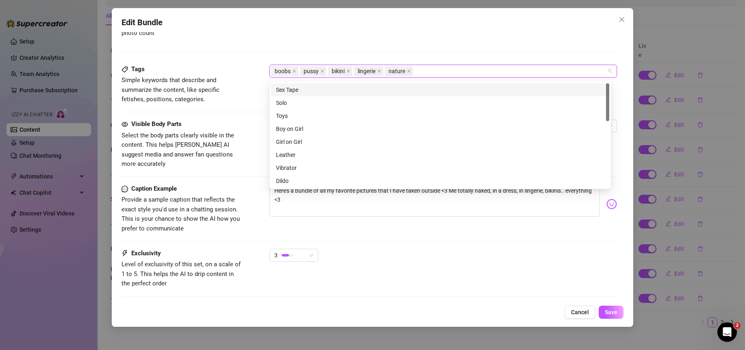
click at [246, 44] on div "Description Write a detailed description of the content in a few sentences. Avo…" at bounding box center [370, 21] width 496 height 85
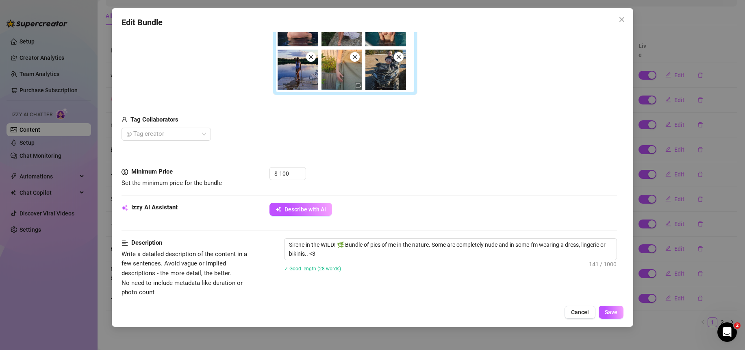
scroll to position [272, 0]
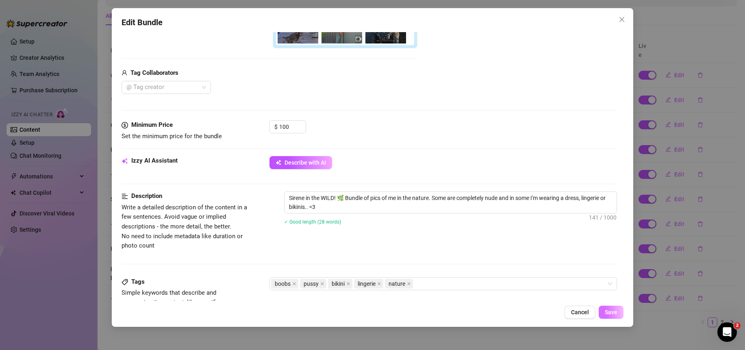
click at [614, 314] on span "Save" at bounding box center [611, 312] width 13 height 7
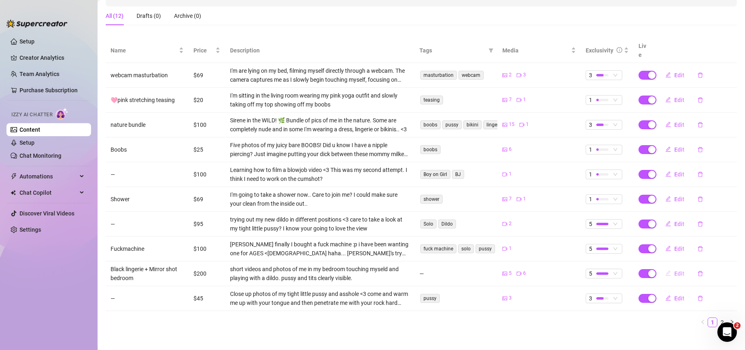
click at [675, 270] on span "Edit" at bounding box center [680, 273] width 10 height 7
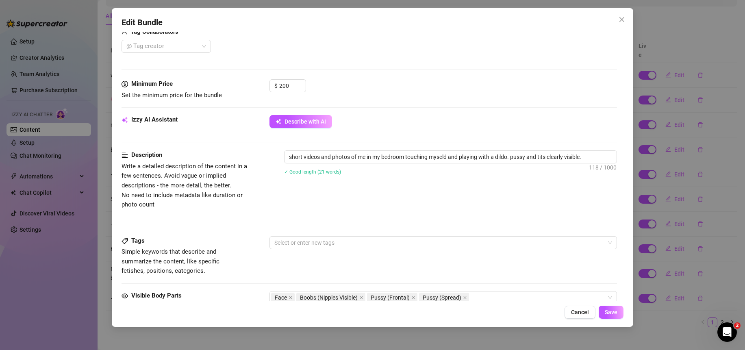
scroll to position [341, 0]
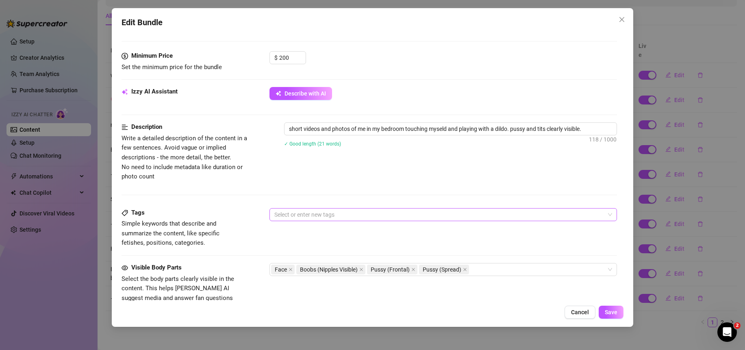
click at [303, 219] on div at bounding box center [439, 214] width 336 height 11
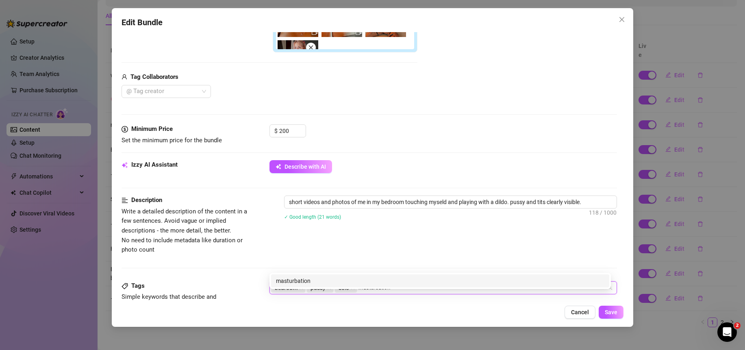
scroll to position [280, 0]
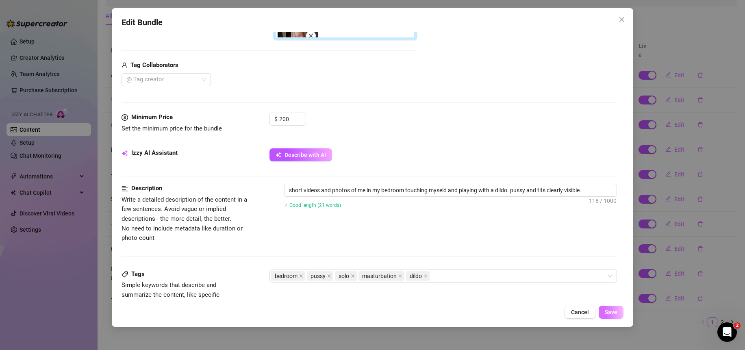
click at [616, 311] on span "Save" at bounding box center [611, 312] width 13 height 7
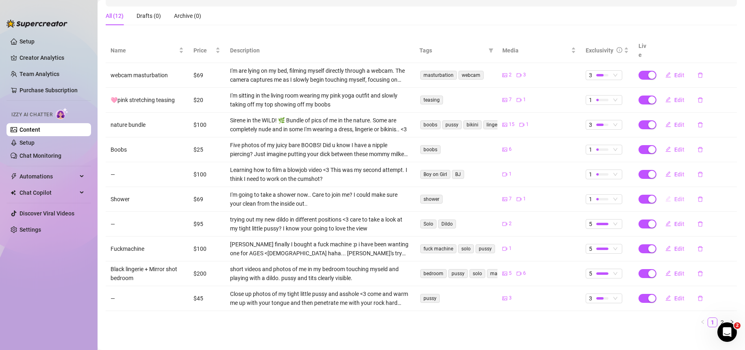
click at [675, 196] on span "Edit" at bounding box center [680, 199] width 10 height 7
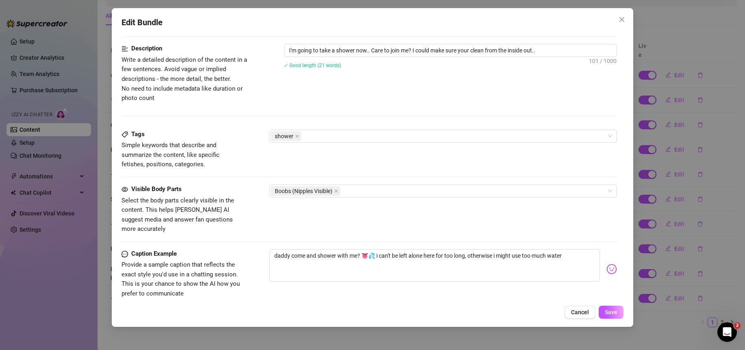
scroll to position [446, 0]
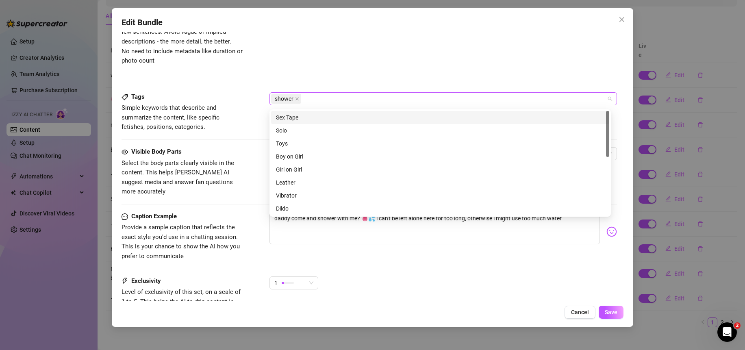
click at [334, 101] on div "shower" at bounding box center [439, 98] width 336 height 11
click at [611, 314] on span "Save" at bounding box center [611, 312] width 13 height 7
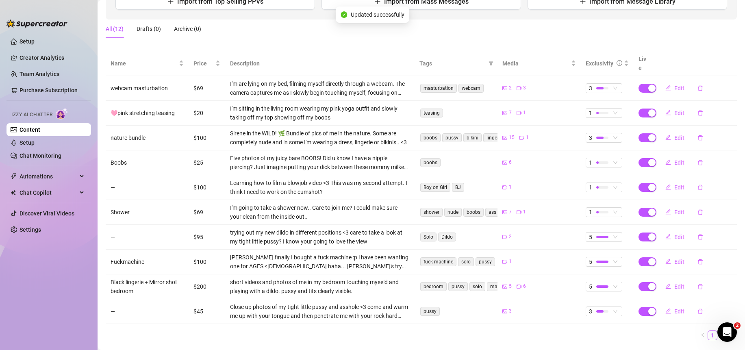
scroll to position [90, 0]
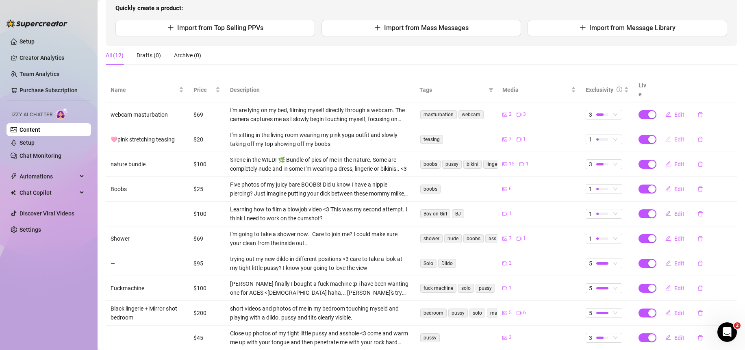
click at [675, 136] on span "Edit" at bounding box center [680, 139] width 10 height 7
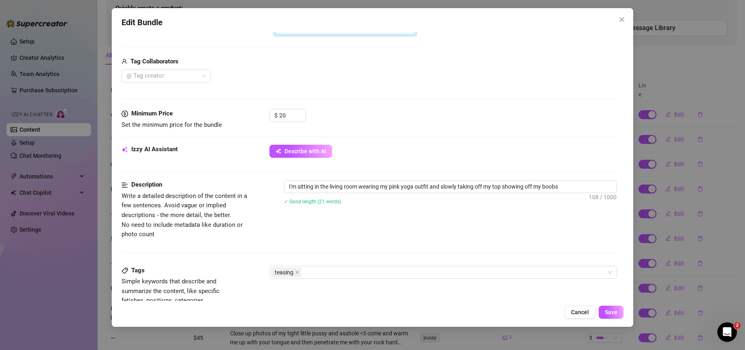
scroll to position [339, 0]
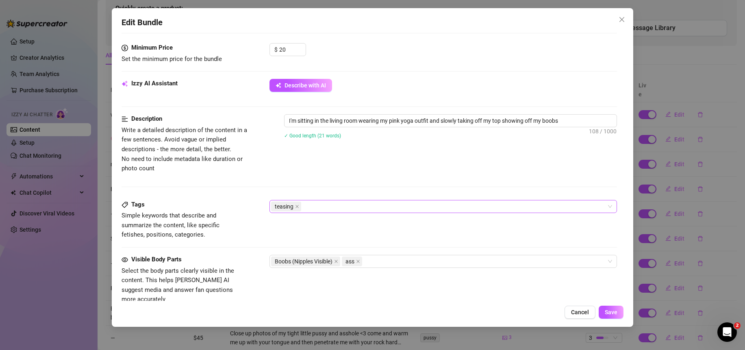
click at [361, 205] on div "teasing" at bounding box center [439, 206] width 336 height 11
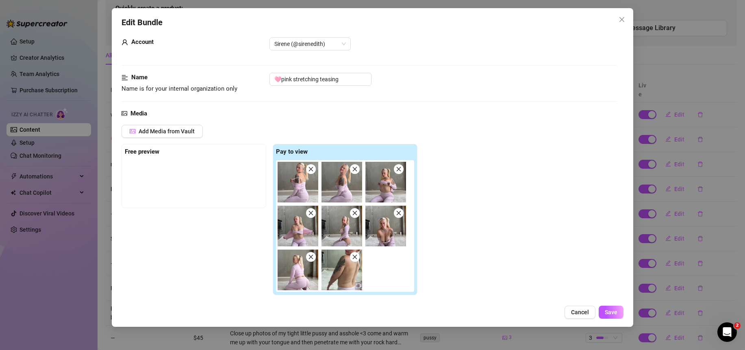
scroll to position [5, 0]
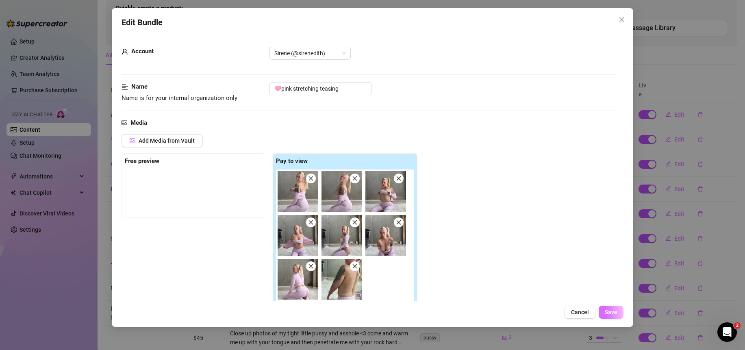
click at [620, 313] on button "Save" at bounding box center [611, 312] width 25 height 13
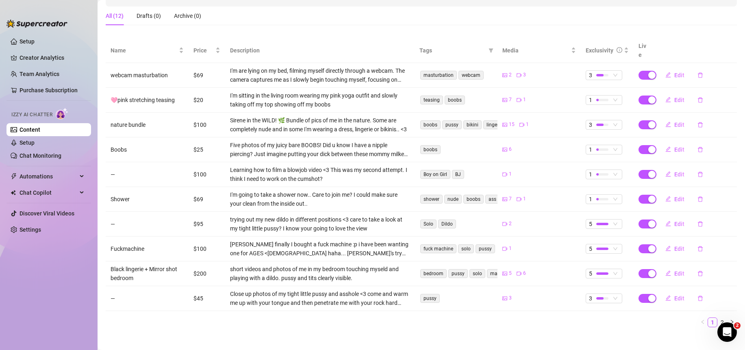
scroll to position [0, 0]
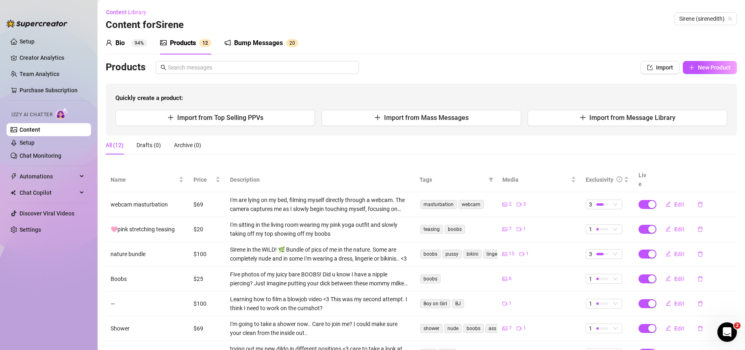
click at [39, 128] on link "Content" at bounding box center [30, 129] width 21 height 7
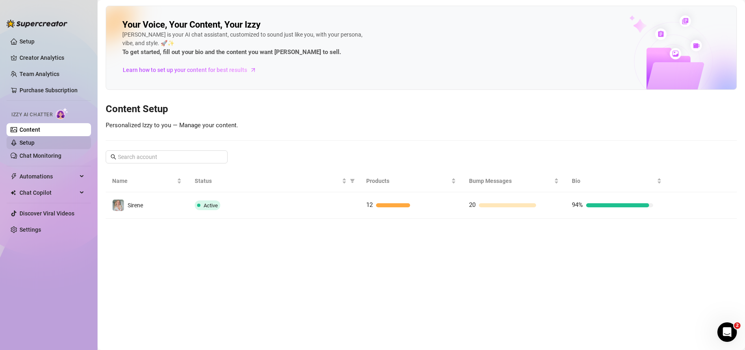
click at [33, 142] on link "Setup" at bounding box center [27, 142] width 15 height 7
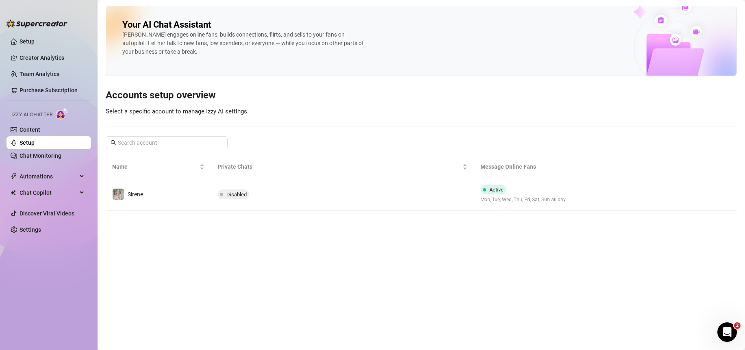
click at [20, 144] on link "Setup" at bounding box center [27, 142] width 15 height 7
click at [63, 113] on img at bounding box center [62, 114] width 13 height 12
click at [37, 157] on link "Chat Monitoring" at bounding box center [41, 155] width 42 height 7
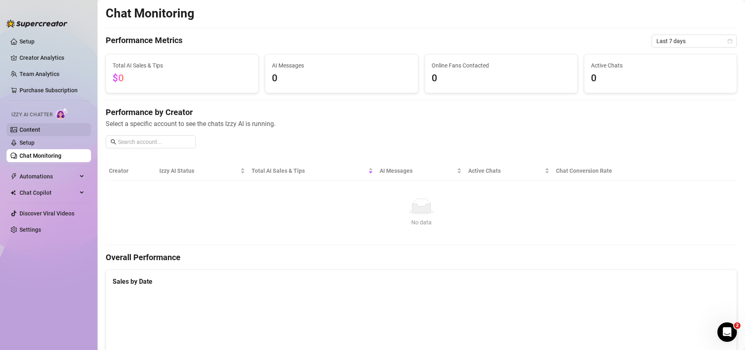
click at [25, 128] on link "Content" at bounding box center [30, 129] width 21 height 7
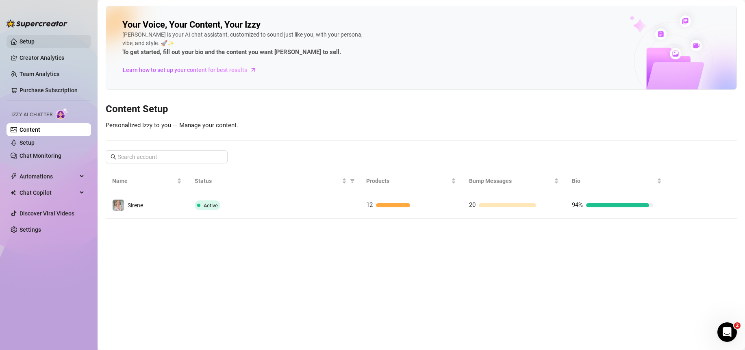
click at [24, 42] on link "Setup" at bounding box center [27, 41] width 15 height 7
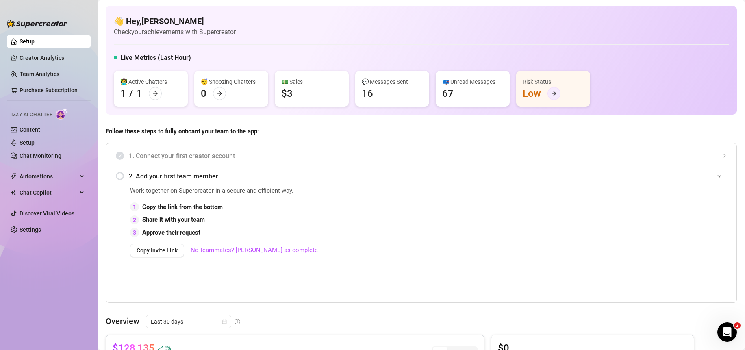
click at [555, 91] on icon "arrow-right" at bounding box center [554, 94] width 6 height 6
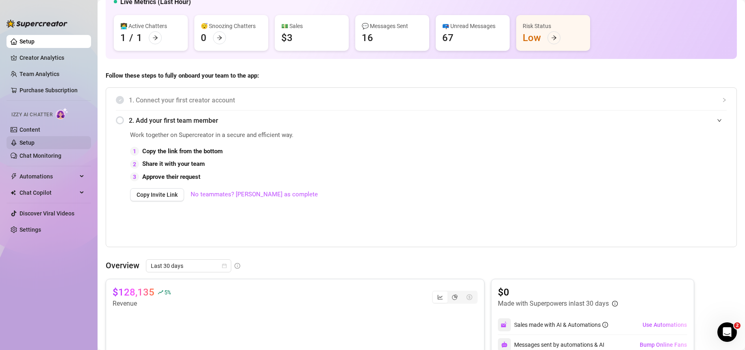
click at [28, 144] on link "Setup" at bounding box center [27, 142] width 15 height 7
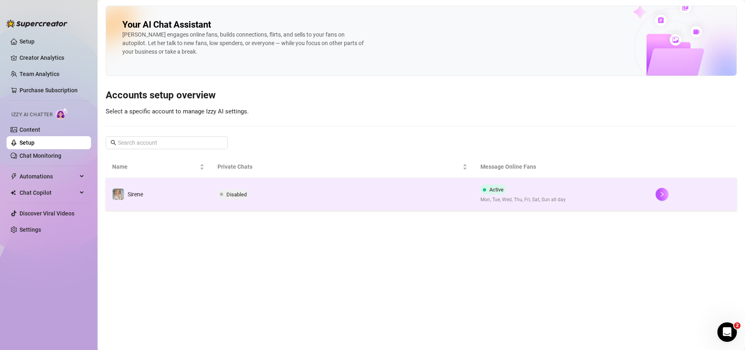
click at [588, 202] on td "Active Mon, Tue, Wed, Thu, Fri, Sat, Sun all day" at bounding box center [561, 194] width 175 height 33
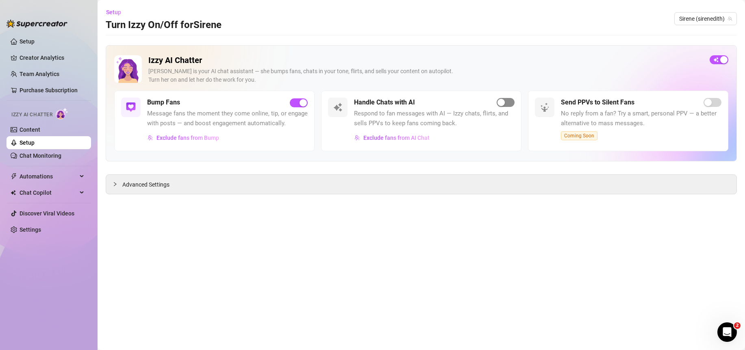
click at [505, 105] on span "button" at bounding box center [506, 102] width 18 height 9
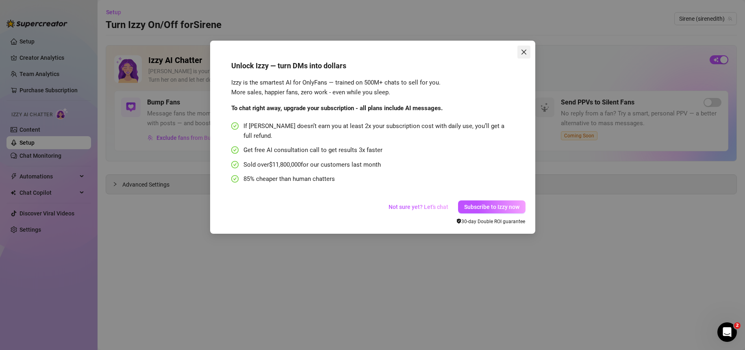
click at [521, 51] on icon "close" at bounding box center [524, 52] width 7 height 7
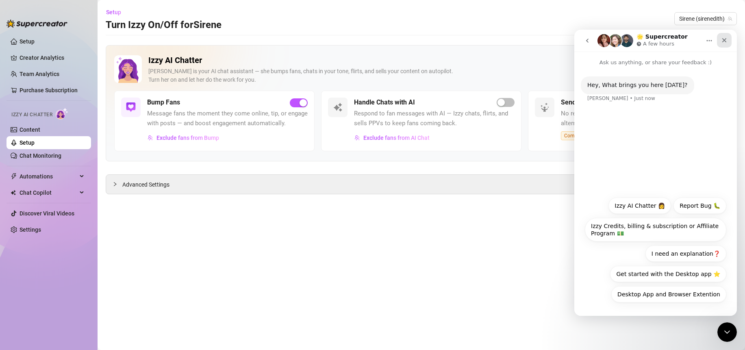
click at [723, 38] on icon "Close" at bounding box center [724, 40] width 7 height 7
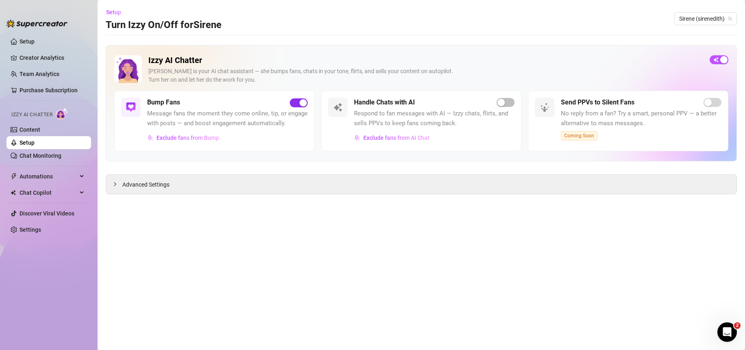
click at [294, 103] on span "button" at bounding box center [299, 102] width 18 height 9
click at [478, 99] on div "Handle Chats with AI" at bounding box center [434, 103] width 161 height 10
click at [725, 57] on span "button" at bounding box center [719, 59] width 19 height 9
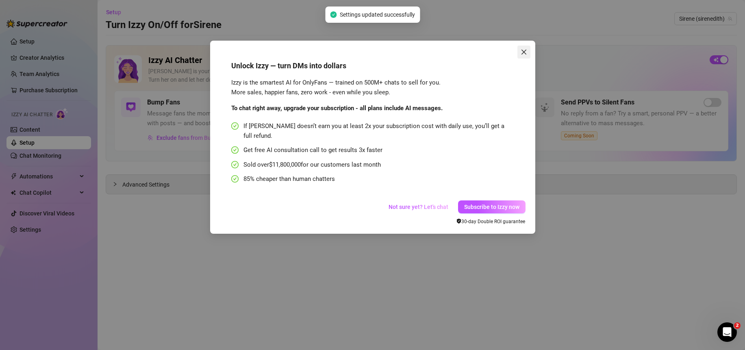
click at [524, 49] on icon "close" at bounding box center [524, 52] width 7 height 7
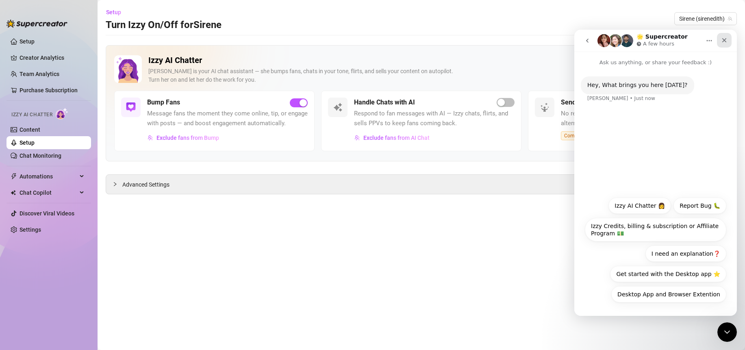
click at [722, 40] on icon "Close" at bounding box center [724, 40] width 7 height 7
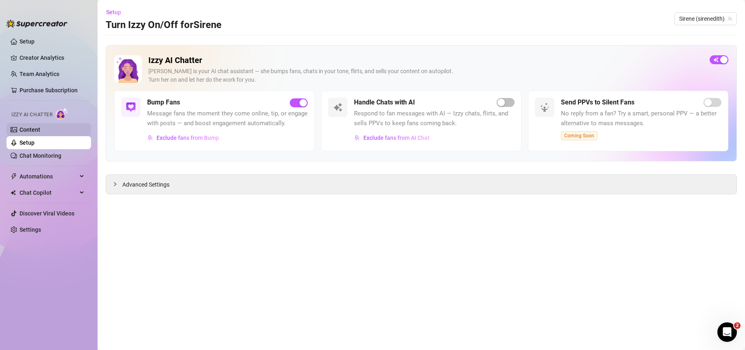
click at [26, 128] on link "Content" at bounding box center [30, 129] width 21 height 7
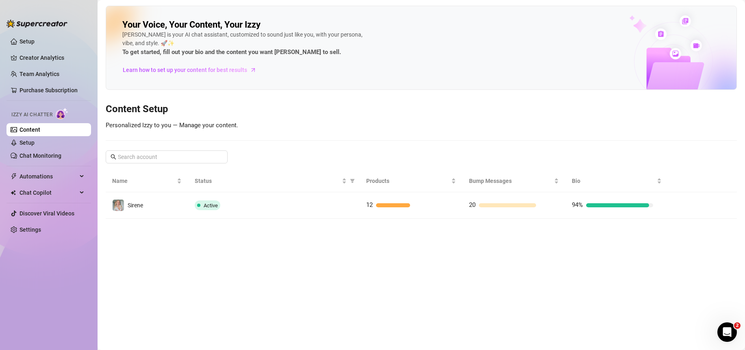
click at [264, 278] on main "Your Voice, Your Content, Your Izzy Izzy is your AI chat assistant, customized …" at bounding box center [422, 175] width 648 height 350
